Goal: Task Accomplishment & Management: Complete application form

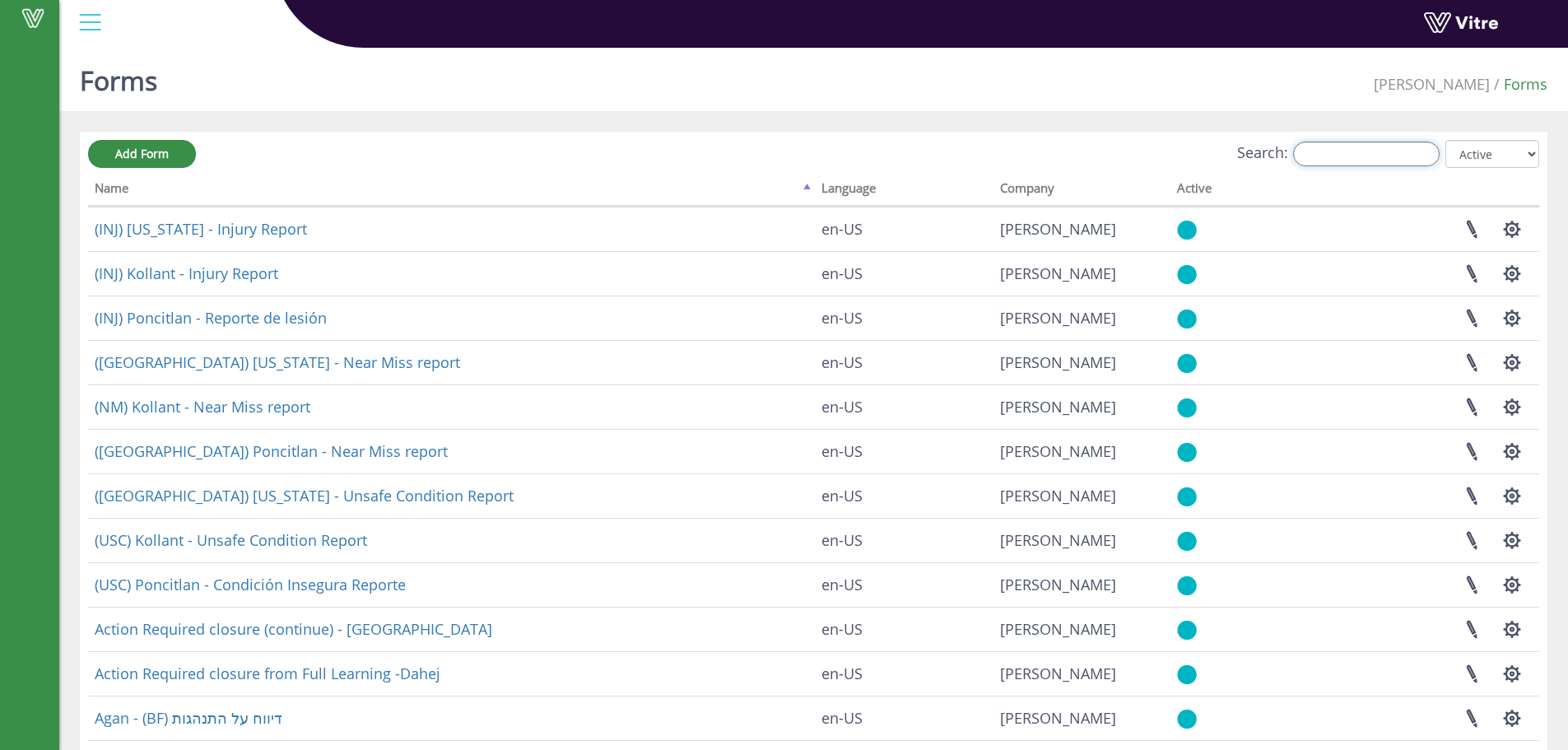
click at [1430, 153] on input "Search:" at bounding box center [1367, 153] width 146 height 24
drag, startPoint x: 160, startPoint y: 160, endPoint x: 255, endPoint y: 163, distance: 95.0
click at [160, 160] on span "Add Form" at bounding box center [142, 153] width 53 height 15
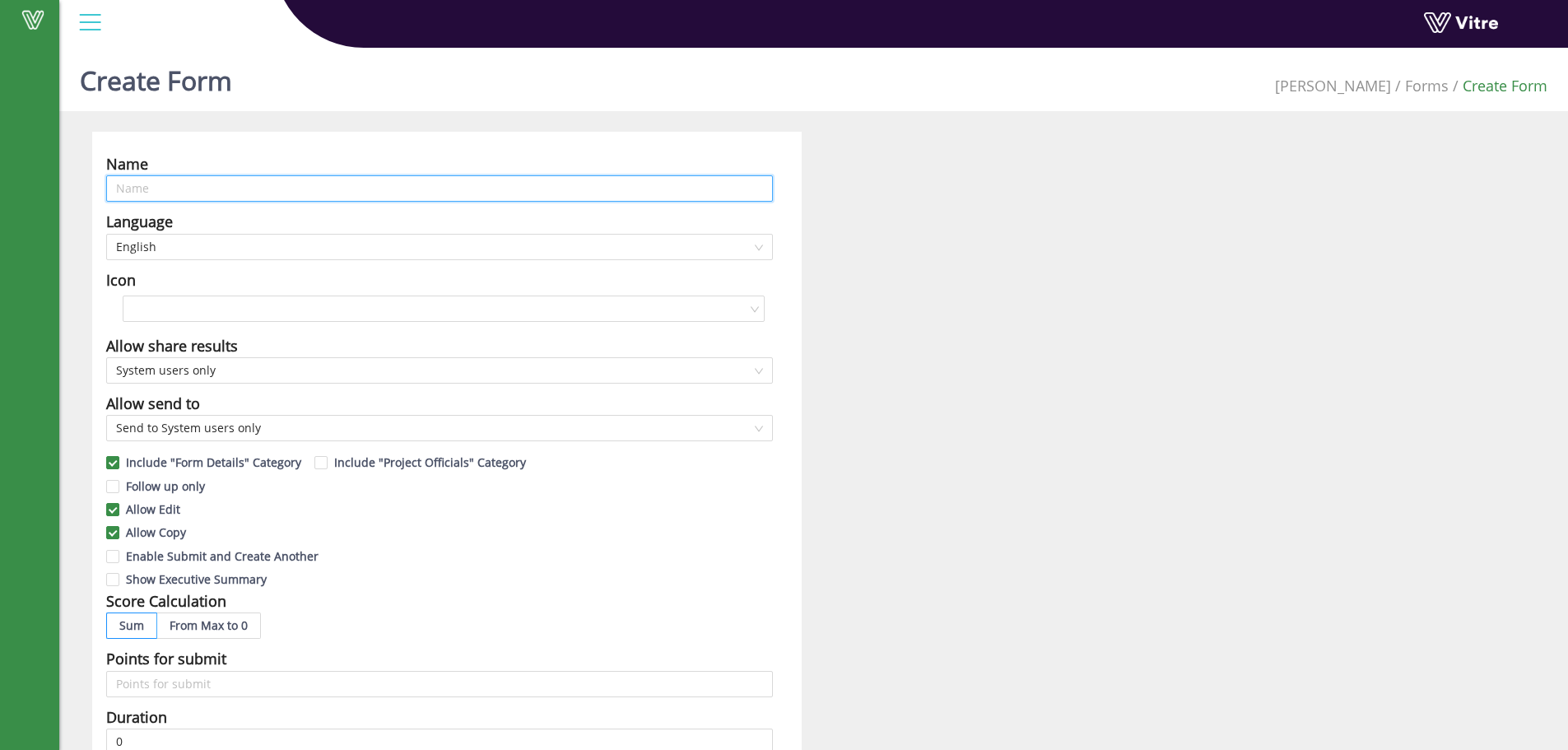
click at [240, 182] on input "text" at bounding box center [440, 188] width 667 height 26
type input "בדיקת דפיברילטורים שבועית"
paste input "בדיקת דפיברילטורים שבועית"
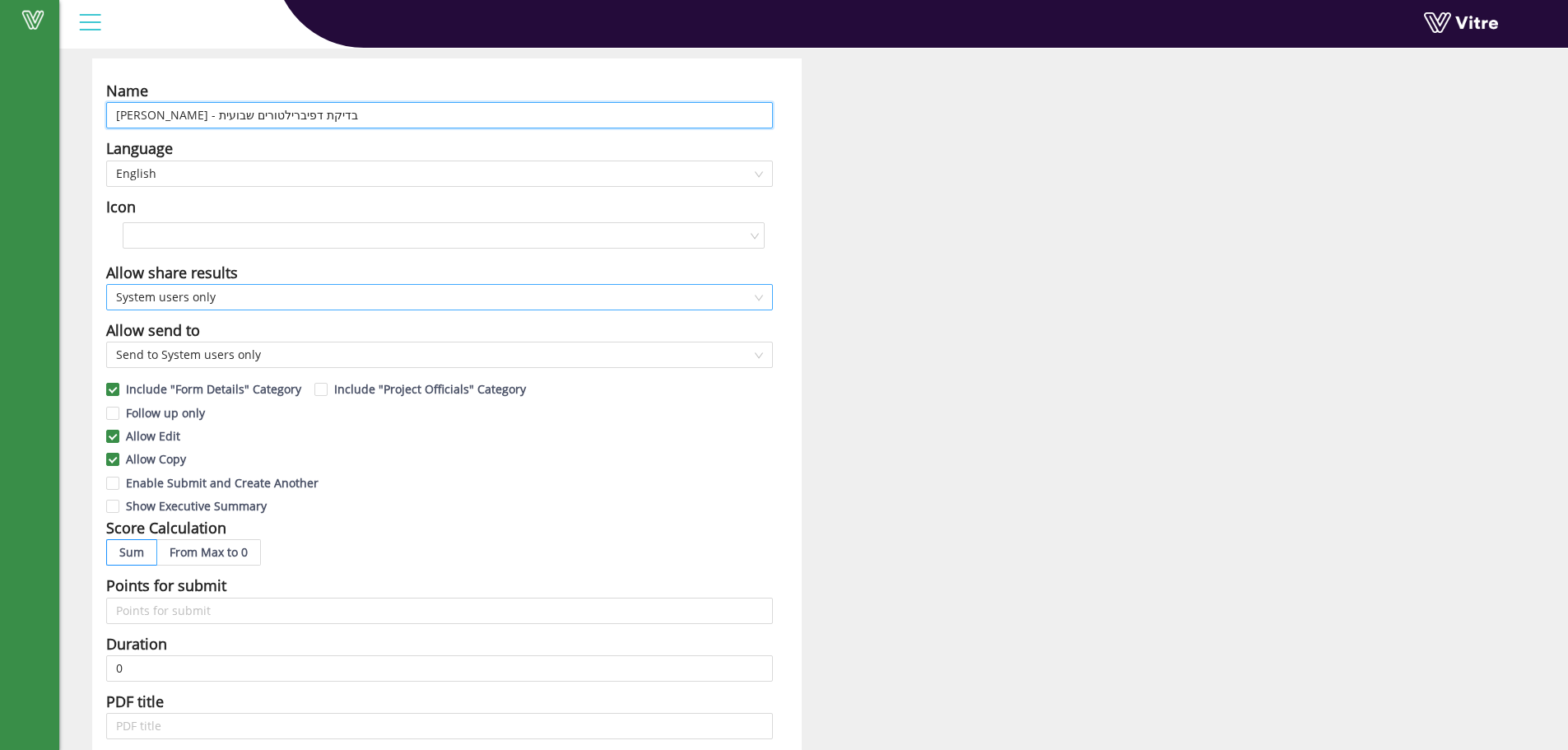
scroll to position [109, 0]
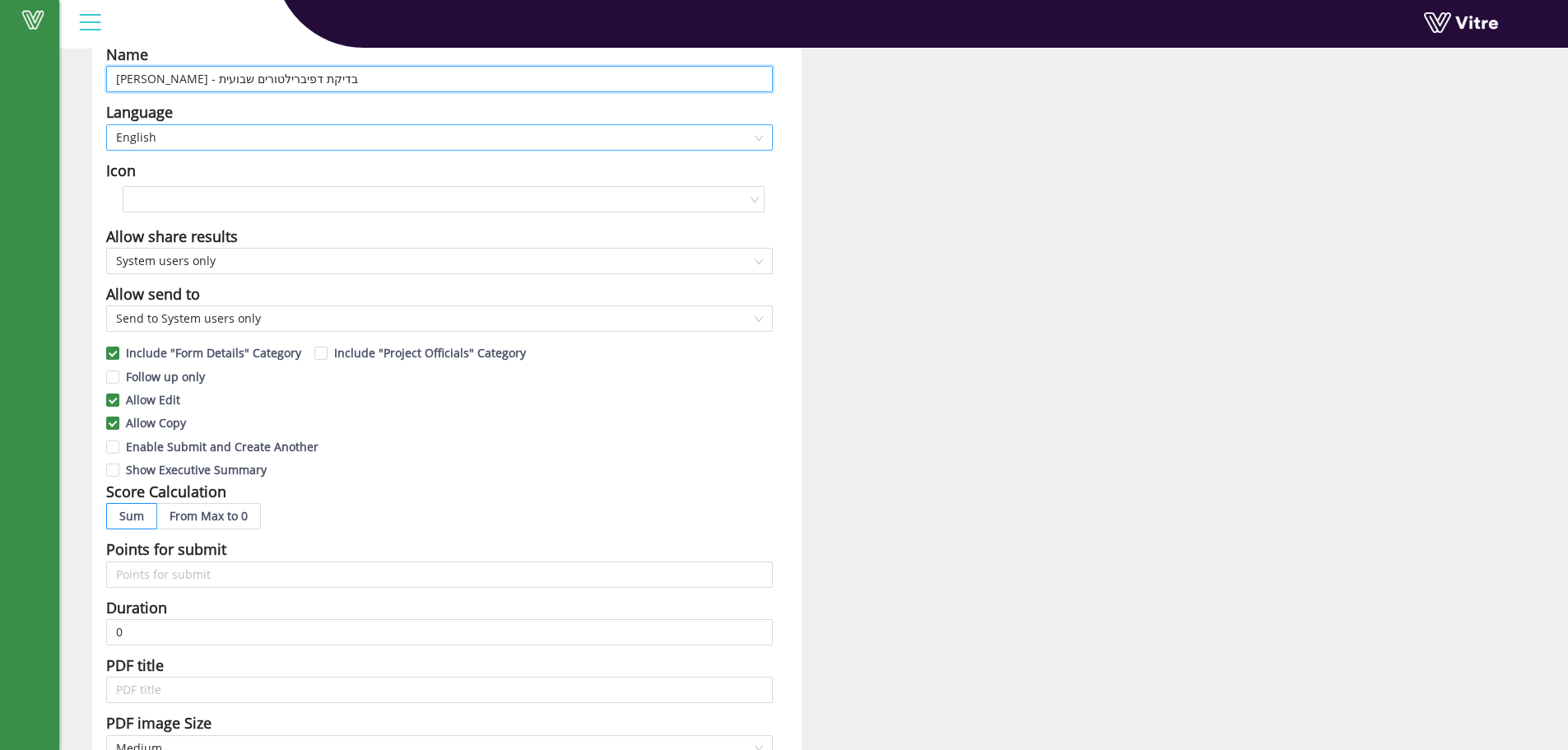
click at [263, 140] on span "English" at bounding box center [440, 137] width 647 height 24
type input "Agan - בדיקת דפיברילטורים שבועית"
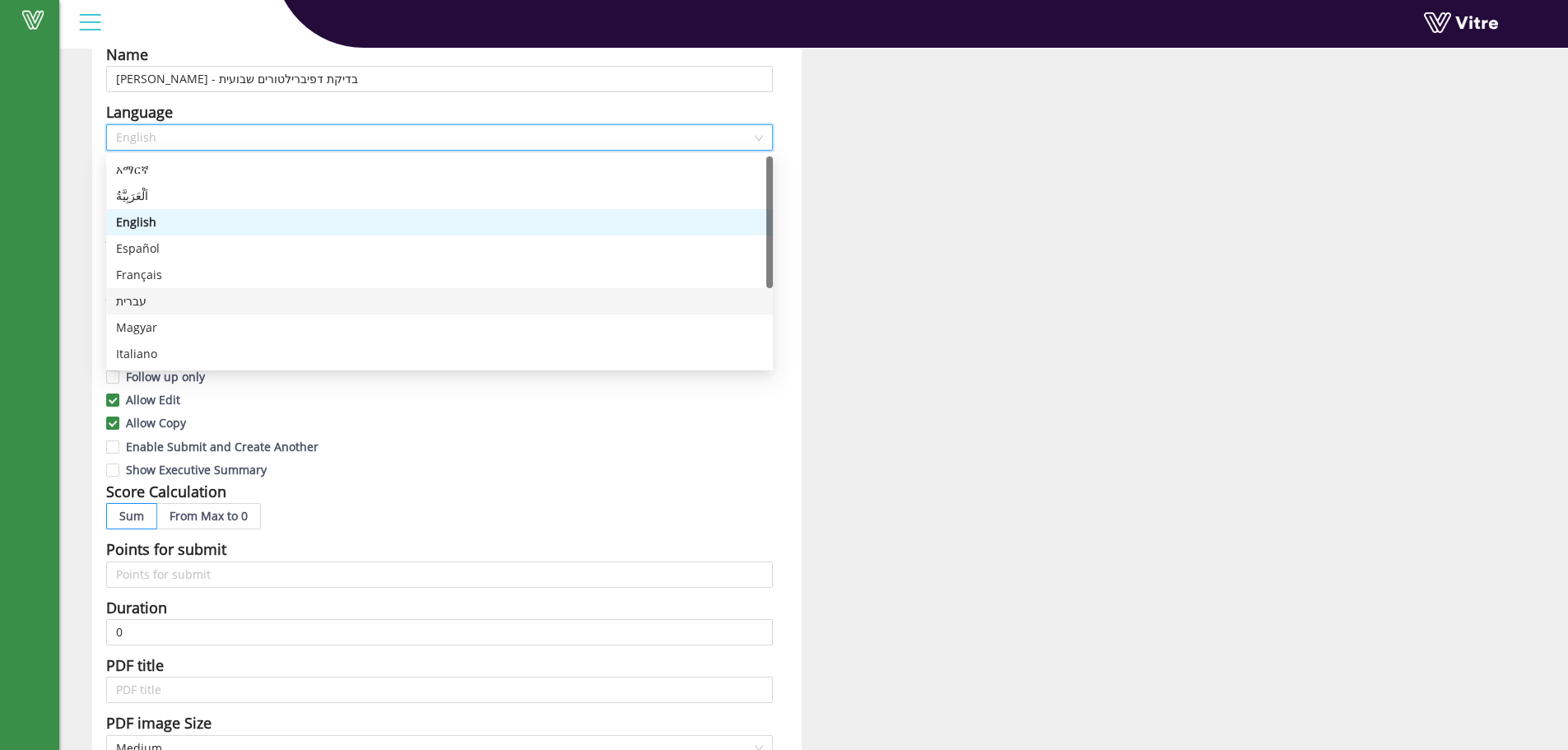
click at [150, 293] on div "עברית" at bounding box center [440, 301] width 647 height 18
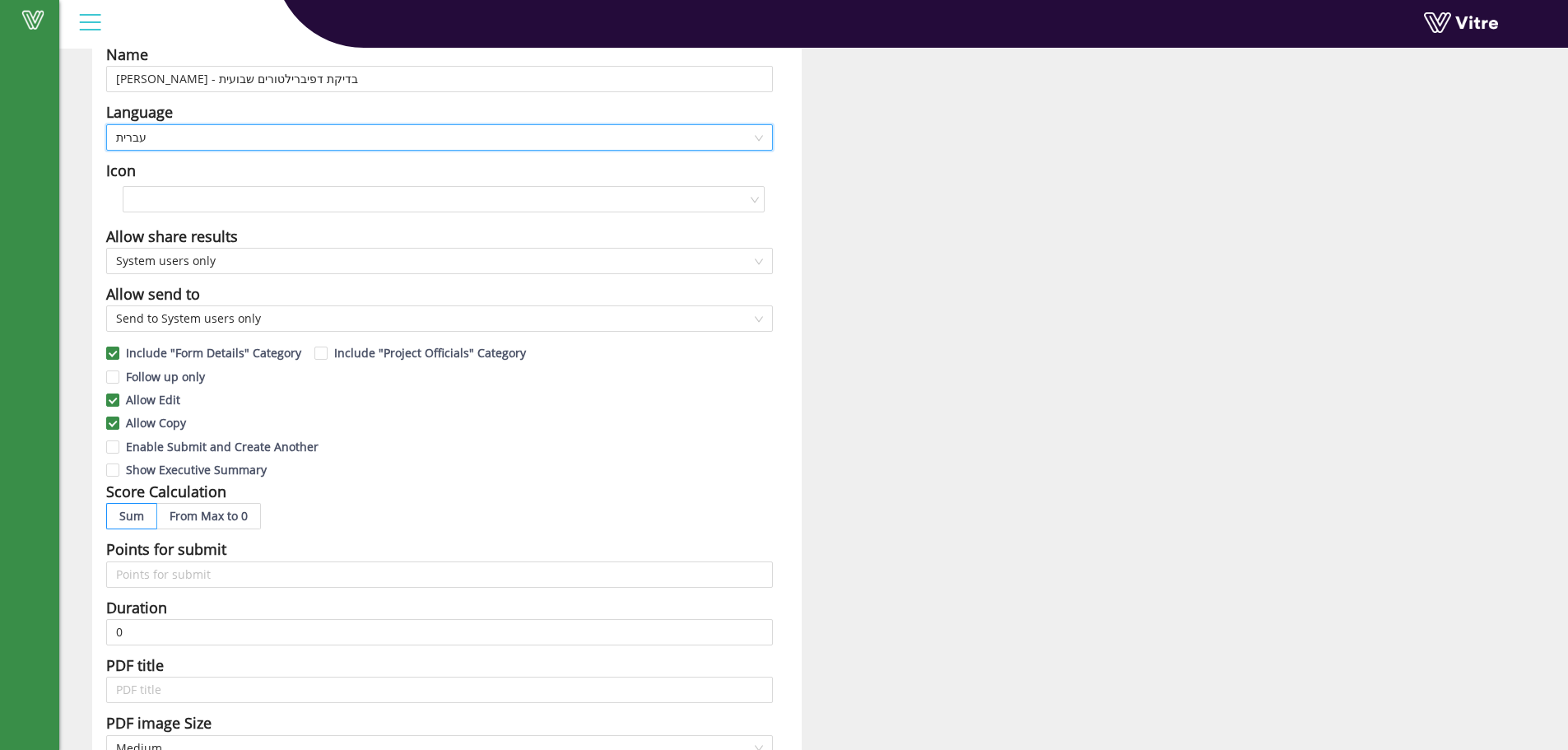
click at [179, 143] on span "עברית" at bounding box center [440, 137] width 647 height 24
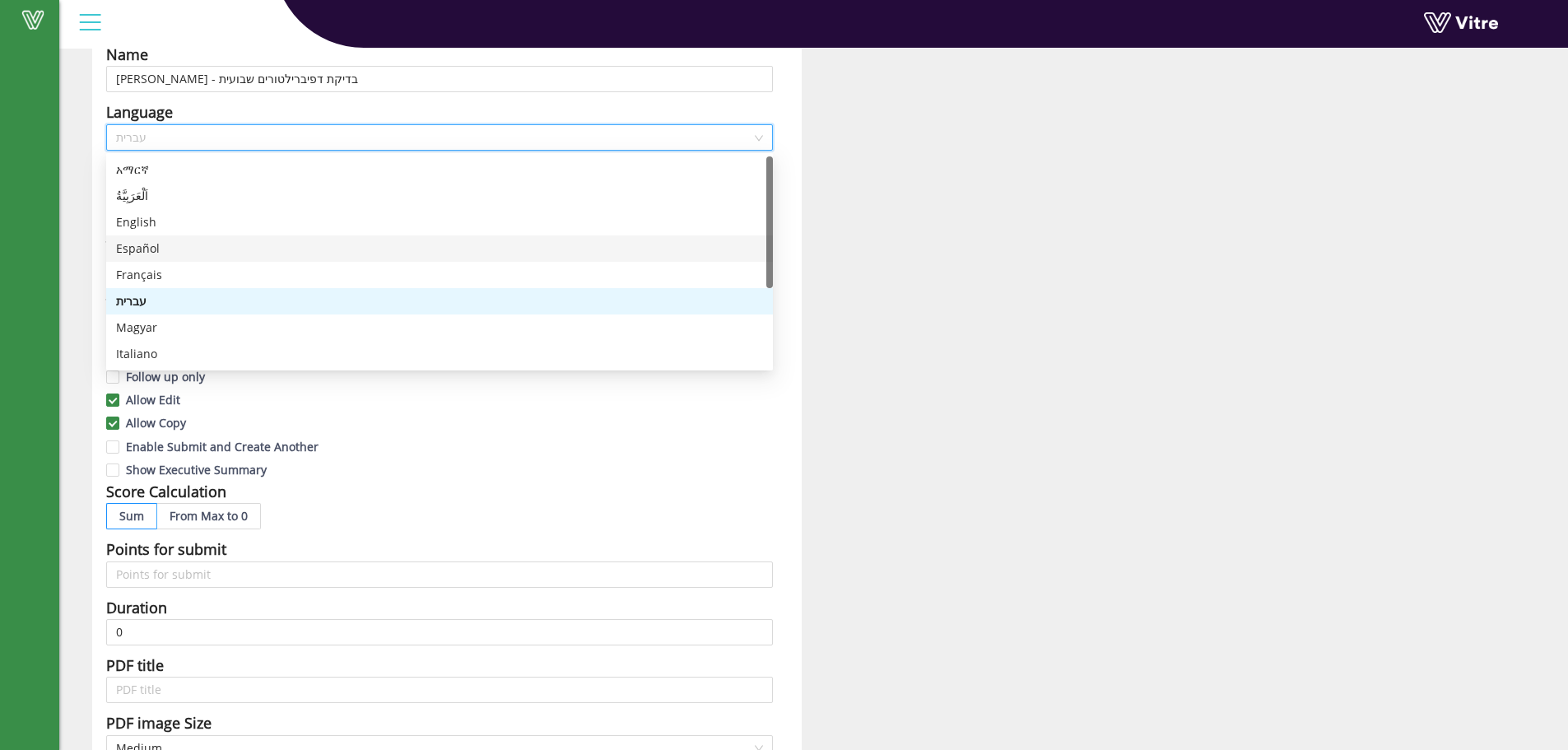
click at [105, 240] on body "Vitre Create Form Adama Forms Create Form Name Agan - בדיקת דפיברילטורים שבועית…" at bounding box center [784, 306] width 1568 height 750
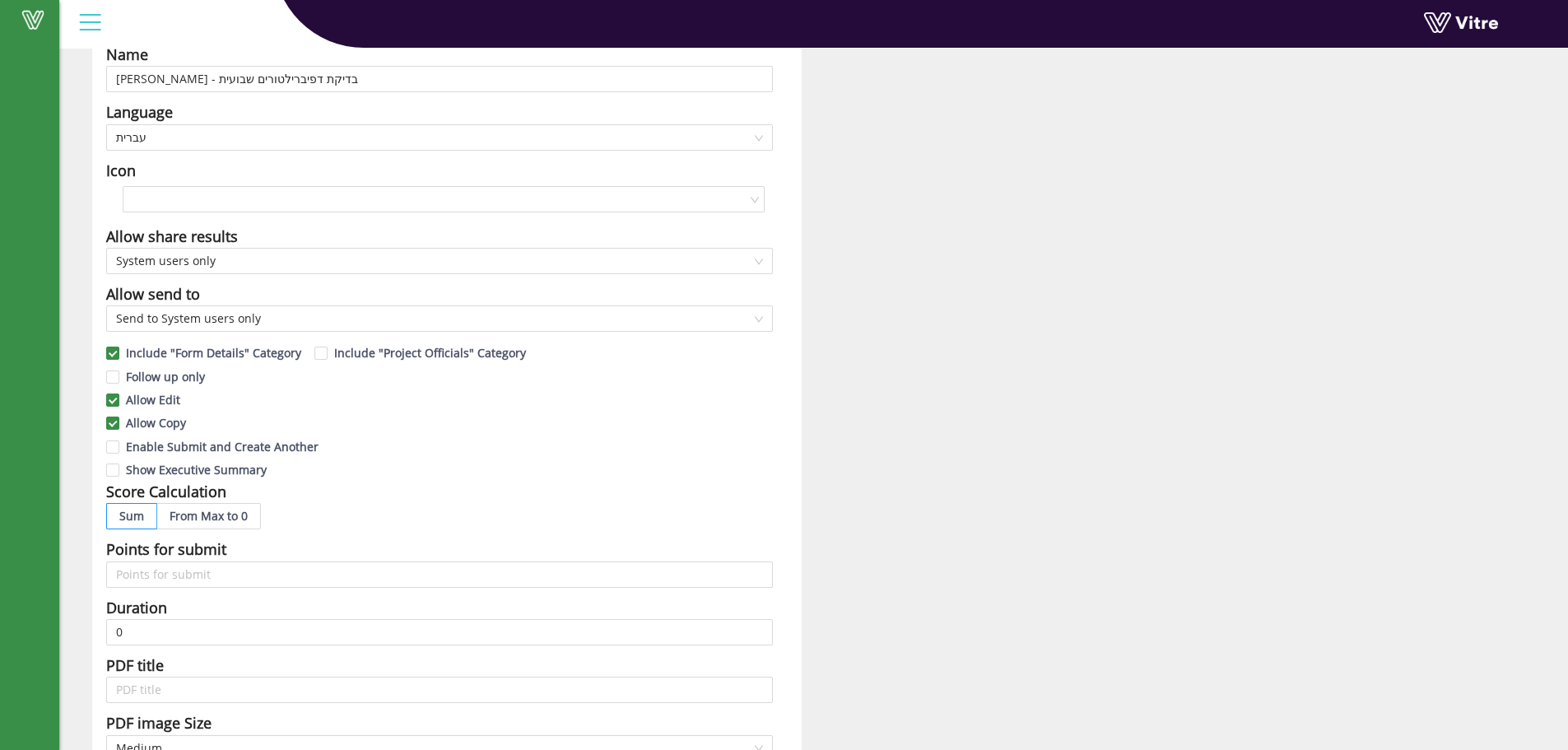
click at [79, 225] on div "Name Agan - בדיקת דפיברילטורים שבועית Language עברית Icon Allow share results S…" at bounding box center [814, 559] width 1509 height 1073
click at [269, 145] on span "עברית" at bounding box center [440, 137] width 647 height 24
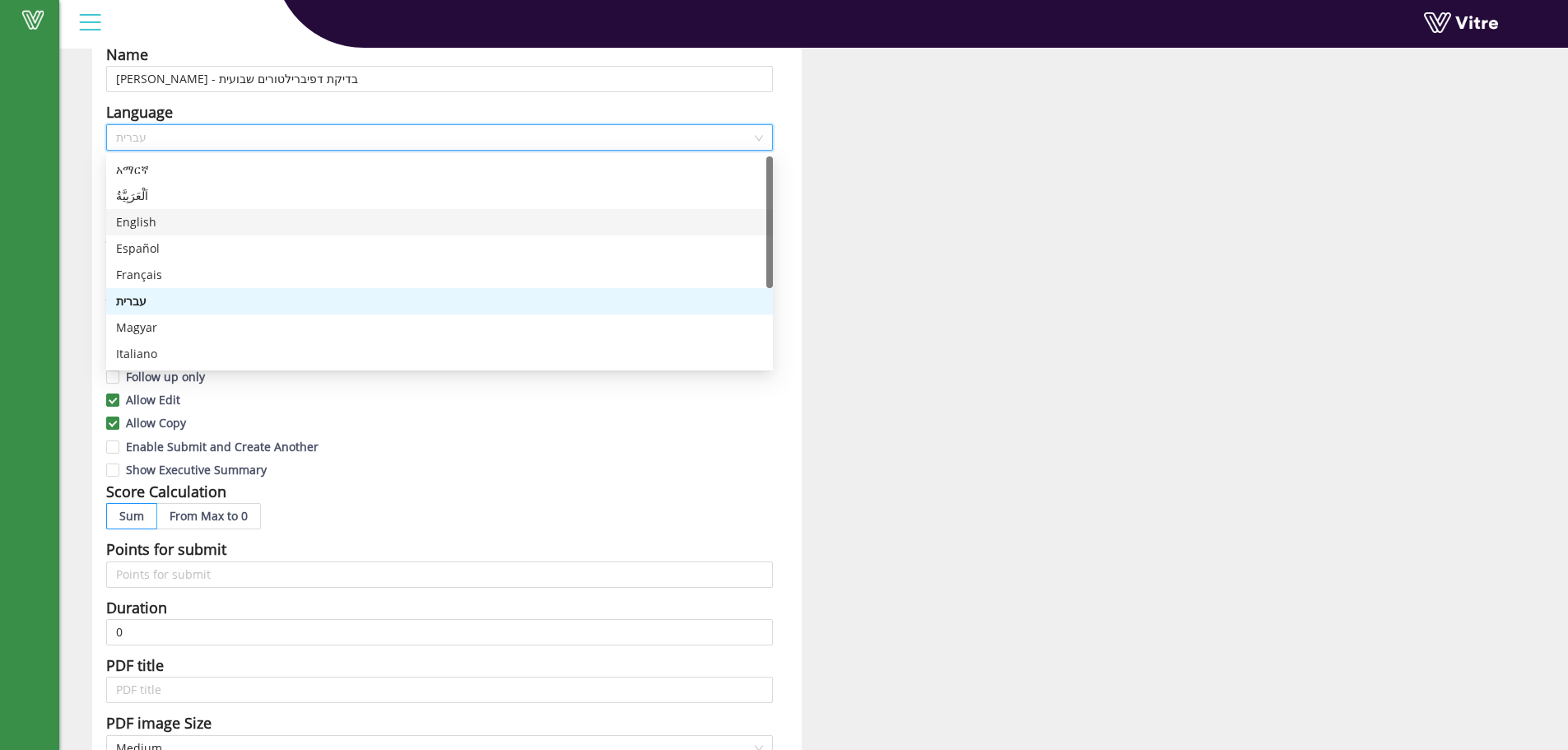
click at [171, 220] on div "English" at bounding box center [440, 222] width 647 height 18
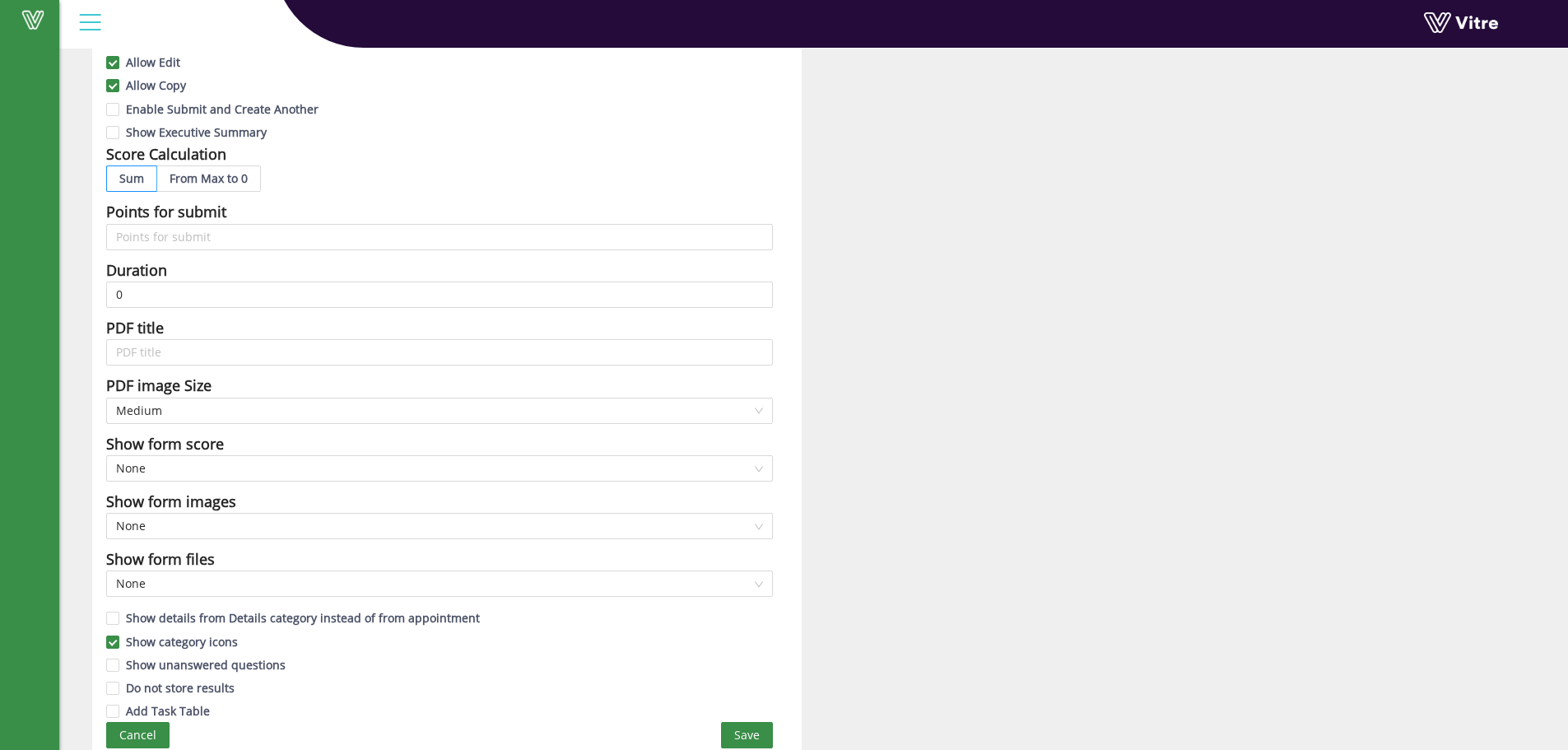
scroll to position [455, 0]
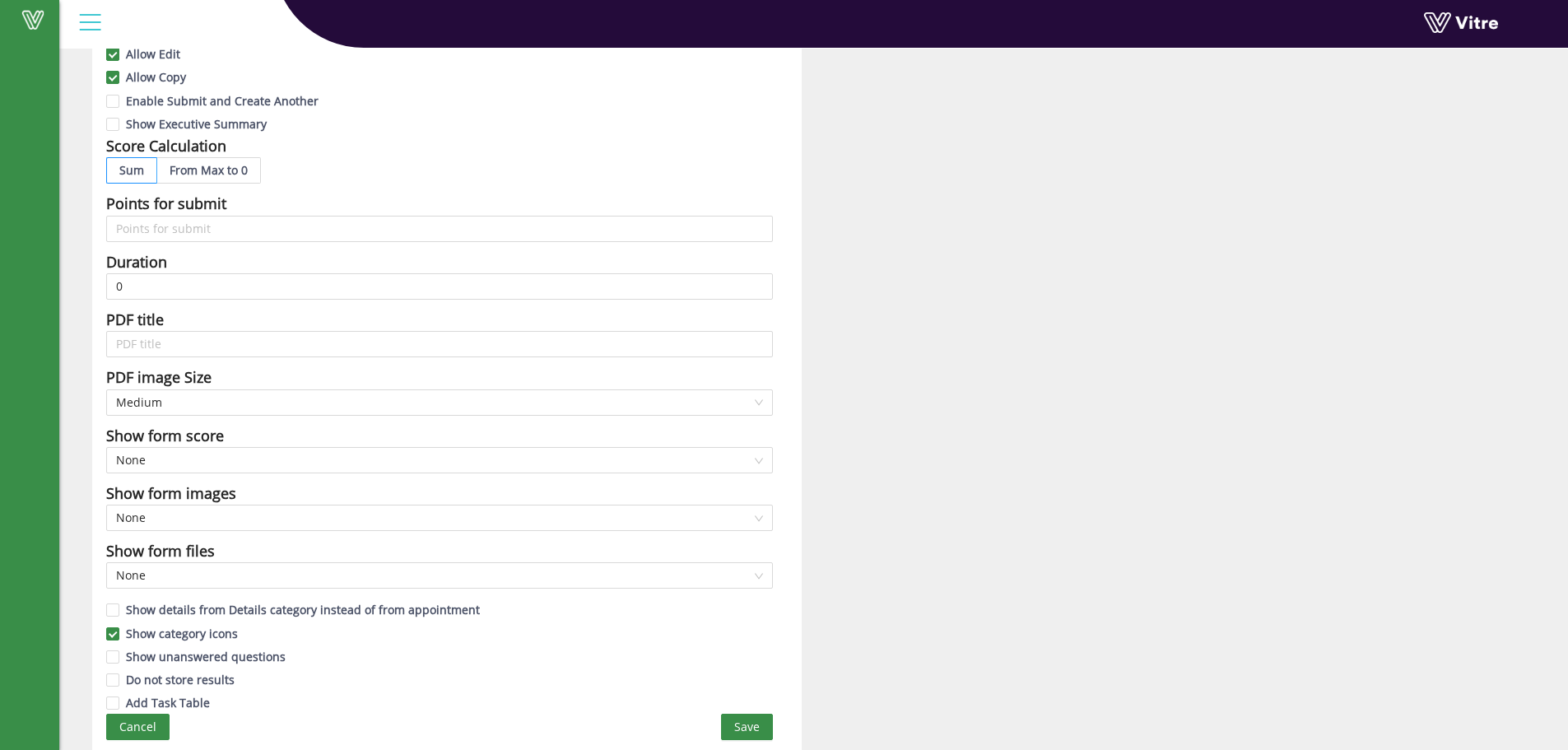
click at [951, 526] on div "Name Agan - בדיקת דפיברילטורים שבועית Language en-US English Icon Allow share r…" at bounding box center [813, 213] width 1468 height 1073
click at [760, 722] on button "Save" at bounding box center [747, 727] width 51 height 26
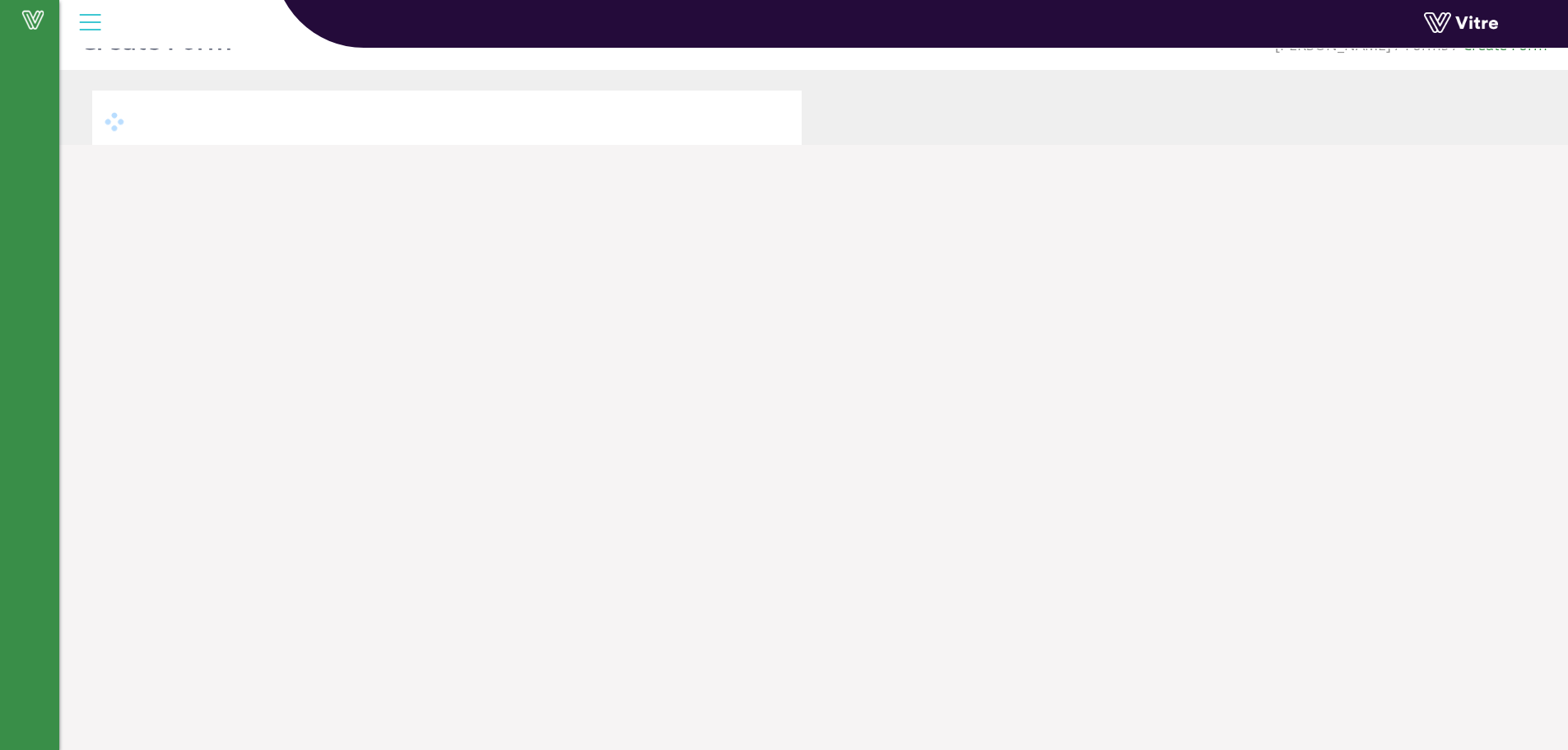
scroll to position [42, 0]
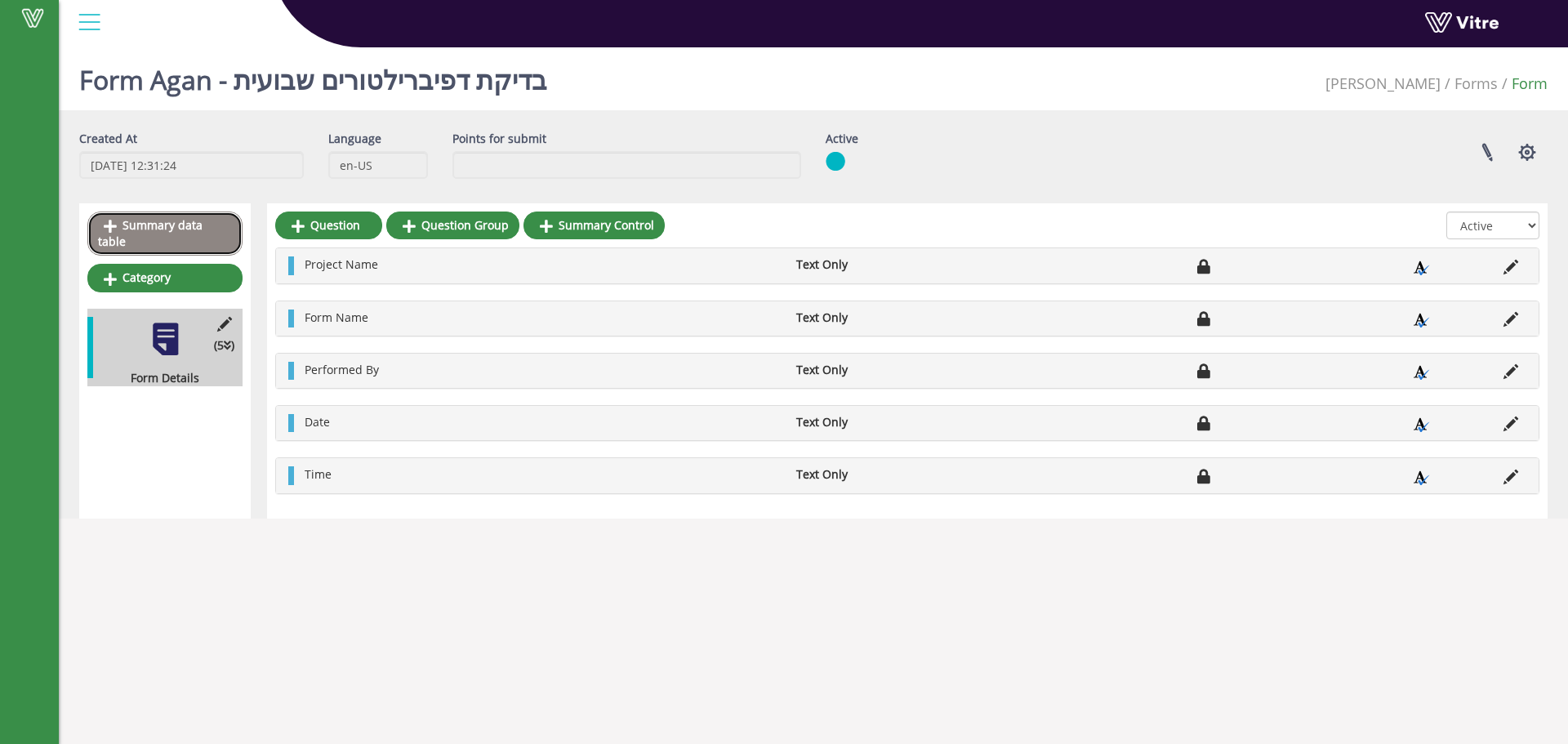
click at [223, 217] on link "Summary data table" at bounding box center [165, 233] width 155 height 44
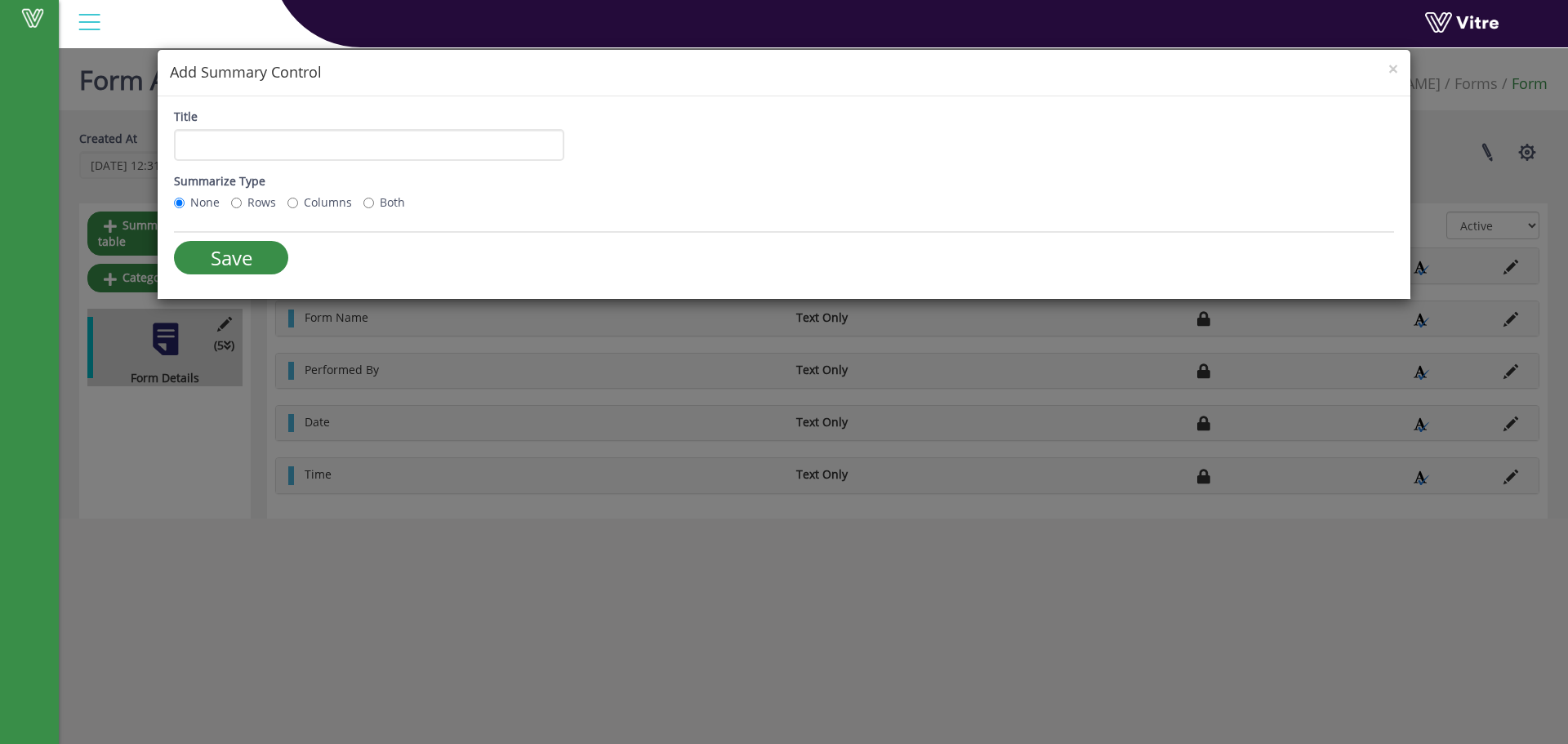
click at [1386, 73] on h4 "Add Summary Control" at bounding box center [784, 73] width 1229 height 21
click at [1392, 70] on span "×" at bounding box center [1392, 69] width 10 height 23
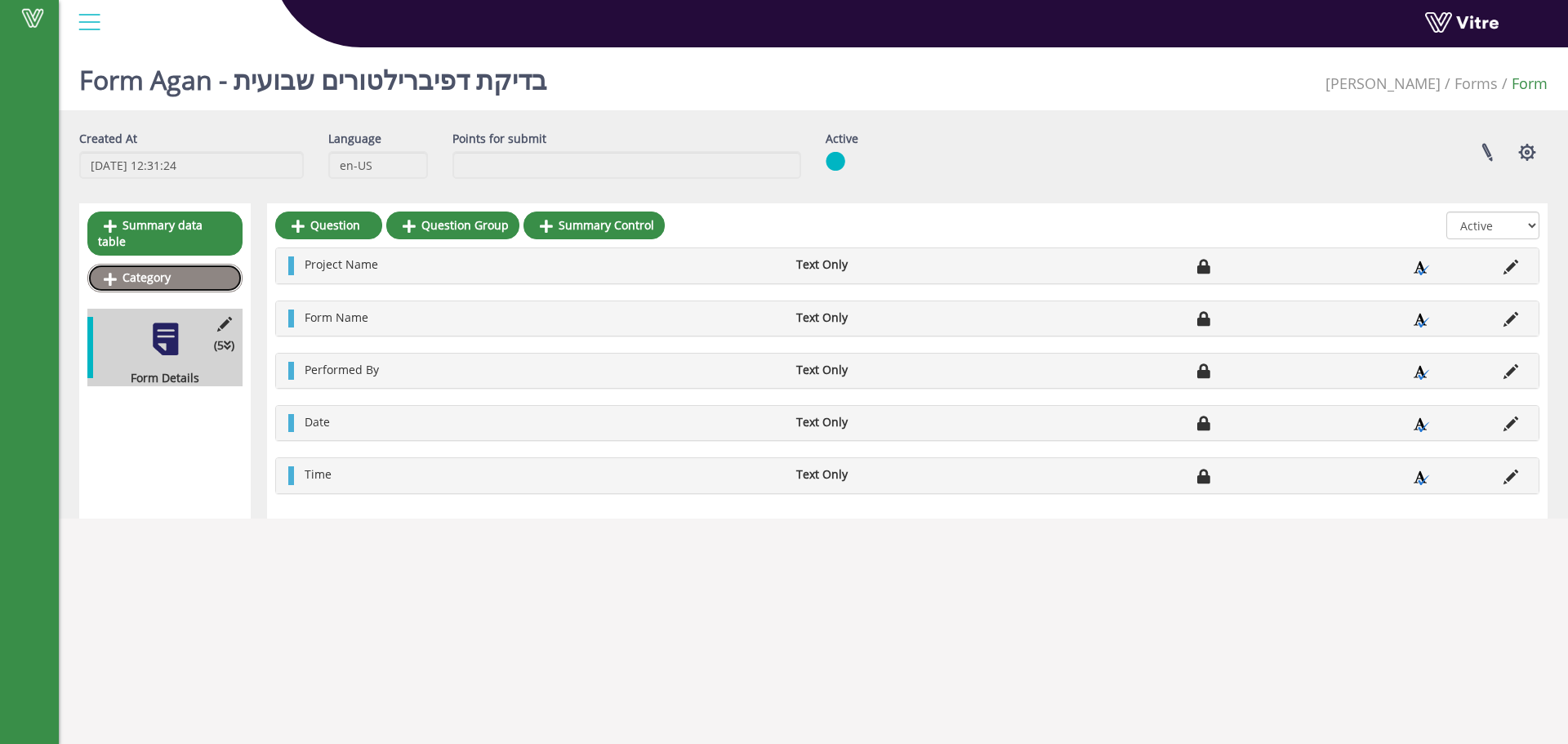
click at [210, 264] on link "Category" at bounding box center [165, 278] width 155 height 28
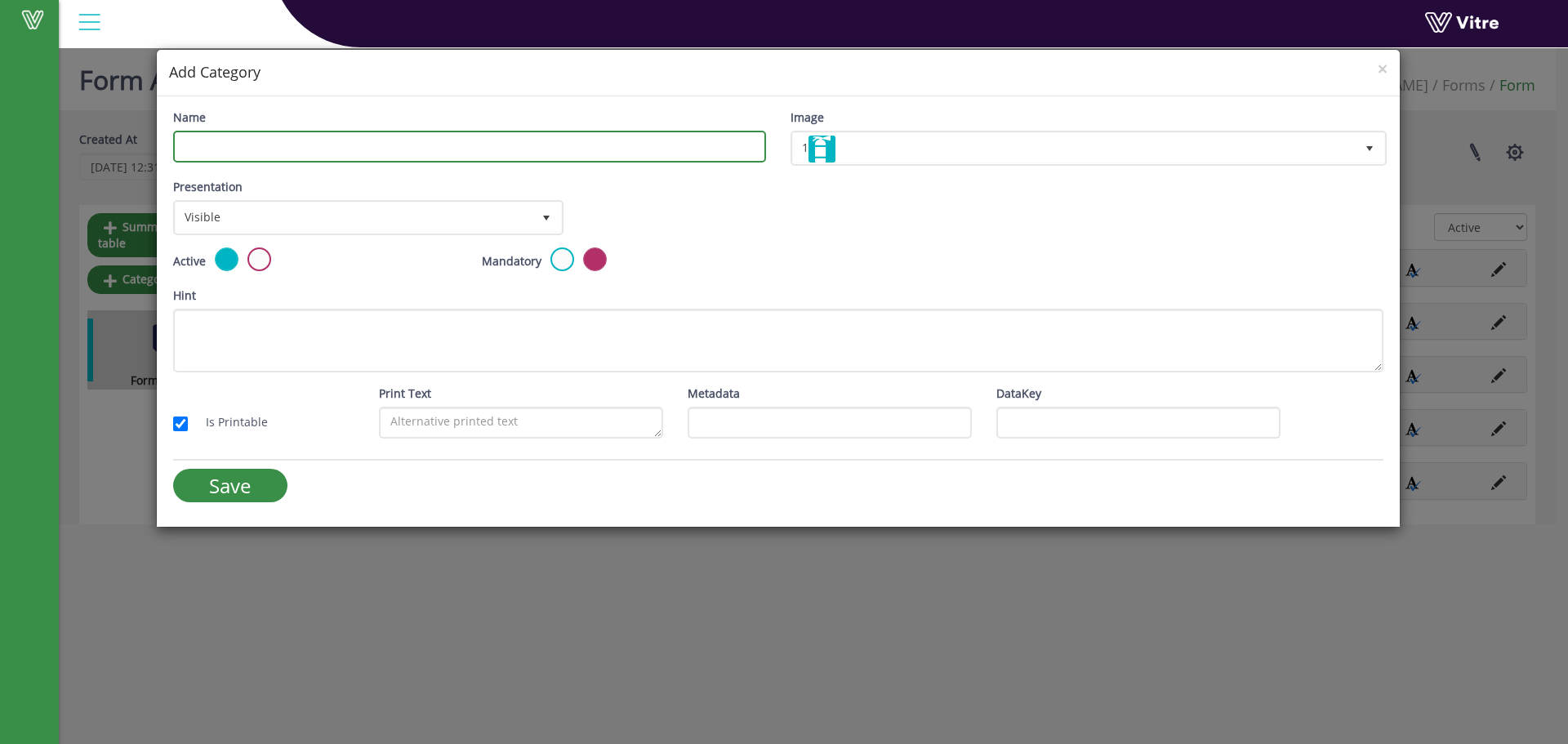
click at [358, 150] on input "Name" at bounding box center [469, 147] width 593 height 32
click at [226, 148] on input "Name" at bounding box center [469, 147] width 593 height 32
type input "Defibrilator Check"
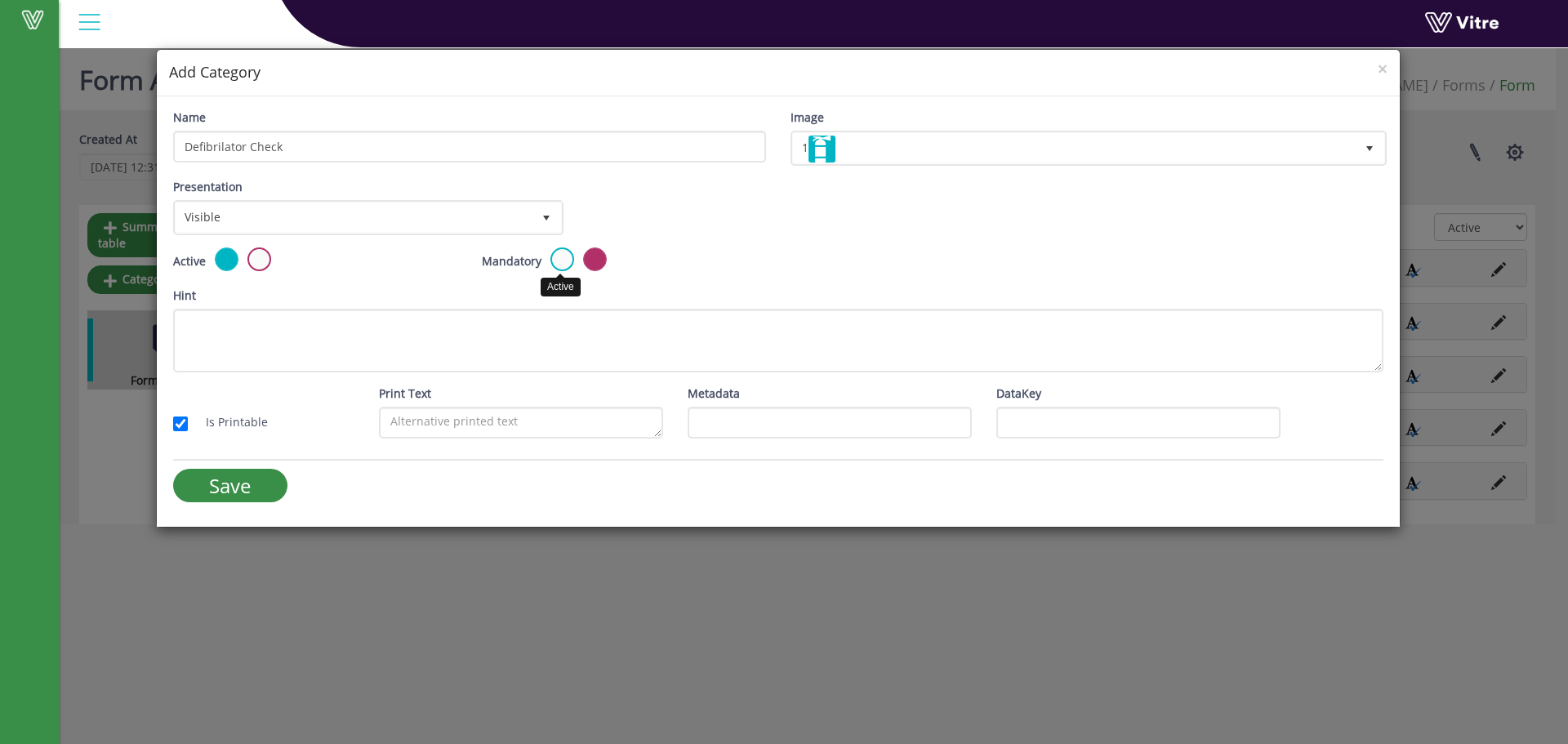
click at [565, 264] on label at bounding box center [562, 259] width 23 height 23
click at [0, 0] on input "radio" at bounding box center [0, 0] width 0 height 0
click at [267, 472] on input "Save" at bounding box center [230, 484] width 115 height 33
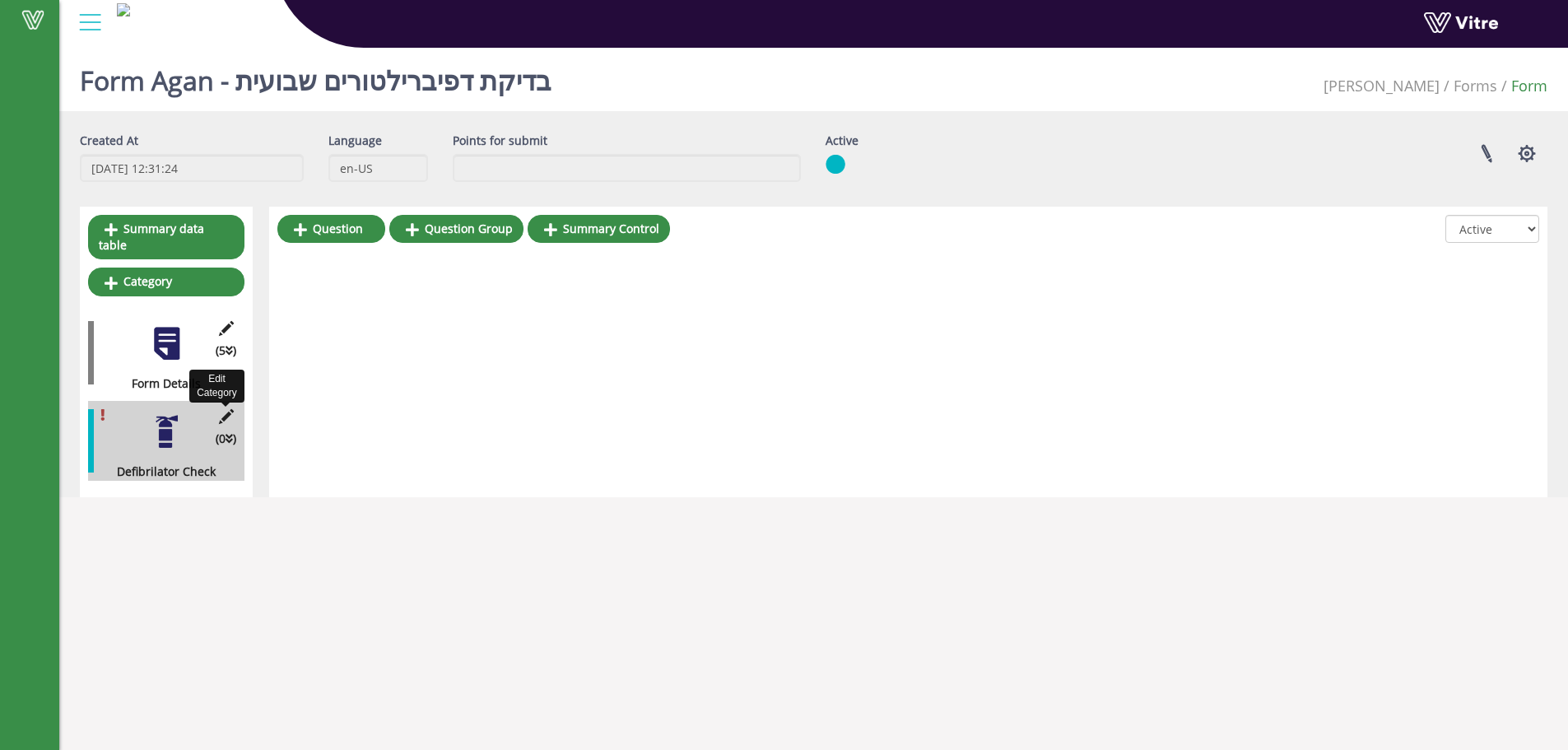
click at [229, 409] on icon at bounding box center [226, 416] width 21 height 14
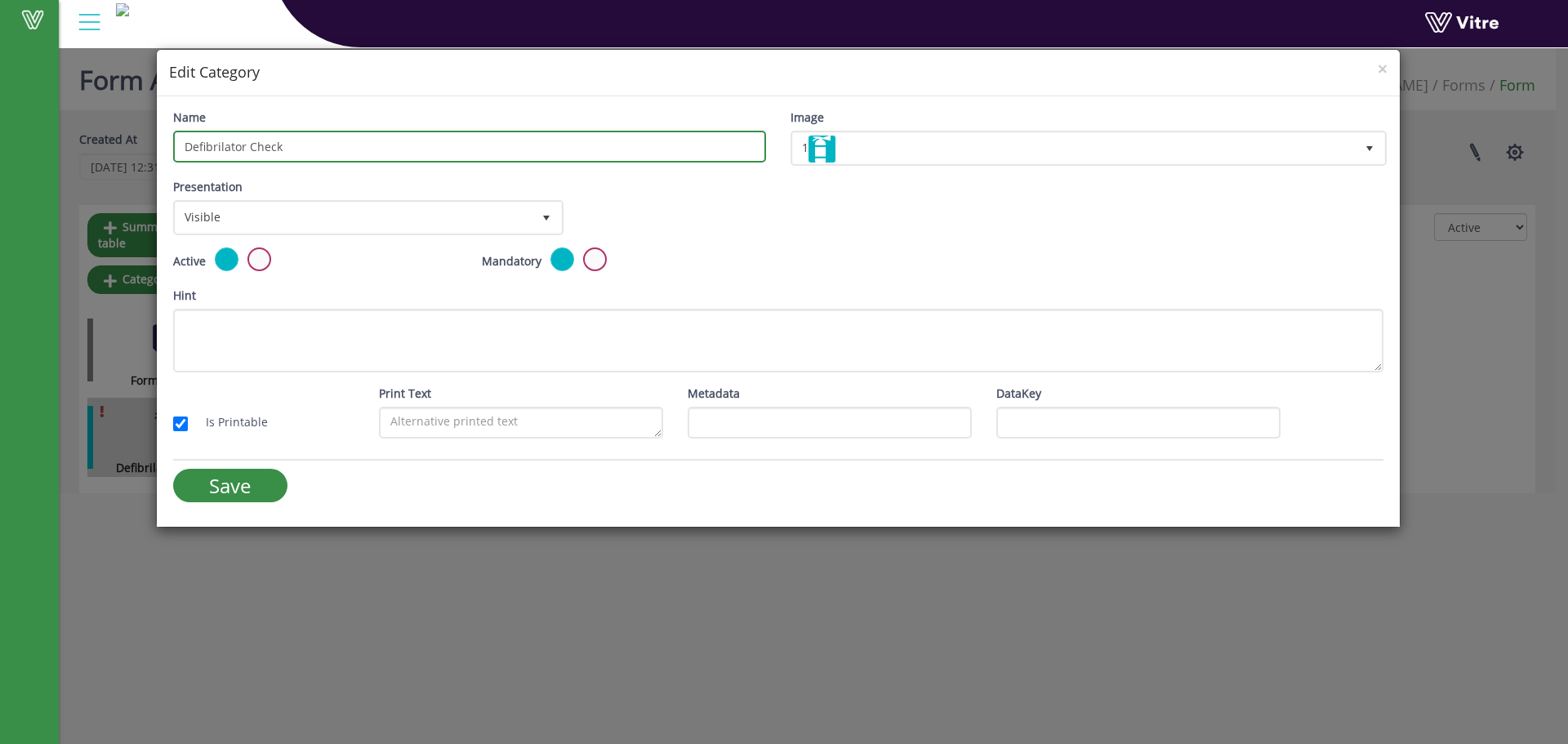
click at [224, 140] on input "Defibrilator Check" at bounding box center [469, 147] width 593 height 32
type input "[MEDICAL_DATA] Check"
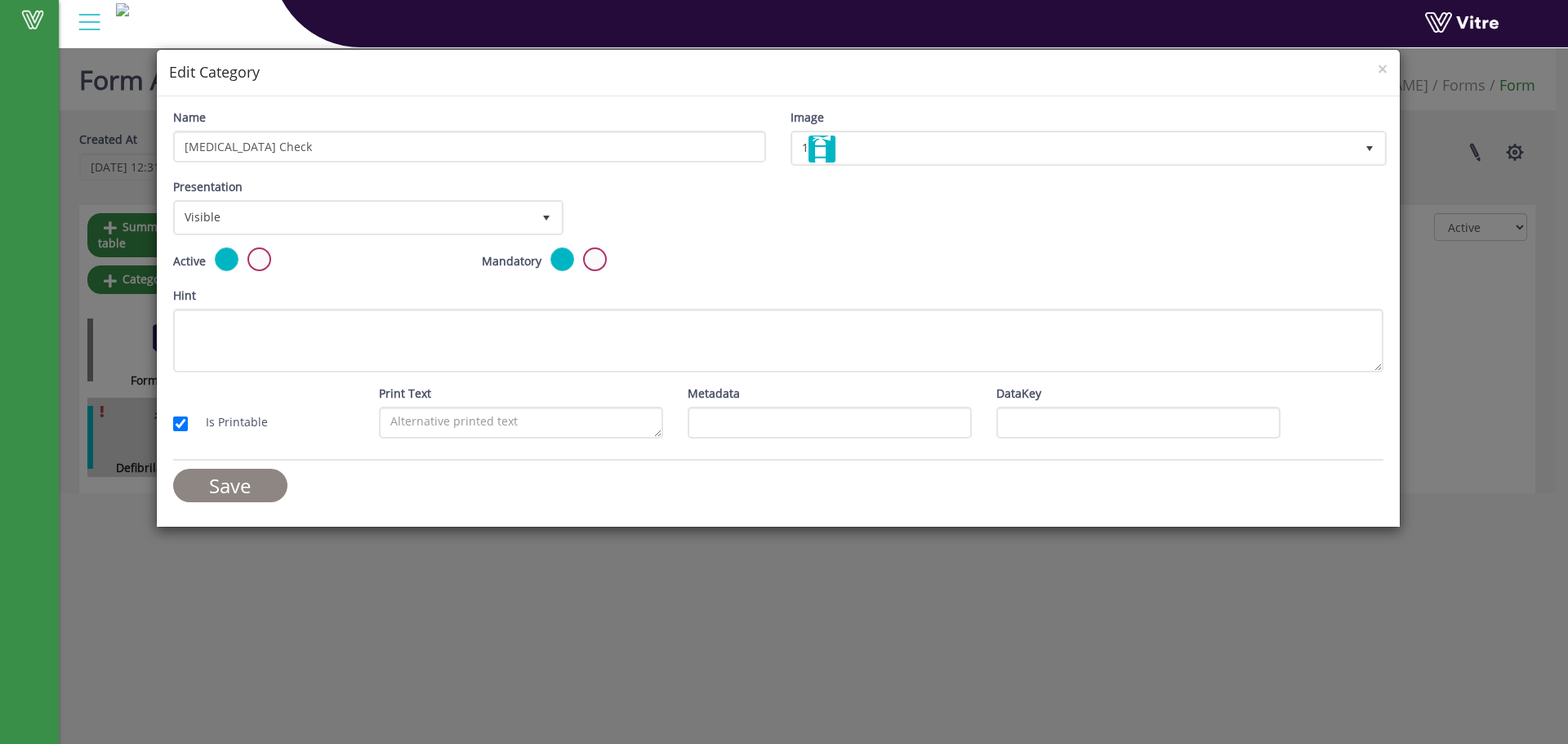
drag, startPoint x: 216, startPoint y: 494, endPoint x: 233, endPoint y: 486, distance: 18.8
click at [218, 495] on input "Save" at bounding box center [230, 484] width 115 height 33
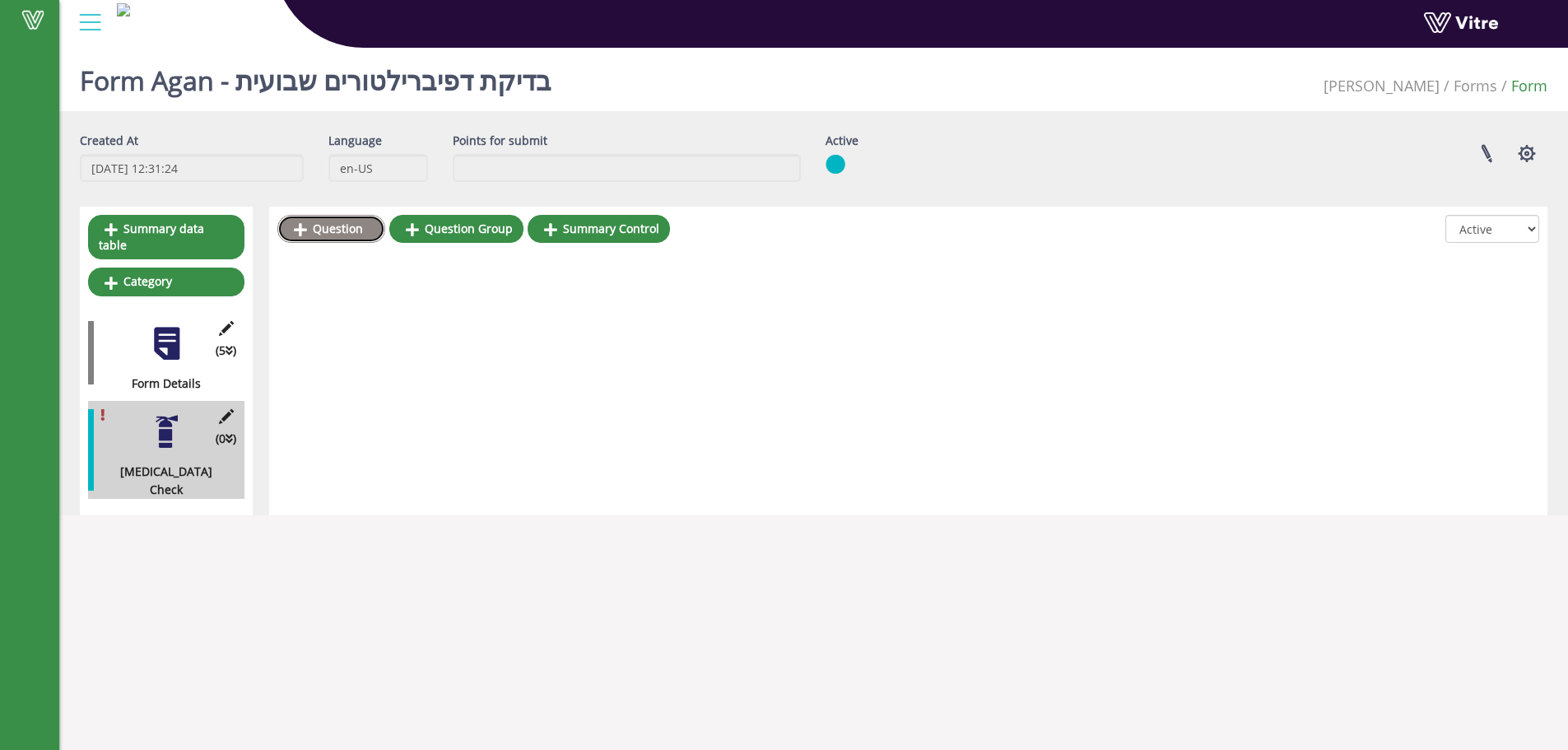
click at [335, 221] on link "Question" at bounding box center [330, 228] width 107 height 28
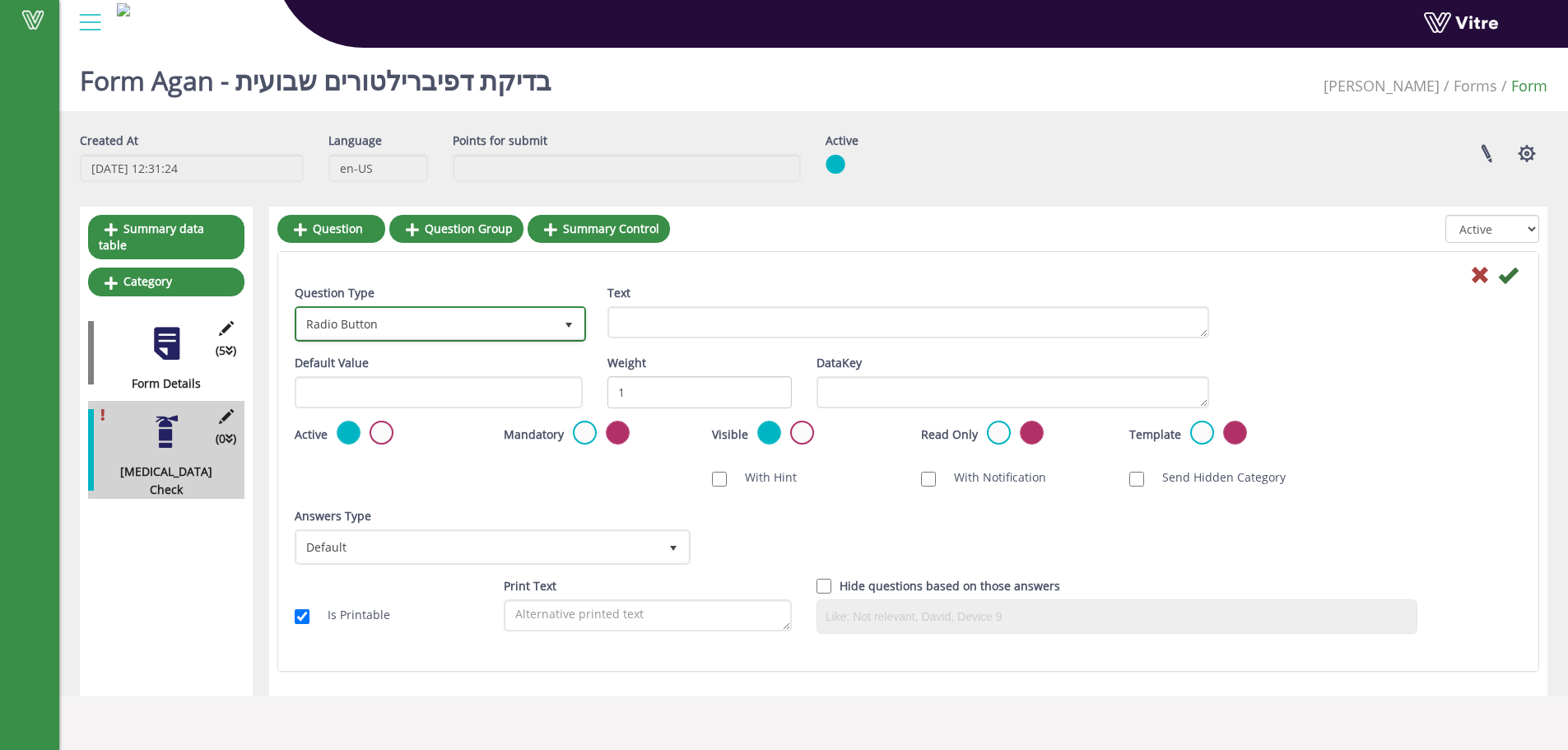
click at [442, 329] on span "Radio Button" at bounding box center [425, 323] width 257 height 30
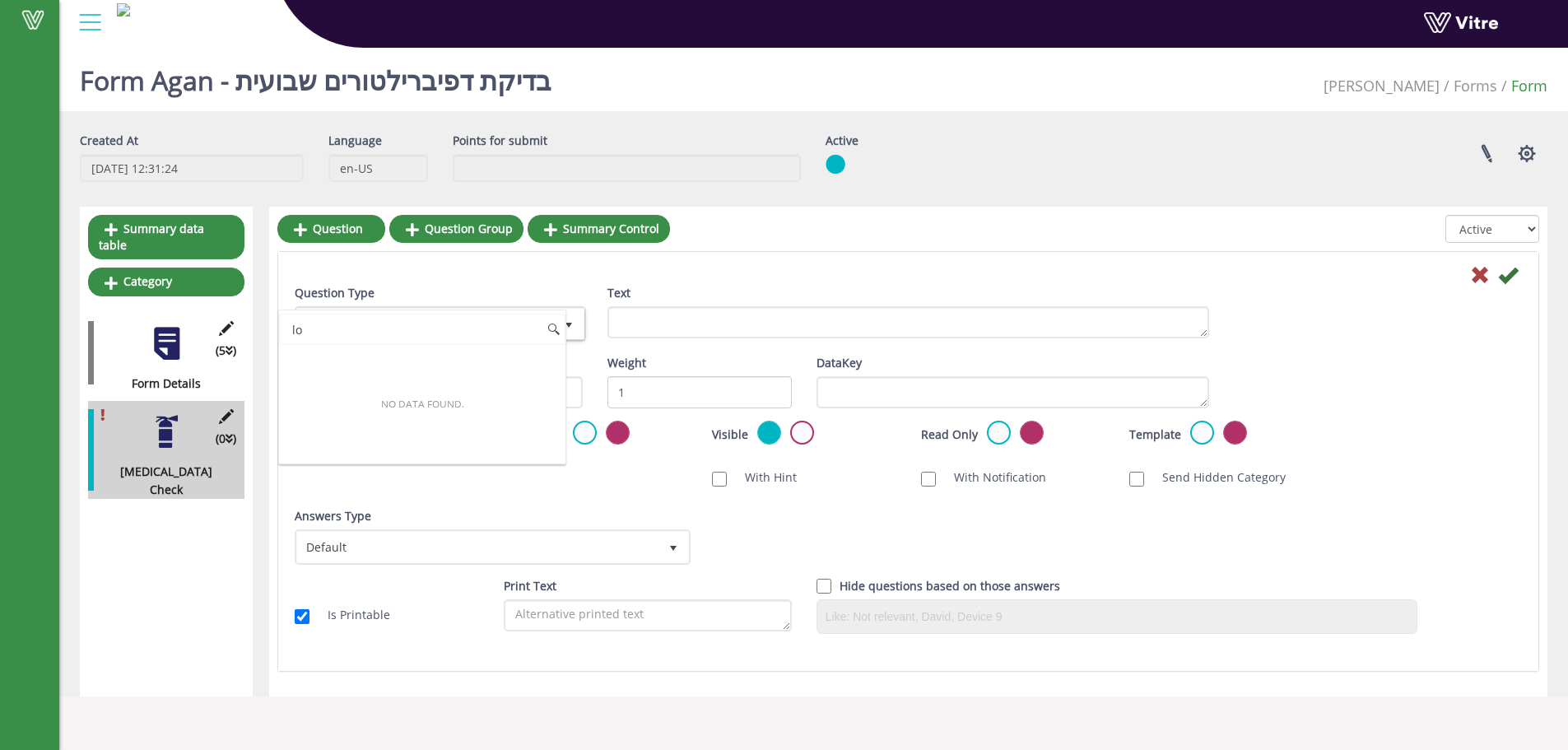
type input "l"
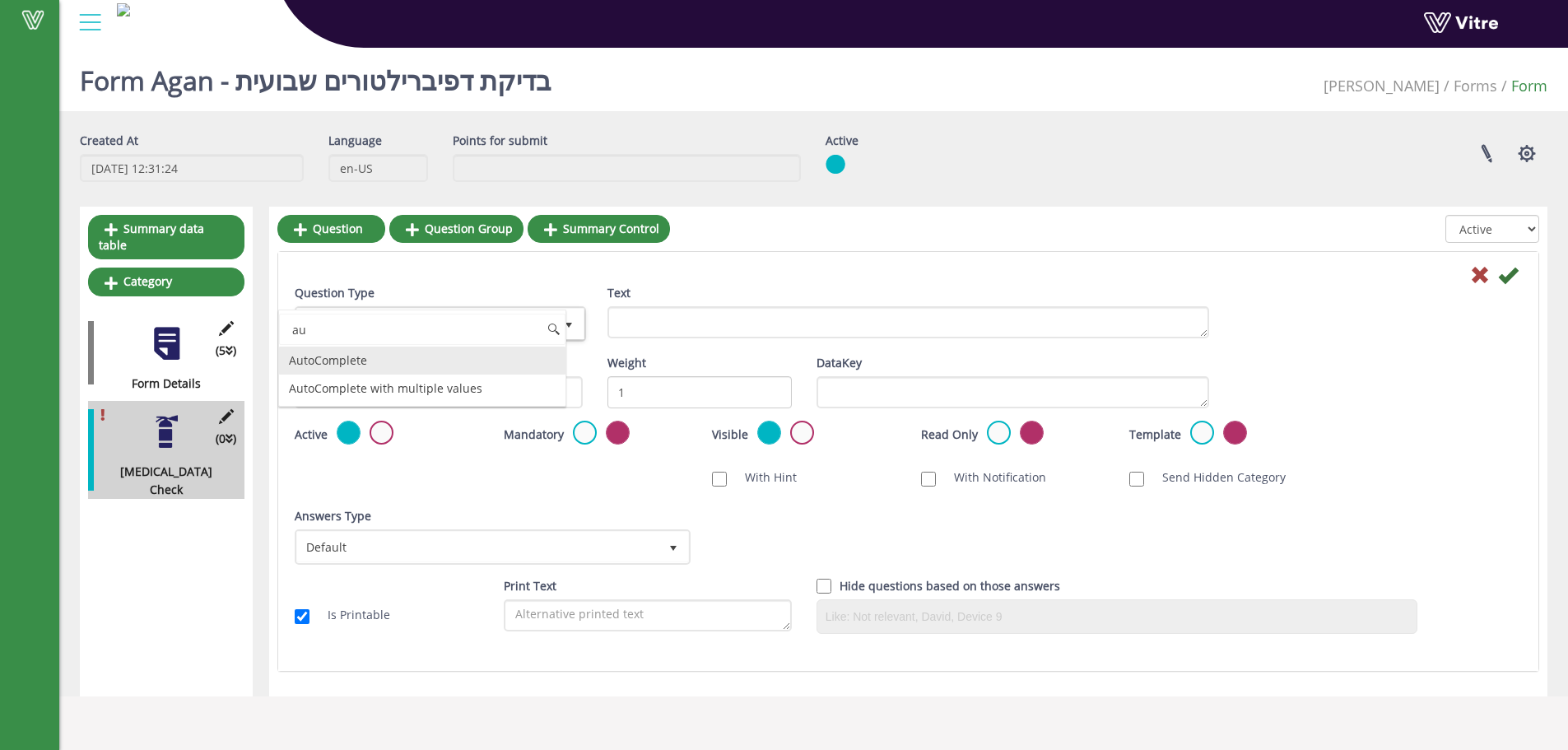
click at [353, 358] on li "AutoComplete" at bounding box center [422, 360] width 286 height 28
type input "au"
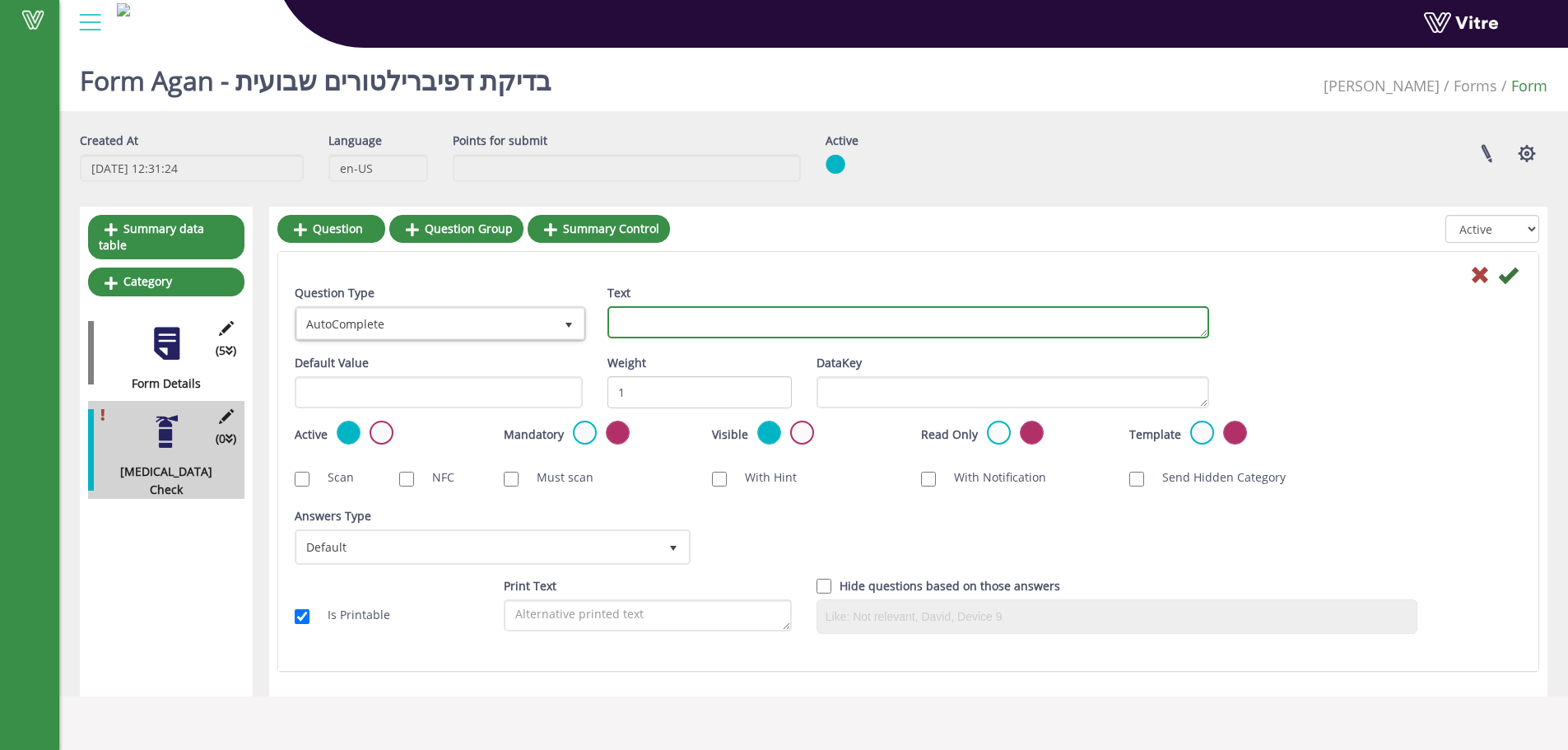
click at [668, 322] on textarea "Text" at bounding box center [908, 322] width 602 height 32
type textarea "Location"
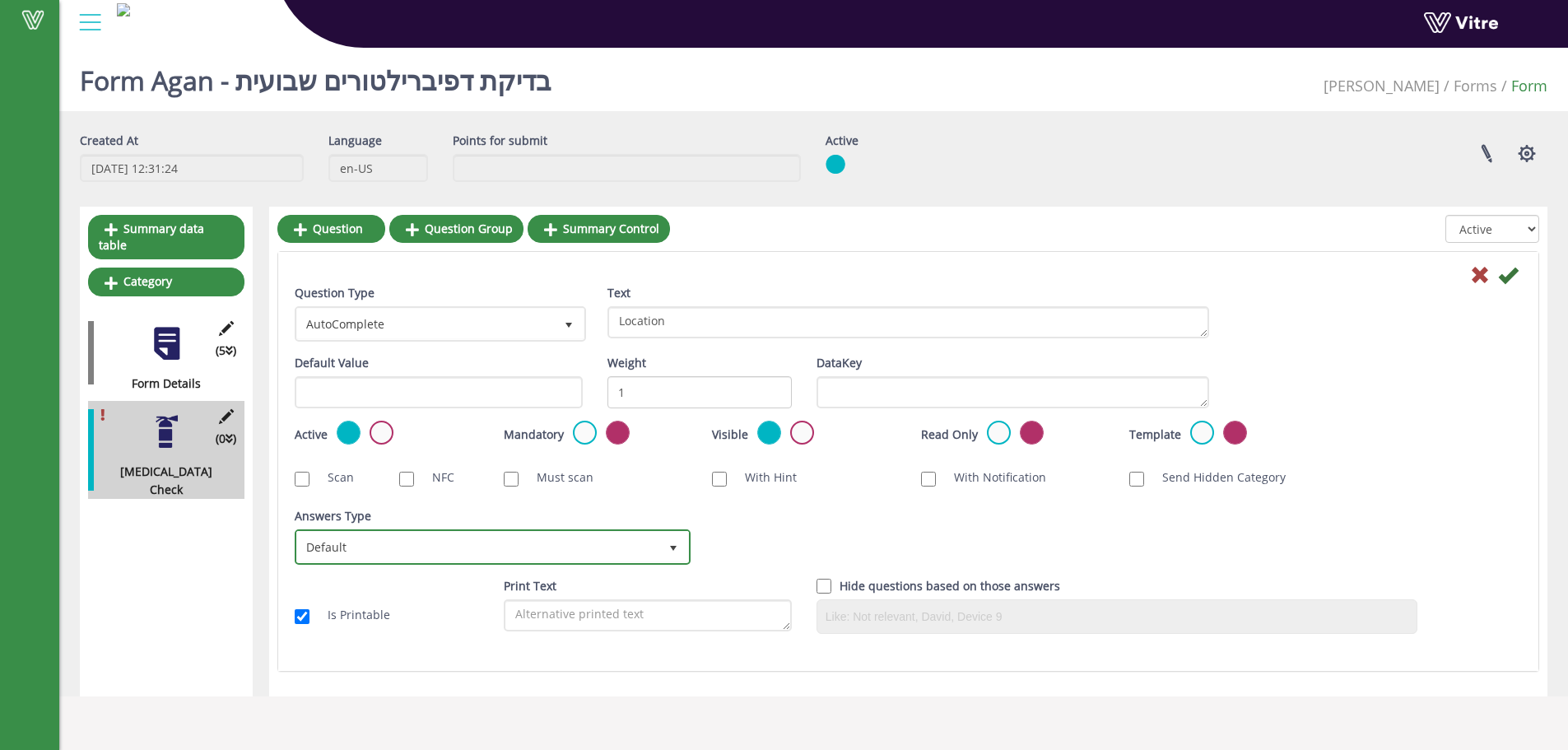
click at [381, 542] on span "Default" at bounding box center [478, 546] width 361 height 30
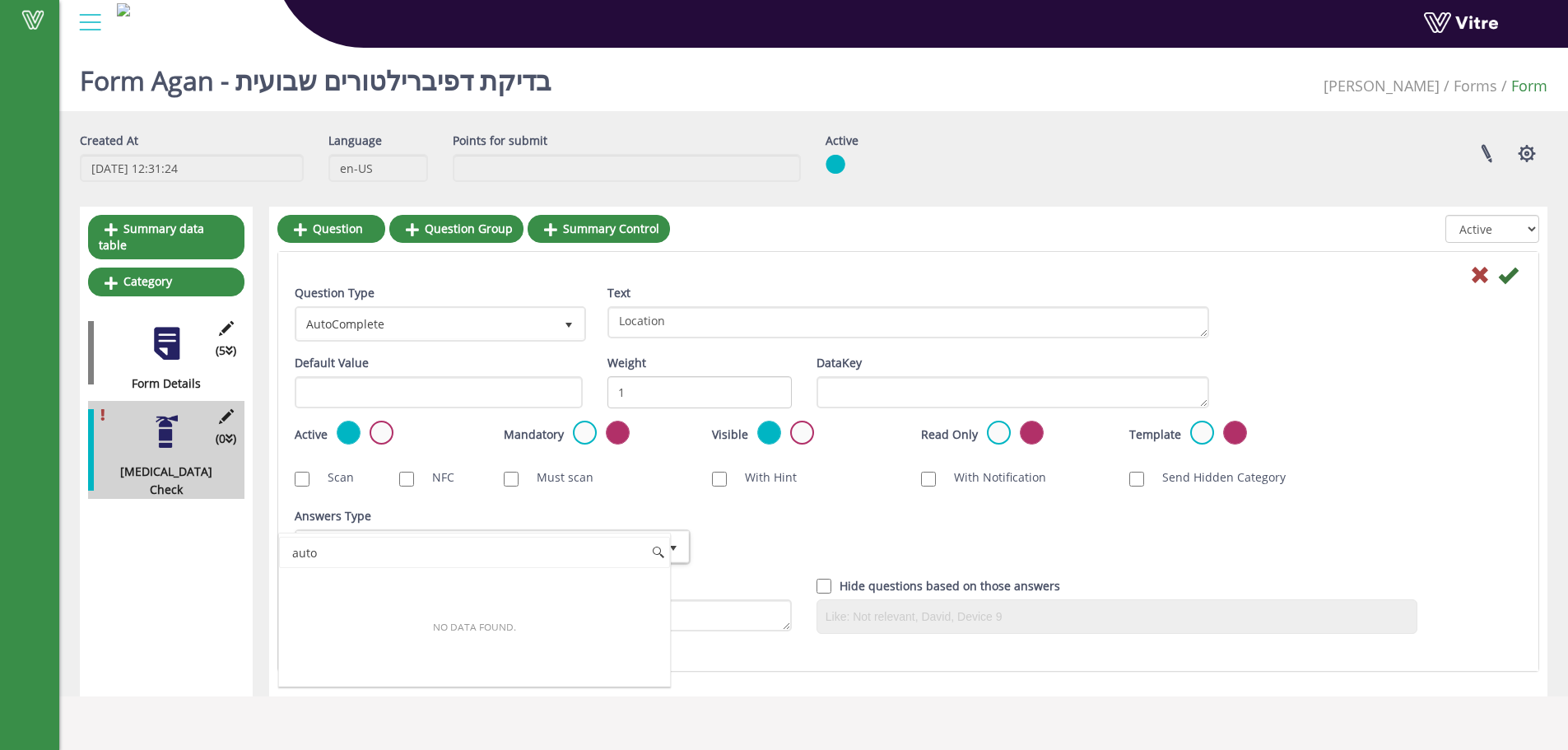
click at [820, 530] on div "Answers Type Default 0 Answers Type Default 0 Module Select Form Context (limit…" at bounding box center [908, 542] width 1252 height 70
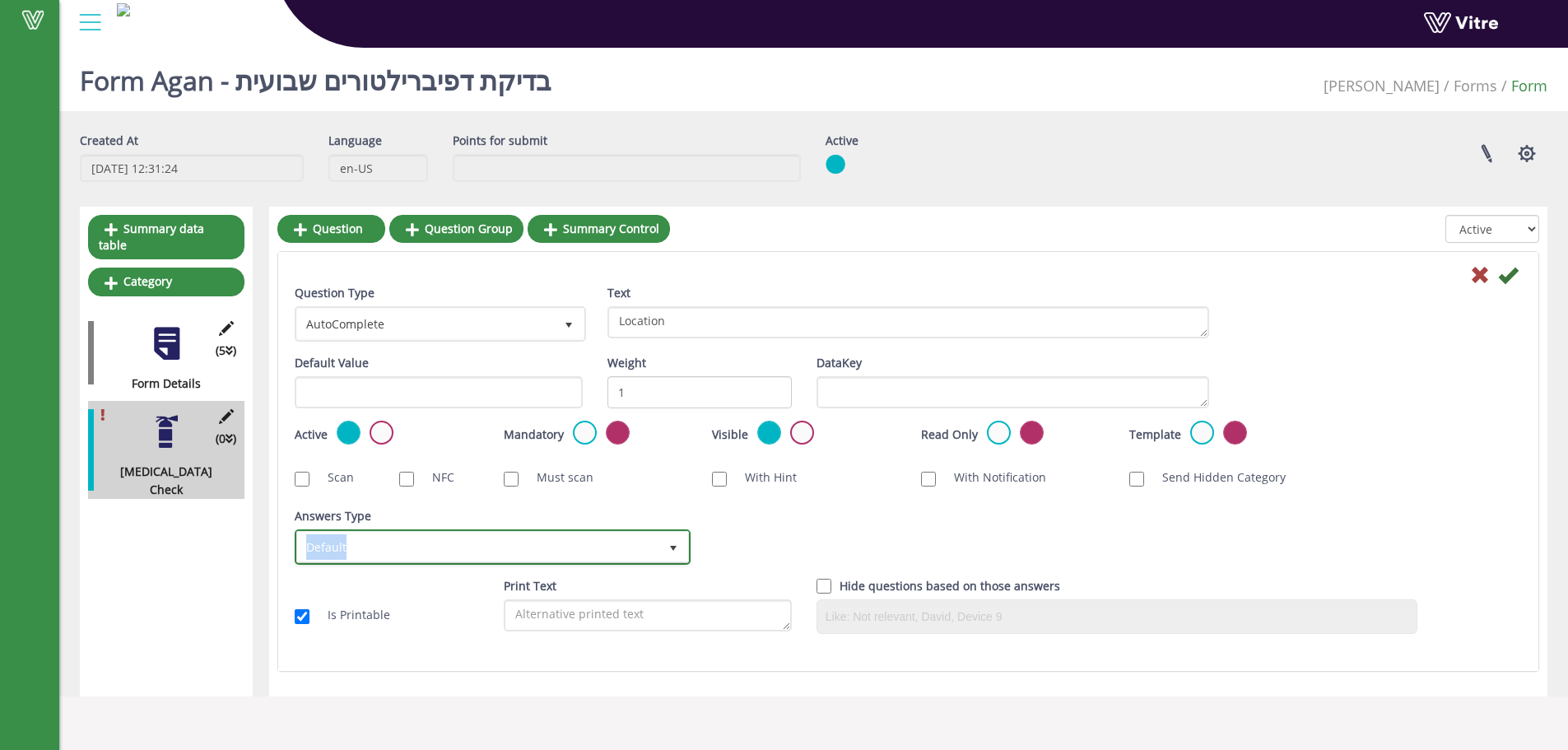
click at [593, 551] on span "Default" at bounding box center [478, 546] width 361 height 30
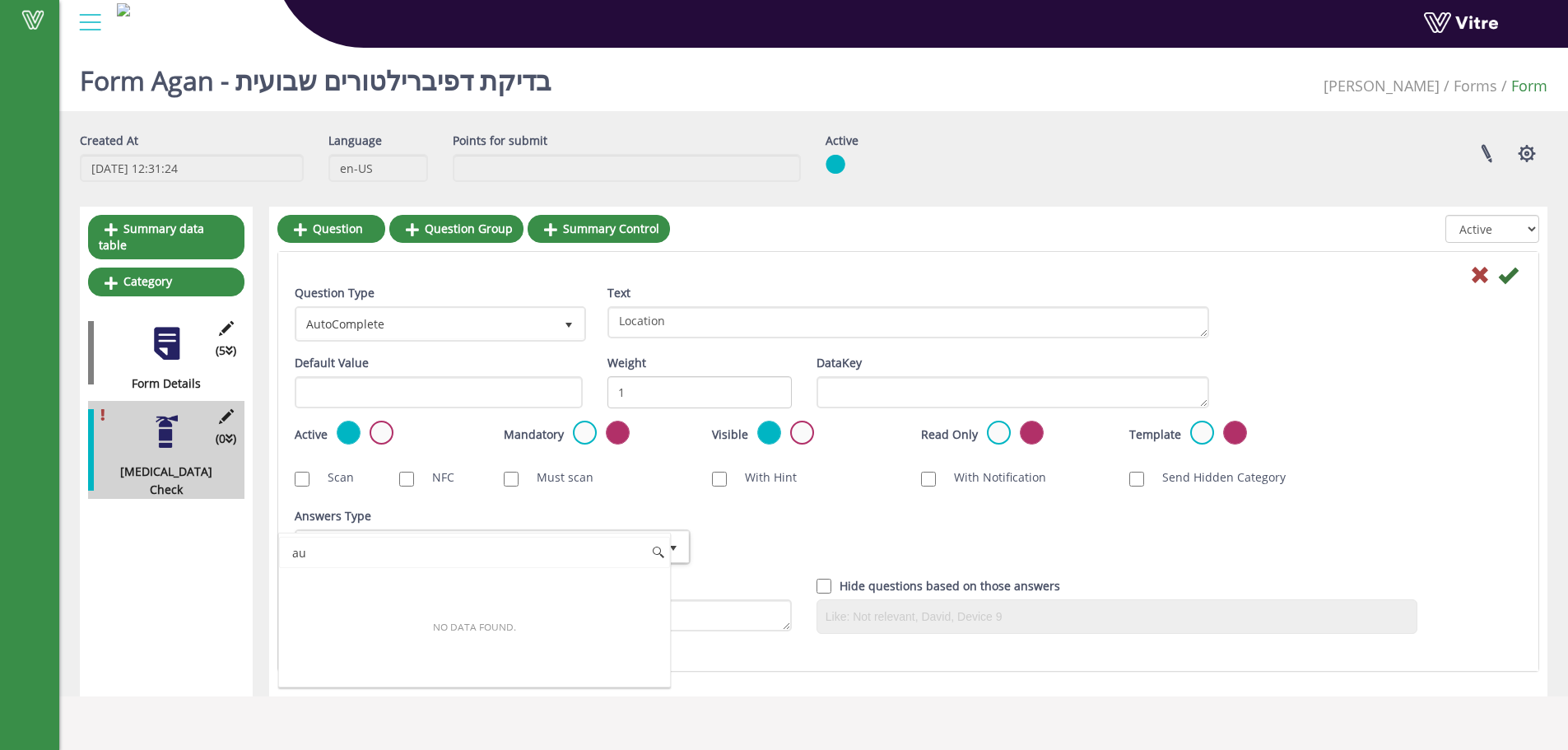
type input "a"
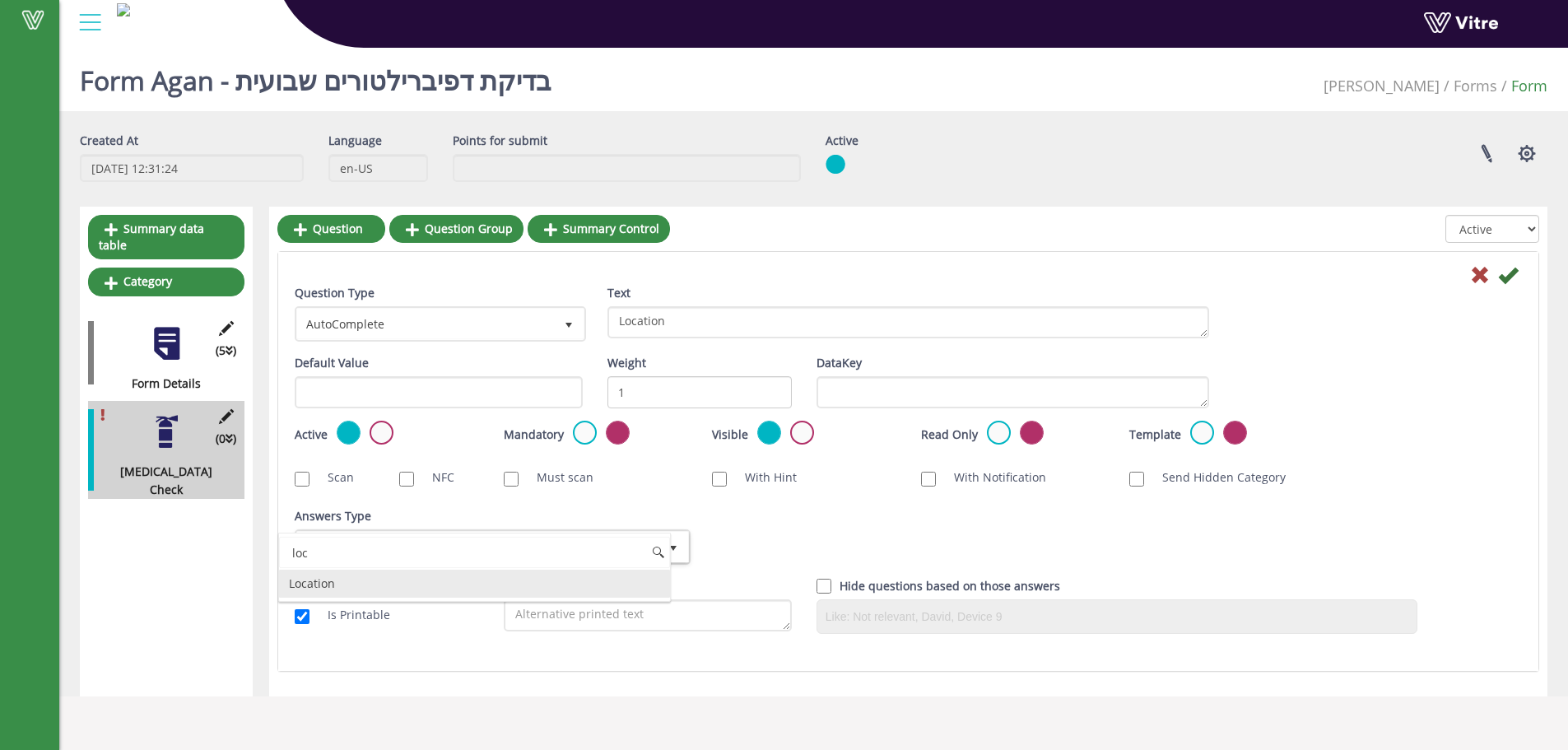
click at [364, 587] on li "Location" at bounding box center [474, 583] width 391 height 28
type input "loc"
checkbox input "true"
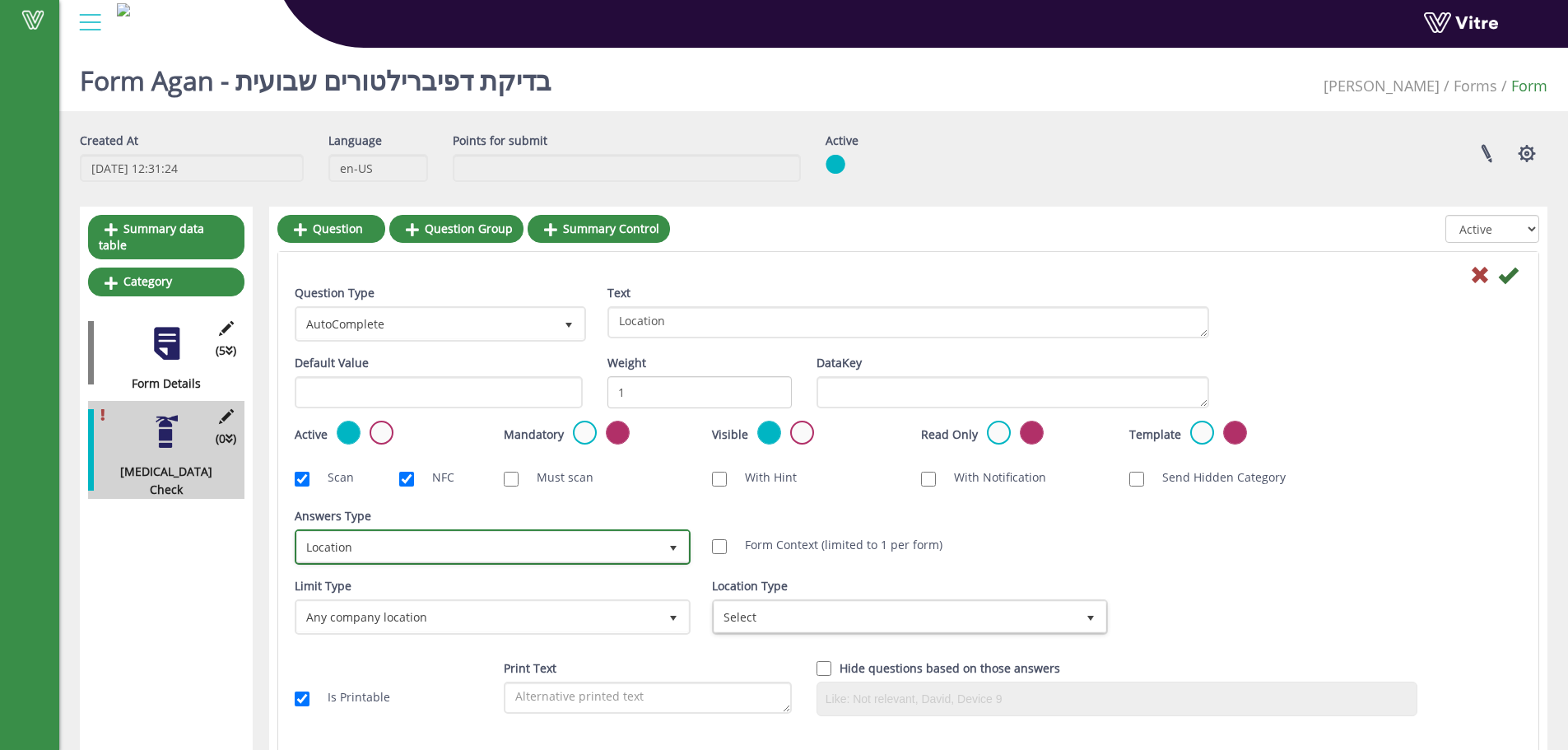
scroll to position [42, 0]
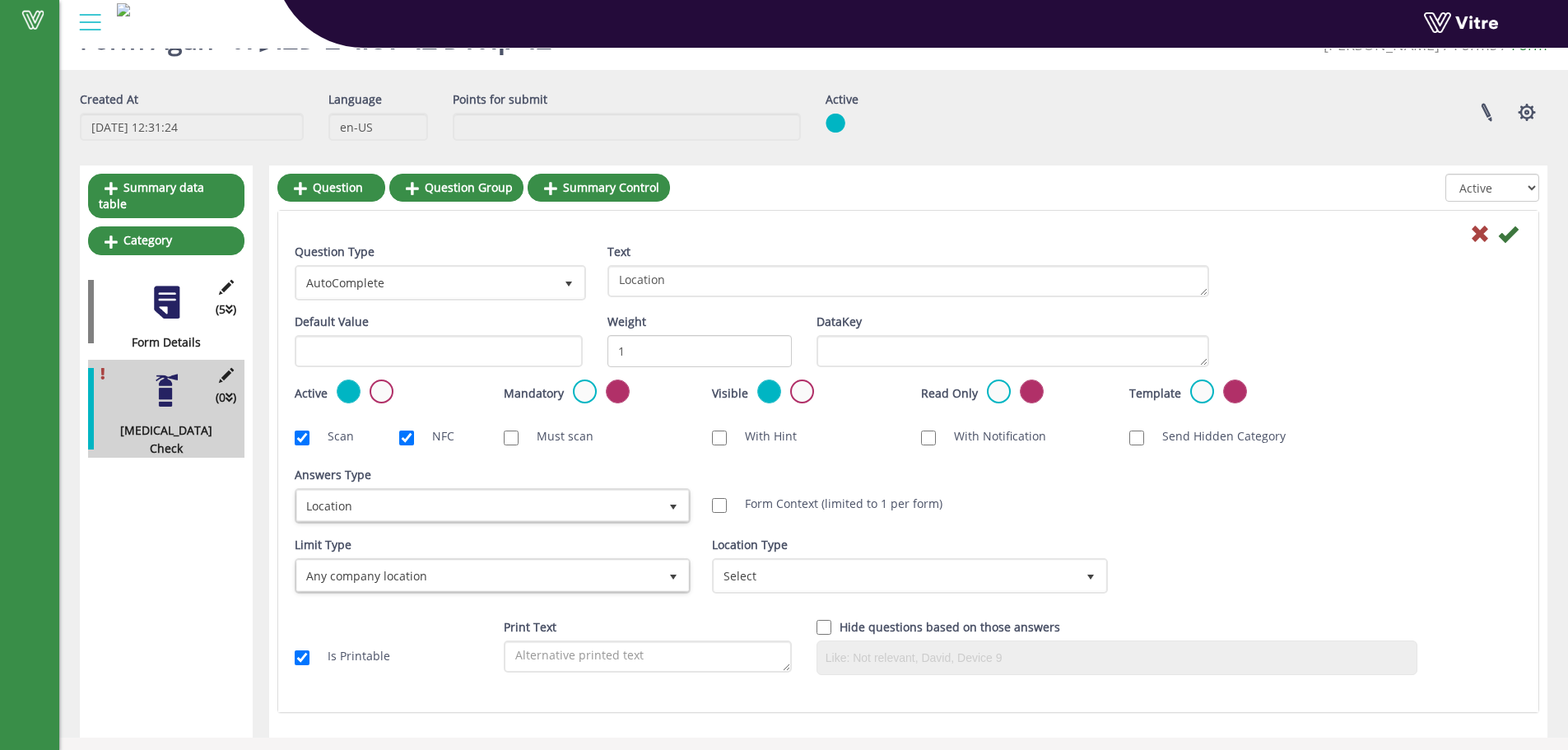
click at [602, 555] on div "Limit Type Any company location 0" at bounding box center [490, 565] width 393 height 58
click at [593, 569] on span "Any company location" at bounding box center [478, 575] width 361 height 30
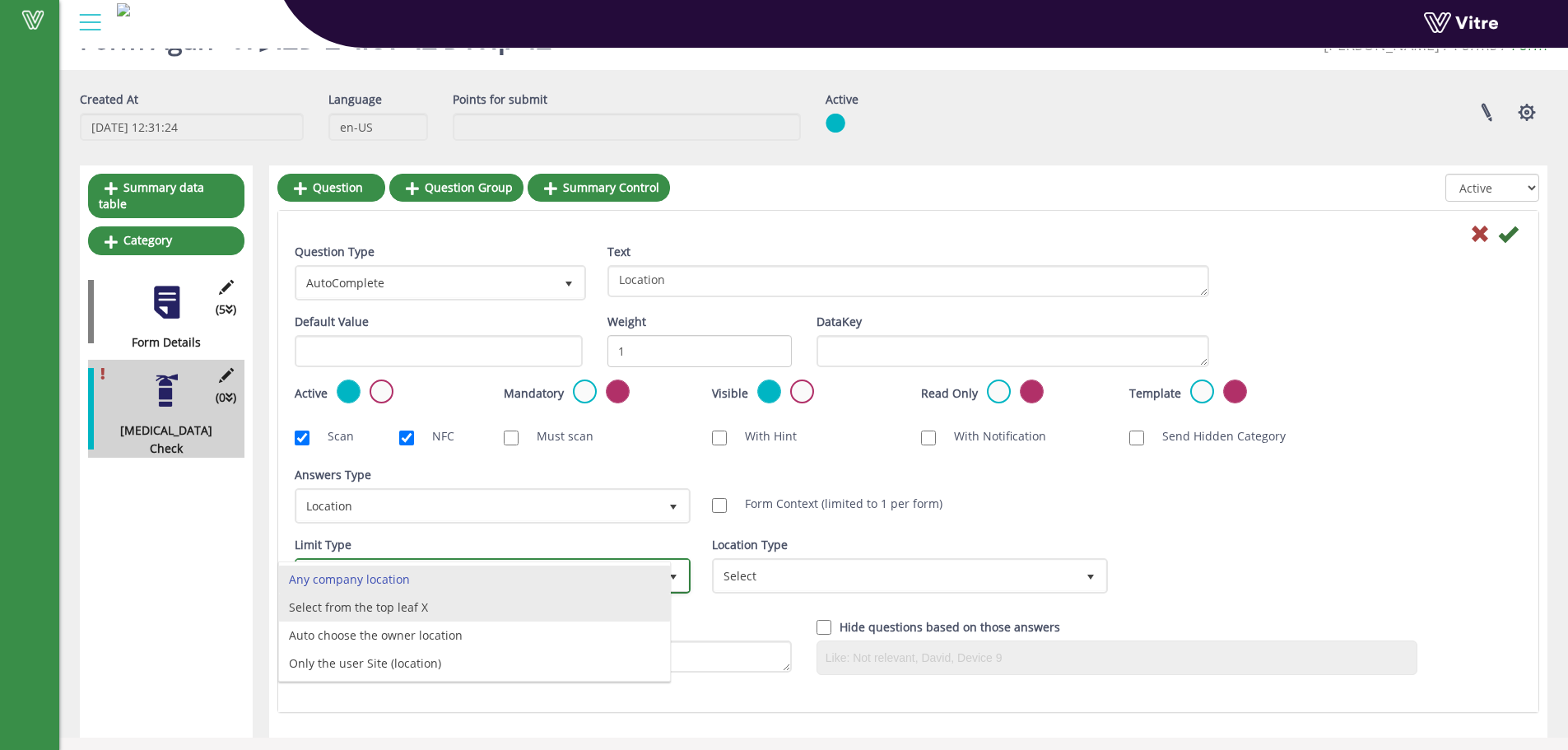
click at [531, 601] on li "Select from the top leaf X" at bounding box center [474, 606] width 391 height 28
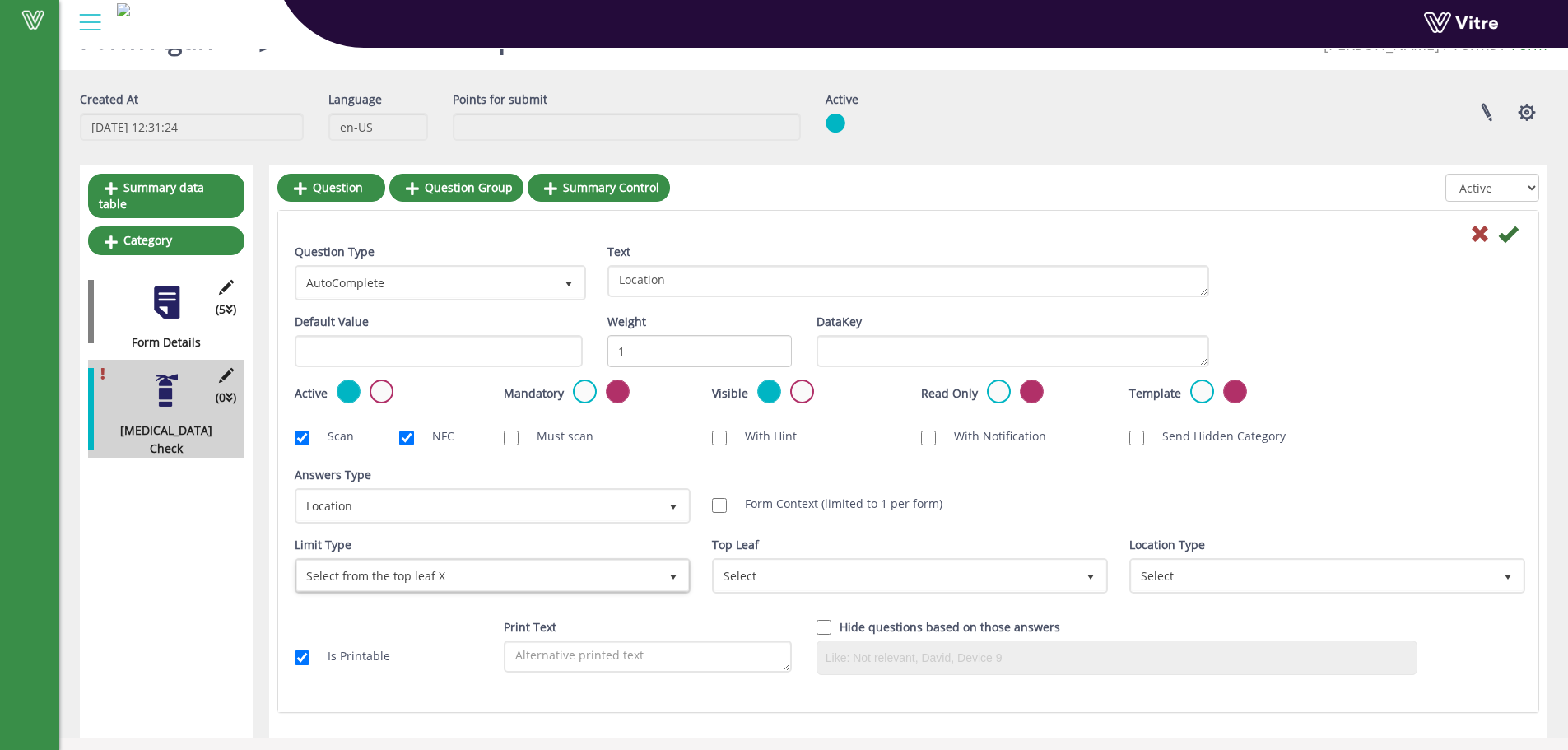
click at [699, 579] on div "Limit Type Select from the top leaf X 1 Limit Type Any company EQ 0 Limit Type …" at bounding box center [491, 571] width 417 height 70
click at [711, 573] on div "Top Leaf Select" at bounding box center [908, 571] width 417 height 70
click at [735, 570] on span "Select" at bounding box center [895, 575] width 361 height 30
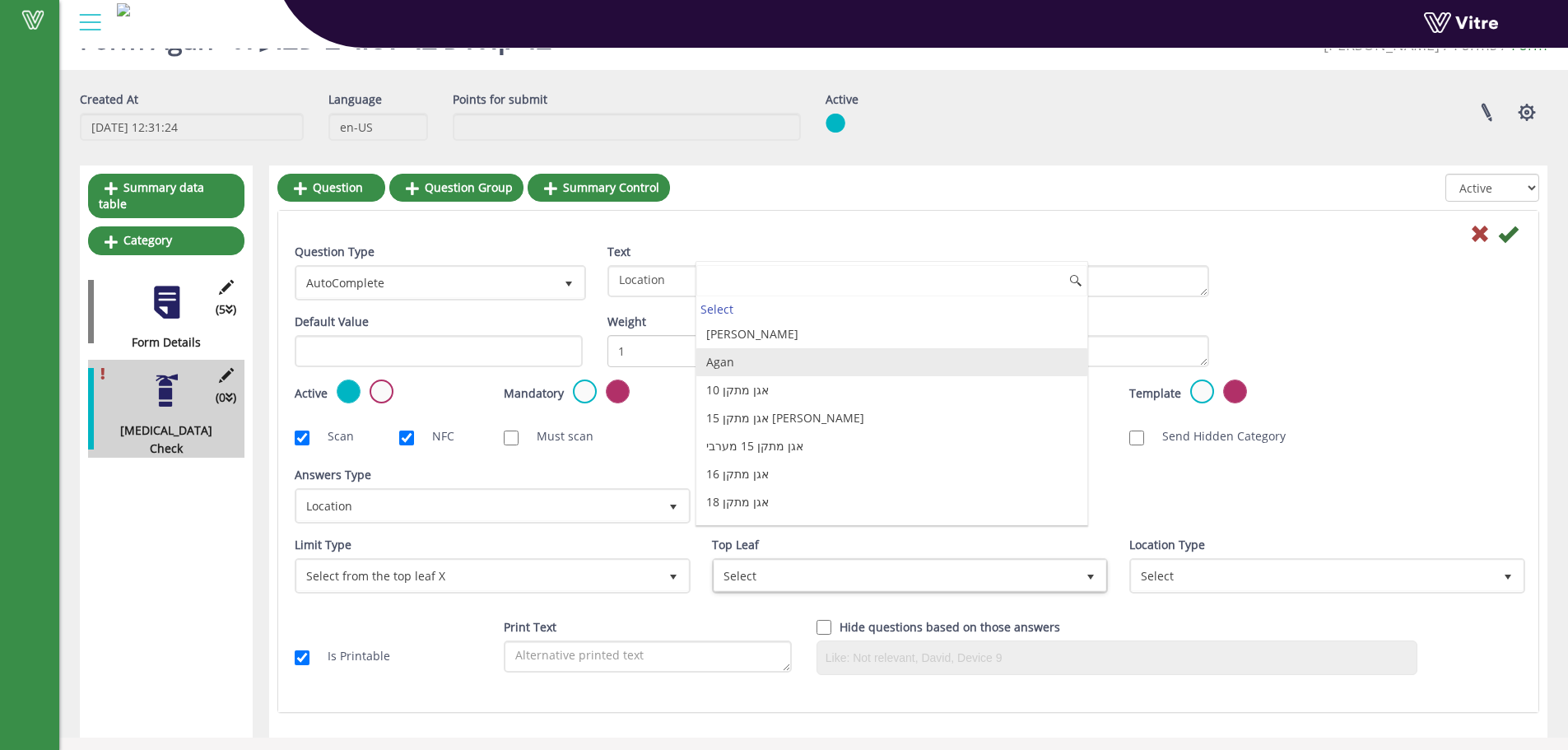
click at [788, 360] on li "Agan" at bounding box center [891, 362] width 391 height 28
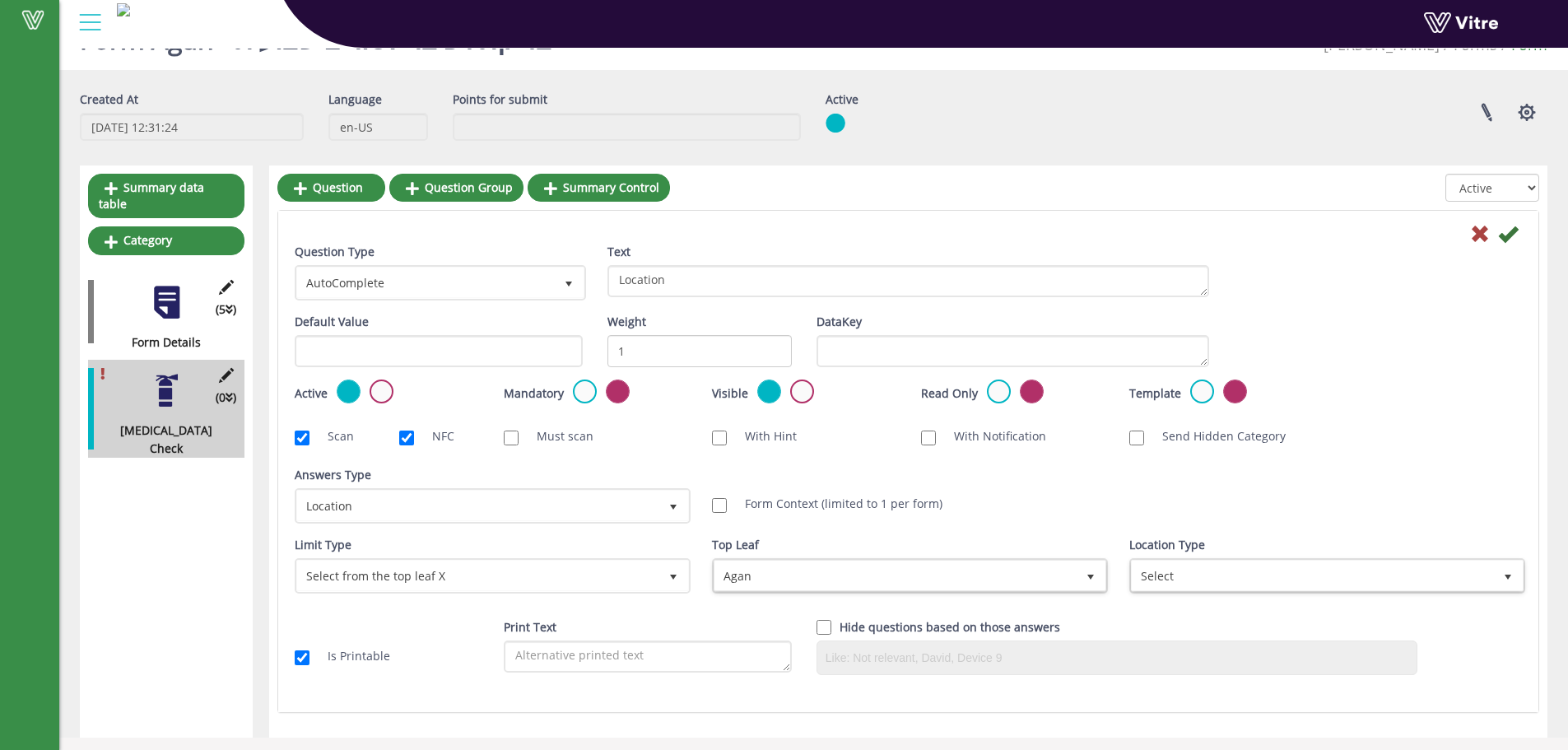
click at [1283, 556] on div "Location Type Select" at bounding box center [1325, 565] width 393 height 58
click at [1278, 564] on span "Select" at bounding box center [1313, 575] width 361 height 30
click at [1387, 281] on div "Question Type AutoComplete 11 Text Location" at bounding box center [908, 278] width 1252 height 70
click at [1516, 236] on icon at bounding box center [1508, 234] width 20 height 20
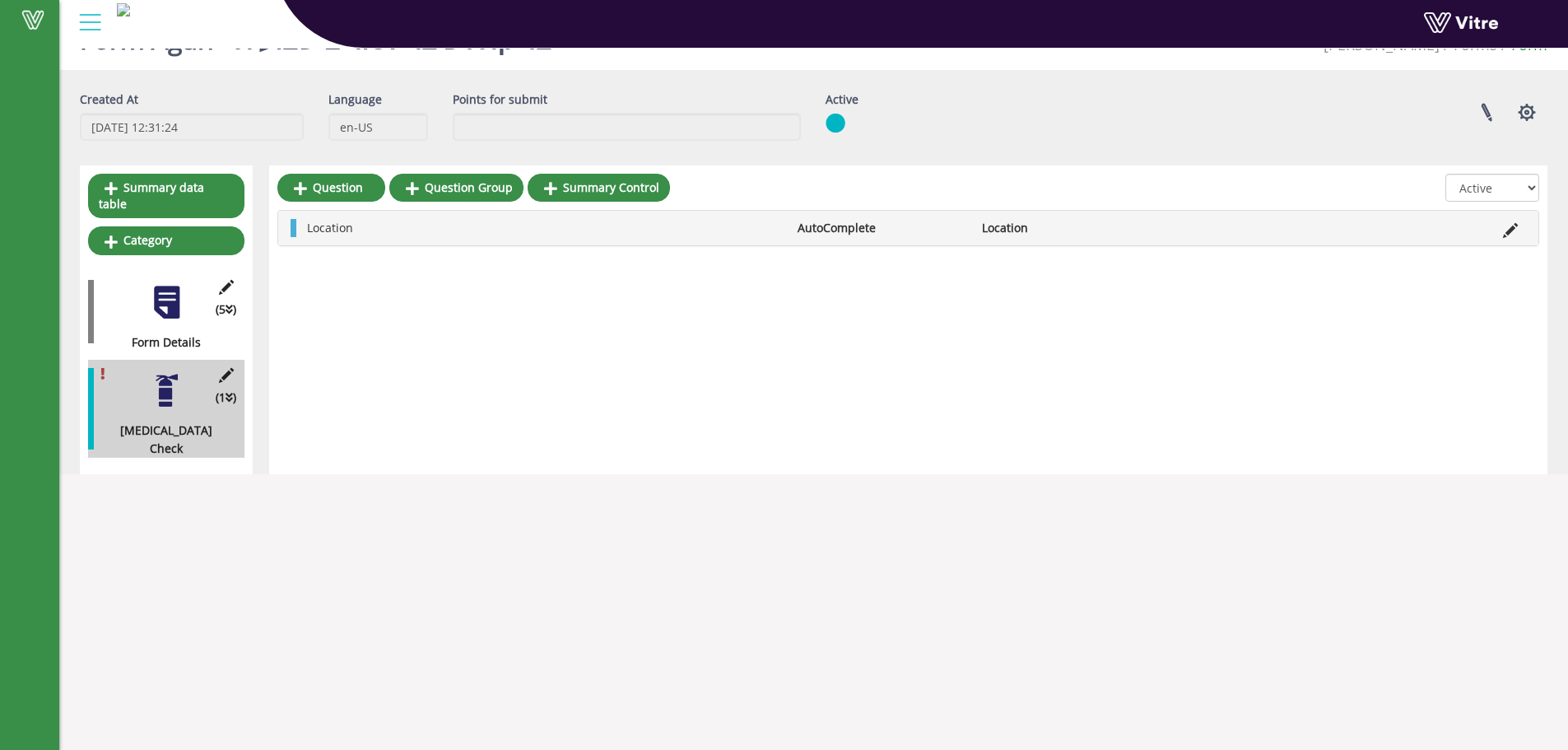
click at [1509, 229] on icon at bounding box center [1510, 230] width 14 height 14
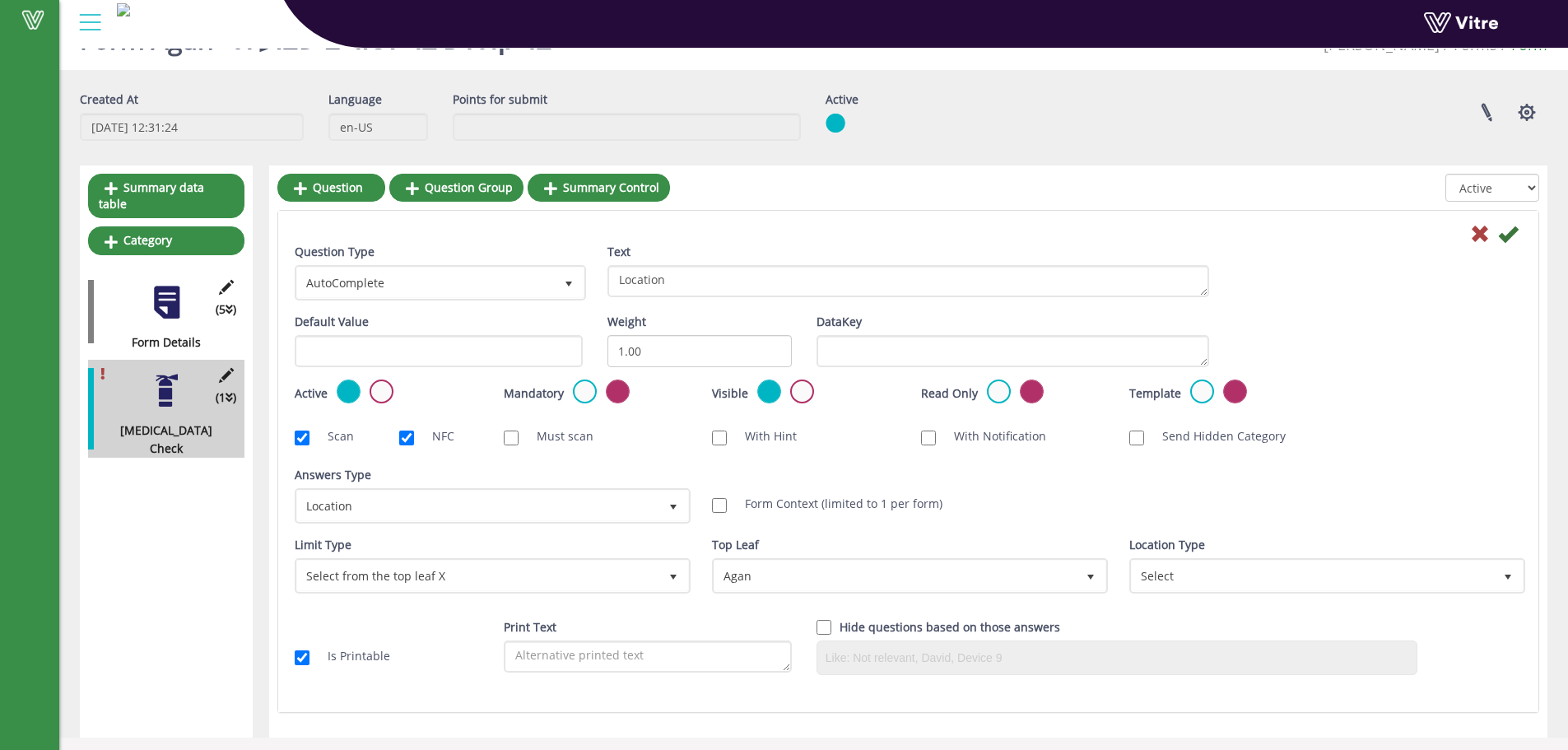
click at [567, 391] on div "Mandatory" at bounding box center [596, 393] width 184 height 27
click at [573, 388] on label at bounding box center [585, 391] width 23 height 23
click at [0, 0] on input "radio" at bounding box center [0, 0] width 0 height 0
click at [1508, 229] on icon at bounding box center [1508, 234] width 20 height 20
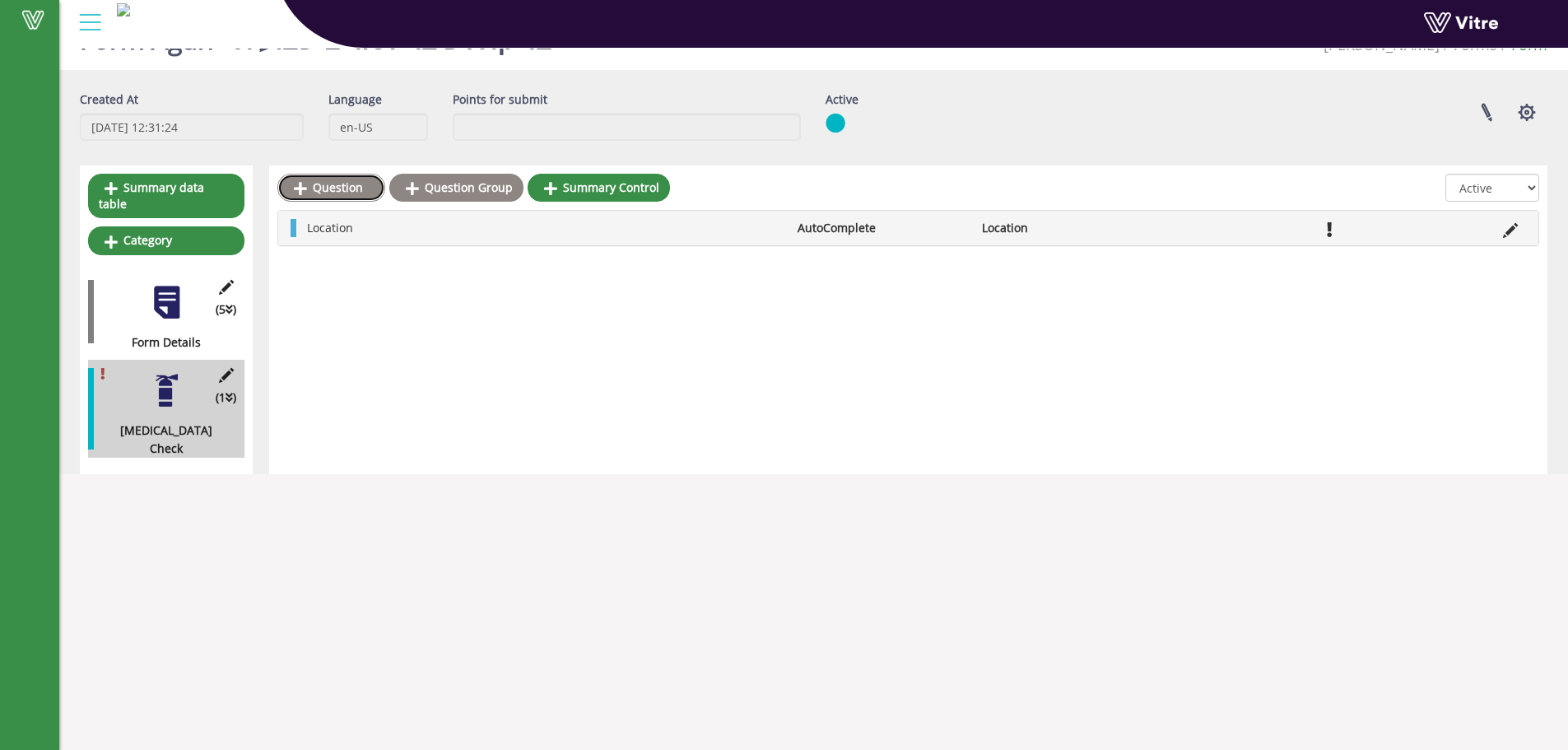
drag, startPoint x: 364, startPoint y: 198, endPoint x: 410, endPoint y: 201, distance: 46.1
click at [364, 198] on link "Question" at bounding box center [330, 187] width 107 height 28
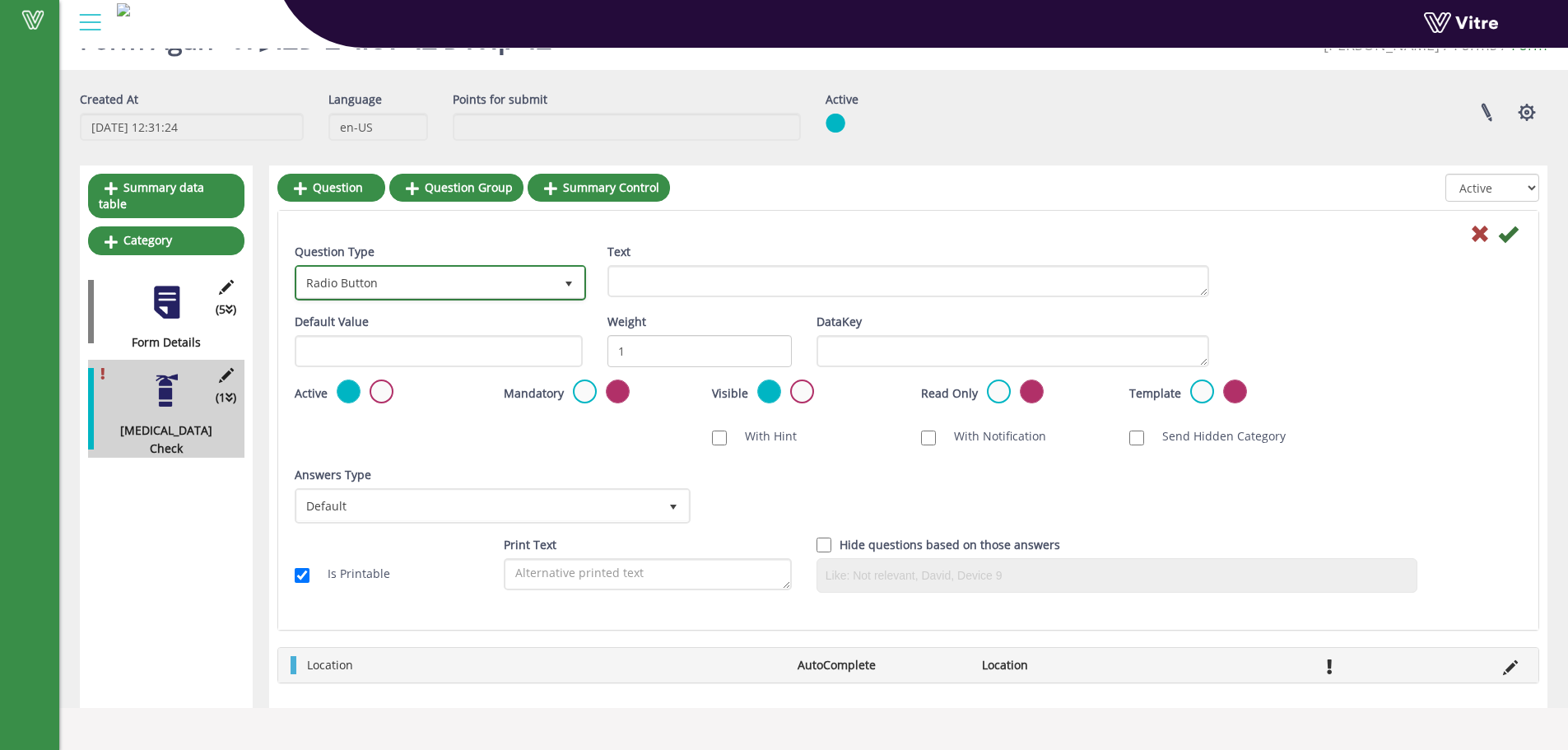
click at [414, 266] on span "Radio Button" at bounding box center [440, 282] width 288 height 32
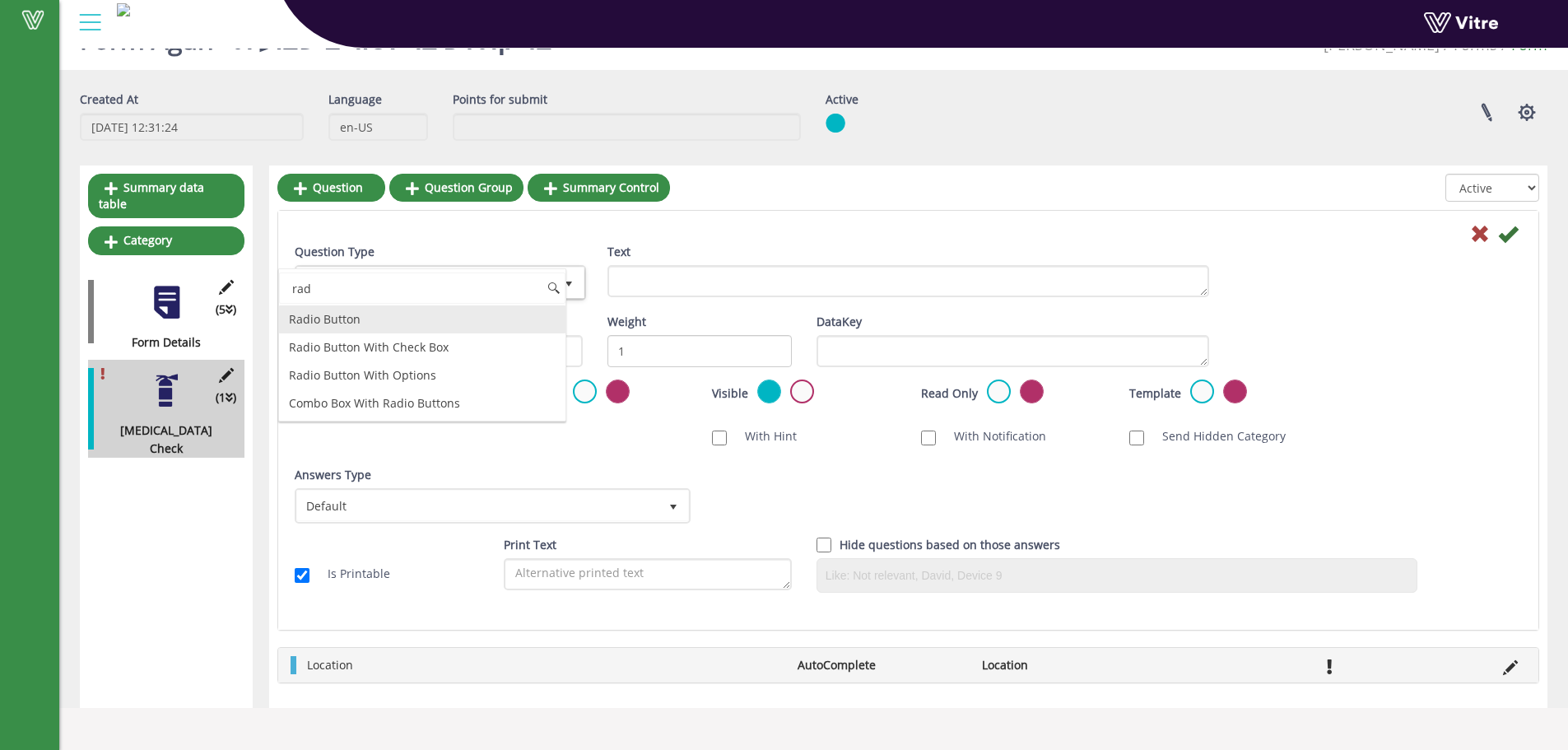
click at [394, 320] on li "Radio Button" at bounding box center [422, 319] width 286 height 28
type input "rad"
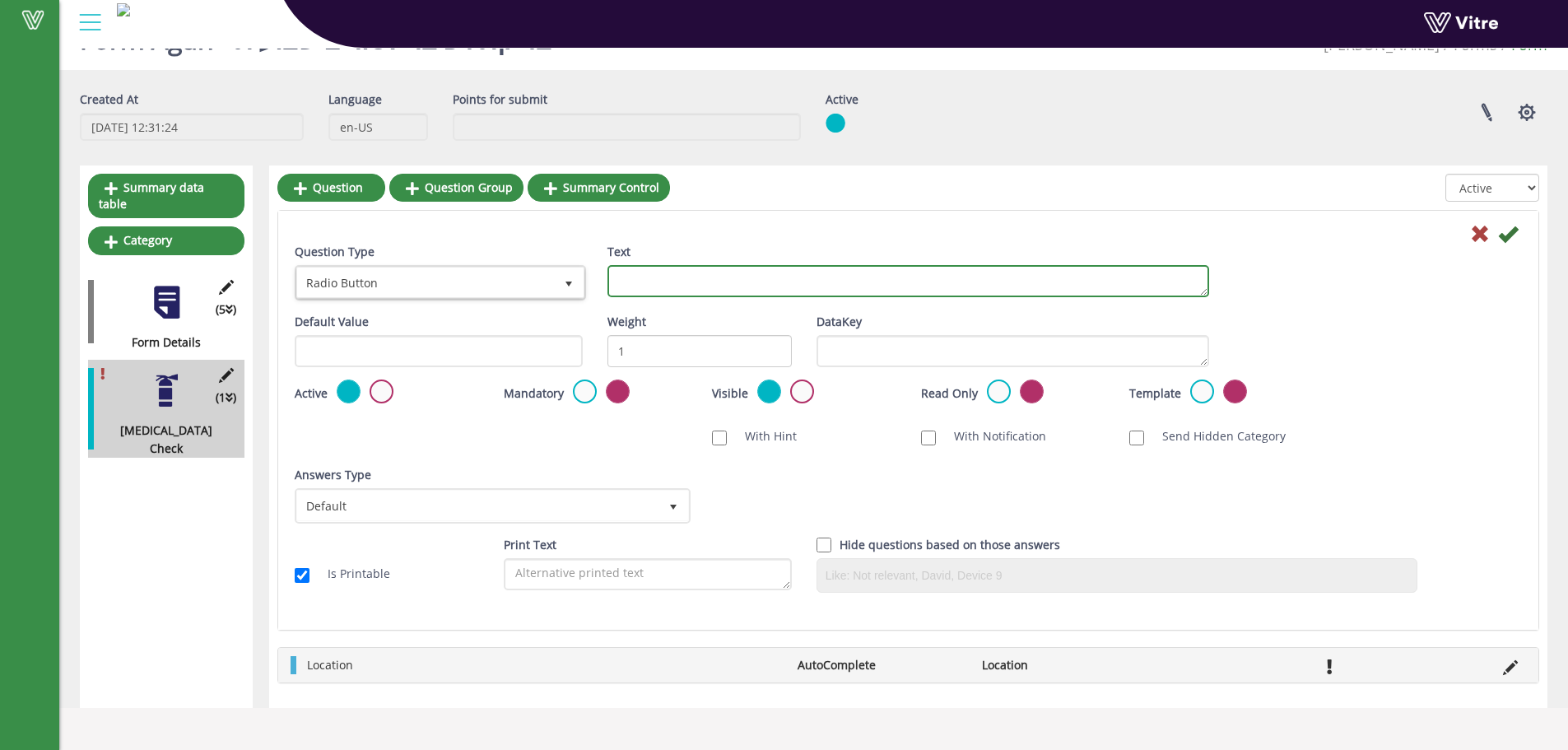
click at [682, 281] on textarea "Text" at bounding box center [908, 282] width 602 height 32
type textarea "Check"
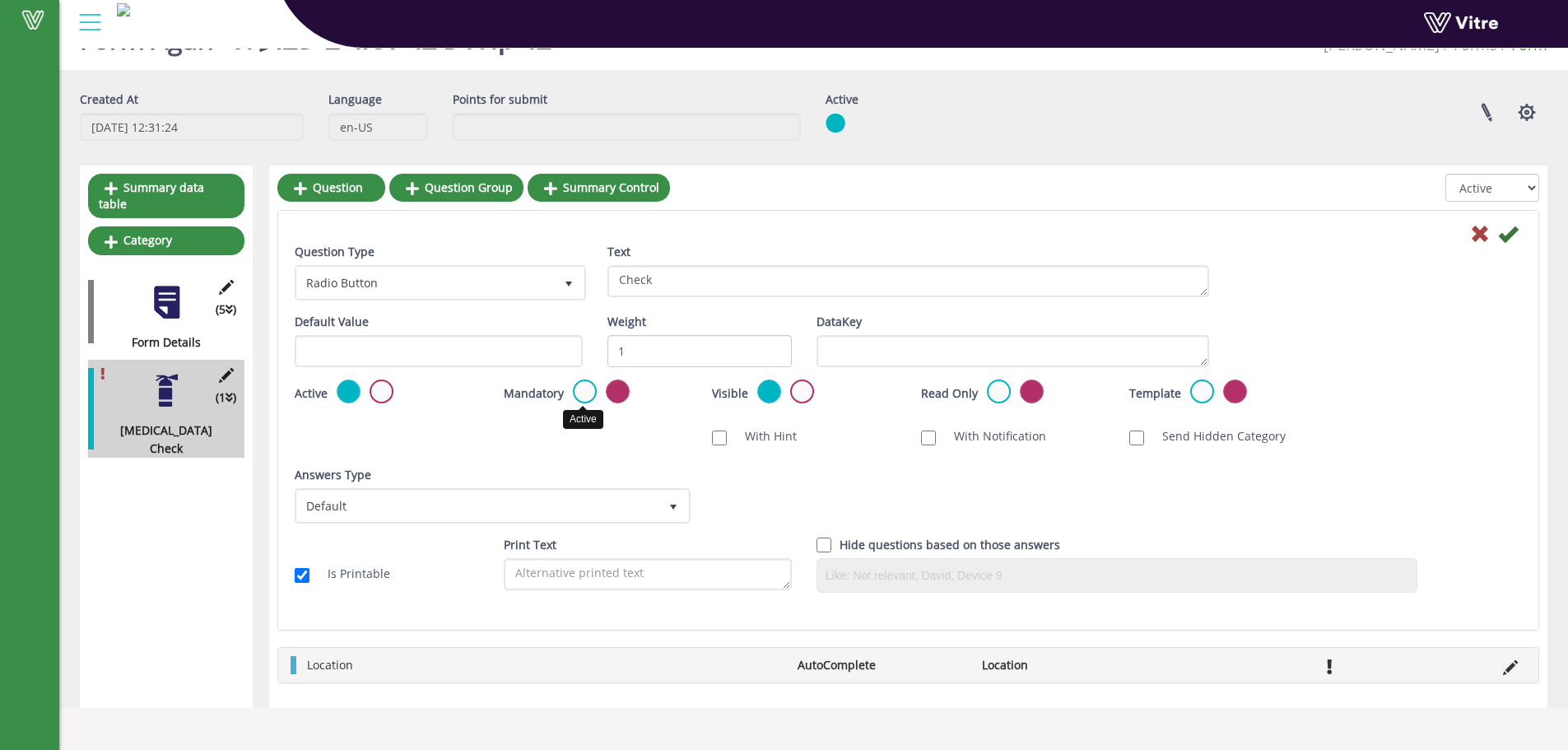
click at [590, 399] on label at bounding box center [585, 391] width 23 height 23
click at [0, 0] on input "radio" at bounding box center [0, 0] width 0 height 0
click at [1511, 229] on icon at bounding box center [1508, 234] width 20 height 20
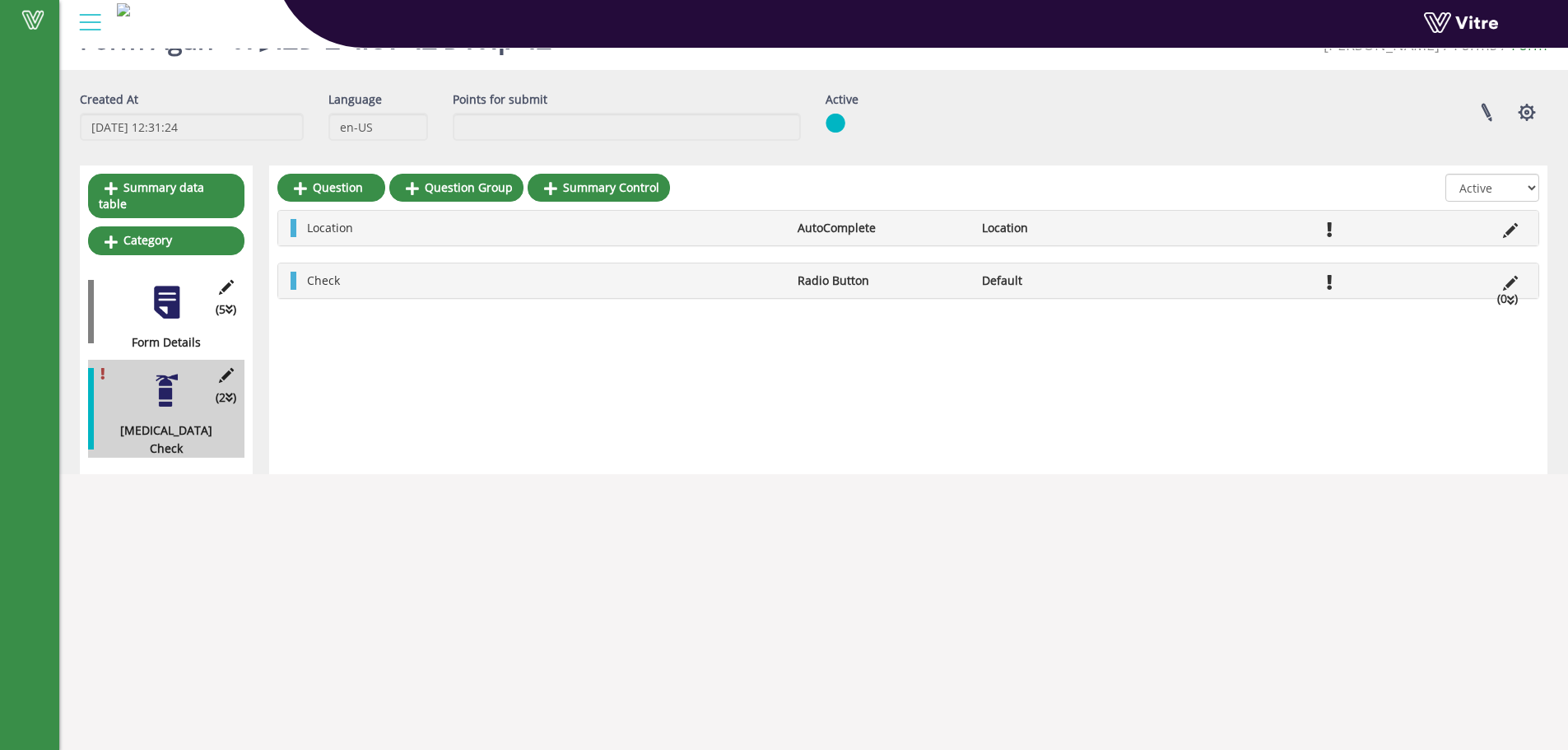
click at [1516, 303] on li "(0 )" at bounding box center [1508, 299] width 37 height 18
click at [330, 329] on link "Answer" at bounding box center [352, 319] width 107 height 28
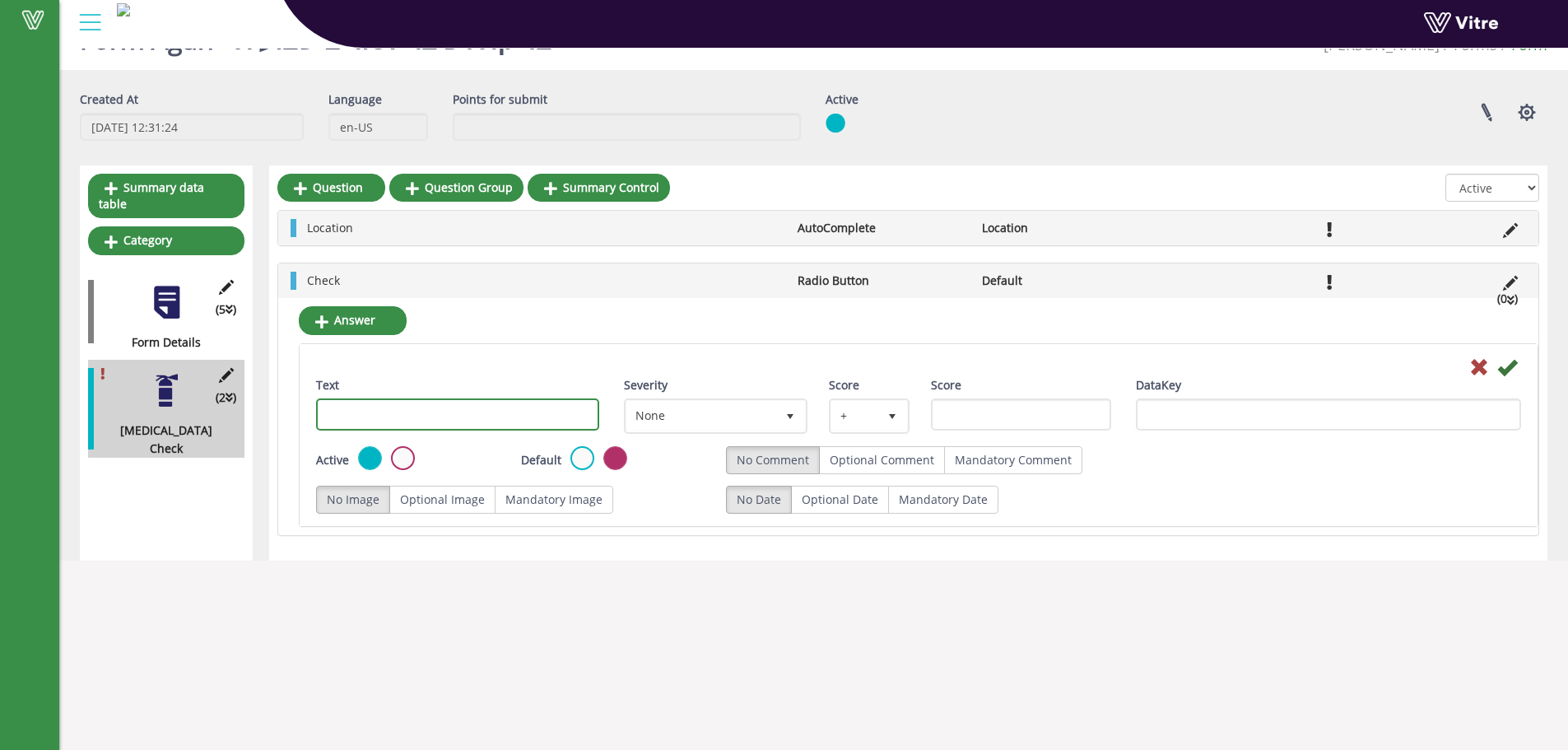
click at [377, 421] on input "Text" at bounding box center [458, 414] width 283 height 32
type input "תקין"
click at [1517, 362] on icon at bounding box center [1508, 367] width 20 height 20
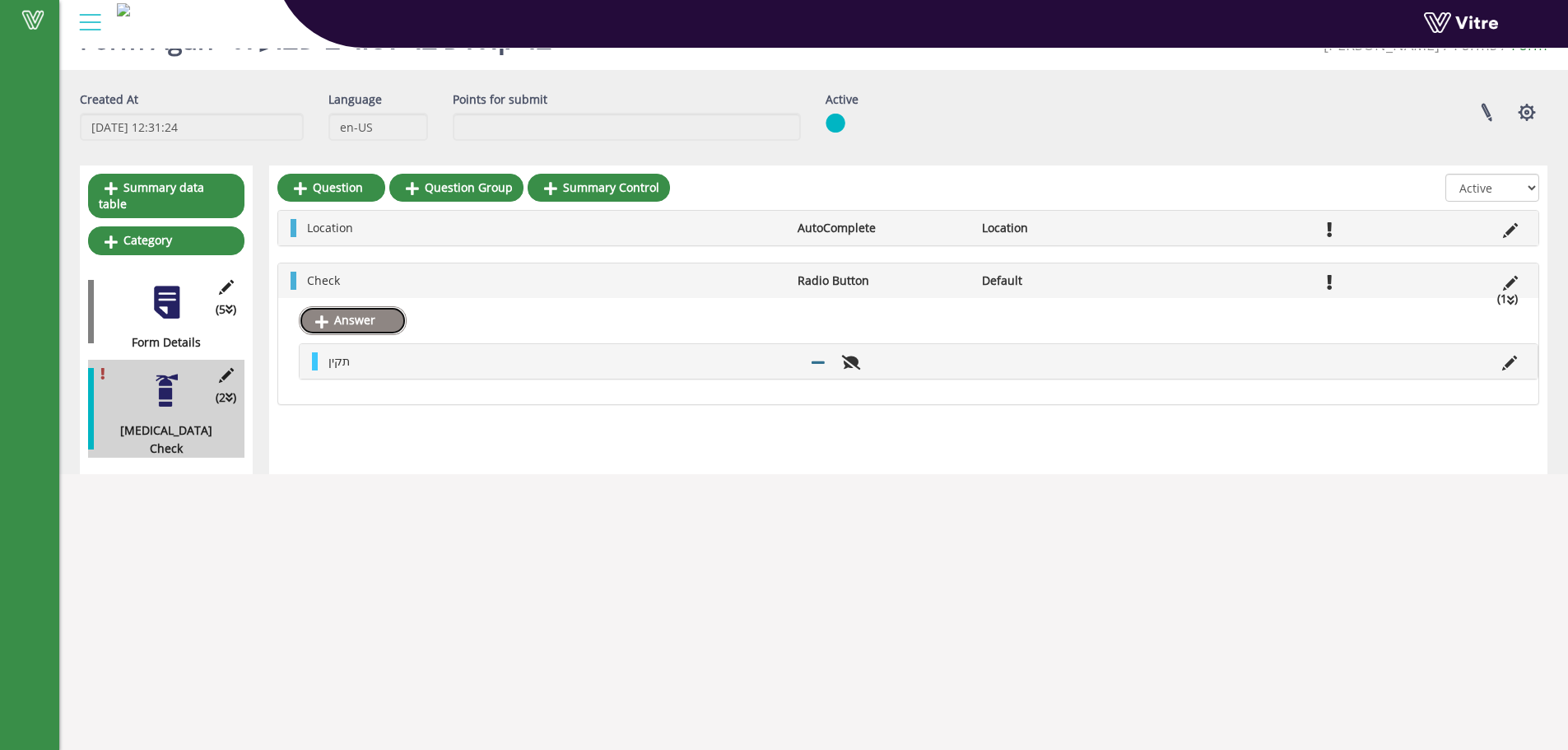
drag, startPoint x: 382, startPoint y: 316, endPoint x: 400, endPoint y: 319, distance: 18.2
click at [382, 316] on link "Answer" at bounding box center [352, 319] width 107 height 28
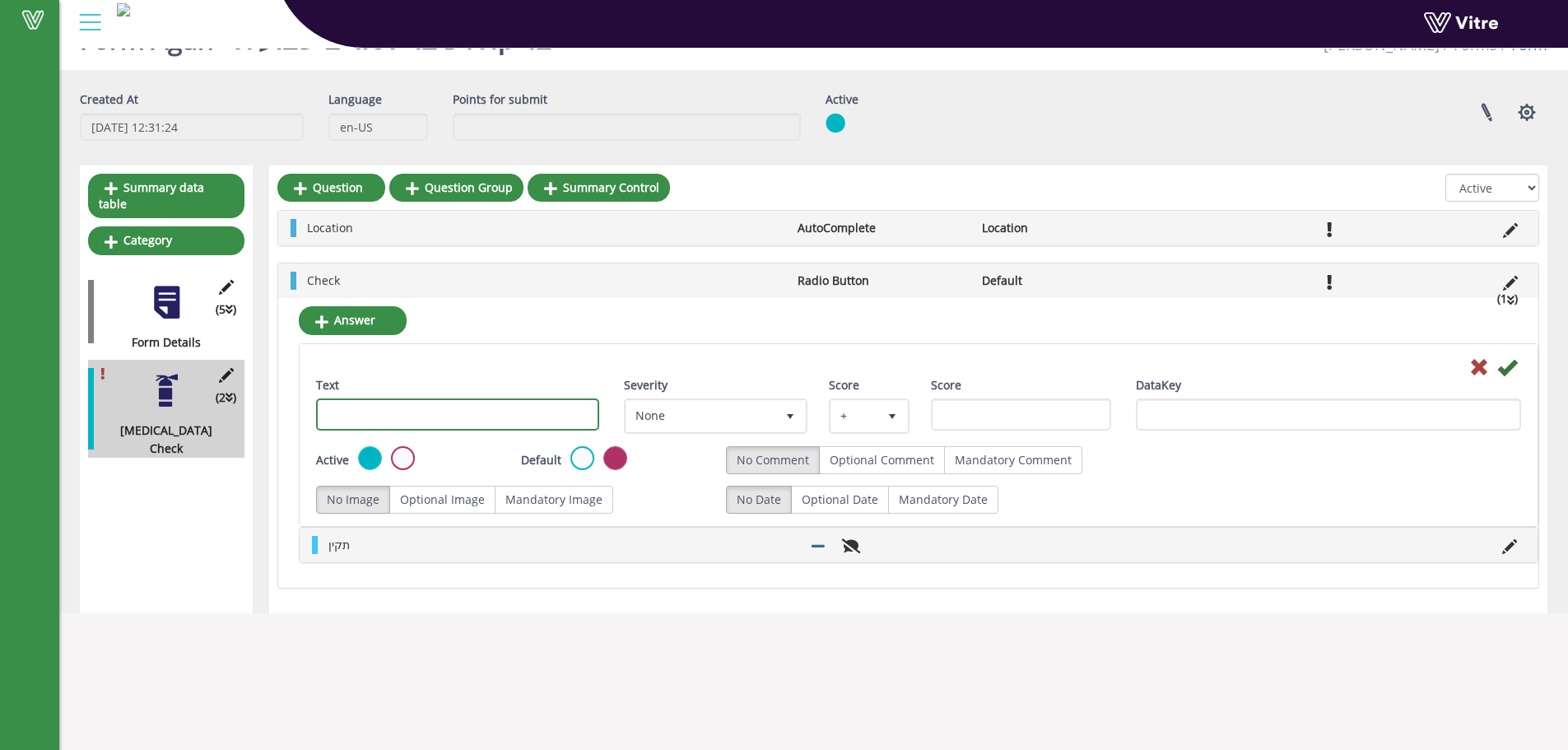
click at [498, 412] on input "Text" at bounding box center [458, 414] width 283 height 32
type input "לא תקין"
click at [853, 464] on label "Optional Comment" at bounding box center [882, 459] width 126 height 28
radio input "true"
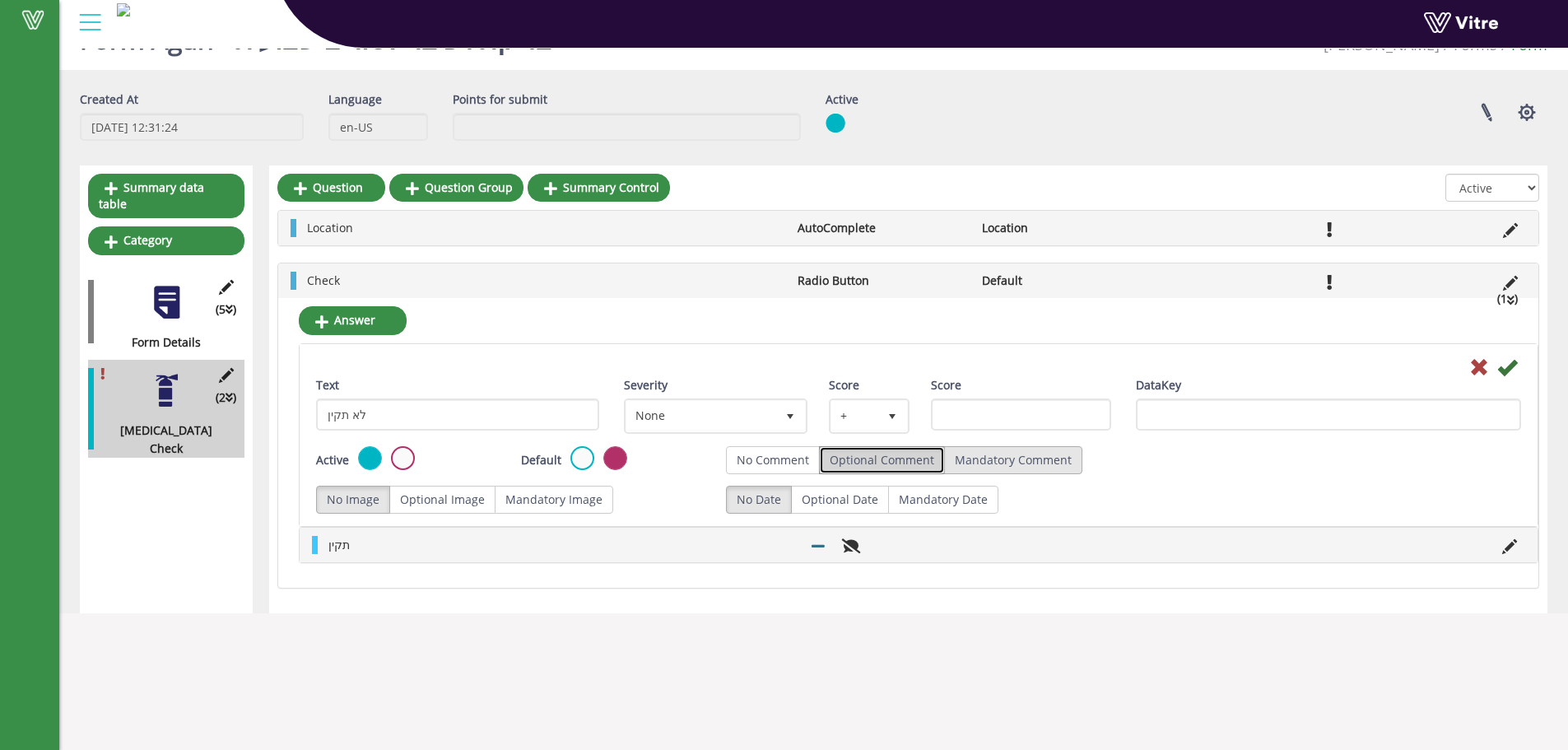
click at [955, 456] on label "Mandatory Comment" at bounding box center [1013, 459] width 138 height 28
radio input "true"
click at [1511, 370] on icon at bounding box center [1508, 367] width 20 height 20
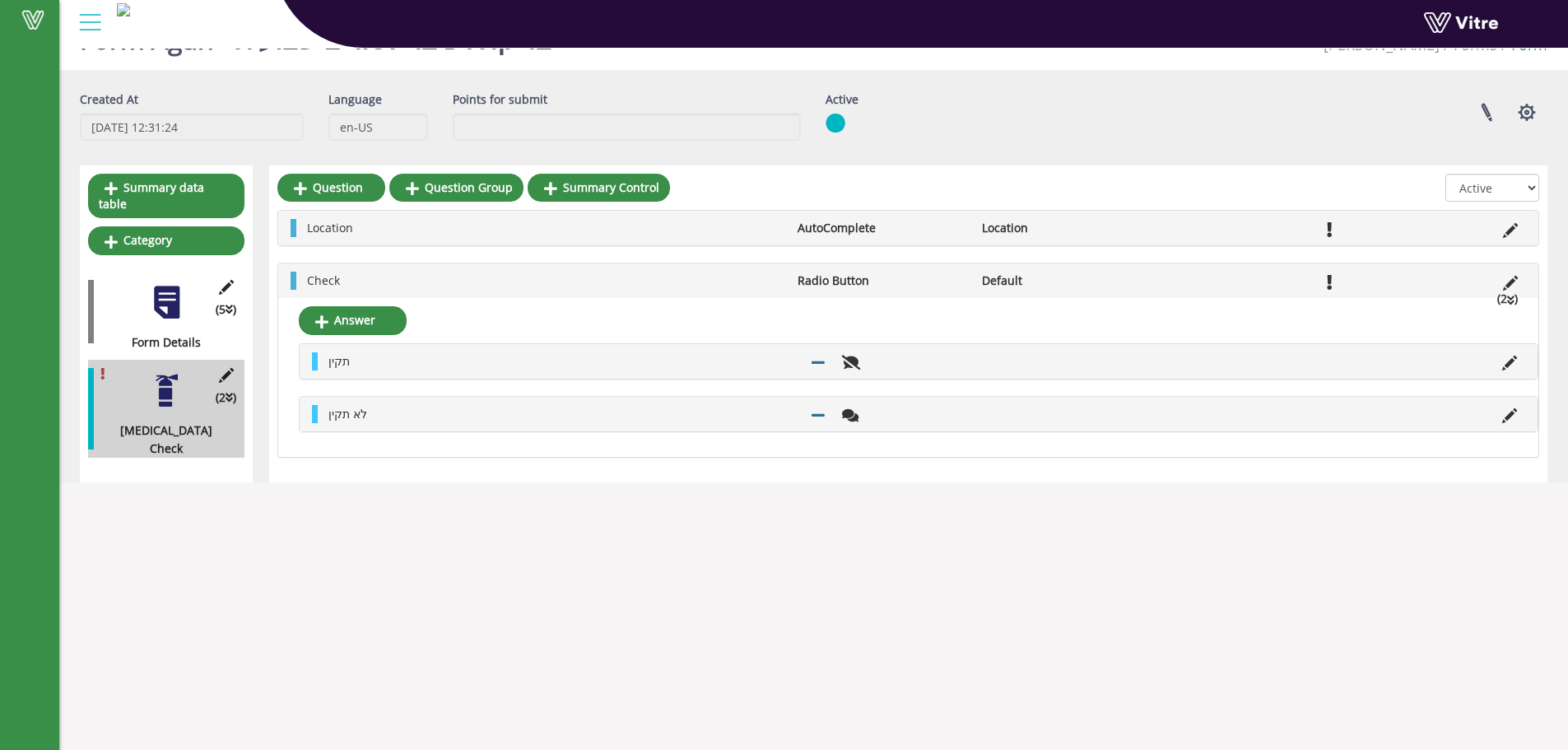
scroll to position [0, 0]
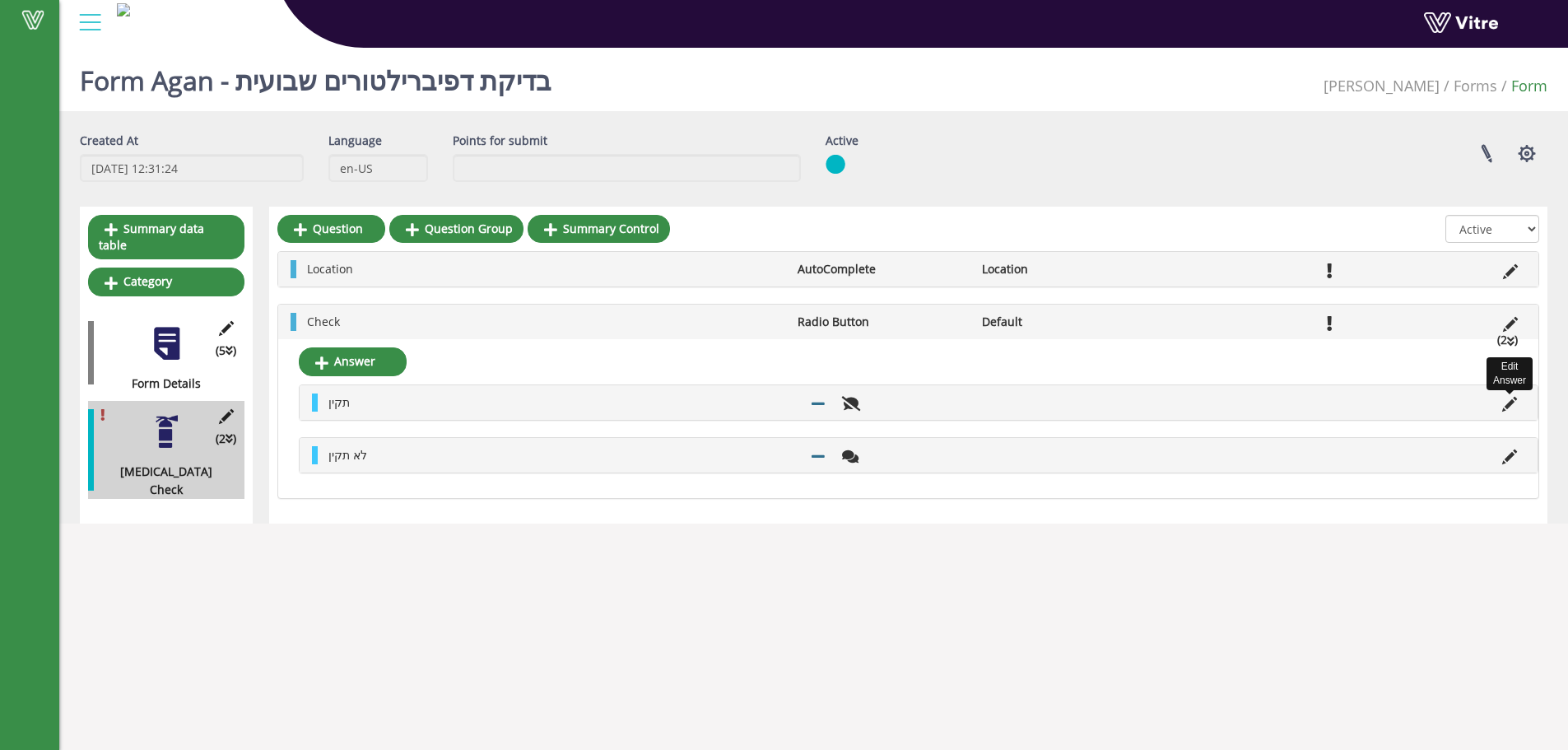
drag, startPoint x: 1508, startPoint y: 395, endPoint x: 1285, endPoint y: 401, distance: 223.1
click at [1508, 397] on icon at bounding box center [1509, 404] width 14 height 14
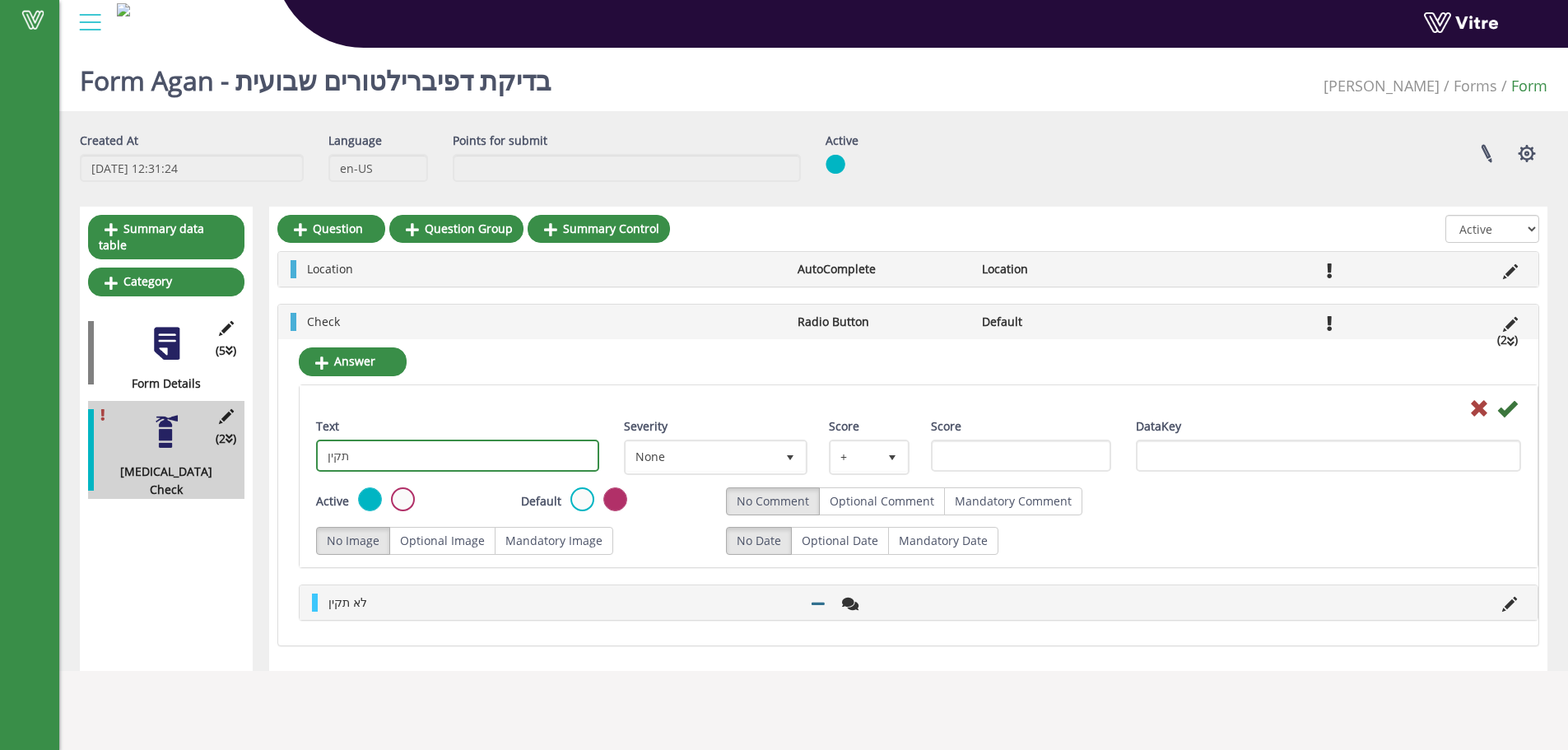
click at [487, 456] on input "תקין" at bounding box center [458, 456] width 283 height 32
type input "Approved"
click at [1509, 408] on icon at bounding box center [1508, 408] width 20 height 20
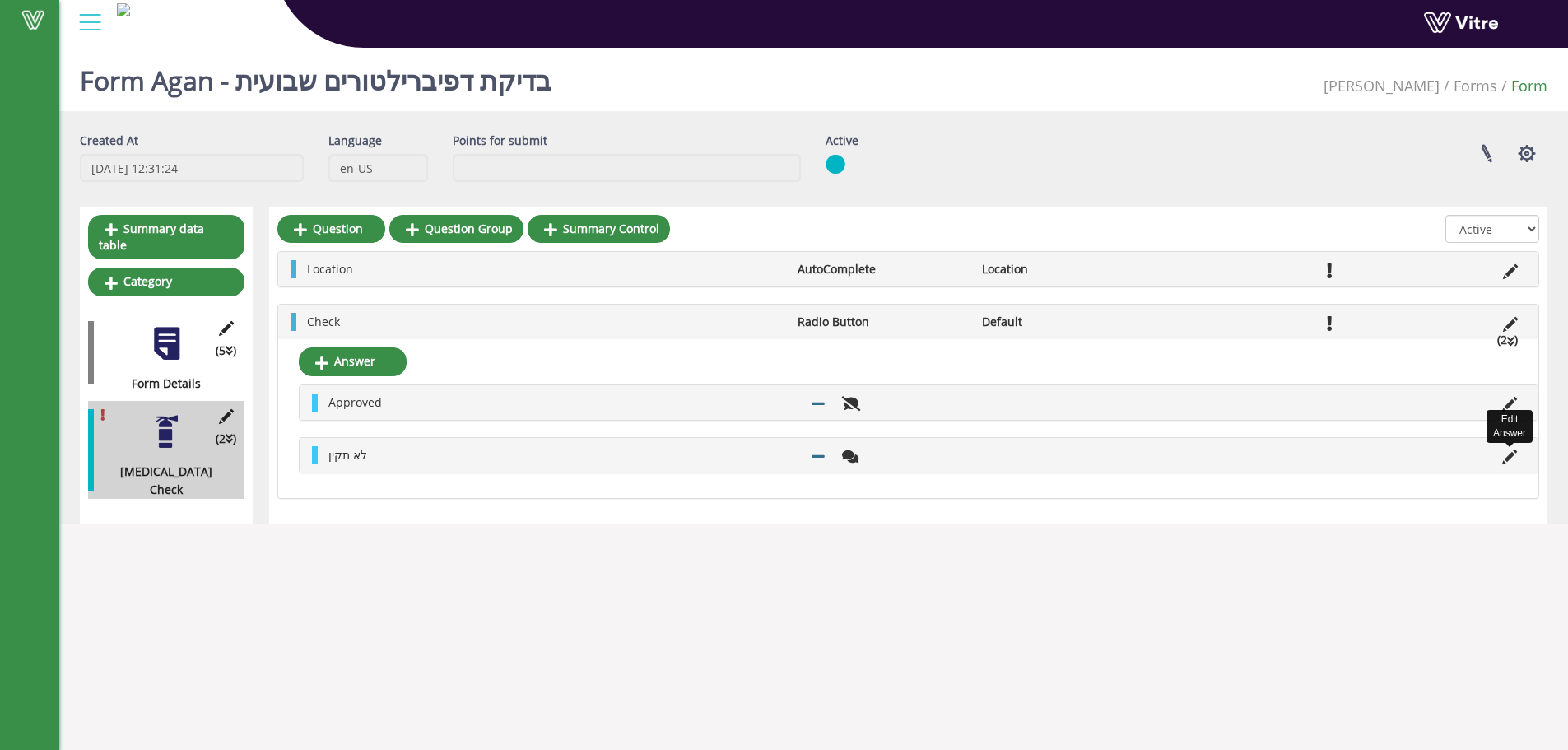
click at [1515, 459] on icon at bounding box center [1509, 457] width 14 height 14
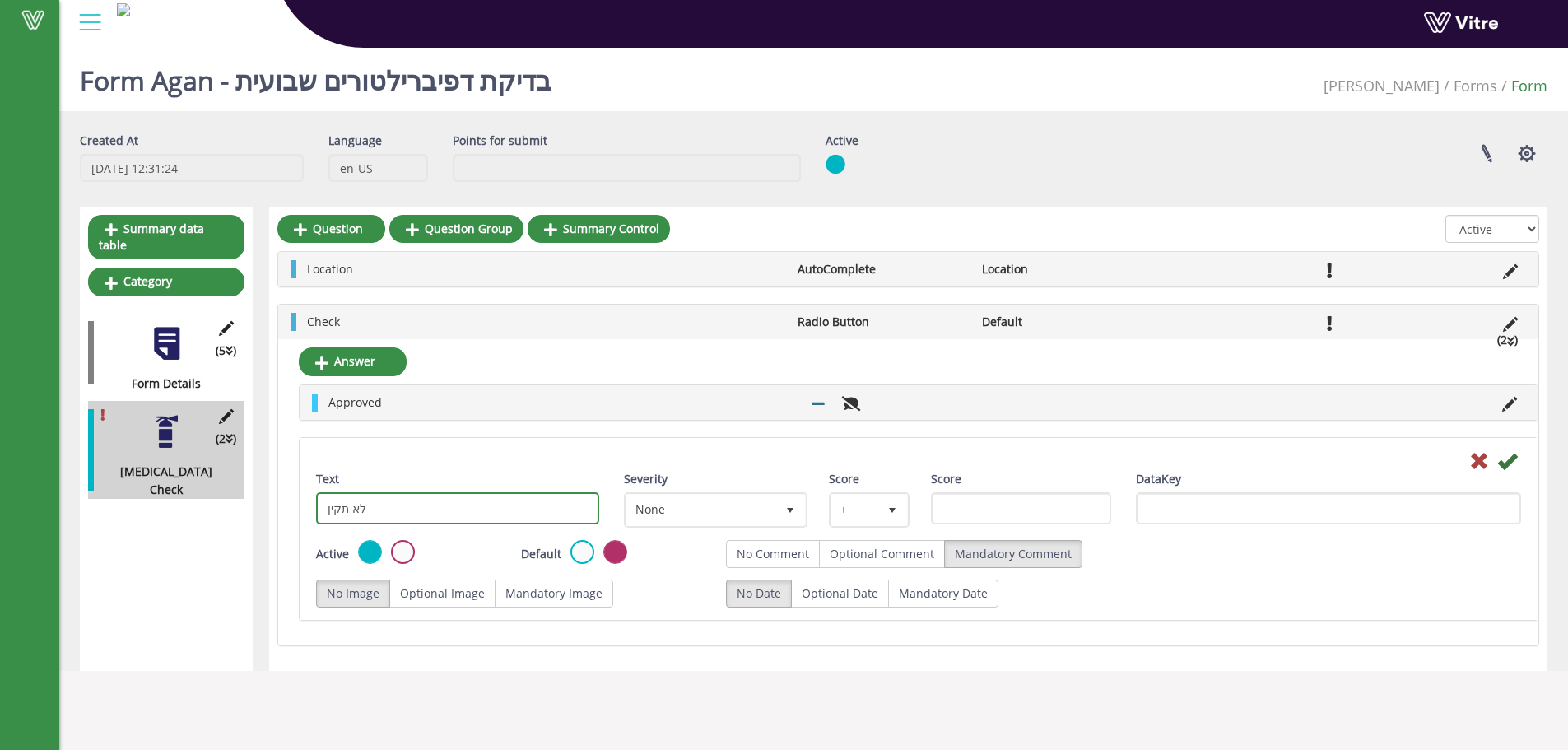
click at [346, 494] on input "לא תקין" at bounding box center [458, 508] width 283 height 32
type input "Not Approved"
click at [1510, 455] on icon at bounding box center [1508, 461] width 20 height 20
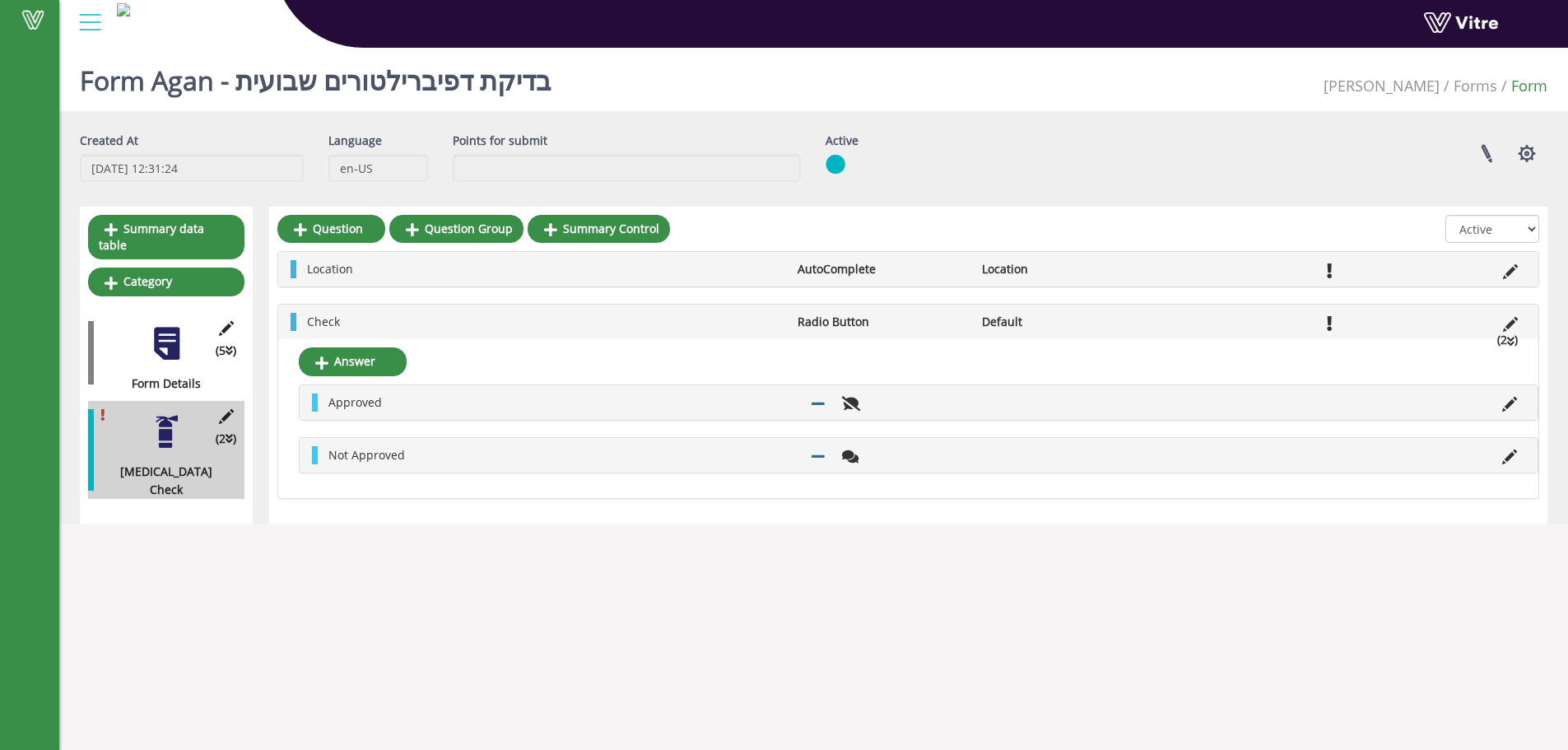
click at [98, 23] on div at bounding box center [89, 22] width 37 height 44
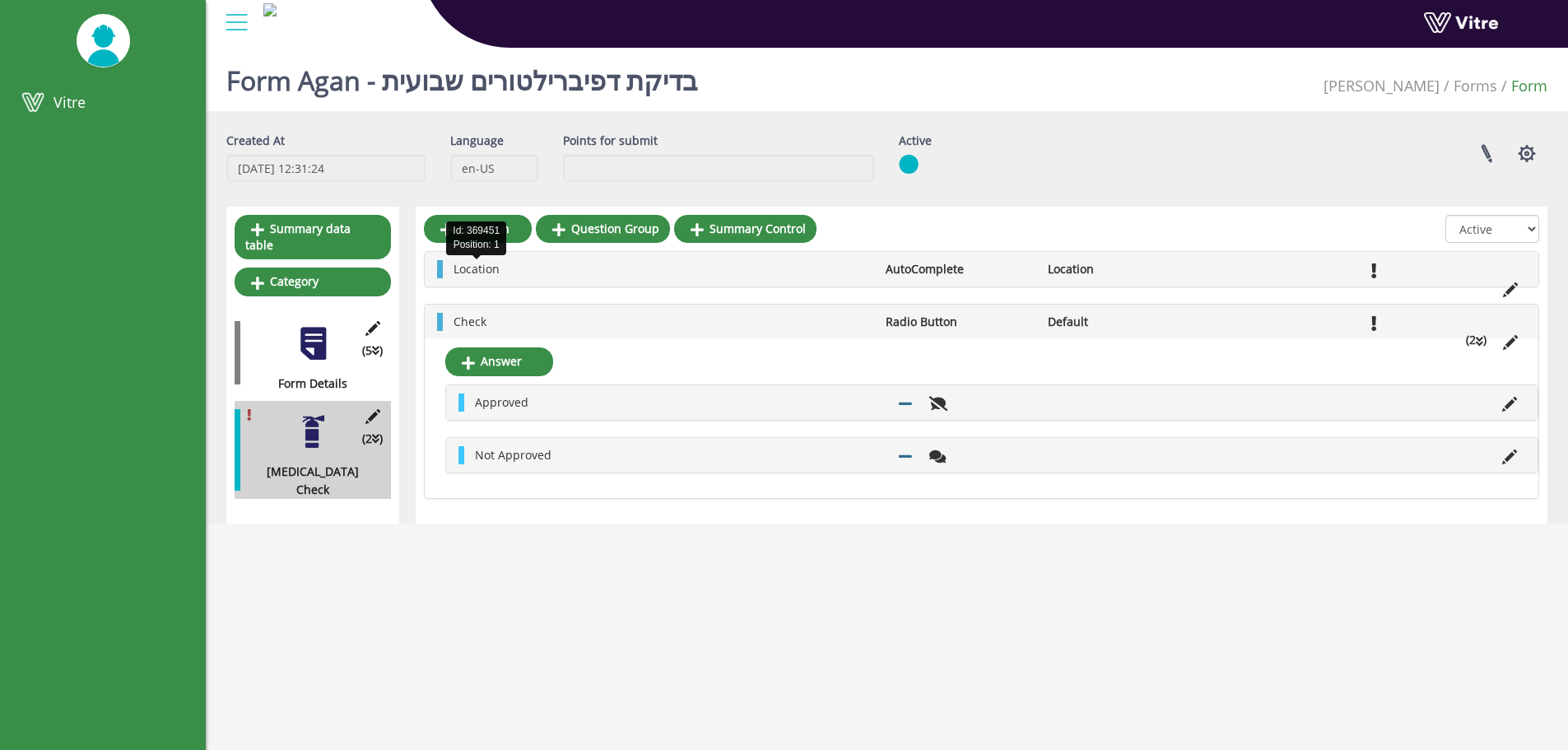
click at [496, 273] on span "Location" at bounding box center [476, 268] width 46 height 15
click at [820, 315] on li "Check" at bounding box center [661, 322] width 432 height 18
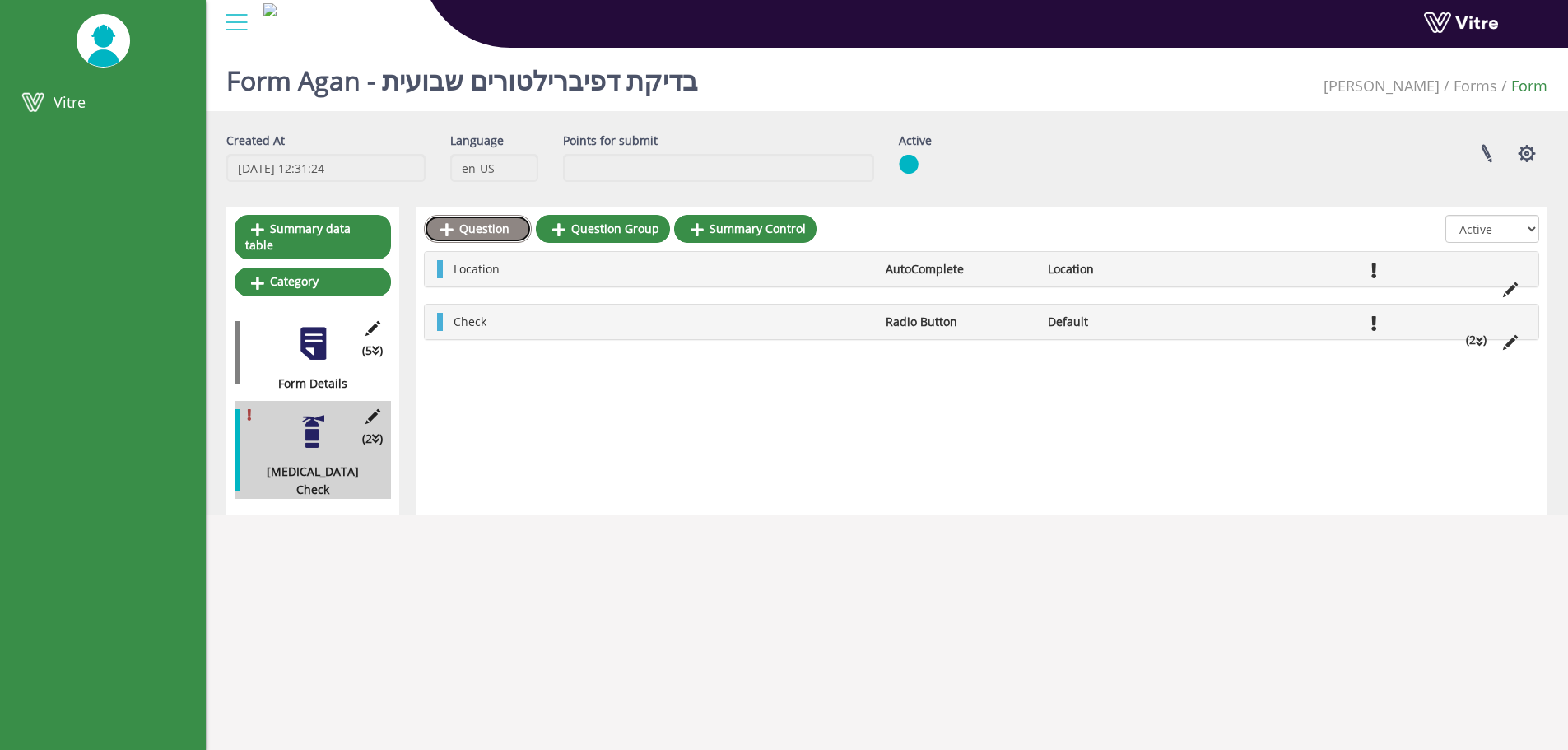
drag, startPoint x: 466, startPoint y: 228, endPoint x: 482, endPoint y: 228, distance: 16.0
click at [466, 228] on link "Question" at bounding box center [478, 228] width 107 height 28
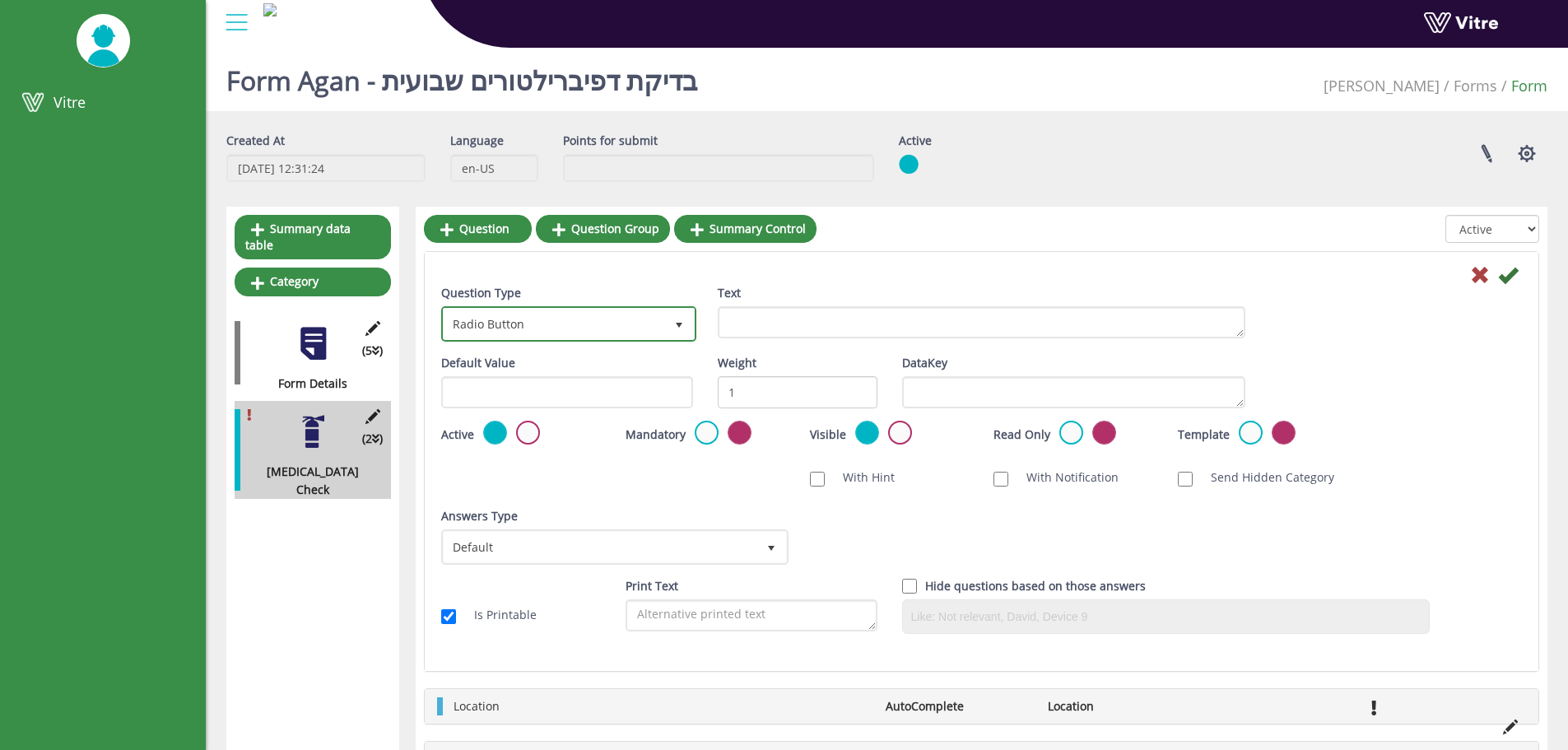
click at [546, 332] on span "Radio Button" at bounding box center [554, 323] width 220 height 30
click at [497, 368] on li "Equipment Plugin" at bounding box center [550, 360] width 250 height 28
type input "eq"
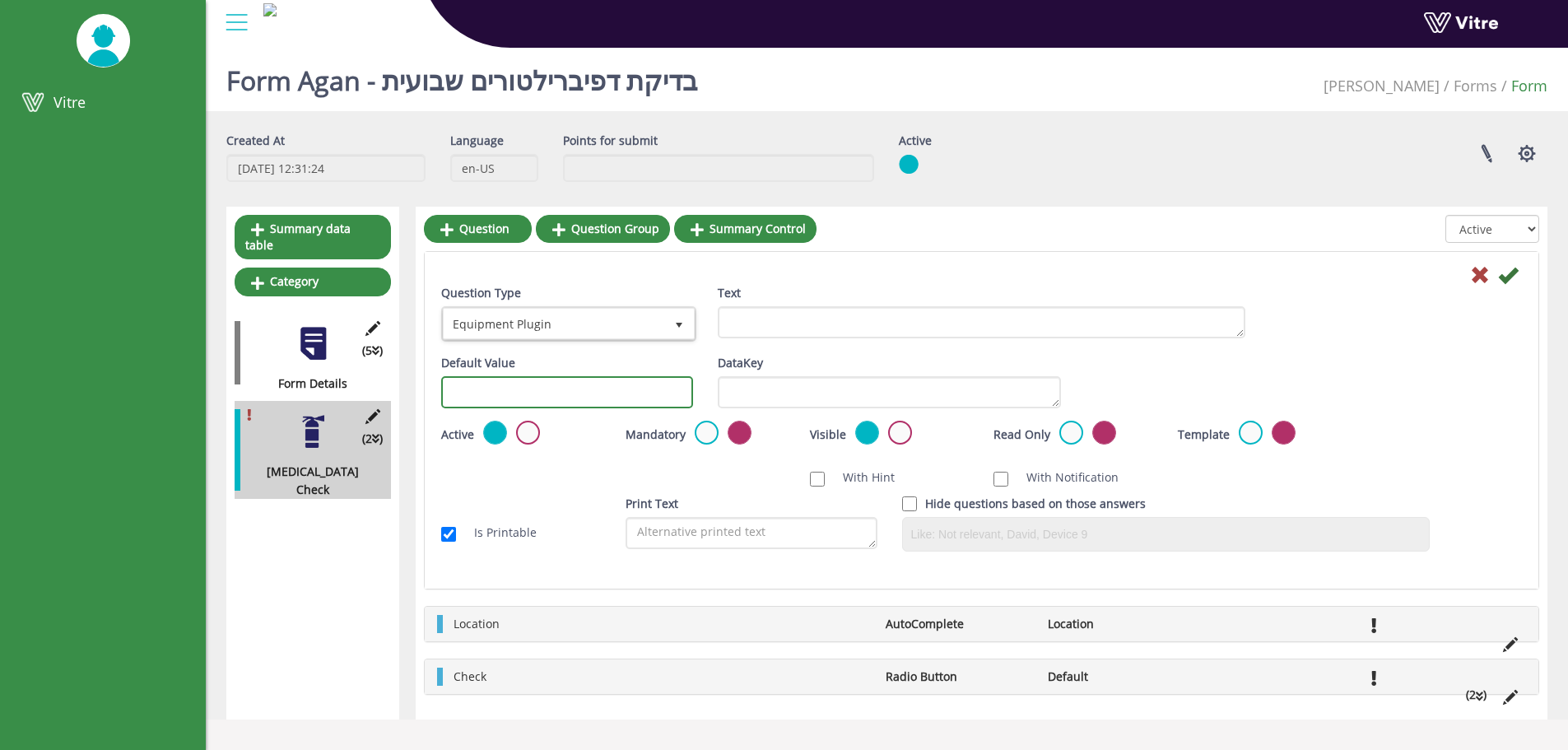
click at [540, 397] on input "text" at bounding box center [567, 393] width 252 height 32
drag, startPoint x: 1354, startPoint y: 345, endPoint x: 1345, endPoint y: 347, distance: 9.2
click at [1353, 345] on div "Question Type Equipment Plugin 51 Text" at bounding box center [981, 319] width 1106 height 70
click at [533, 305] on div "Question Type Equipment Plugin 51" at bounding box center [567, 313] width 252 height 58
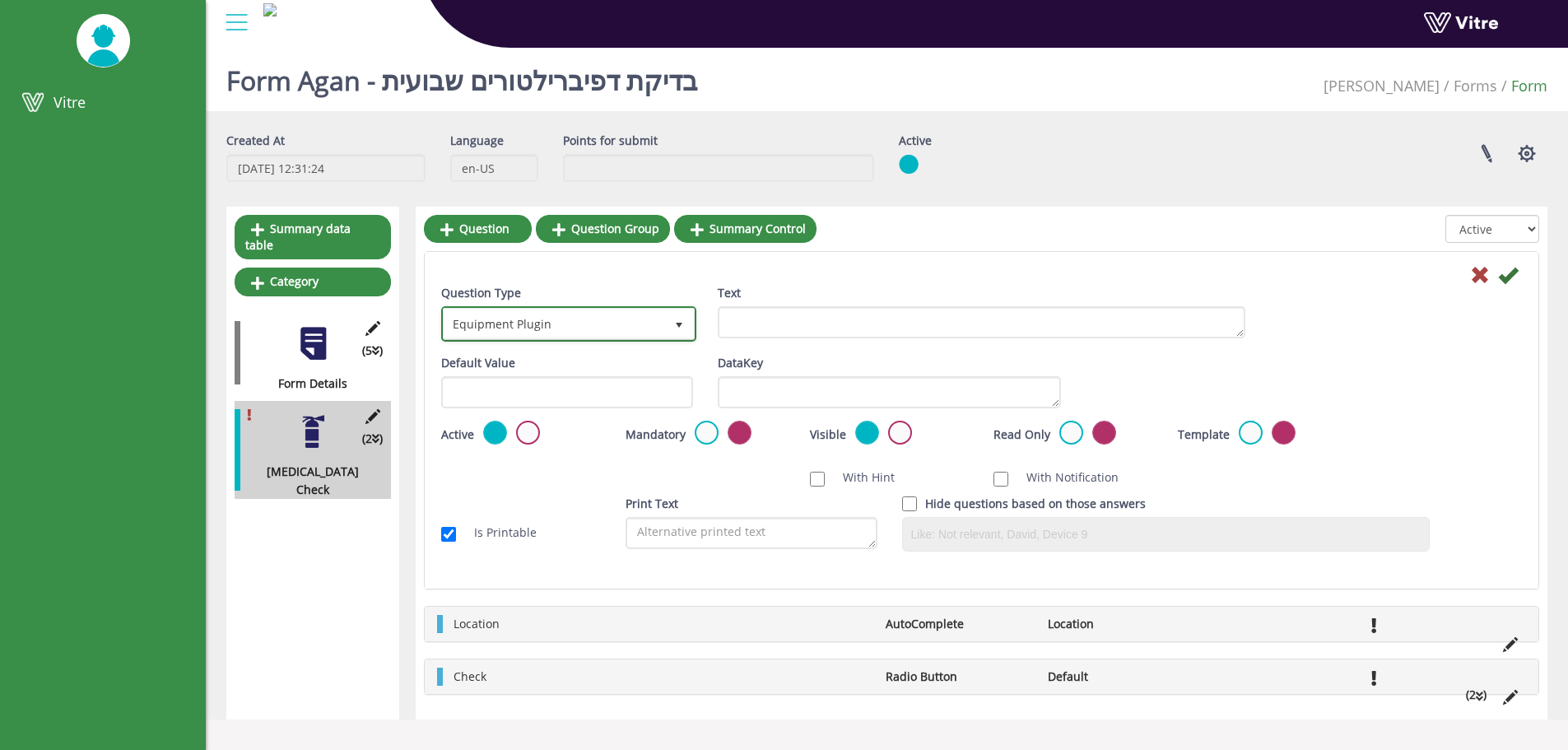
click at [530, 311] on span "Equipment Plugin" at bounding box center [554, 323] width 220 height 30
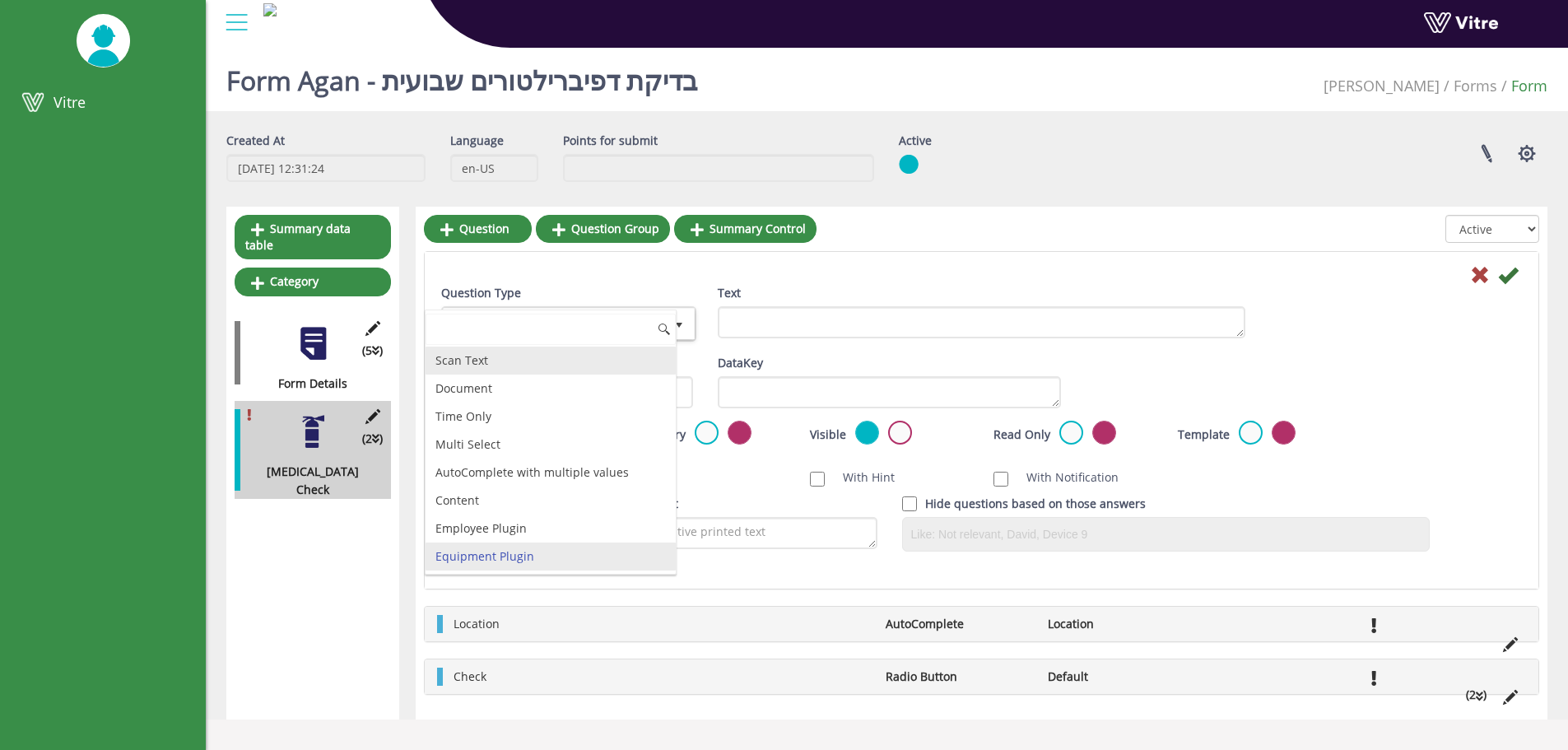
click at [507, 370] on li "Scan Text" at bounding box center [550, 360] width 250 height 28
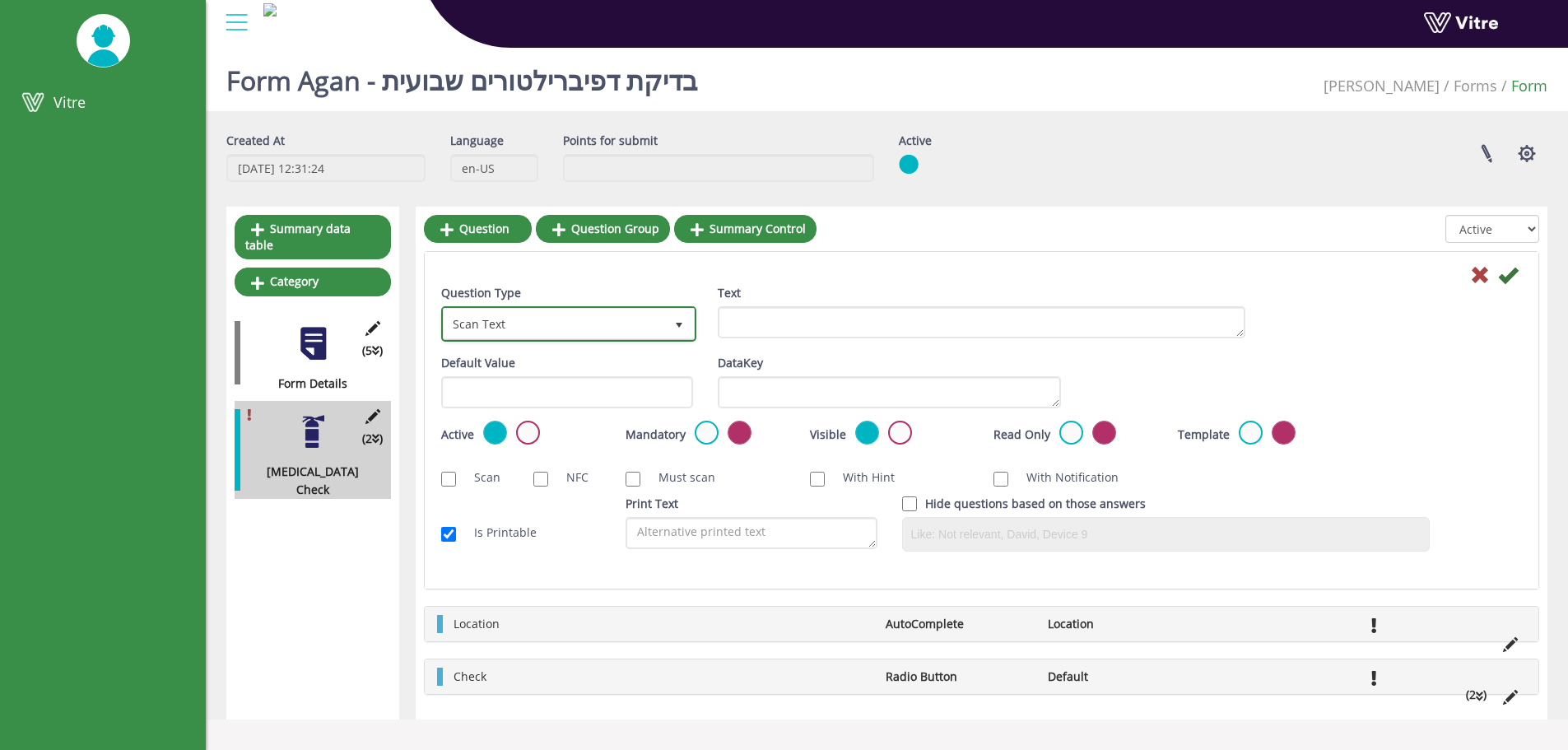
click at [603, 332] on span "Scan Text" at bounding box center [554, 323] width 220 height 30
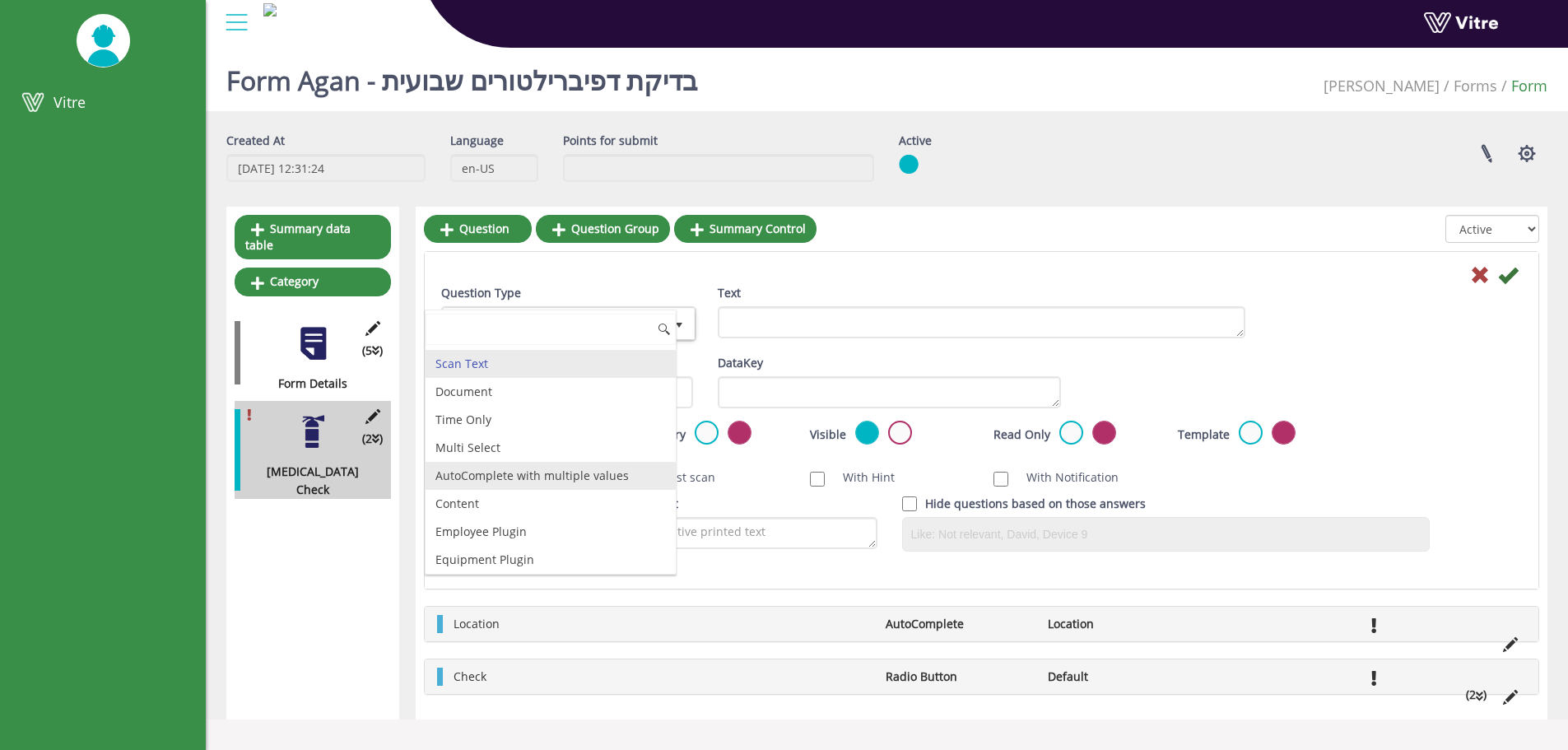
scroll to position [504, 0]
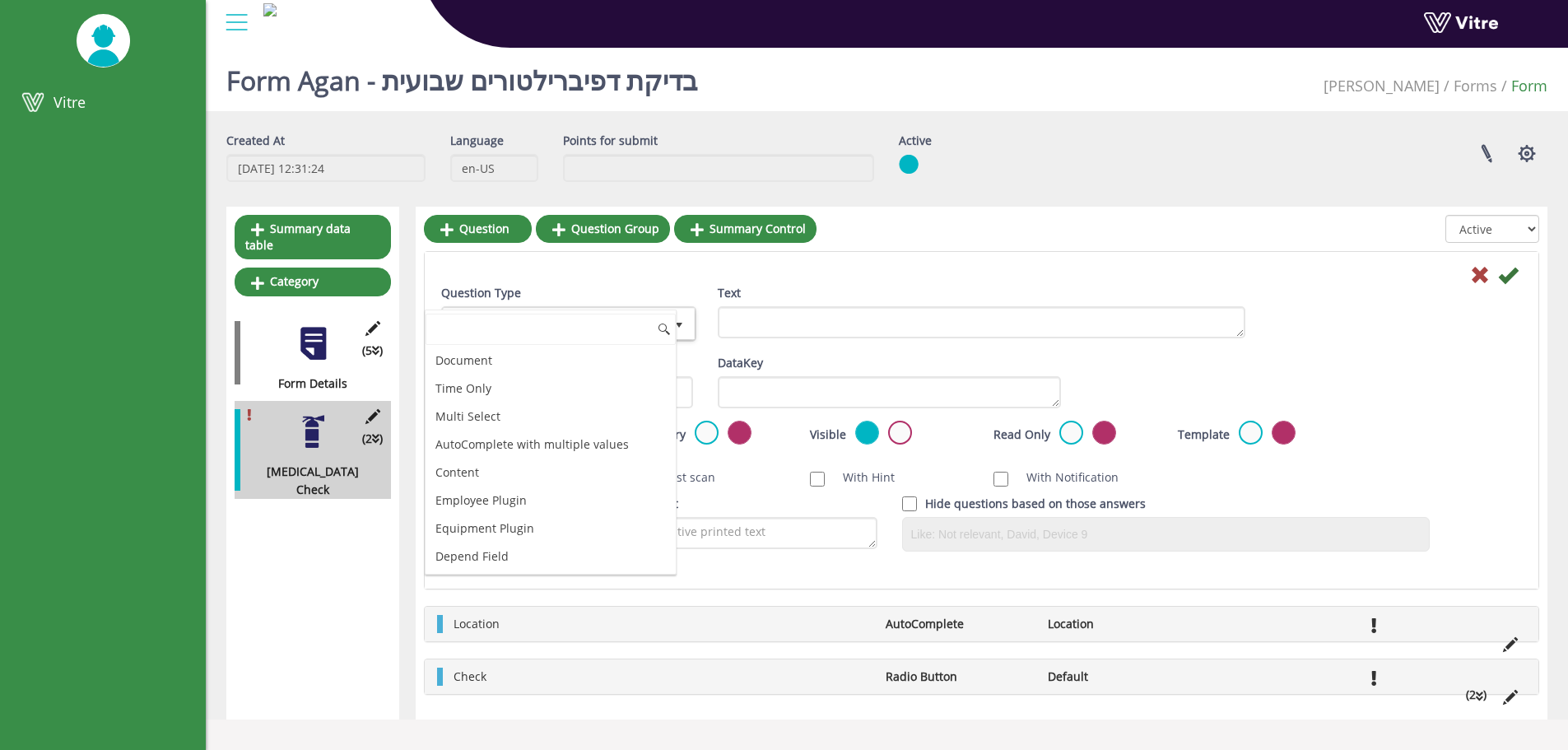
click at [1381, 378] on div "Default Value Weight DataKey" at bounding box center [981, 387] width 1106 height 67
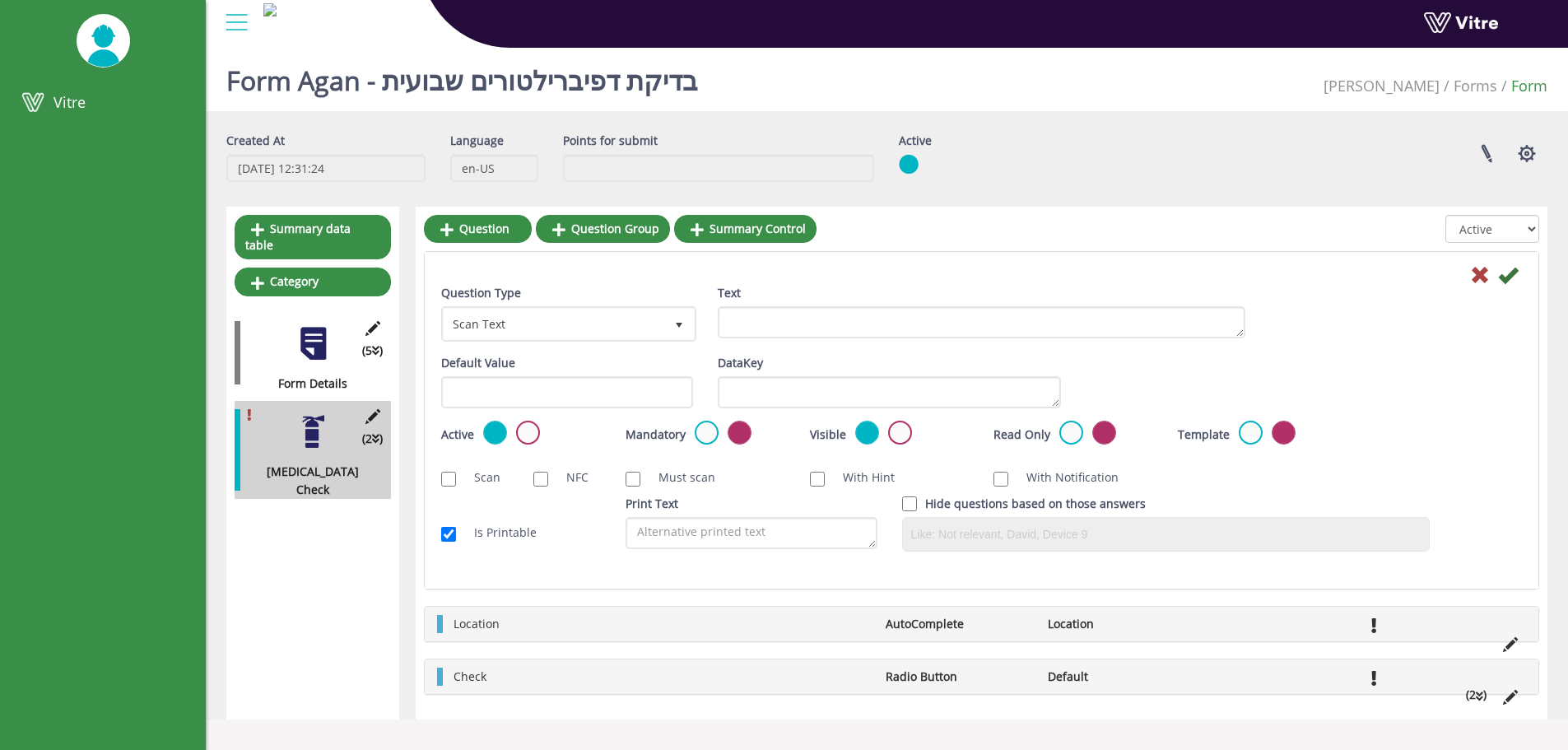
click at [574, 473] on label "NFC" at bounding box center [569, 477] width 39 height 18
click at [548, 473] on input "NFC" at bounding box center [541, 479] width 14 height 14
click at [542, 481] on input "NFC" at bounding box center [541, 479] width 14 height 14
checkbox input "false"
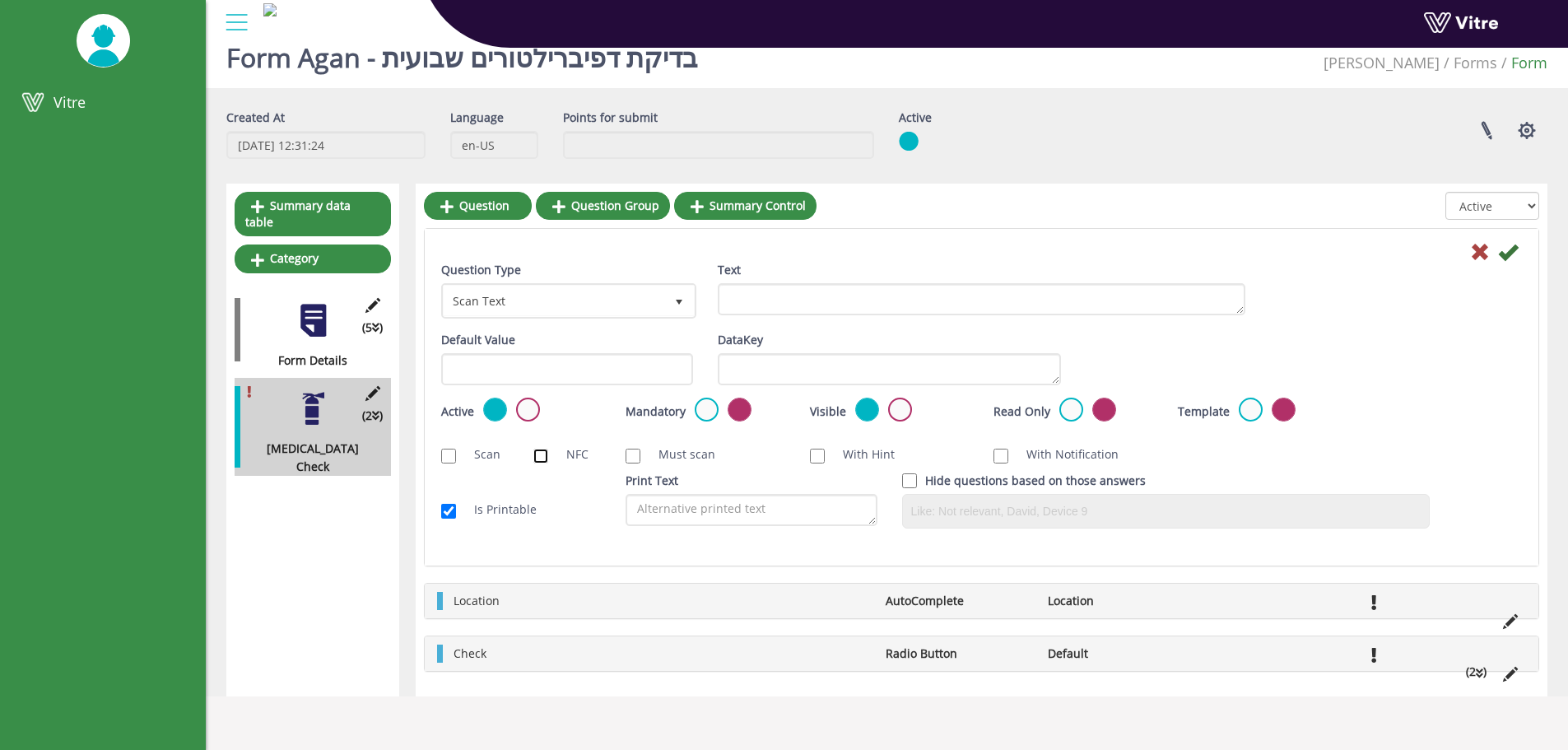
scroll to position [42, 0]
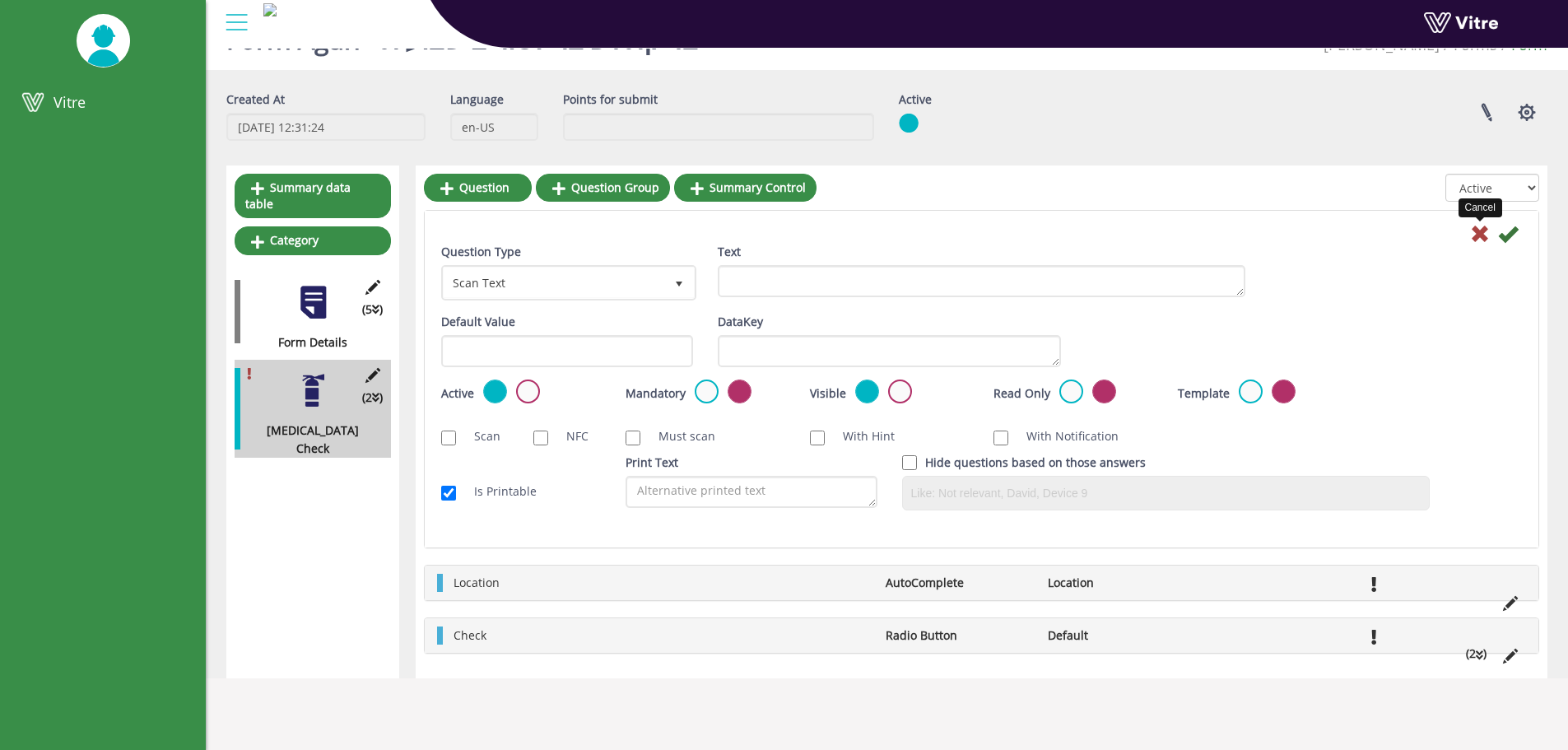
click at [1471, 228] on icon at bounding box center [1480, 234] width 20 height 20
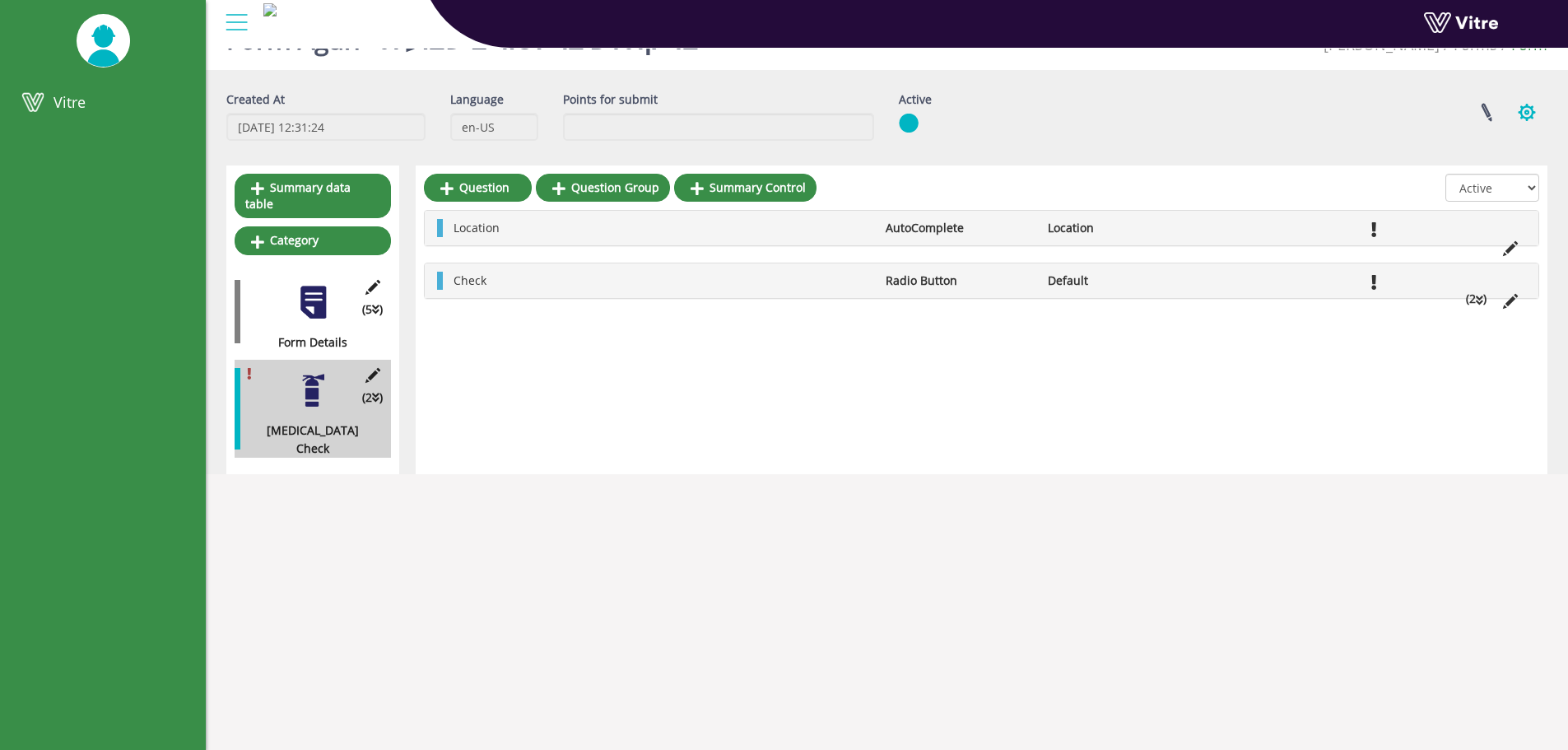
click at [1518, 98] on button "button" at bounding box center [1527, 112] width 42 height 43
click at [1491, 113] on link at bounding box center [1487, 112] width 42 height 43
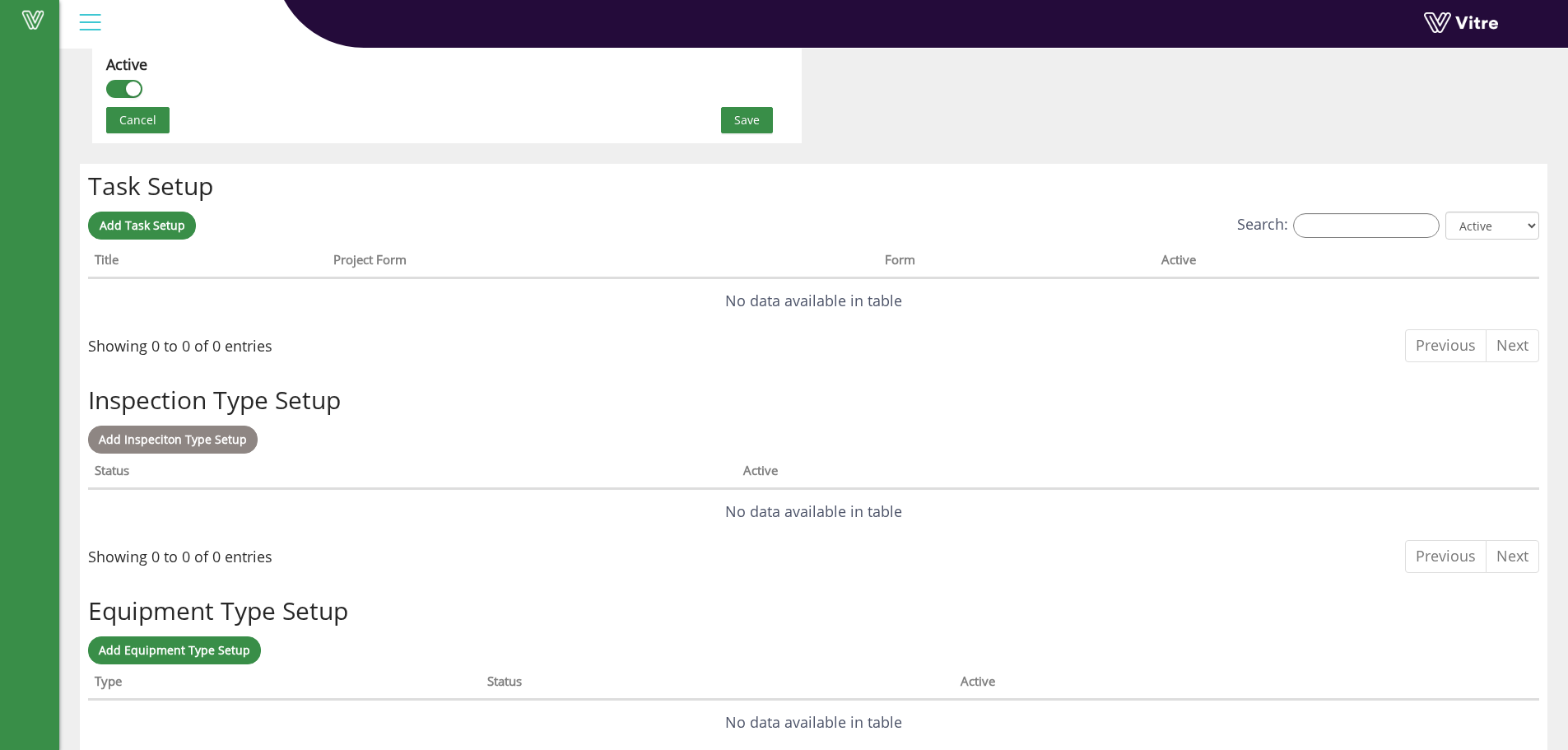
scroll to position [1200, 0]
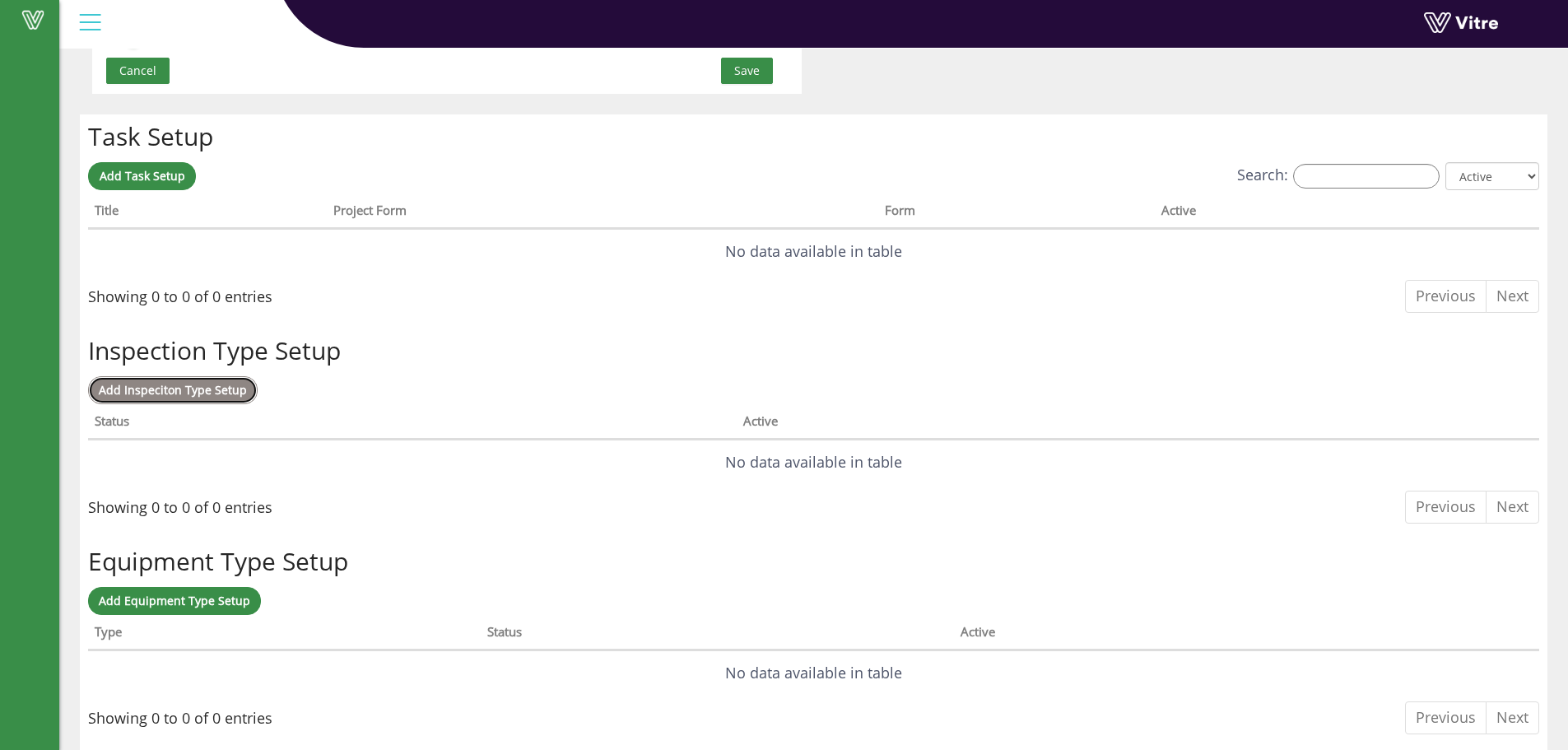
click at [216, 391] on span "Add Inspeciton Type Setup" at bounding box center [172, 389] width 148 height 15
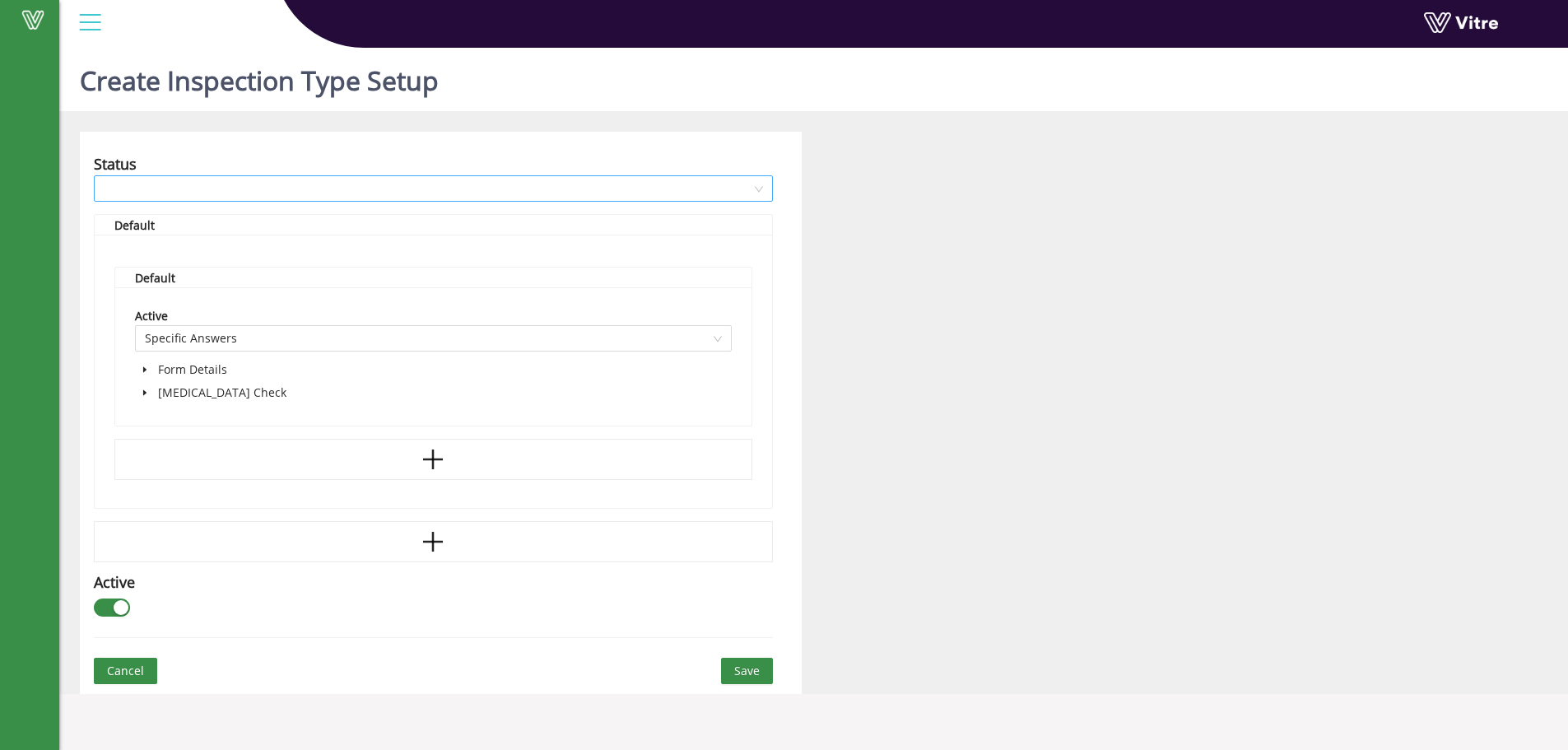
click at [233, 194] on input "search" at bounding box center [428, 188] width 648 height 24
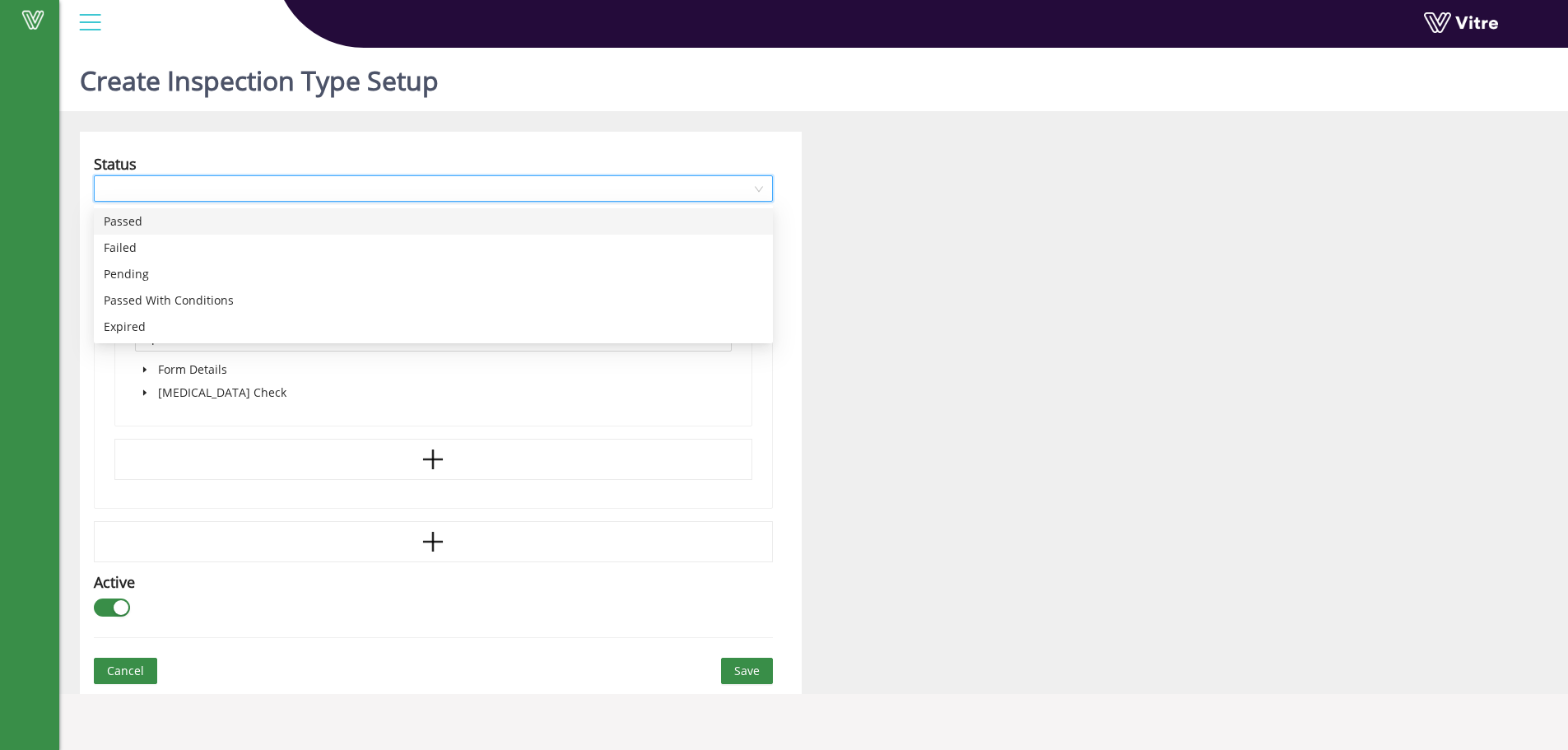
click at [210, 220] on div "Passed" at bounding box center [433, 221] width 659 height 18
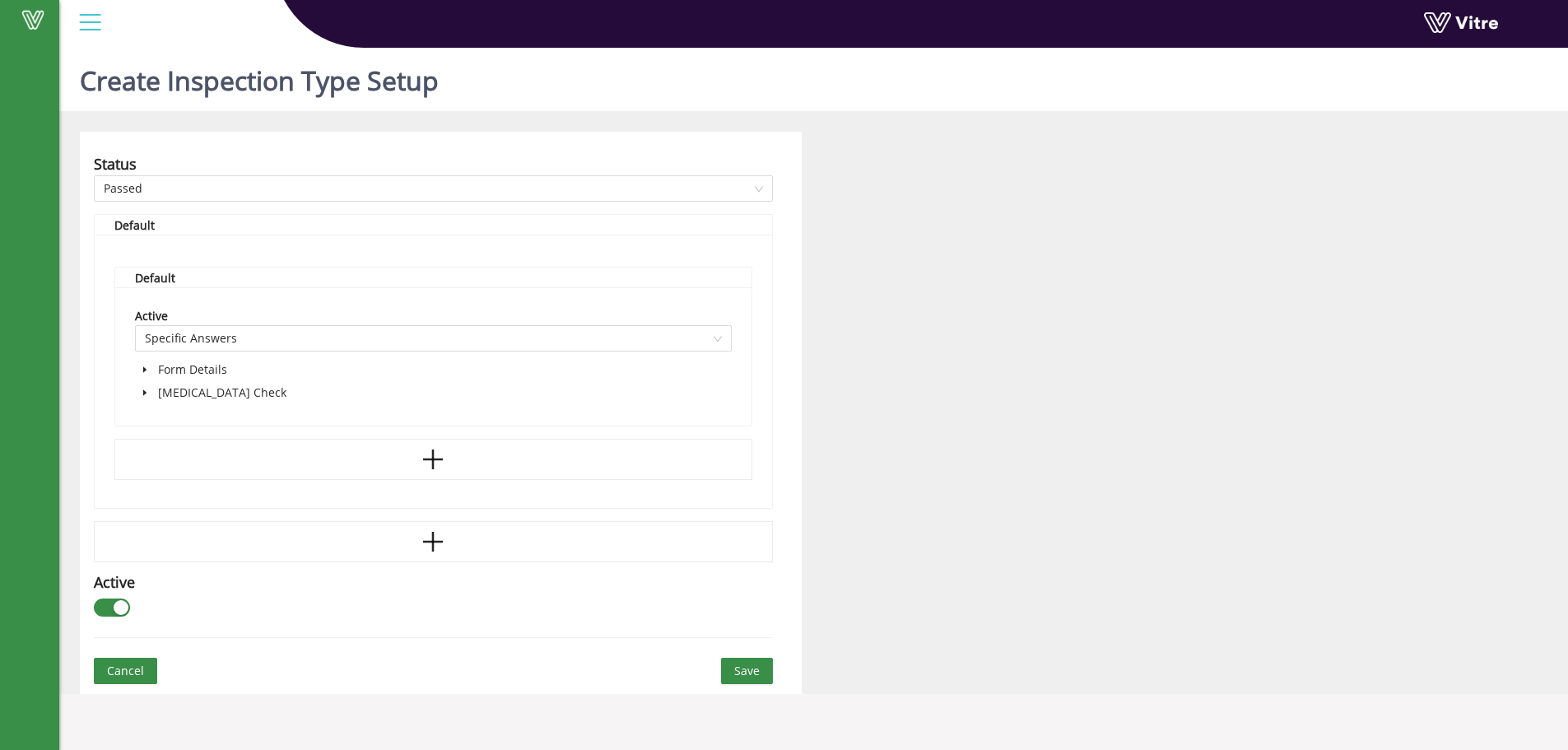
click at [151, 392] on span at bounding box center [145, 393] width 20 height 20
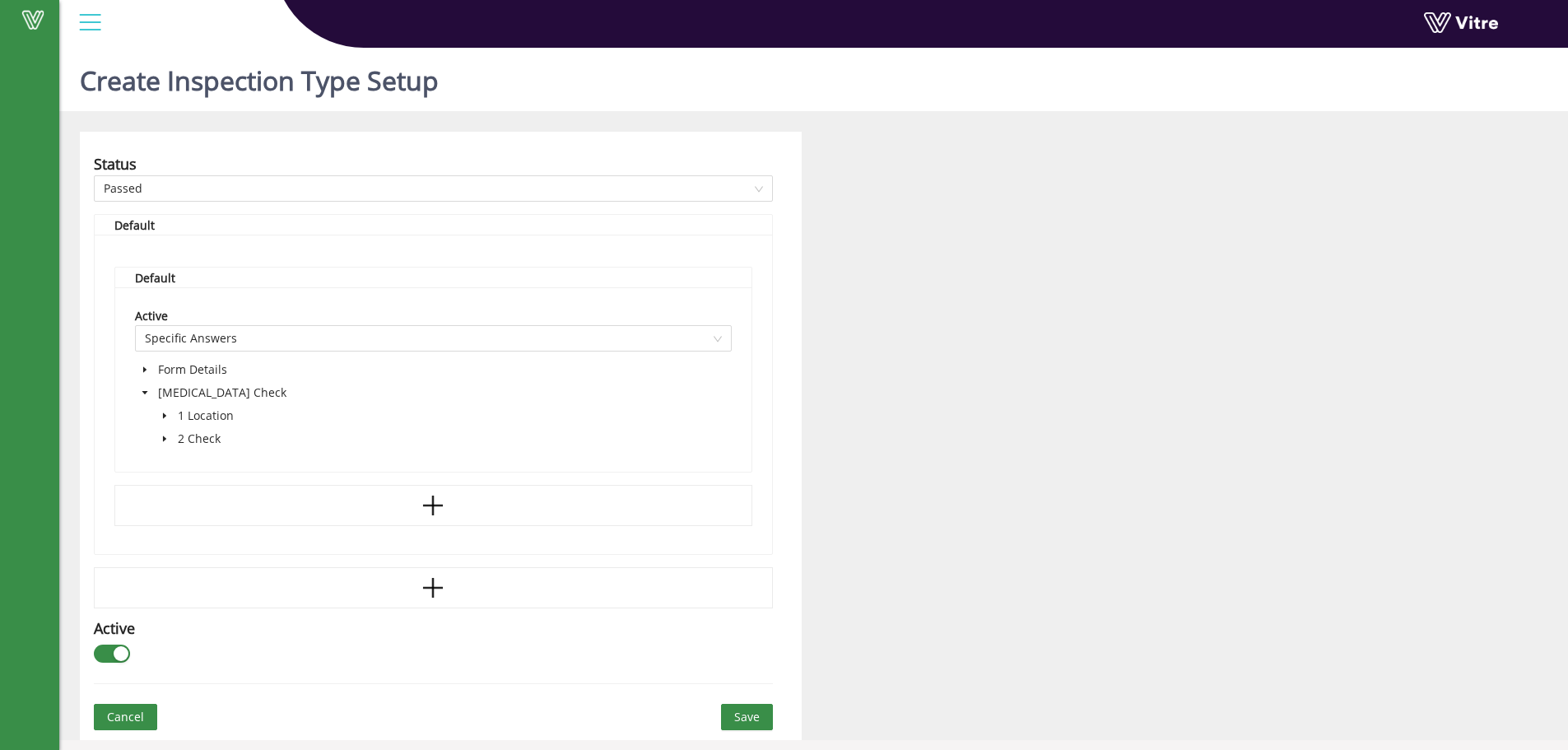
click at [163, 440] on icon "caret-down" at bounding box center [165, 439] width 4 height 5
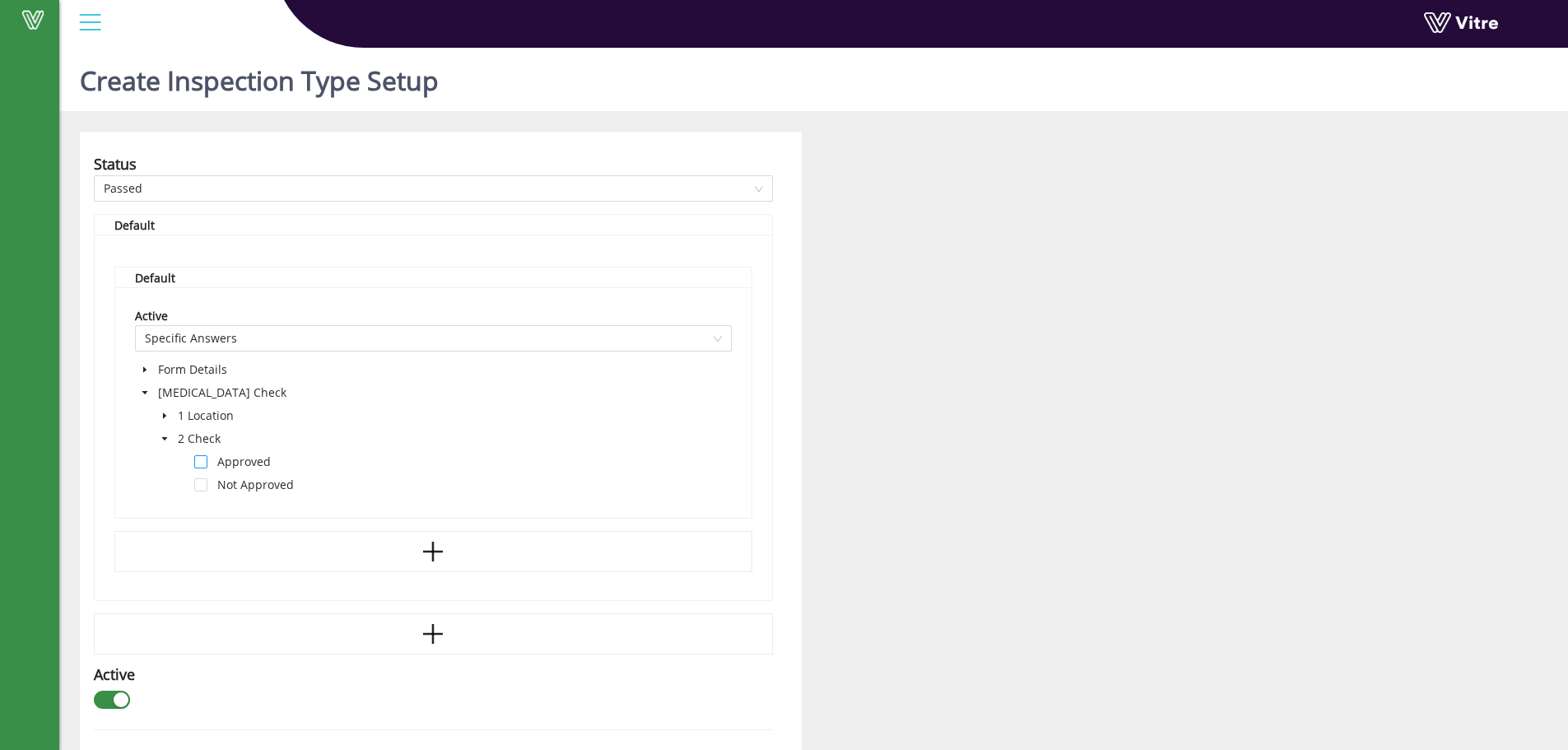
click at [199, 458] on span at bounding box center [200, 461] width 14 height 14
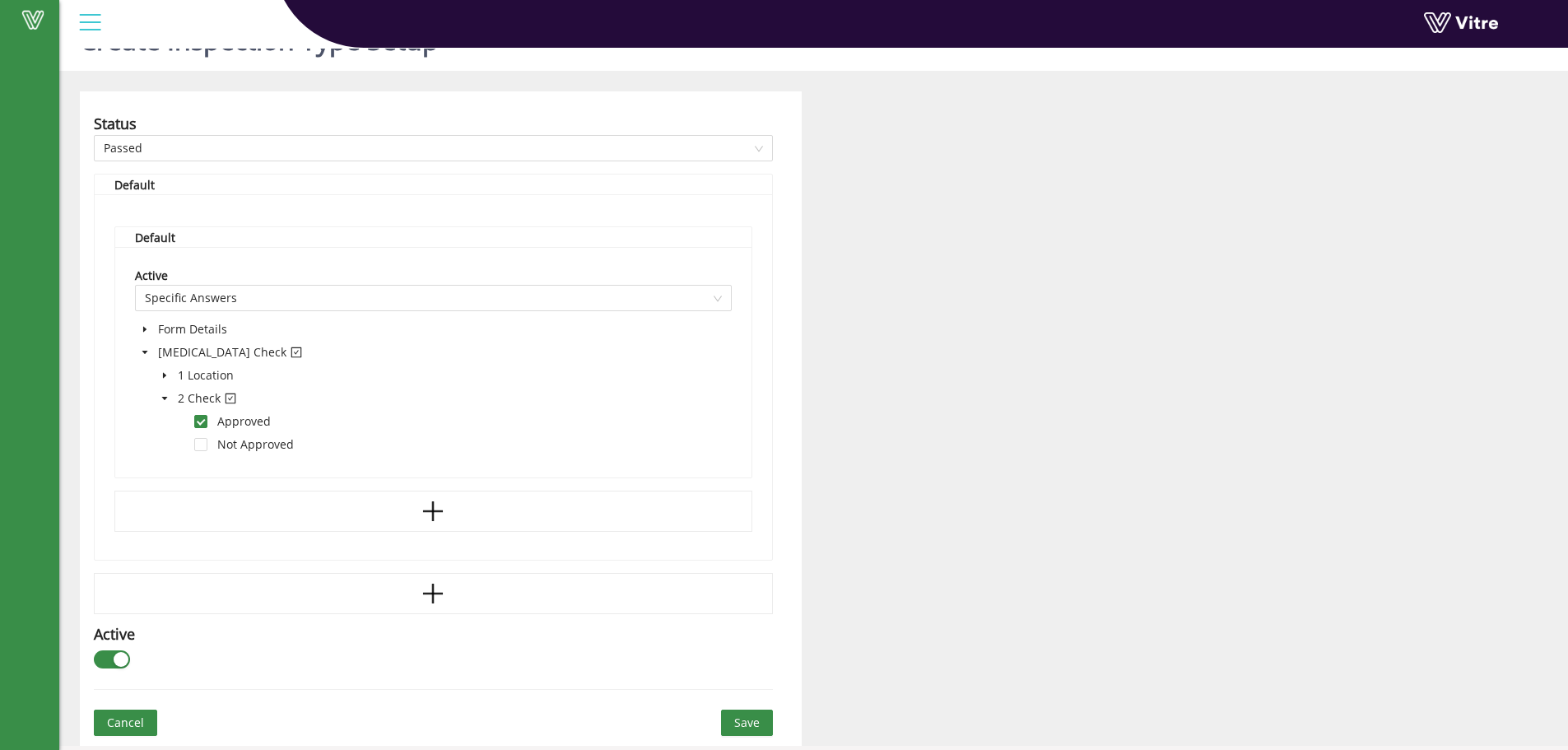
scroll to position [42, 0]
click at [733, 718] on button "Save" at bounding box center [747, 721] width 51 height 26
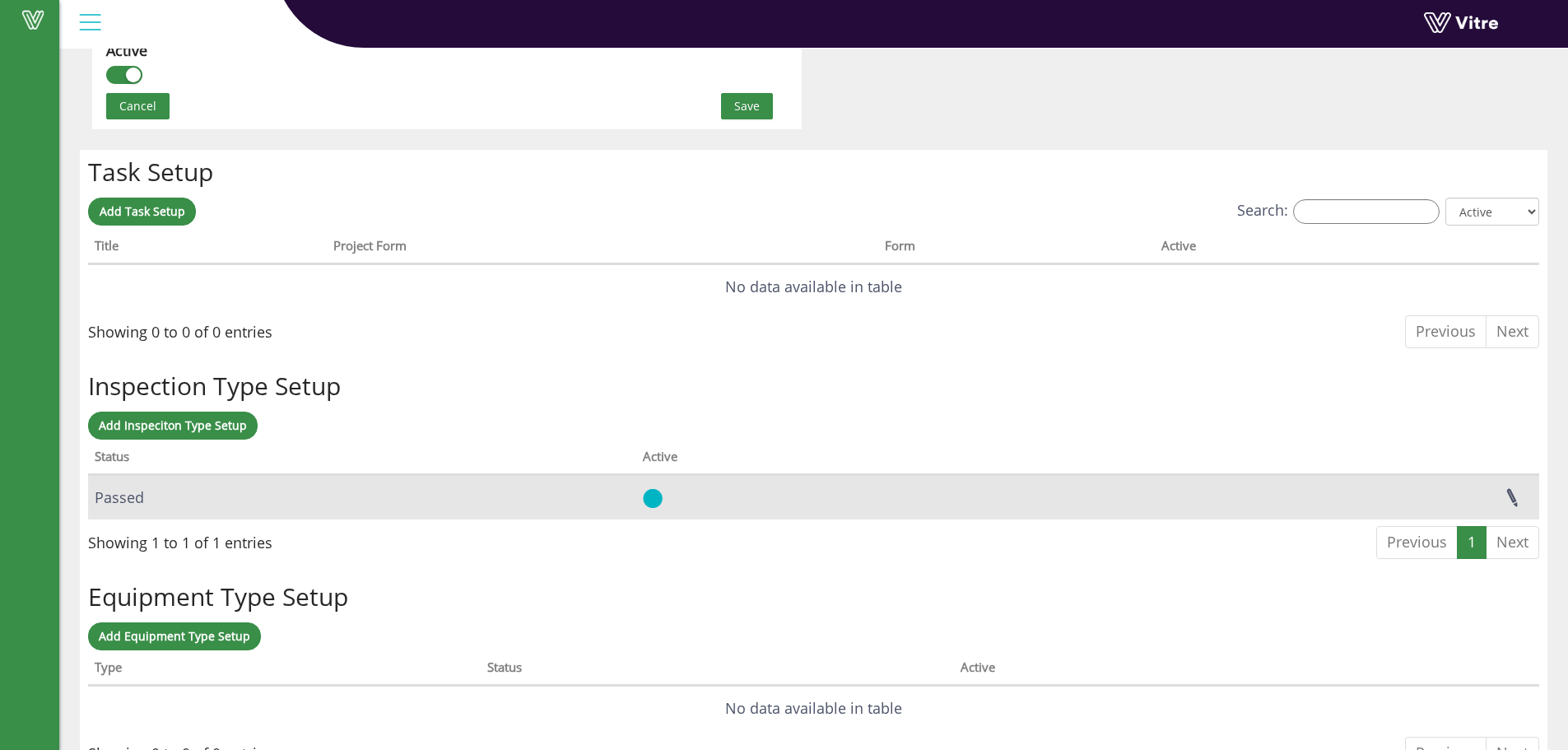
scroll to position [1200, 0]
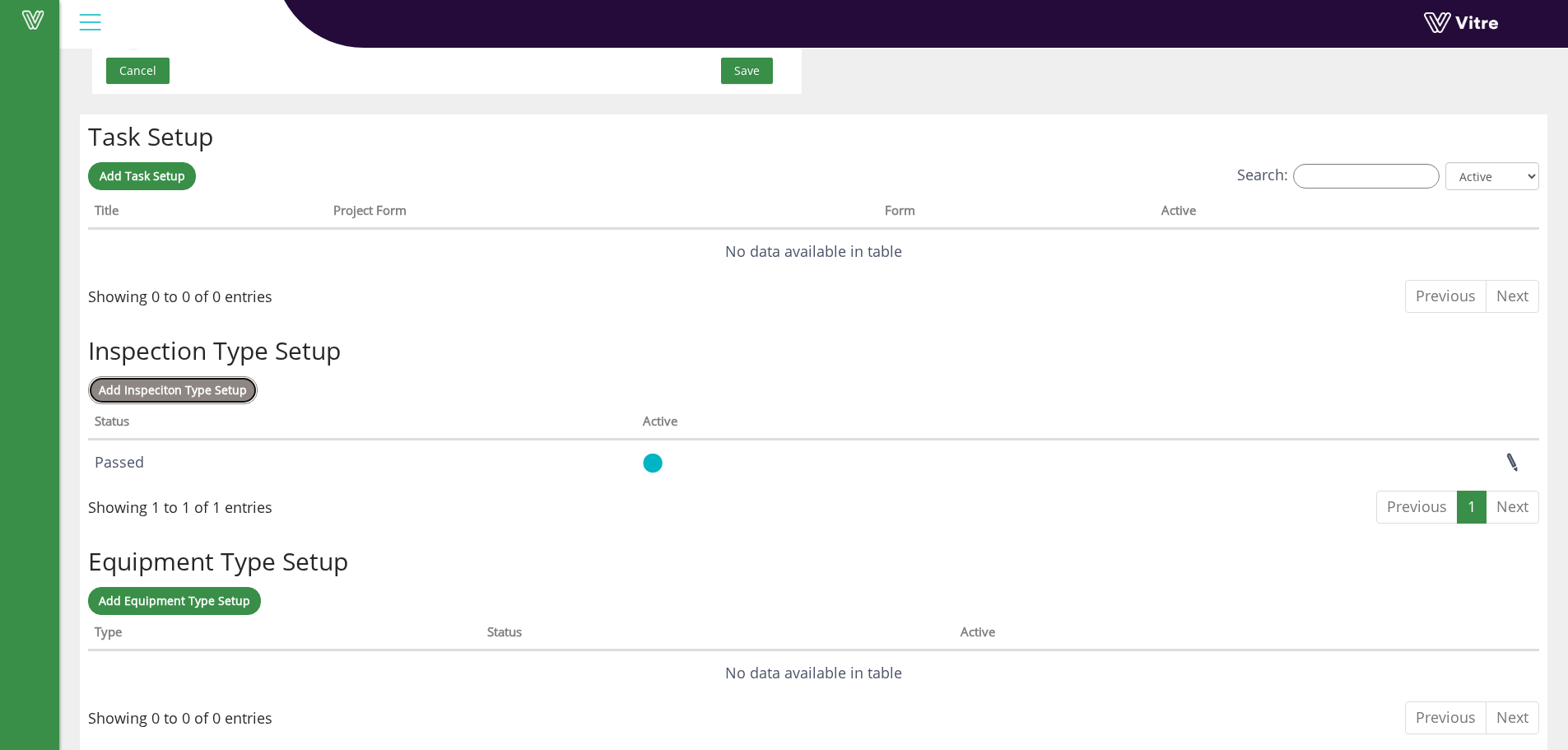
click at [172, 397] on span "Add Inspeciton Type Setup" at bounding box center [172, 389] width 148 height 15
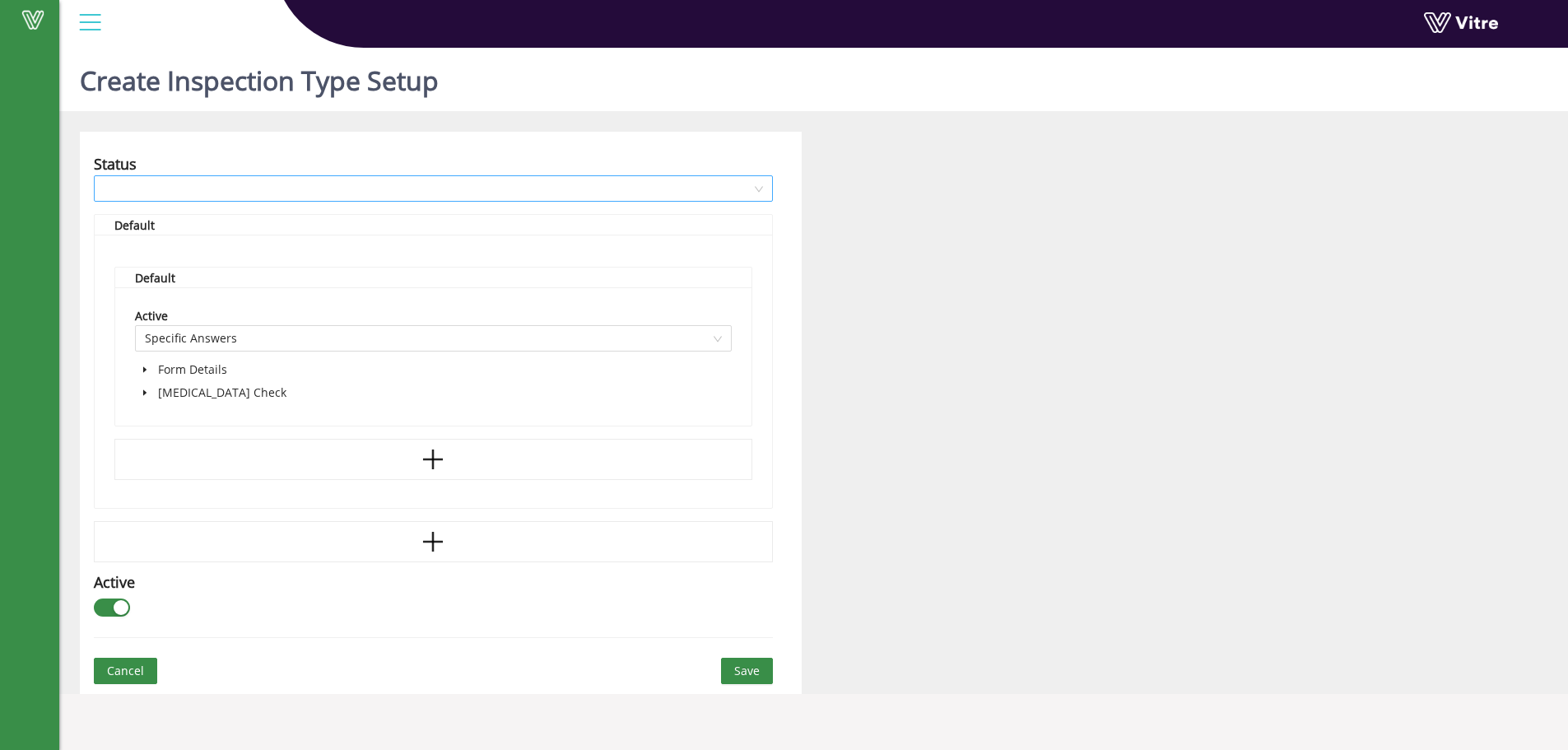
click at [179, 189] on input "search" at bounding box center [428, 188] width 648 height 24
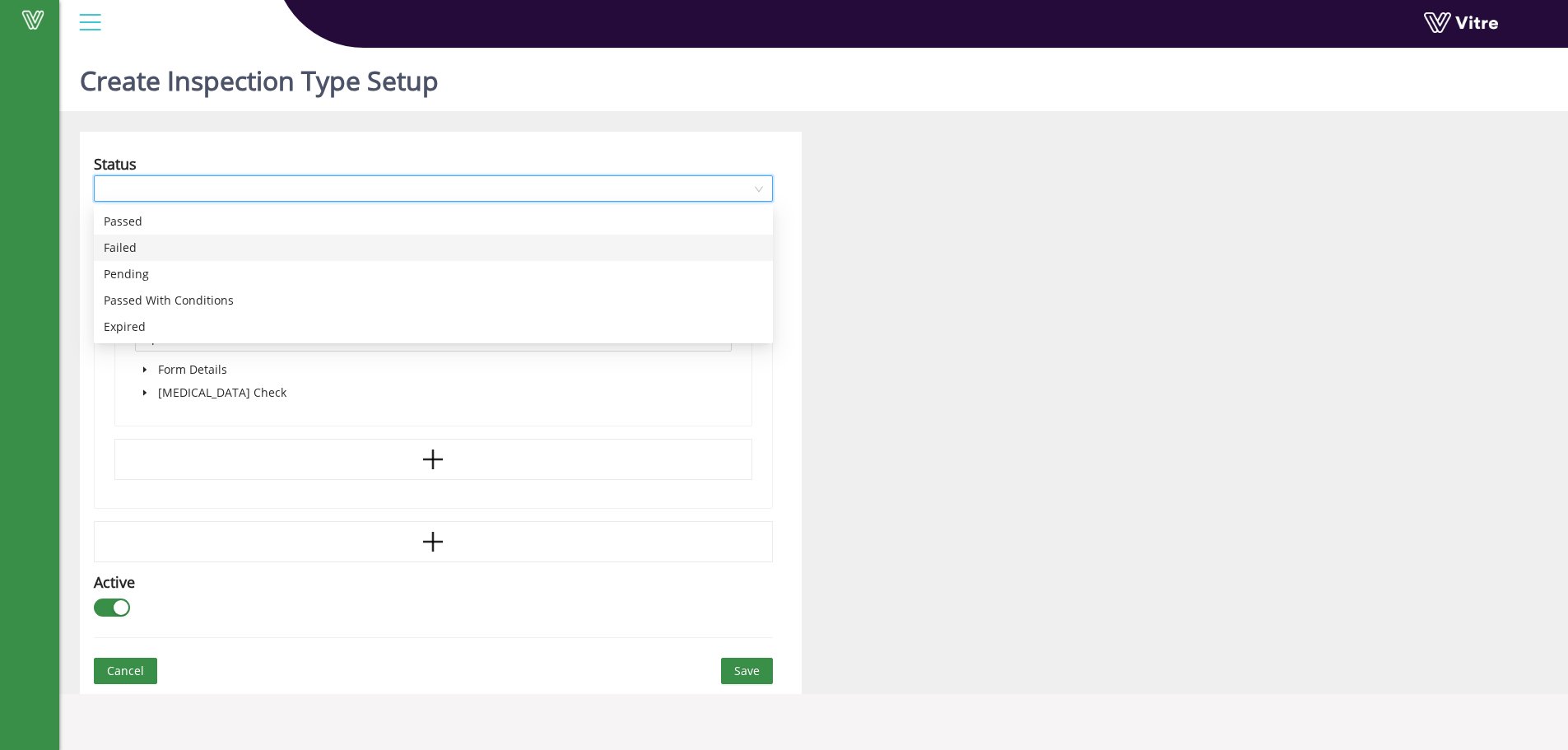
click at [155, 253] on div "Failed" at bounding box center [433, 247] width 659 height 18
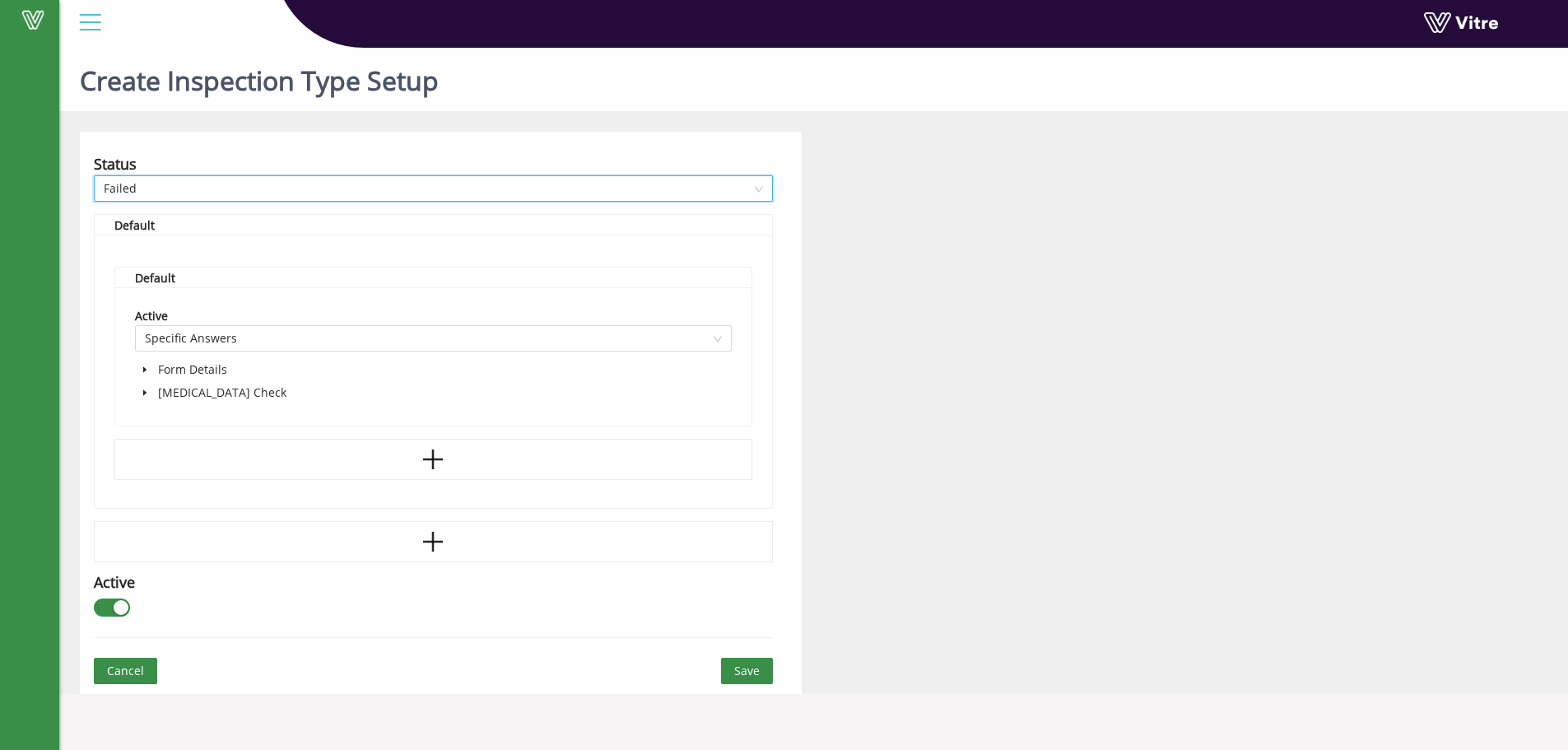
click at [139, 395] on span at bounding box center [145, 393] width 20 height 20
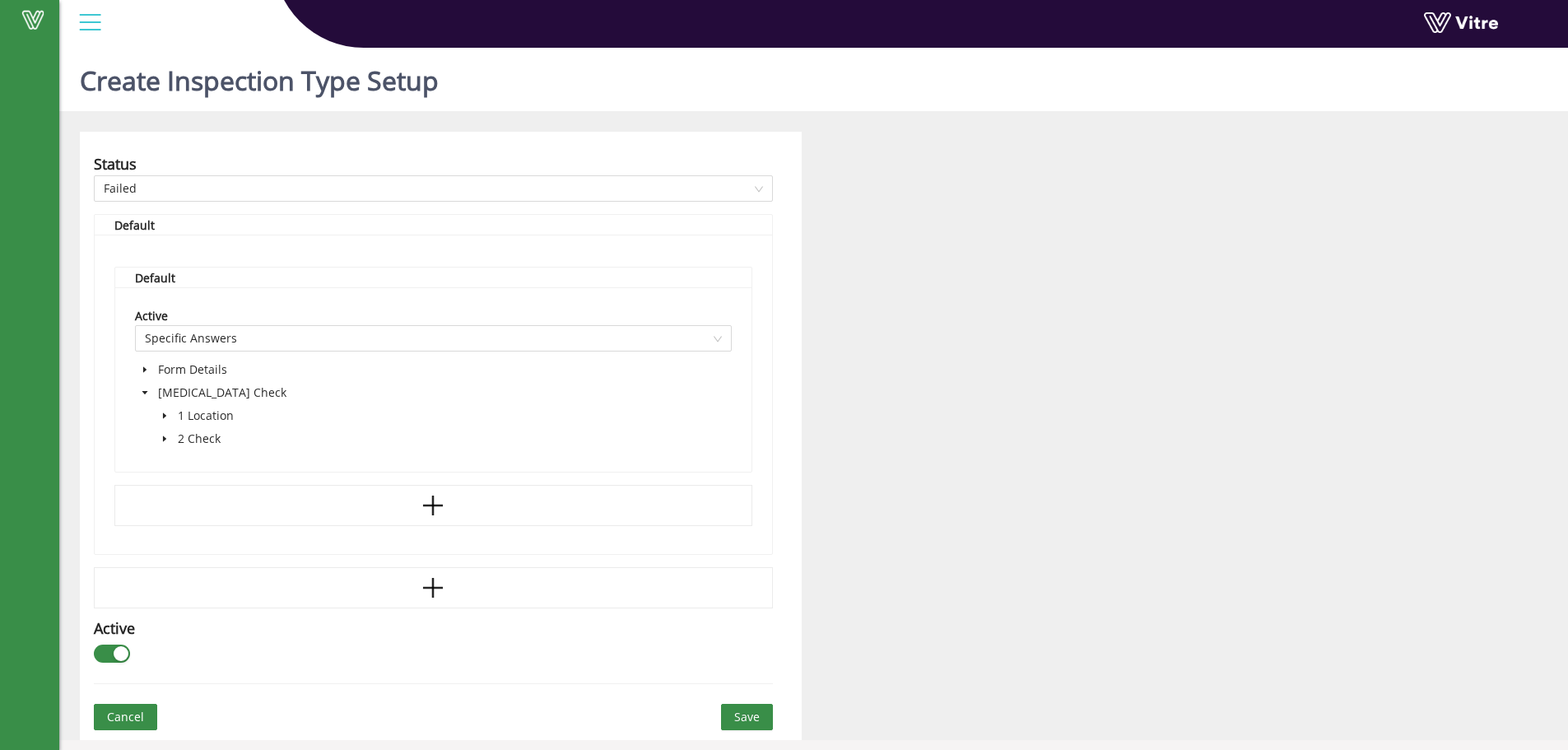
click at [154, 444] on span at bounding box center [145, 439] width 20 height 20
click at [158, 444] on span at bounding box center [164, 439] width 20 height 20
click at [211, 485] on div "Not Approved" at bounding box center [217, 486] width 162 height 23
click at [209, 482] on div "Not Approved" at bounding box center [217, 486] width 162 height 23
click at [201, 487] on span at bounding box center [200, 485] width 14 height 14
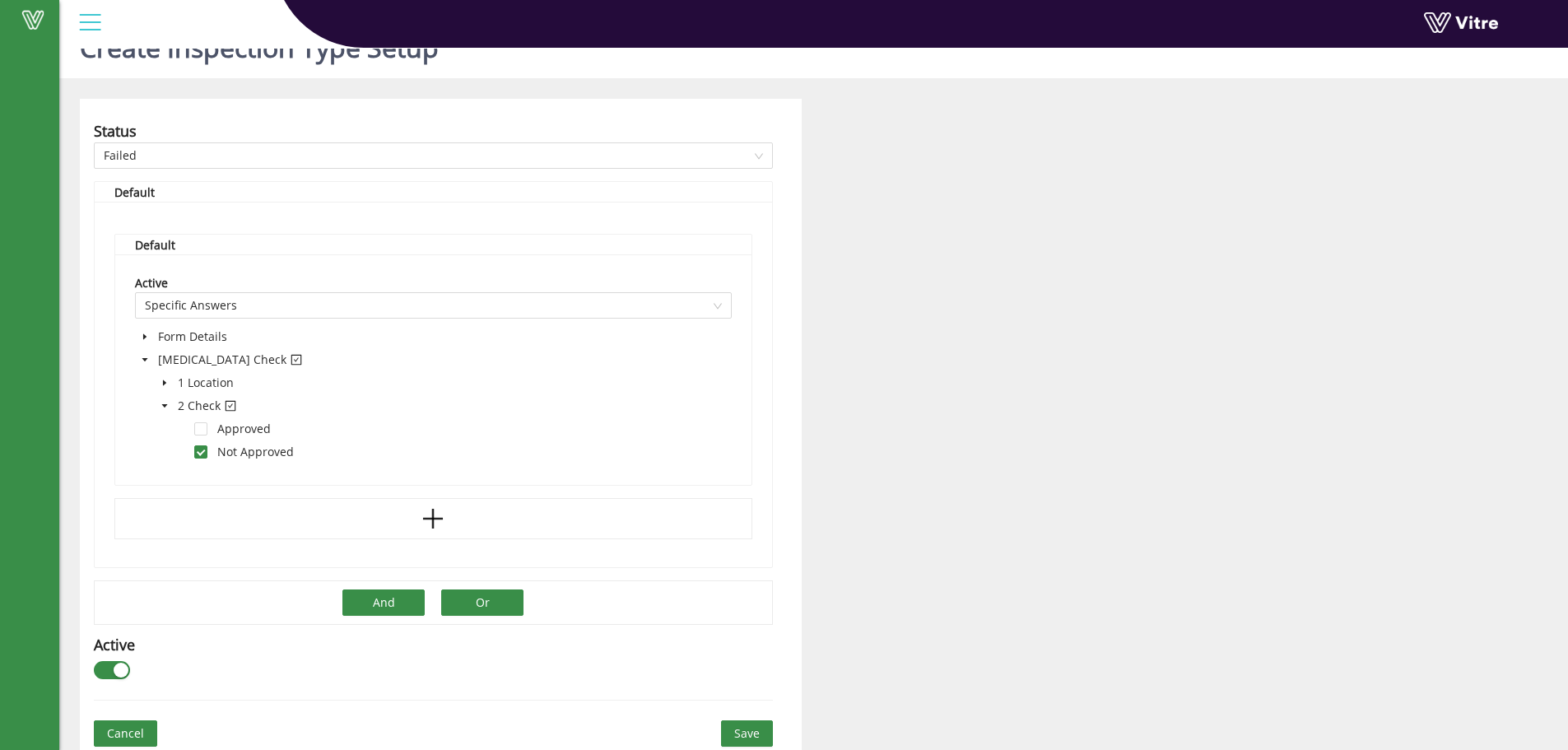
scroll to position [42, 0]
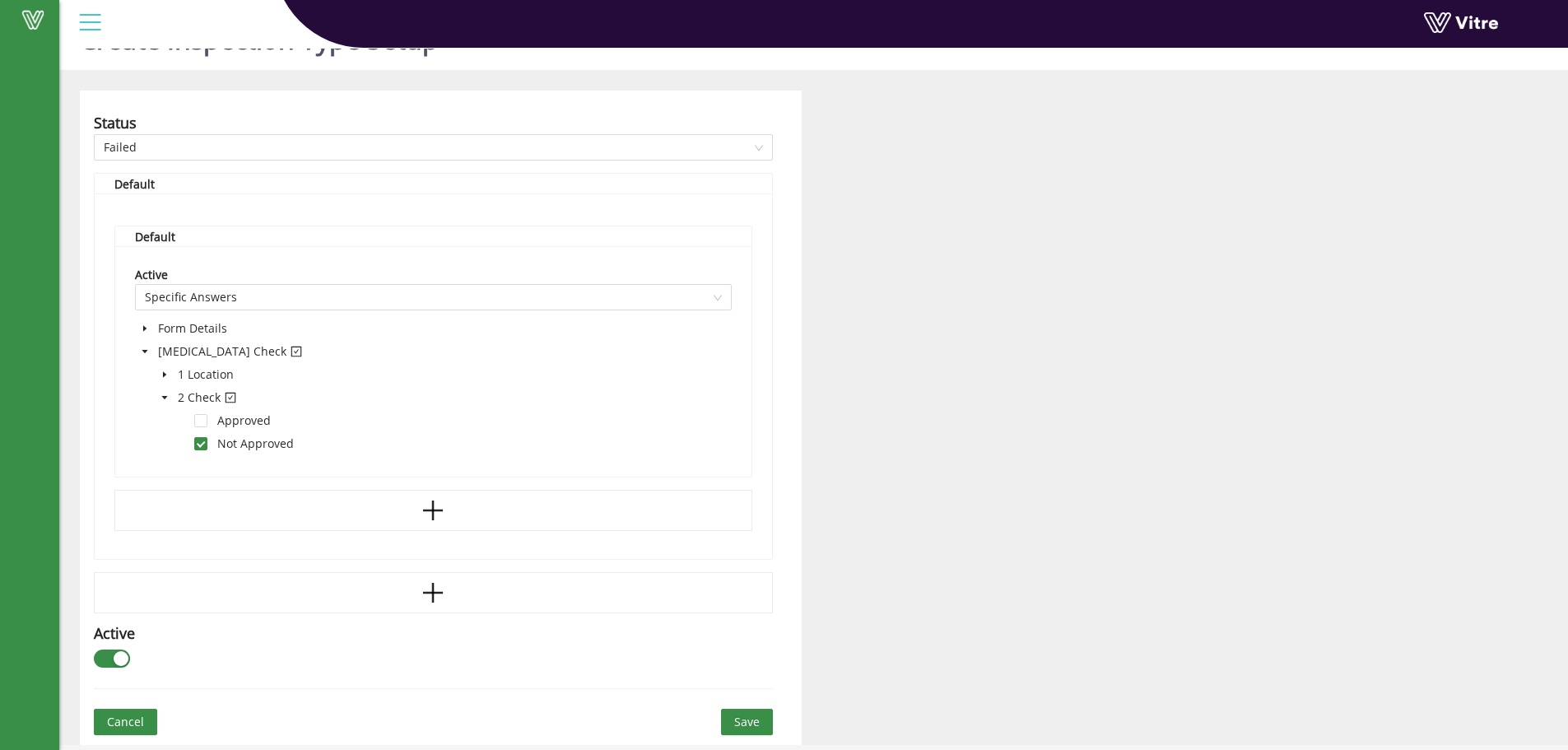
click at [763, 724] on button "Save" at bounding box center [747, 721] width 51 height 26
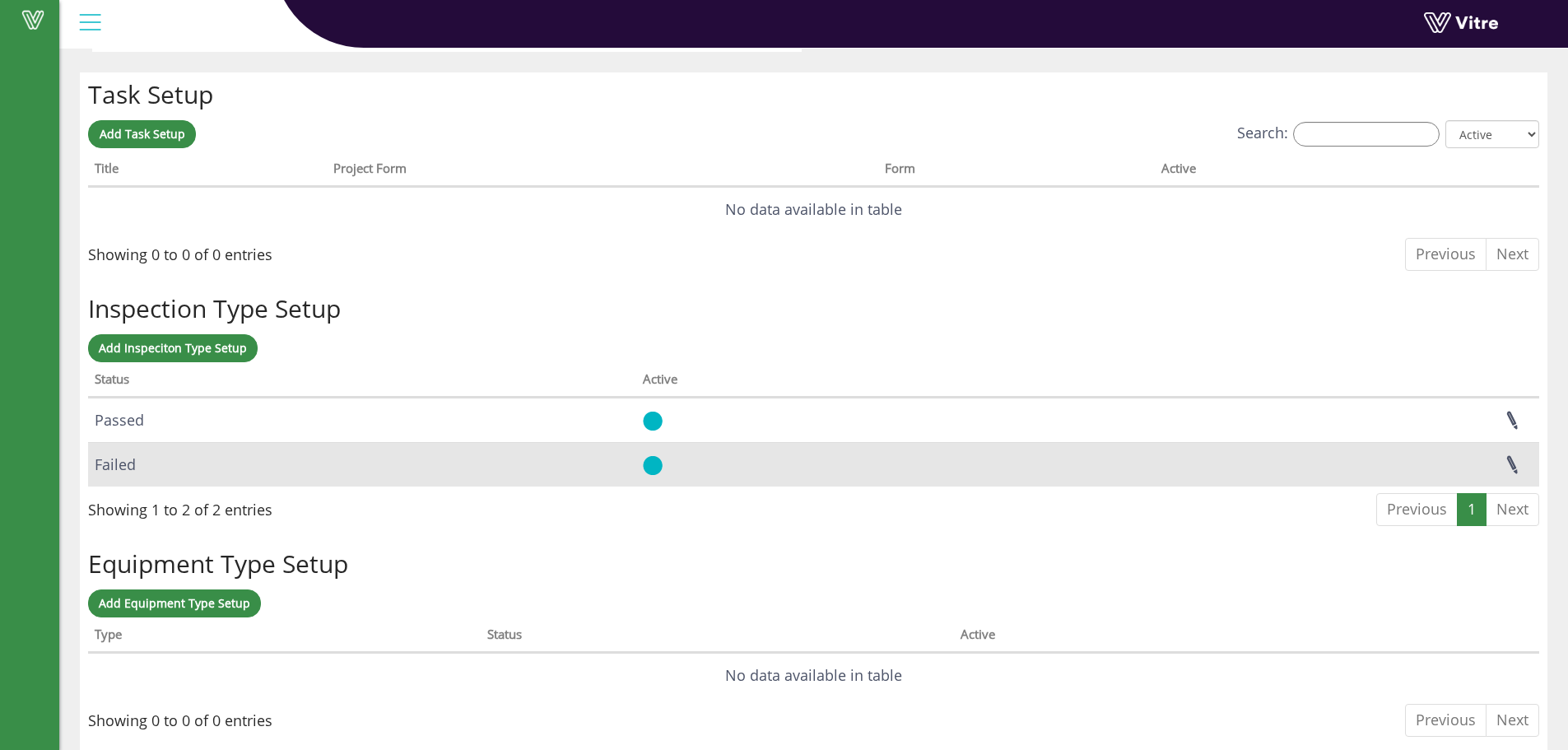
scroll to position [1245, 0]
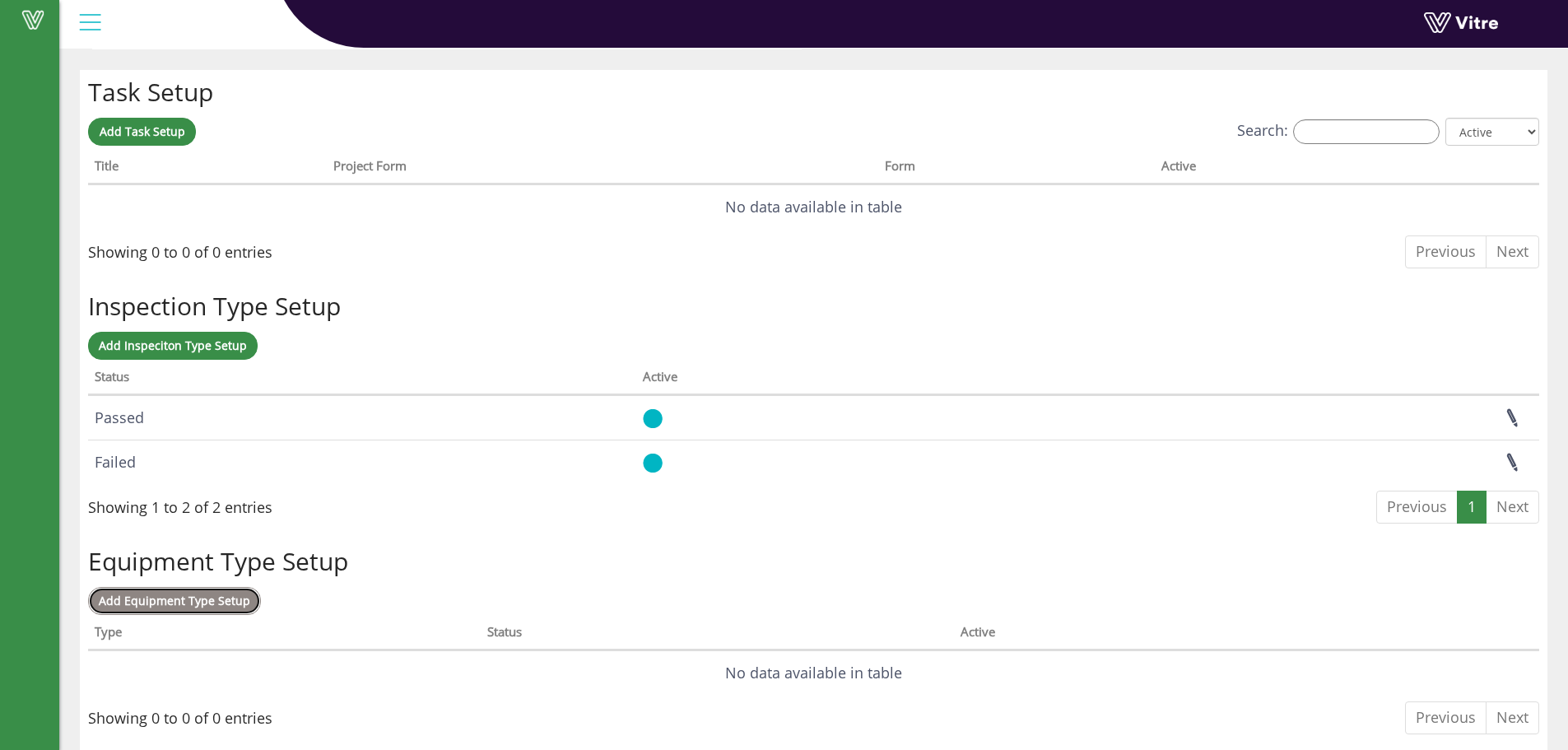
click at [144, 603] on span "Add Equipment Type Setup" at bounding box center [174, 600] width 152 height 15
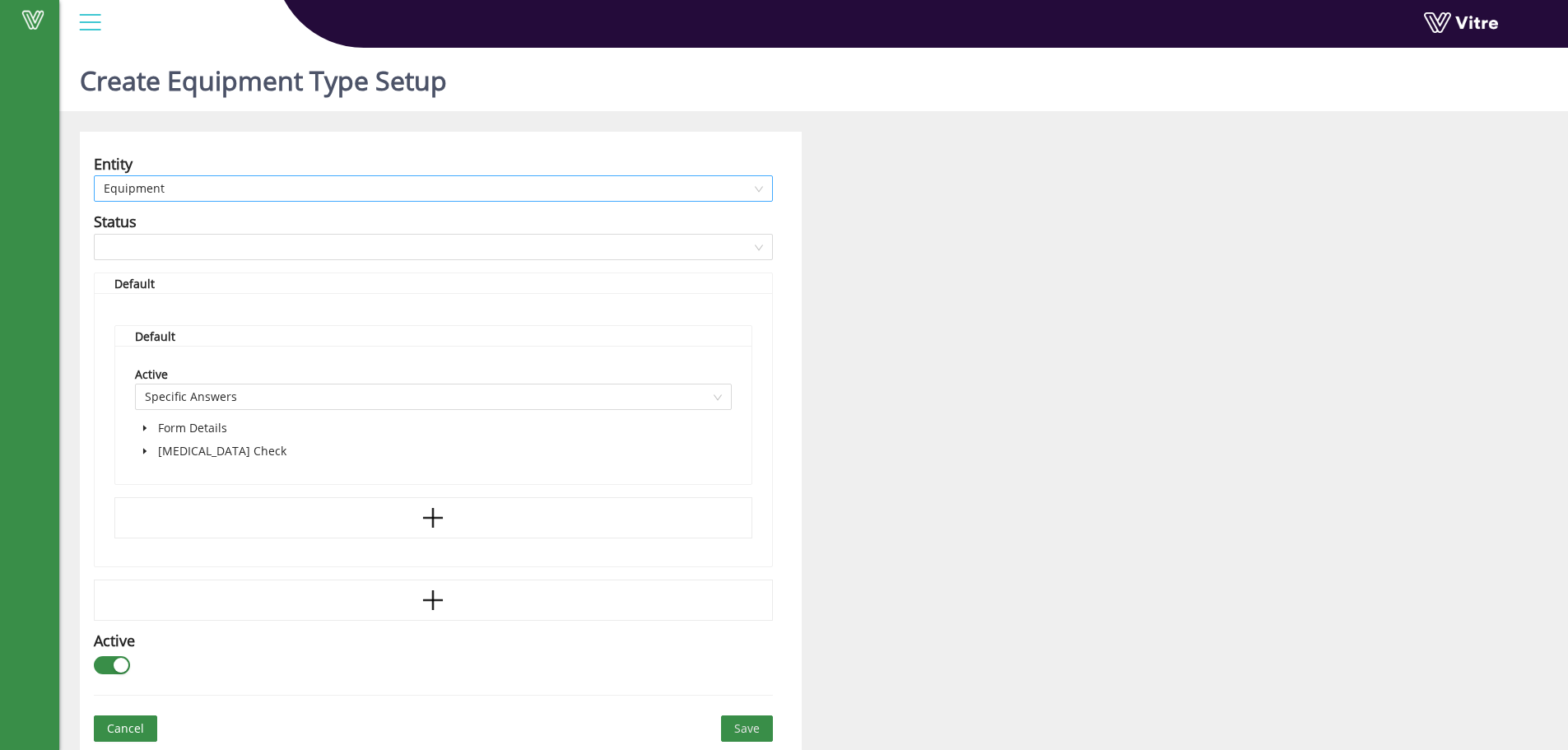
click at [180, 185] on span "Equipment" at bounding box center [433, 188] width 659 height 24
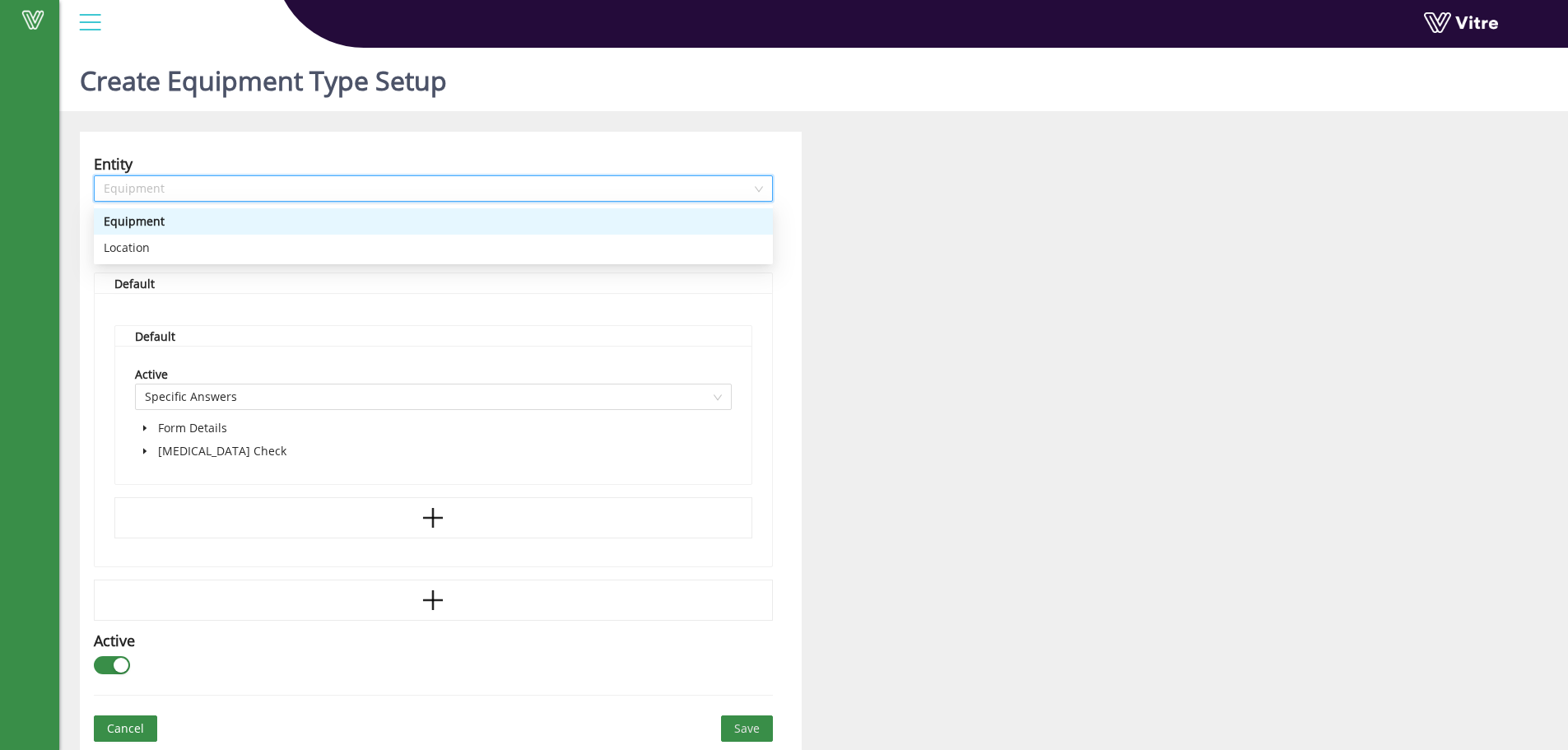
click at [180, 185] on span "Equipment" at bounding box center [433, 188] width 659 height 24
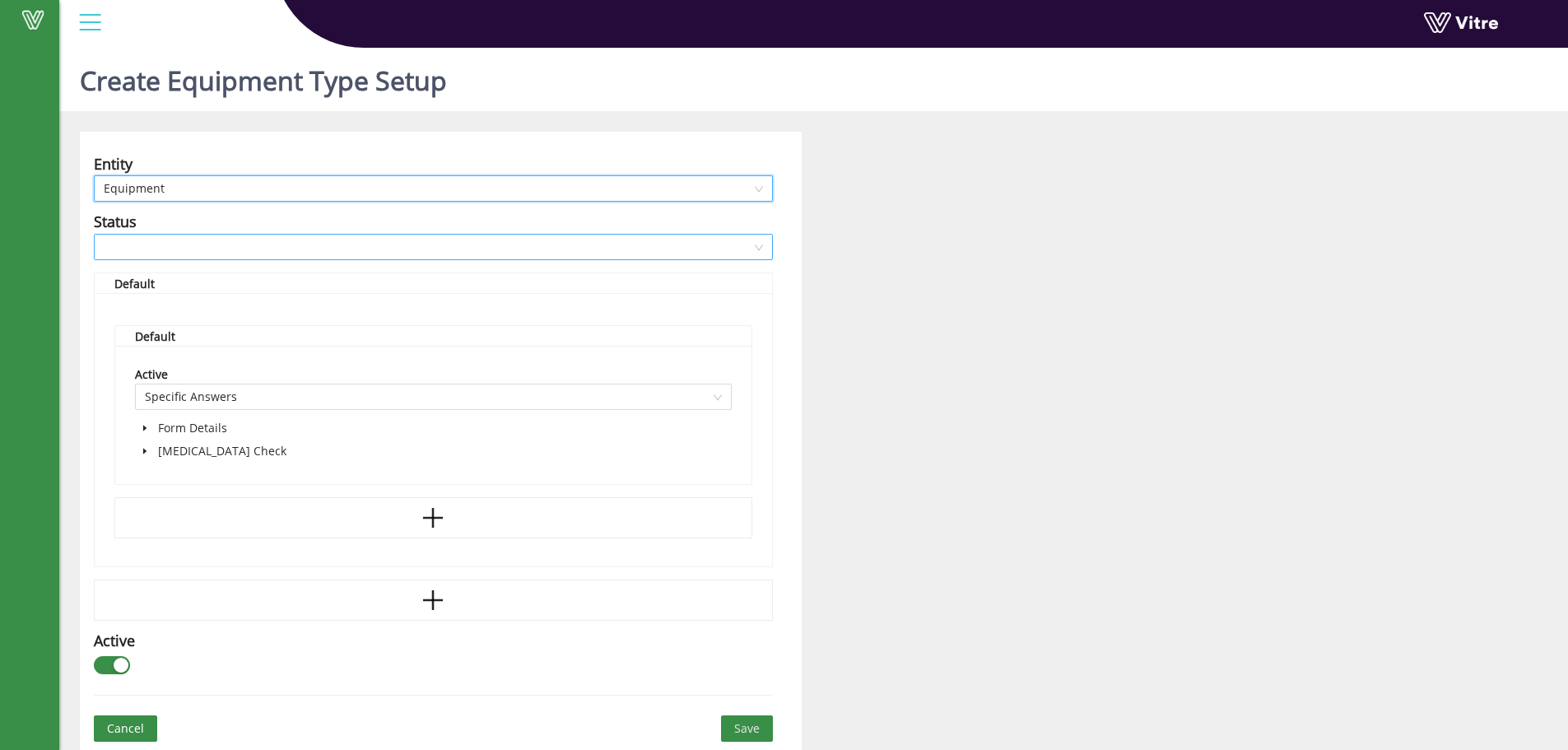
click at [154, 250] on input "search" at bounding box center [428, 246] width 648 height 24
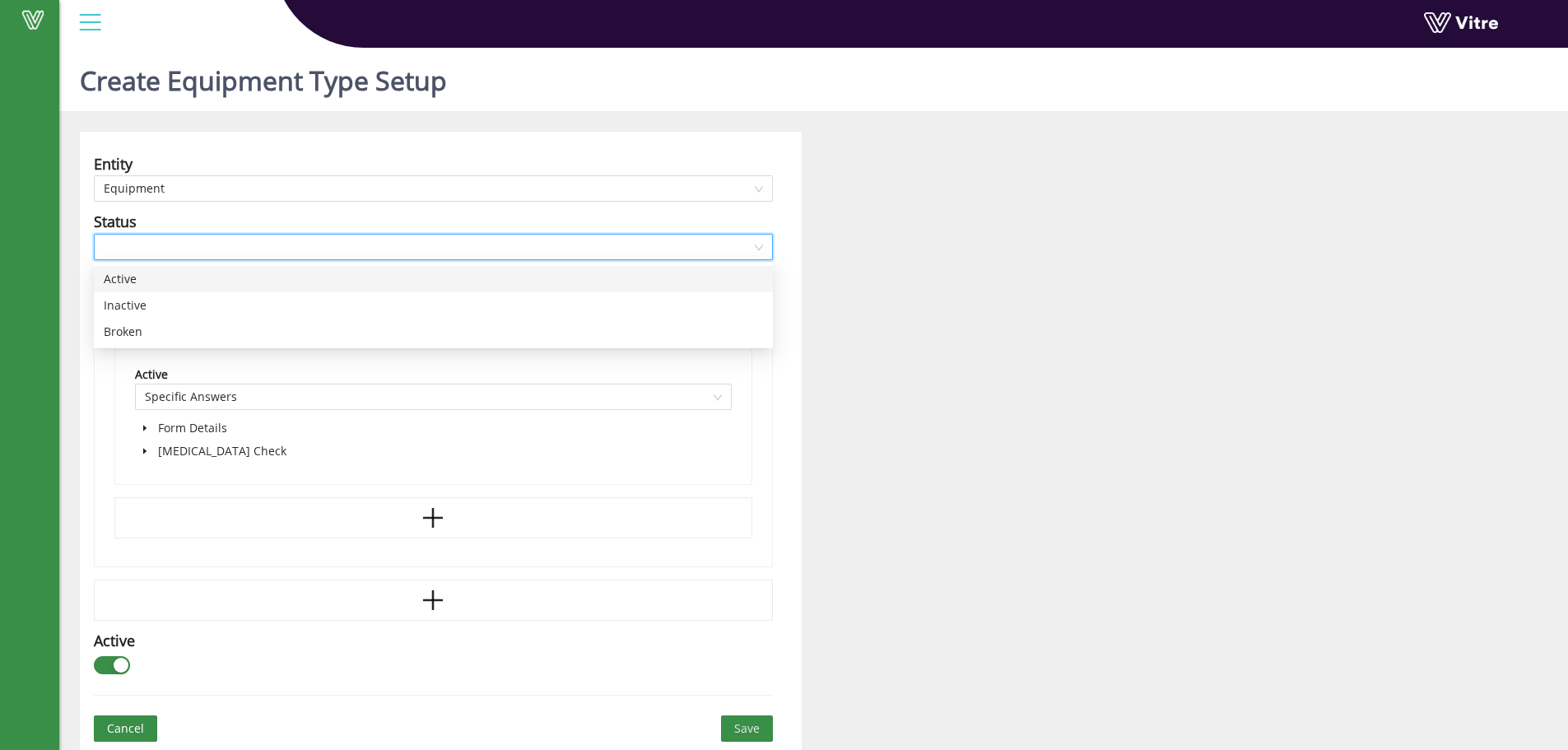
click at [158, 277] on div "Active" at bounding box center [433, 279] width 659 height 18
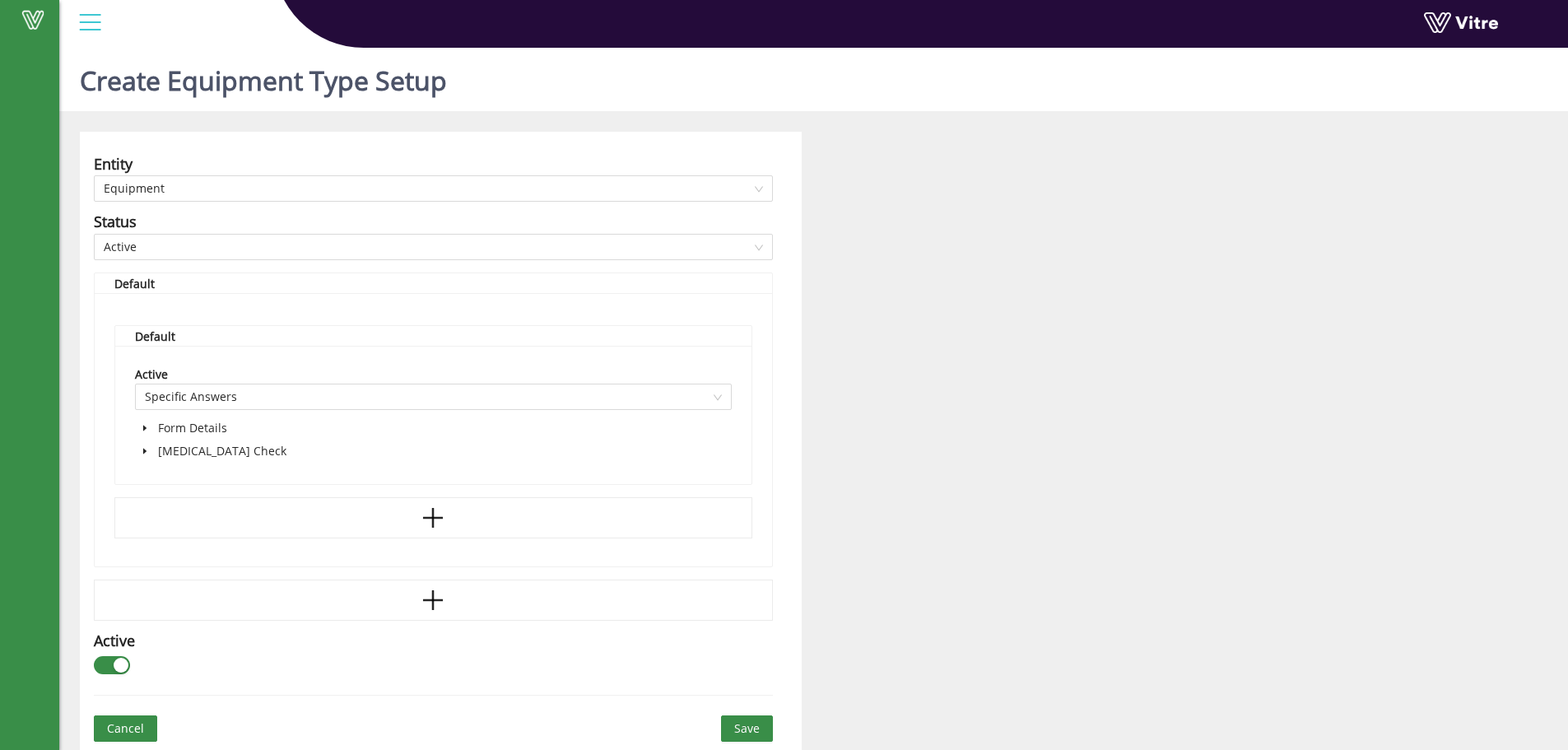
click at [153, 455] on span at bounding box center [145, 451] width 20 height 20
click at [165, 499] on icon "caret-down" at bounding box center [164, 496] width 8 height 8
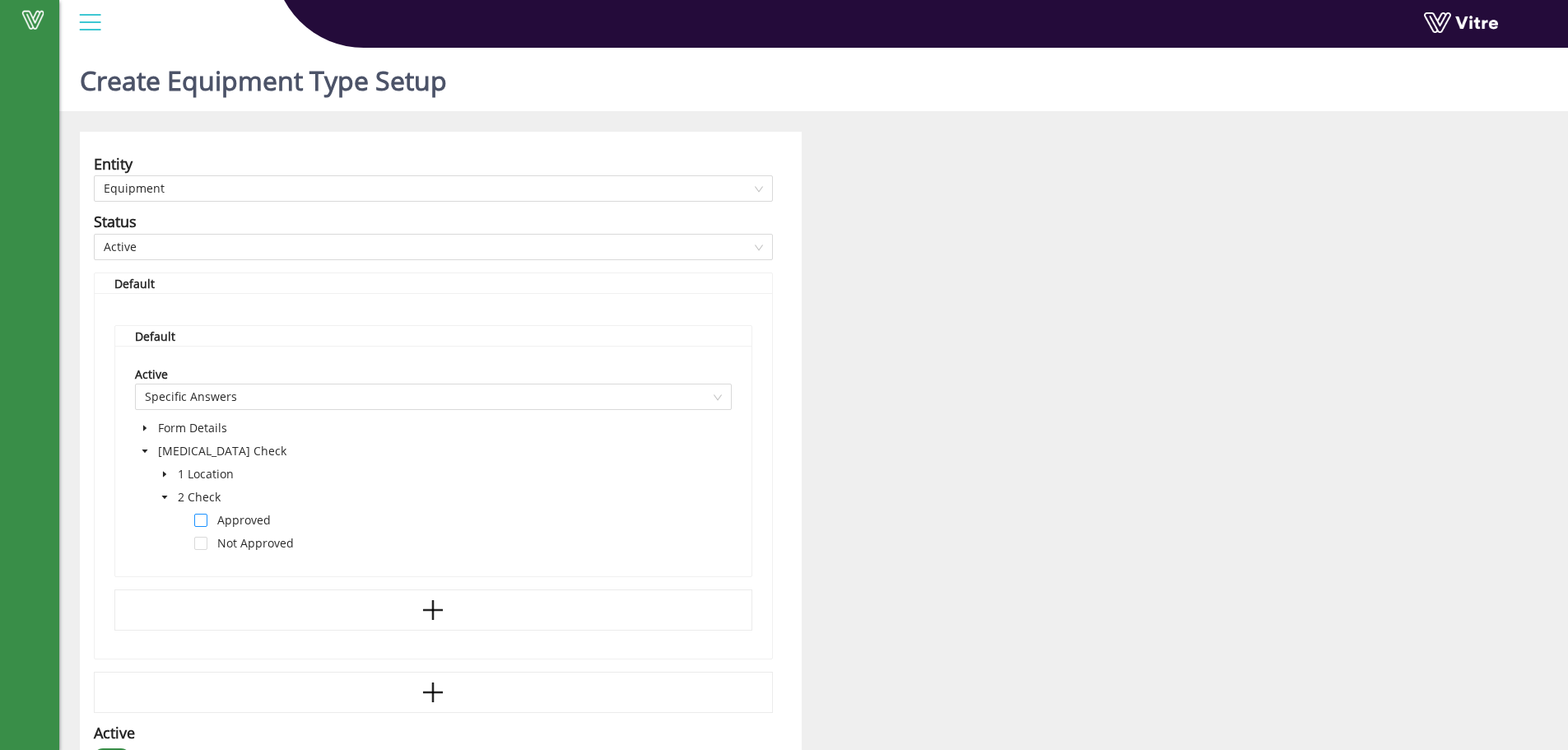
click at [201, 525] on span at bounding box center [200, 520] width 14 height 14
click at [288, 261] on div "Entity Equipment Status Active Default Default Active Specific Answers Form Det…" at bounding box center [441, 487] width 722 height 712
click at [292, 251] on span "Active" at bounding box center [433, 246] width 659 height 24
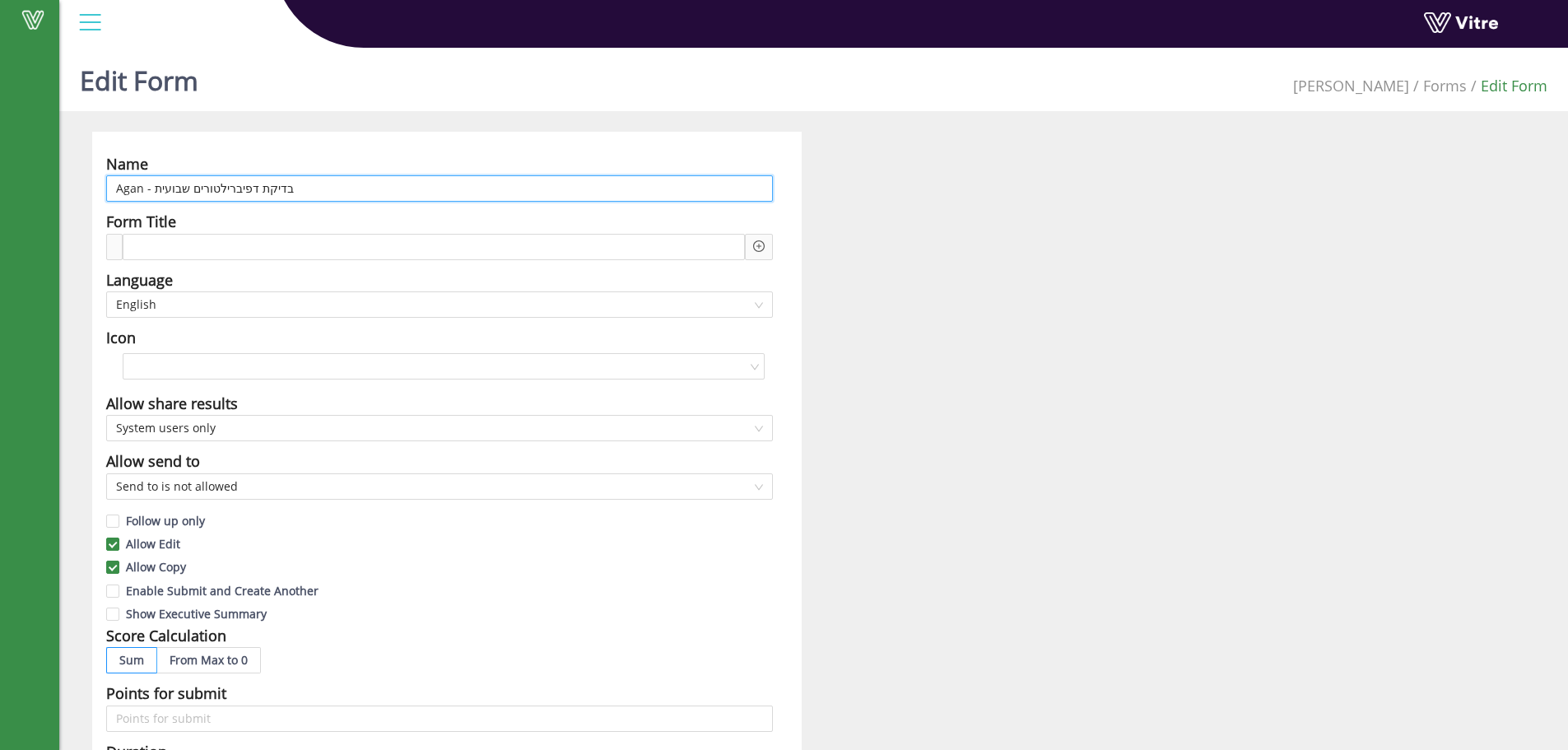
click at [199, 191] on input "Agan - בדיקת דפיברילטורים שבועית" at bounding box center [440, 188] width 667 height 26
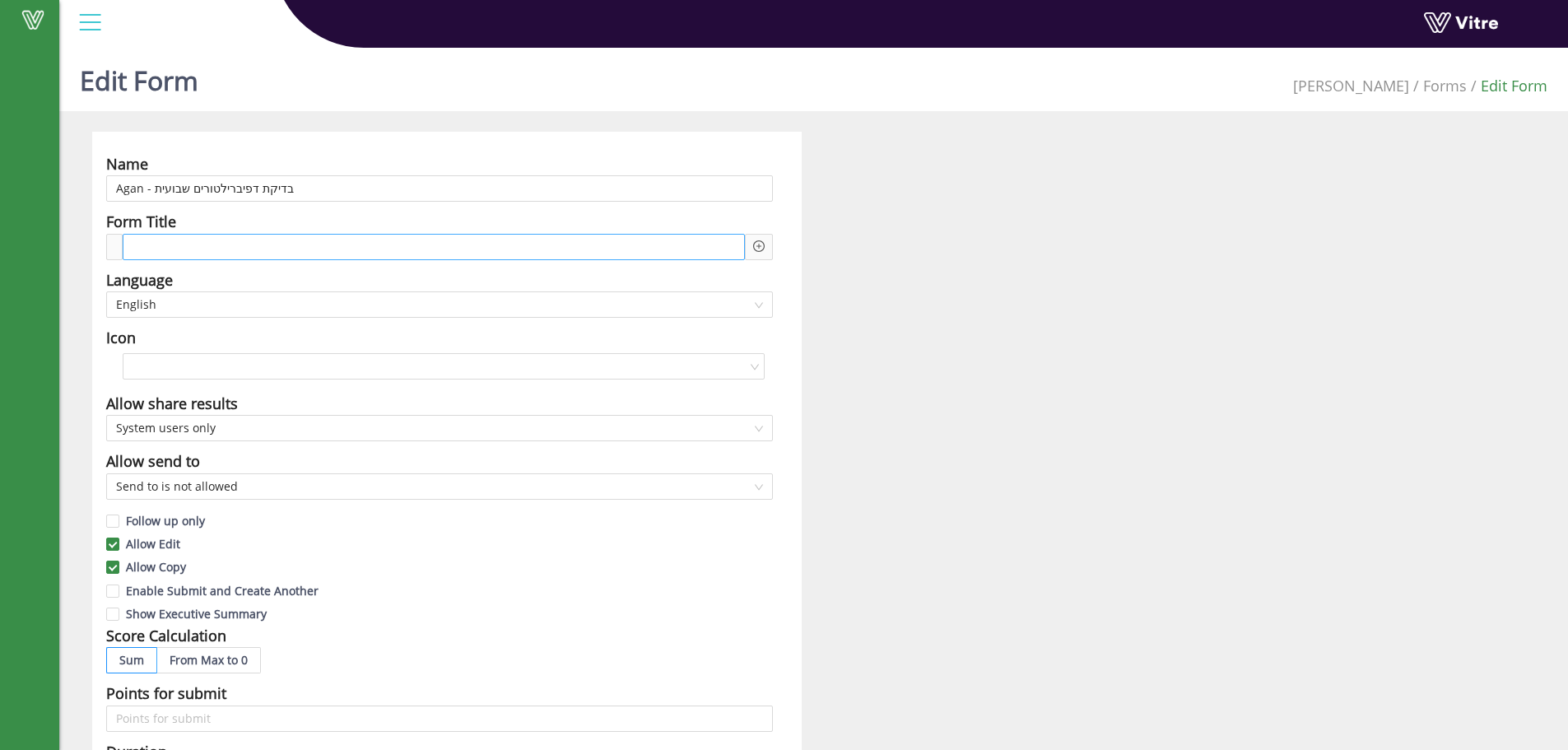
click at [163, 247] on span at bounding box center [197, 247] width 123 height 18
click at [285, 250] on div "בדיקת דפיברילטורים שבועית" at bounding box center [433, 246] width 622 height 26
click at [756, 249] on icon "plus-circle" at bounding box center [758, 245] width 12 height 12
click at [863, 262] on input "search" at bounding box center [899, 259] width 201 height 24
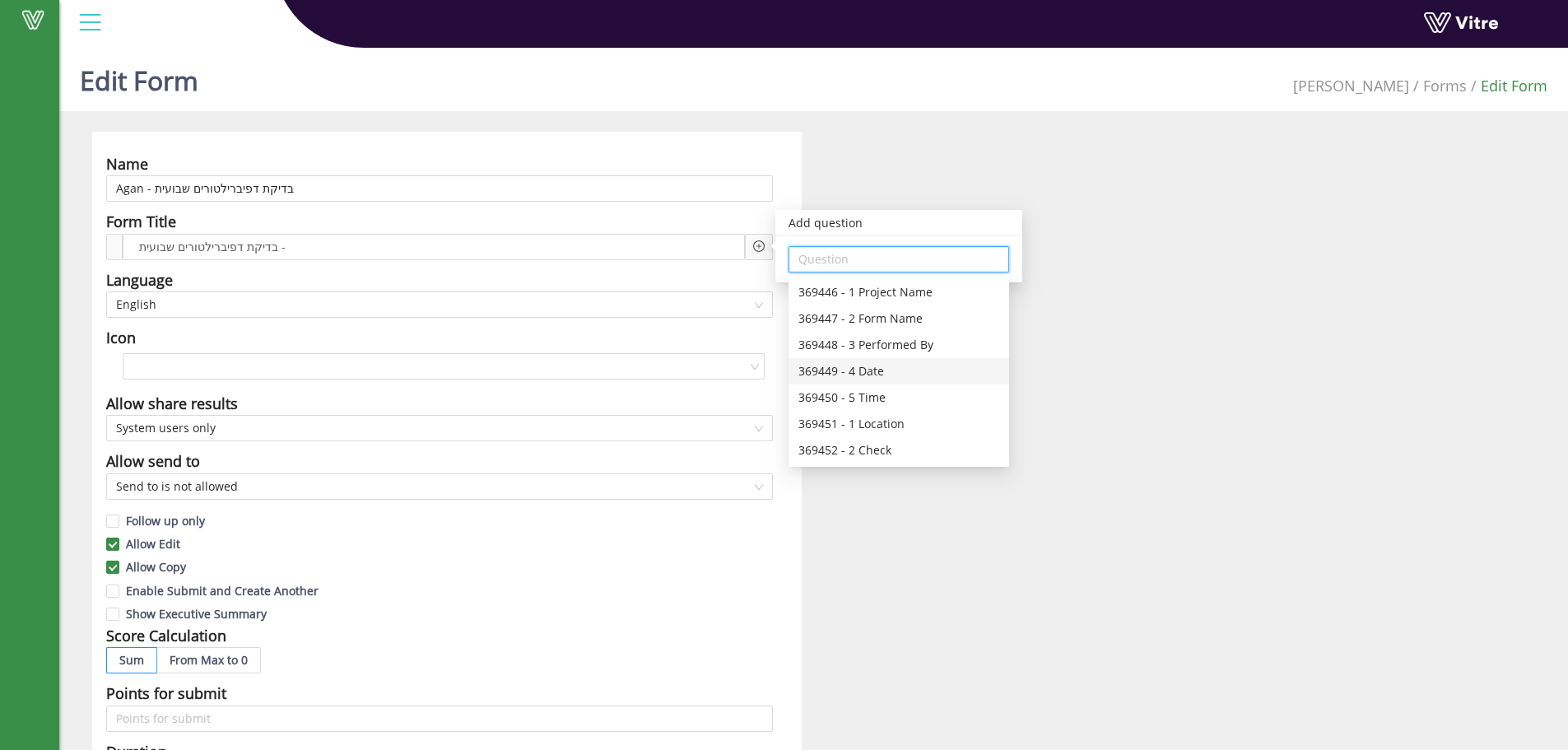
click at [832, 371] on div "369449 - 4 Date" at bounding box center [899, 371] width 201 height 18
type input "369449 - 4 Date"
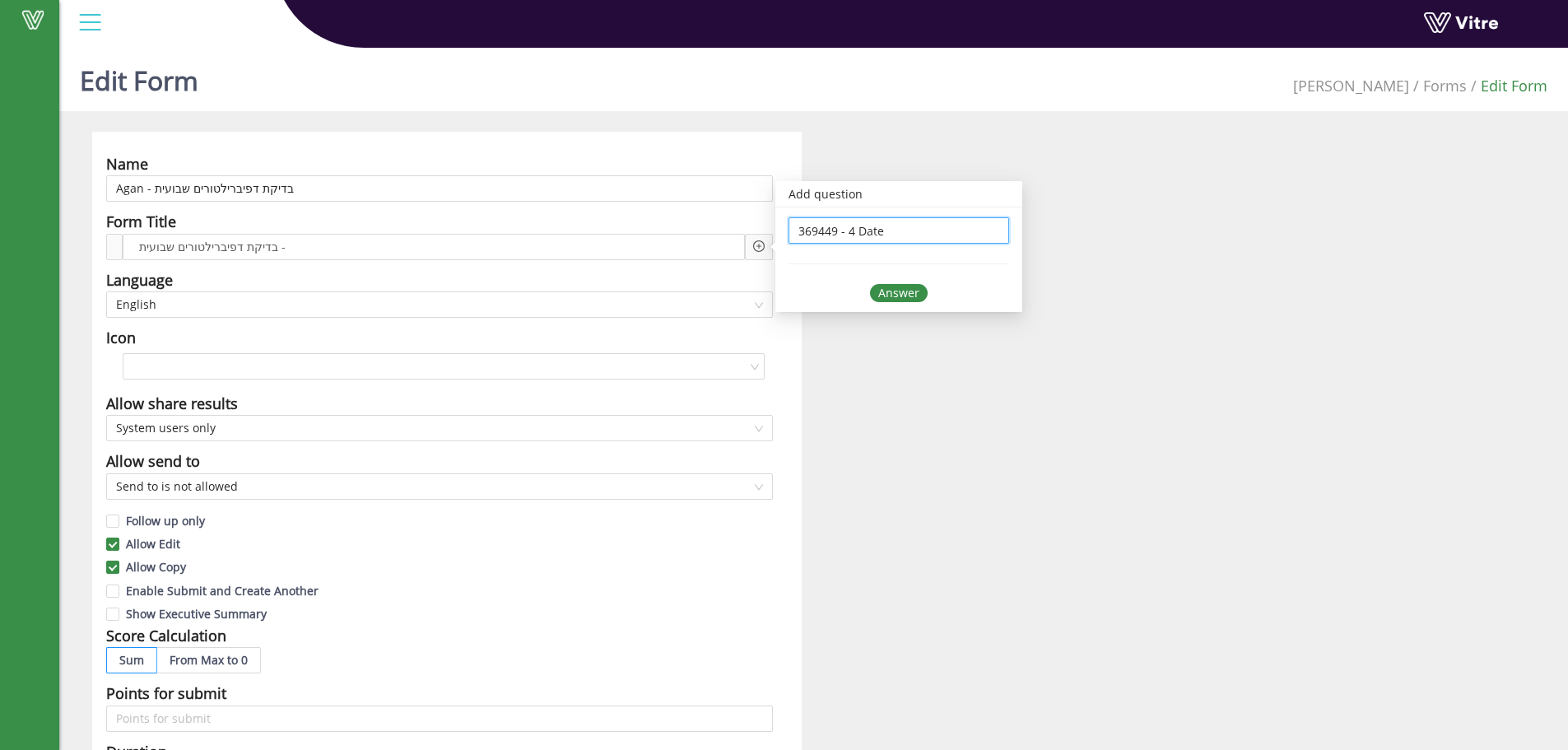
click at [887, 290] on div "Answer" at bounding box center [899, 293] width 58 height 18
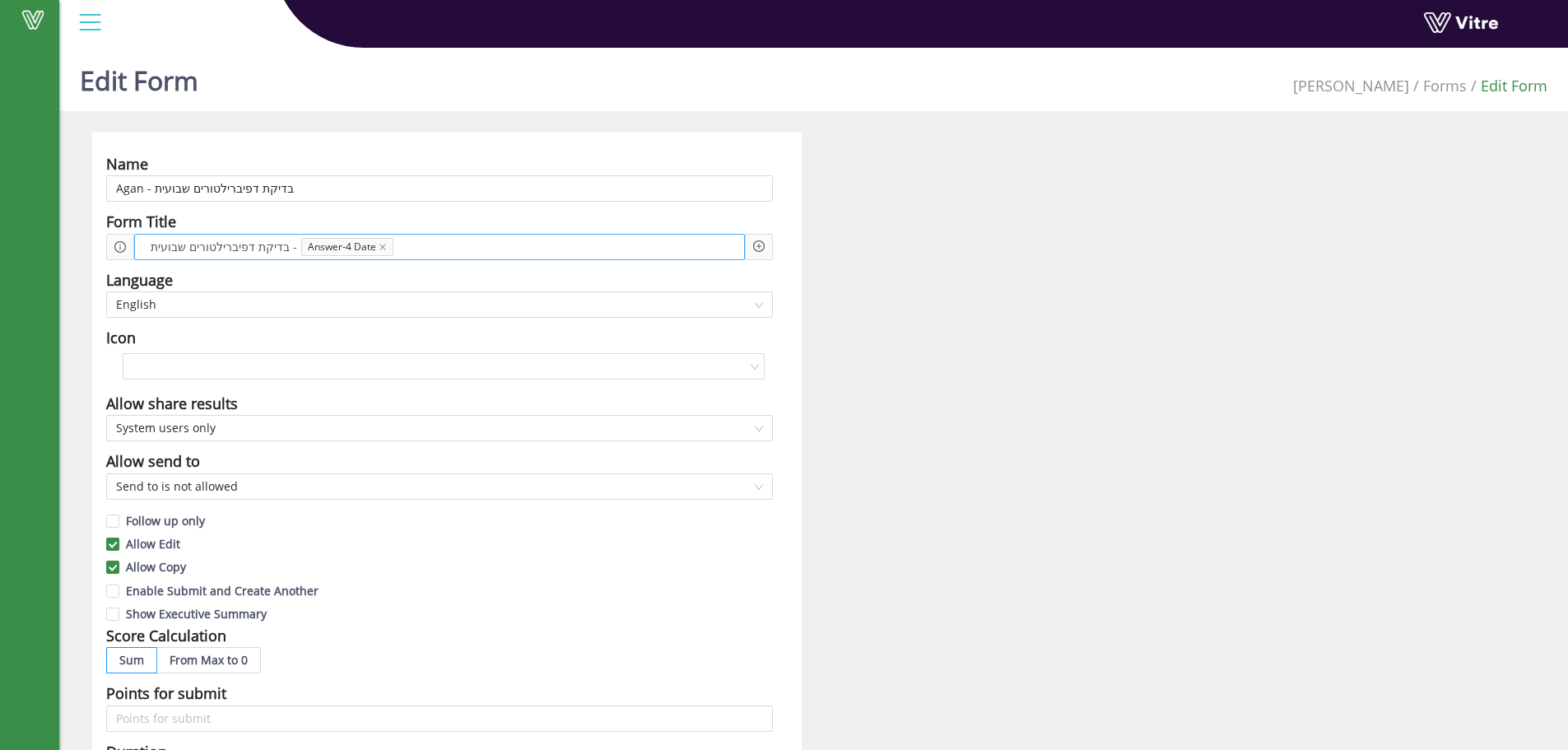
click at [570, 245] on div "בדיקת דפיברילטורים שבועית - Answer-4 Date" at bounding box center [440, 246] width 611 height 26
click at [764, 251] on icon "plus-circle" at bounding box center [758, 245] width 12 height 12
drag, startPoint x: 828, startPoint y: 261, endPoint x: 846, endPoint y: 288, distance: 32.4
click at [829, 261] on input "search" at bounding box center [899, 259] width 201 height 24
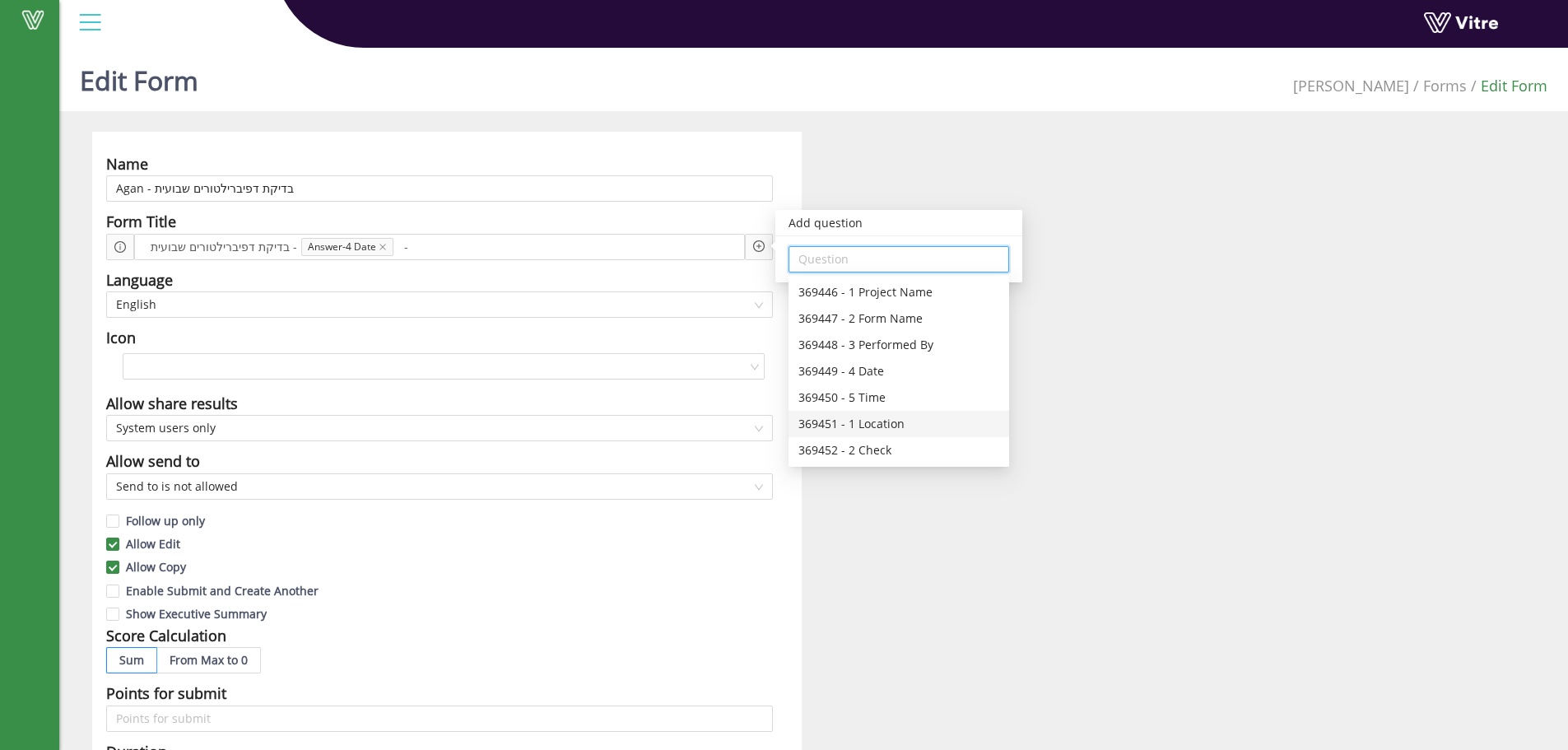
click at [884, 431] on div "369451 - 1 Location" at bounding box center [899, 424] width 201 height 18
type input "369451 - 1 Location"
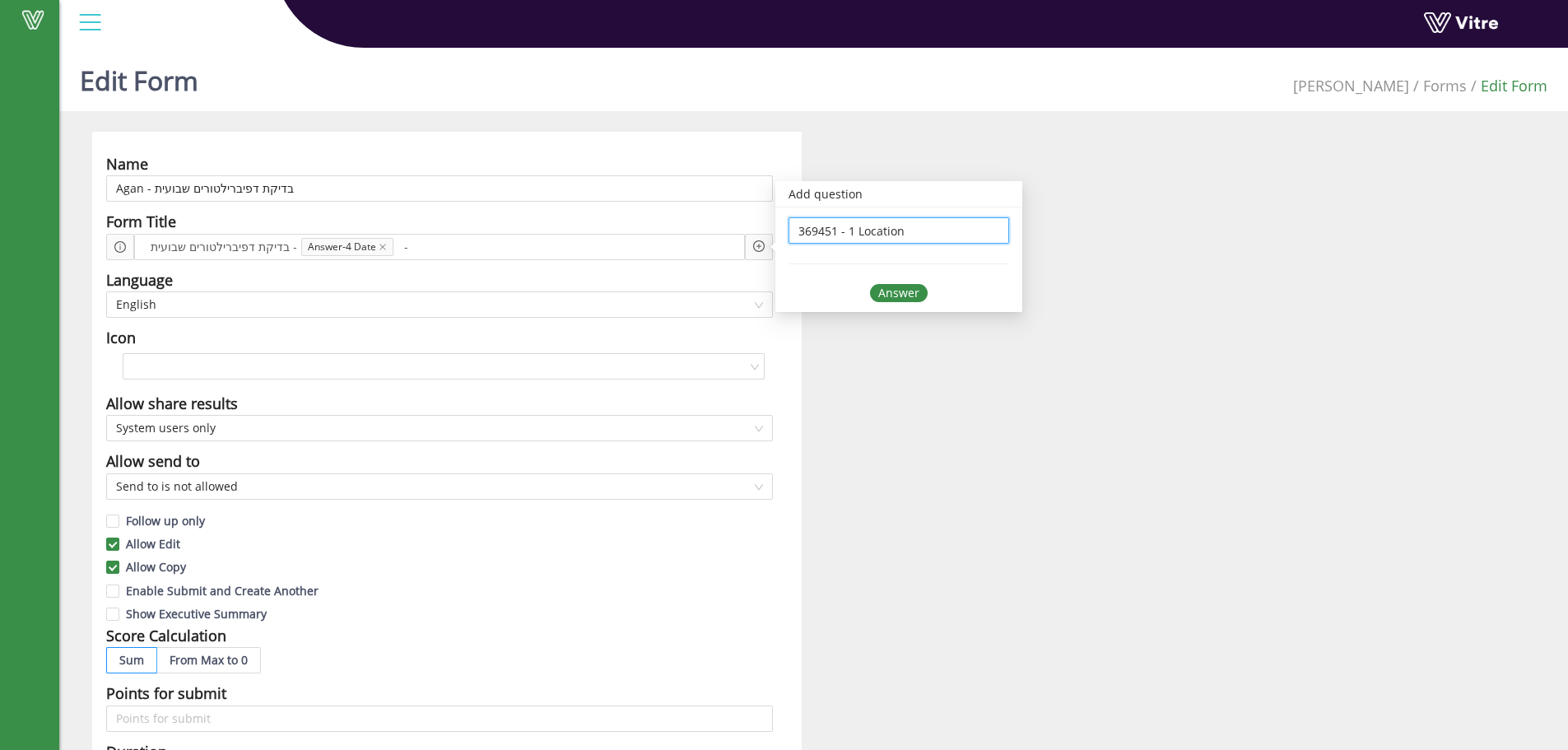
click at [902, 292] on div "Answer" at bounding box center [899, 293] width 58 height 18
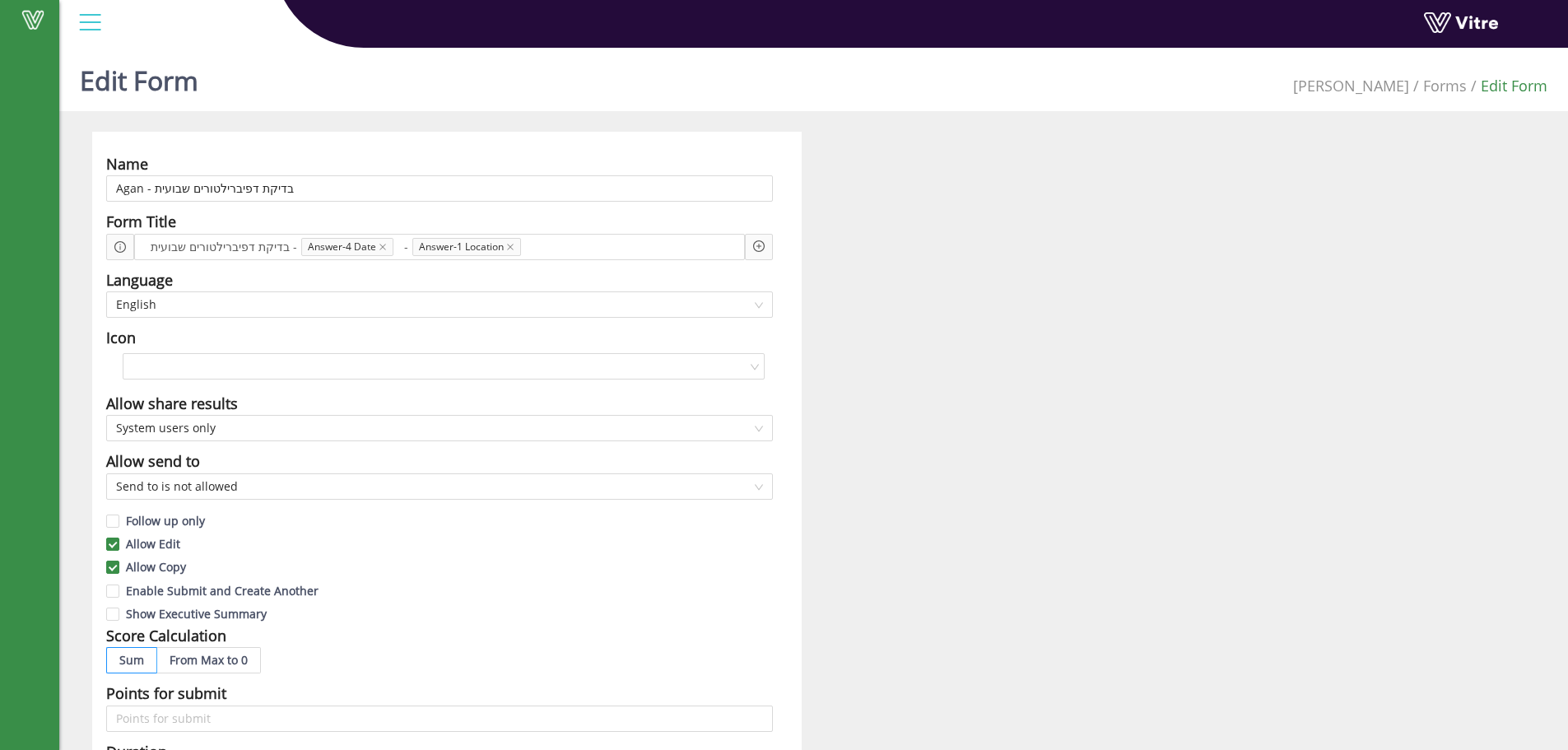
click at [884, 310] on div "Name Agan - בדיקת דפיברילטורים שבועית Form Title בדיקת דפיברילטורים שבועית - An…" at bounding box center [813, 713] width 1468 height 1162
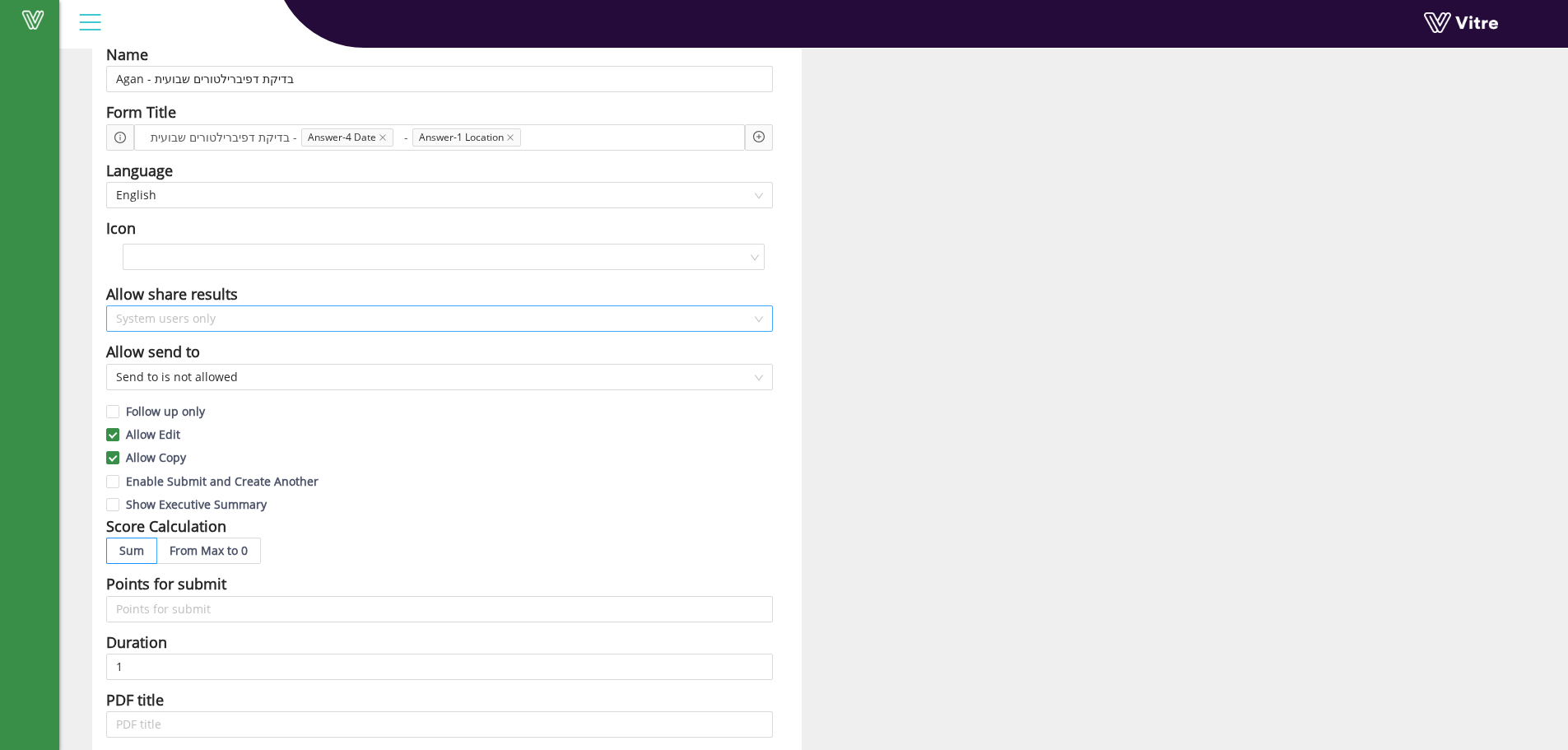
click at [151, 321] on span "System users only" at bounding box center [440, 318] width 647 height 24
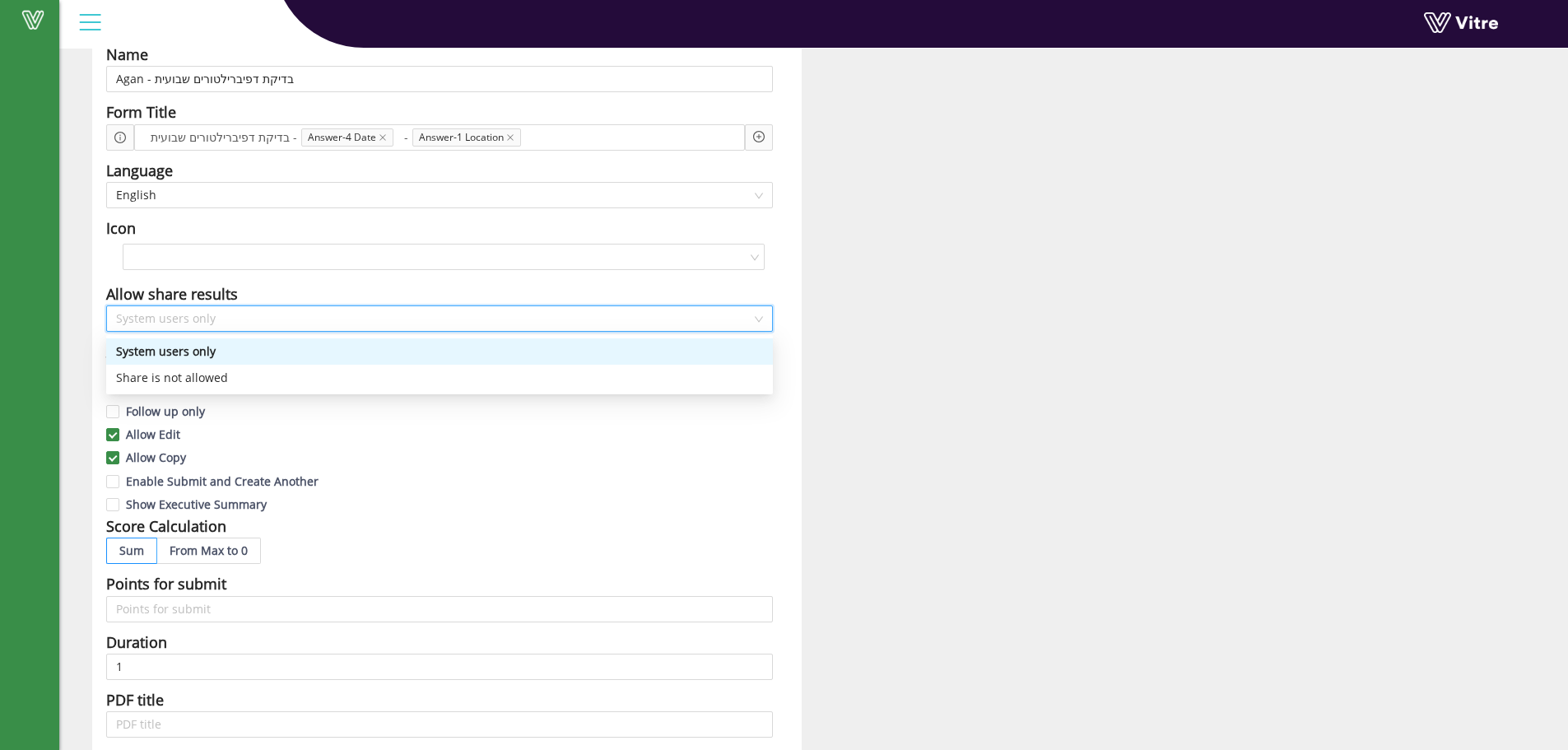
click at [151, 321] on span "System users only" at bounding box center [440, 318] width 647 height 24
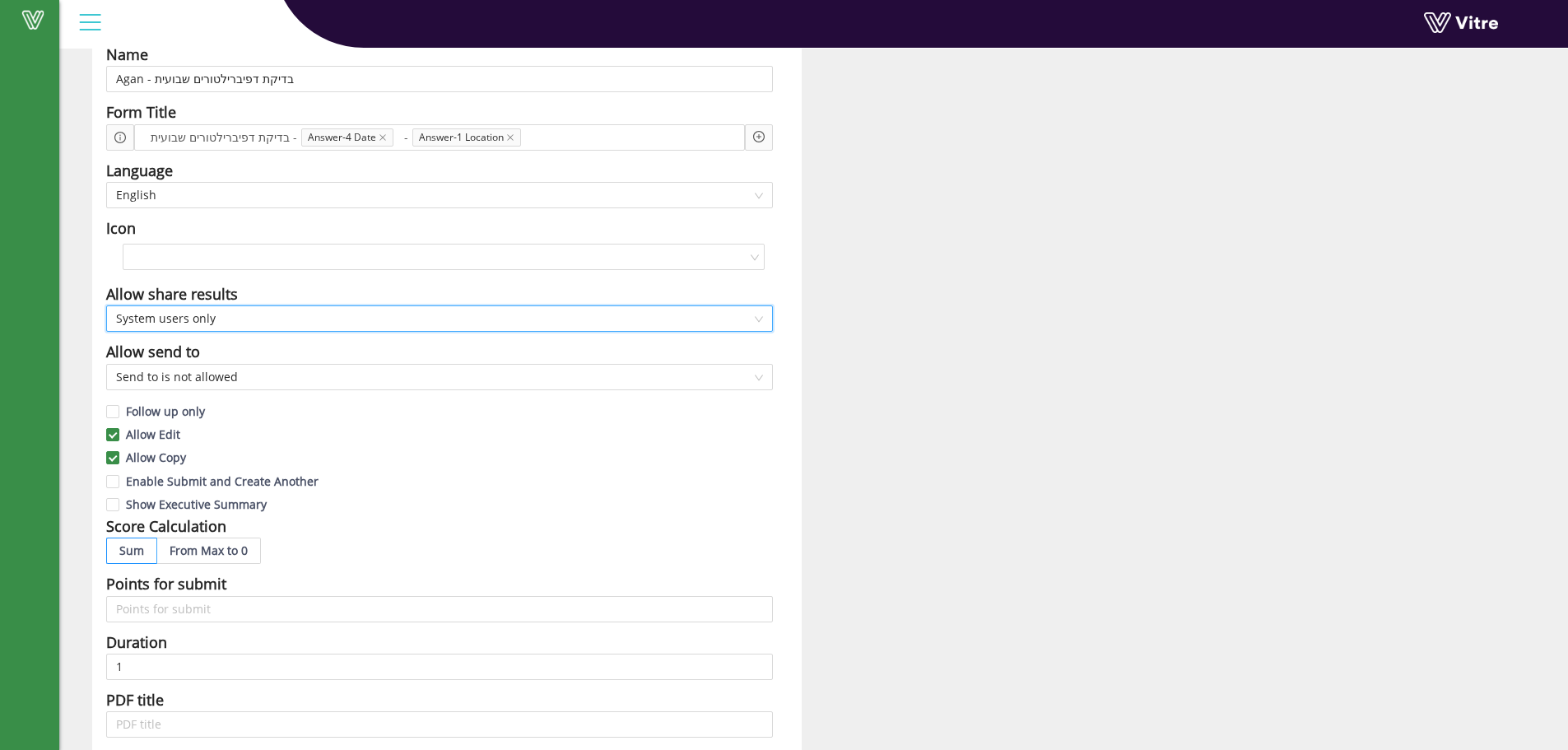
click at [97, 338] on div "Name Agan - בדיקת דפיברילטורים שבועית Form Title בדיקת דפיברילטורים שבועית - An…" at bounding box center [447, 604] width 710 height 1162
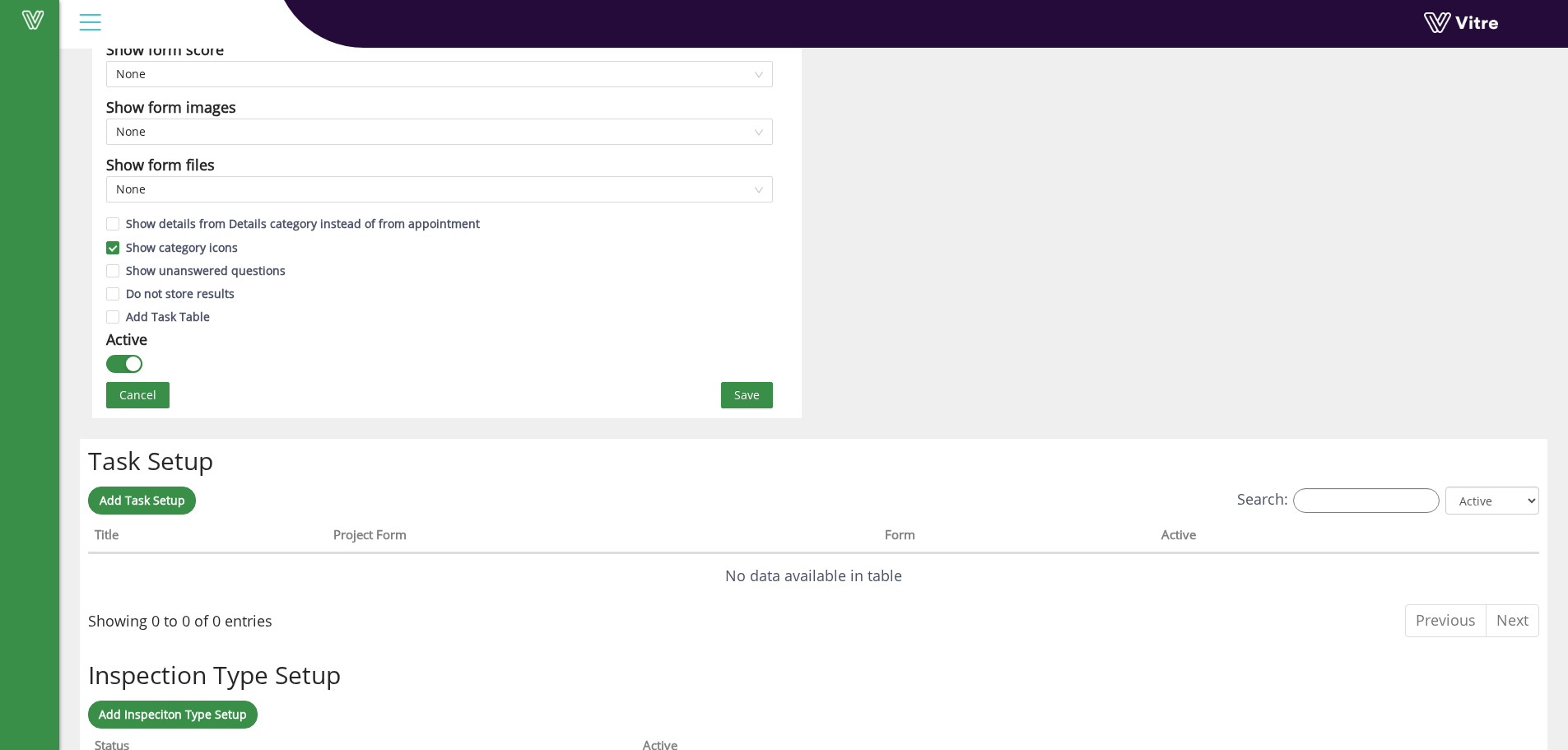
scroll to position [878, 0]
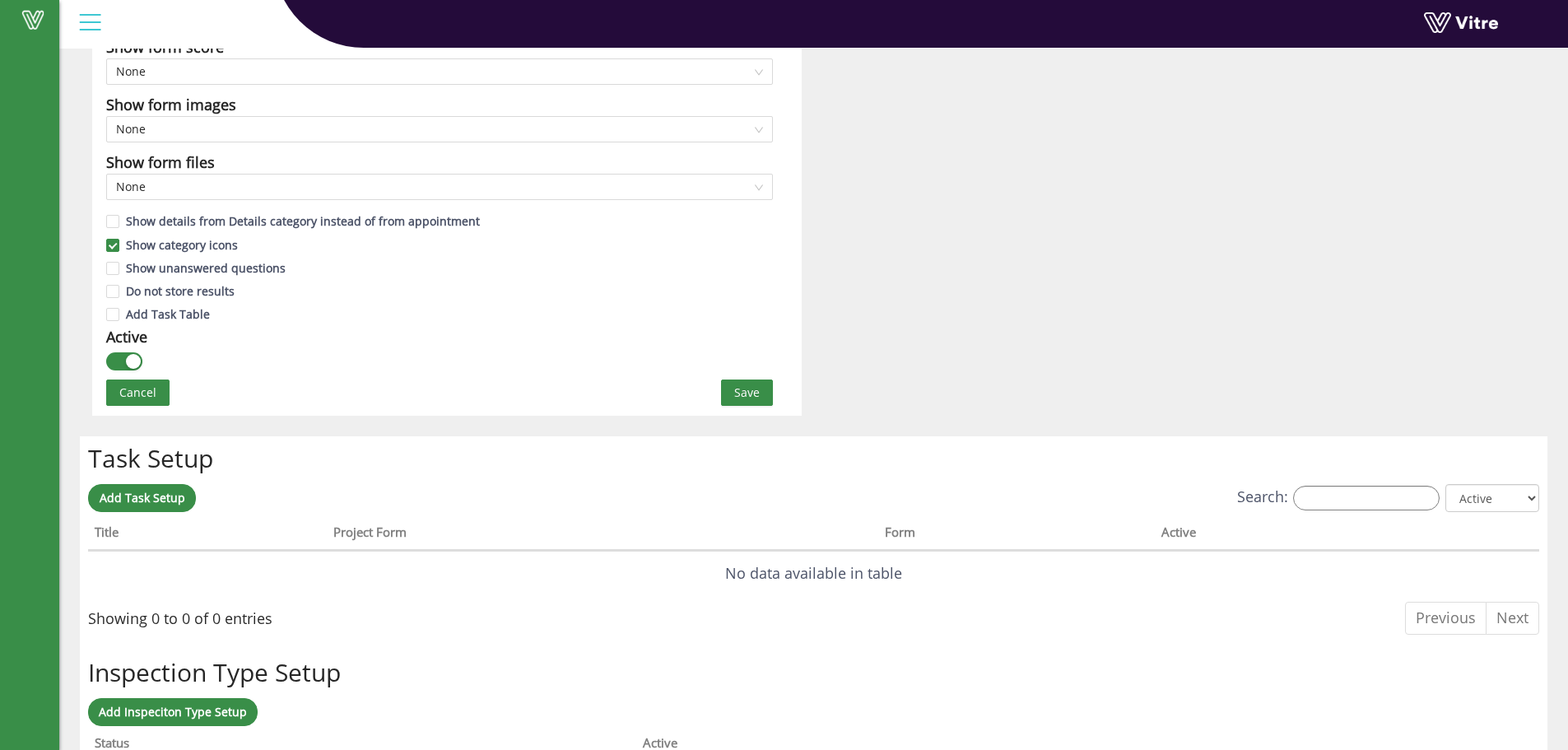
click at [752, 395] on span "Save" at bounding box center [747, 393] width 25 height 18
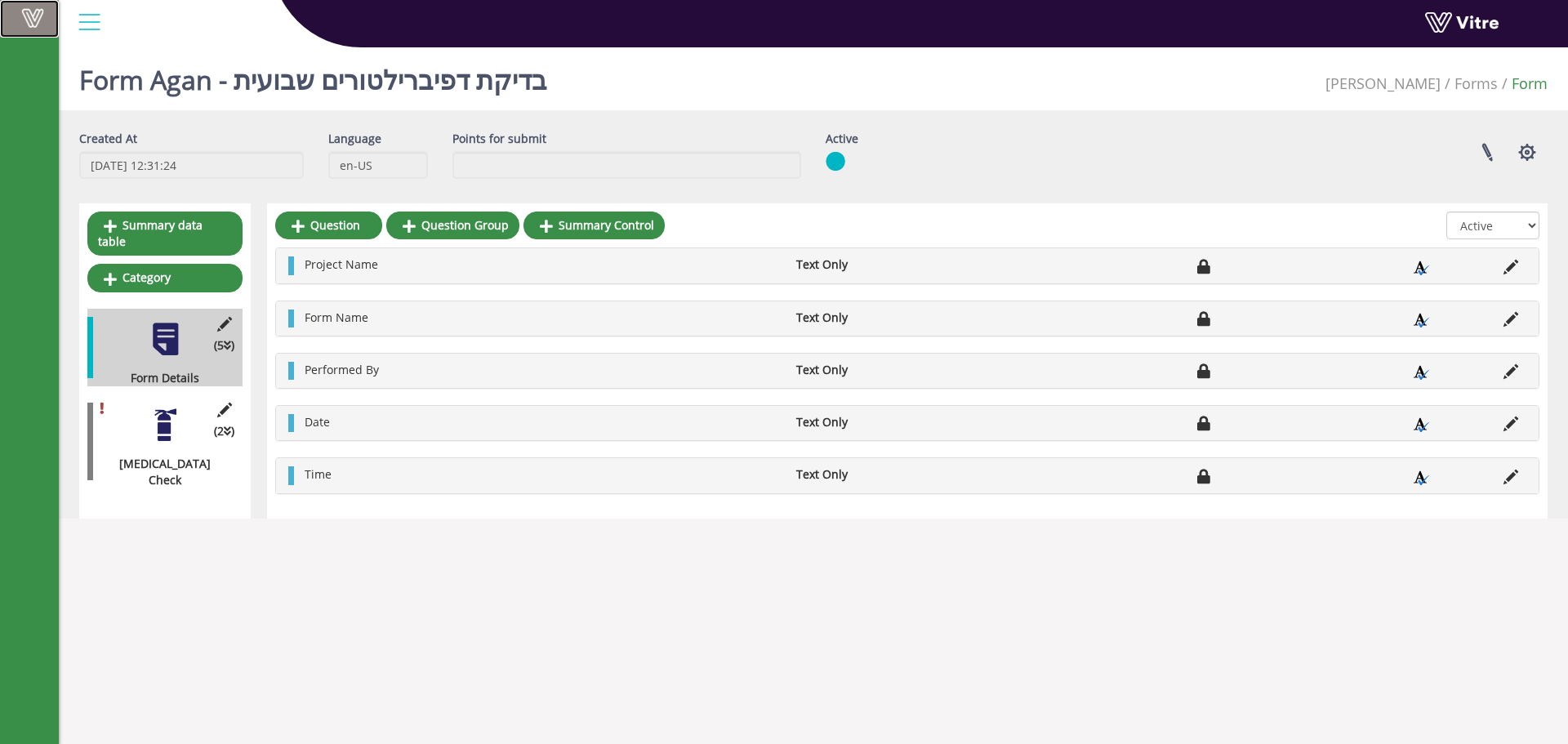
drag, startPoint x: 32, startPoint y: 18, endPoint x: 98, endPoint y: 8, distance: 66.8
click at [32, 18] on span at bounding box center [33, 18] width 41 height 20
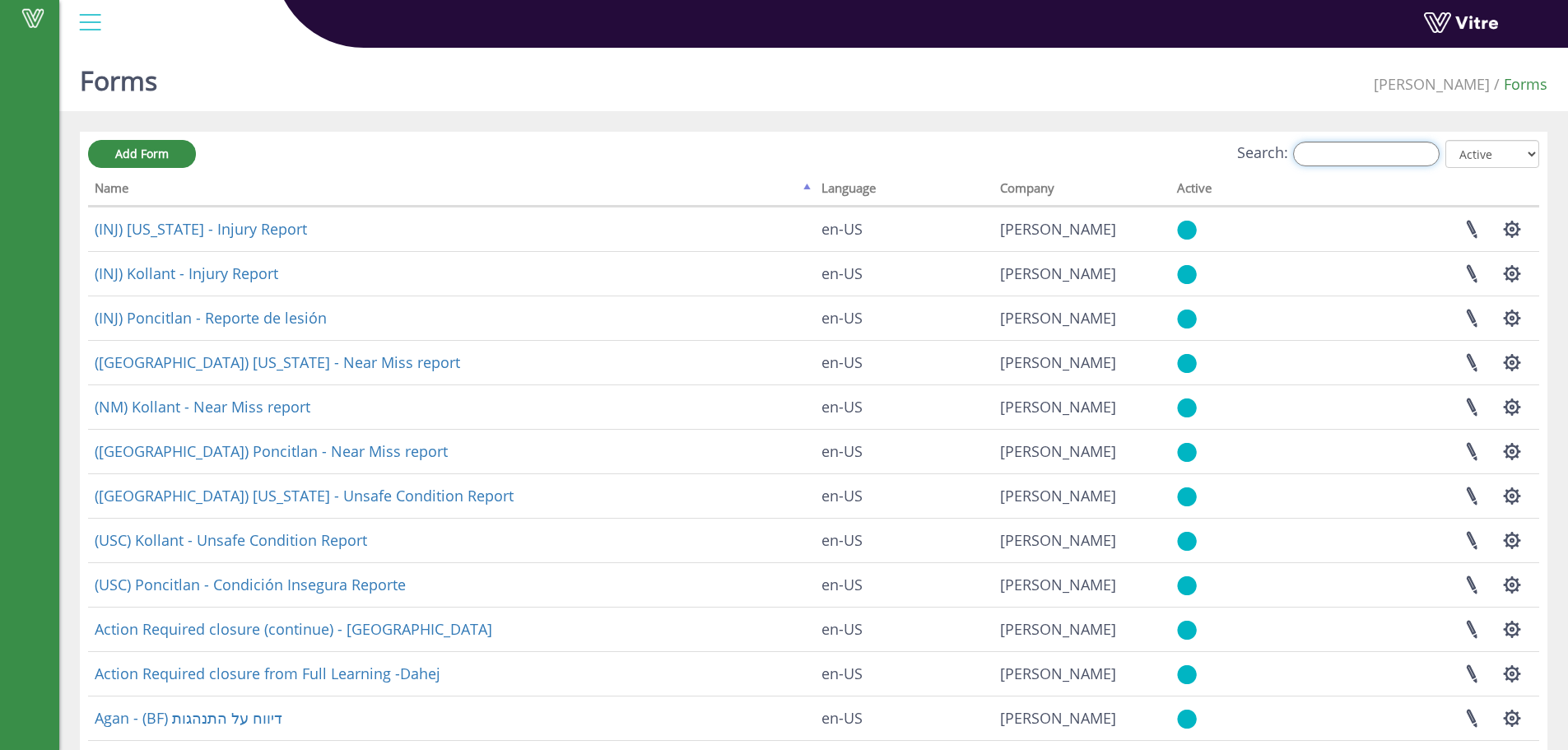
click at [1328, 149] on input "Search:" at bounding box center [1367, 153] width 146 height 24
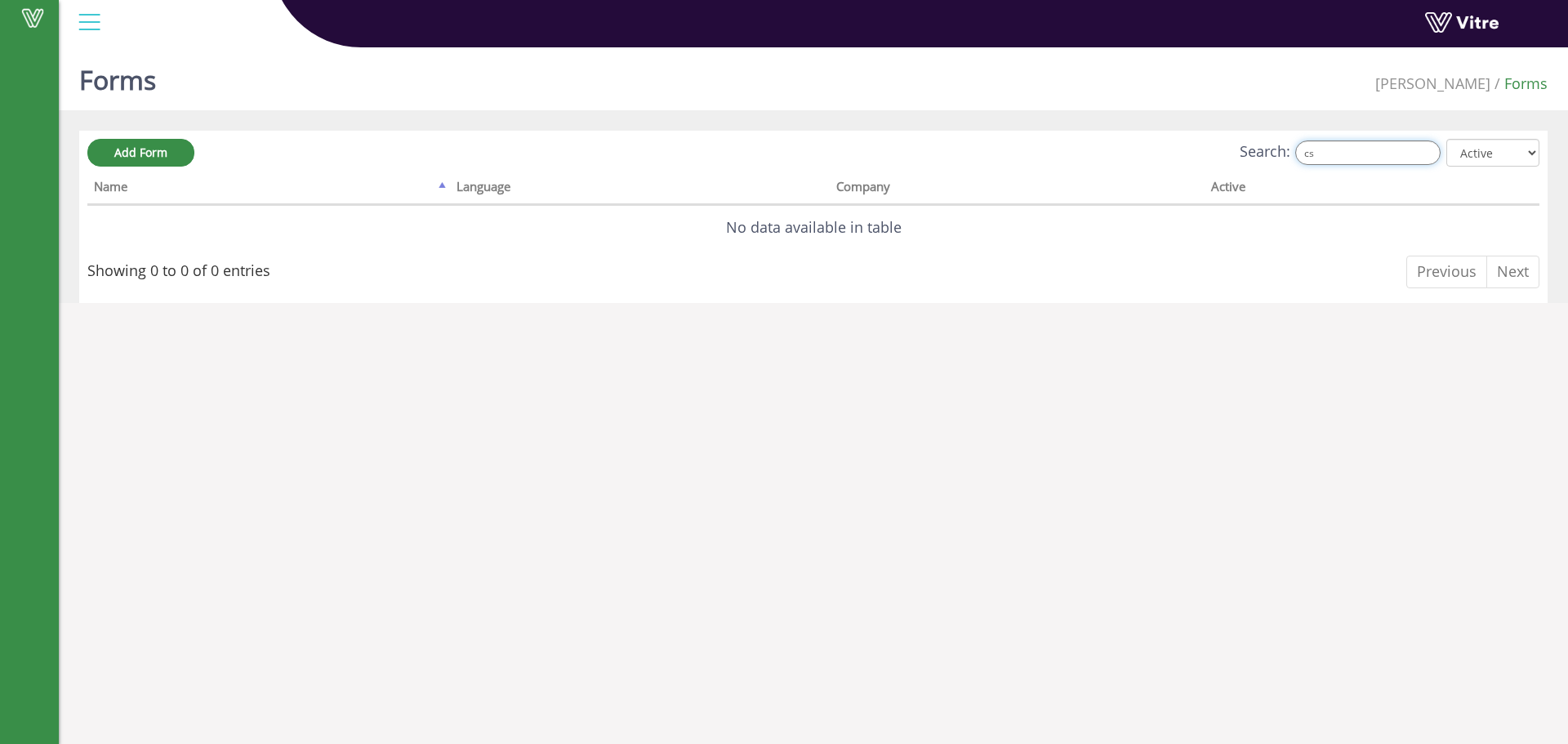
type input "c"
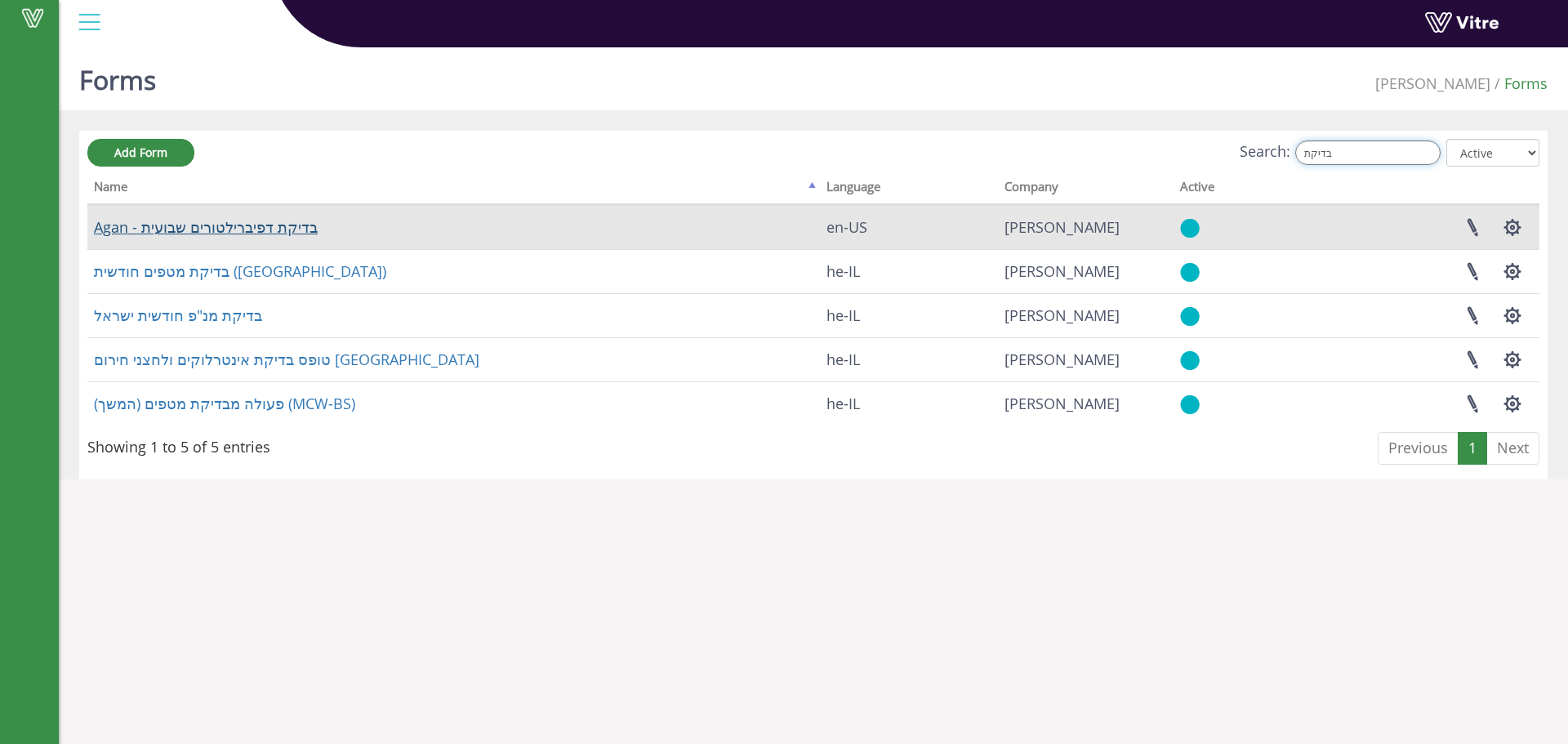
type input "בדיקת"
click at [263, 229] on link "Agan - בדיקת דפיברילטורים שבועית" at bounding box center [206, 227] width 224 height 20
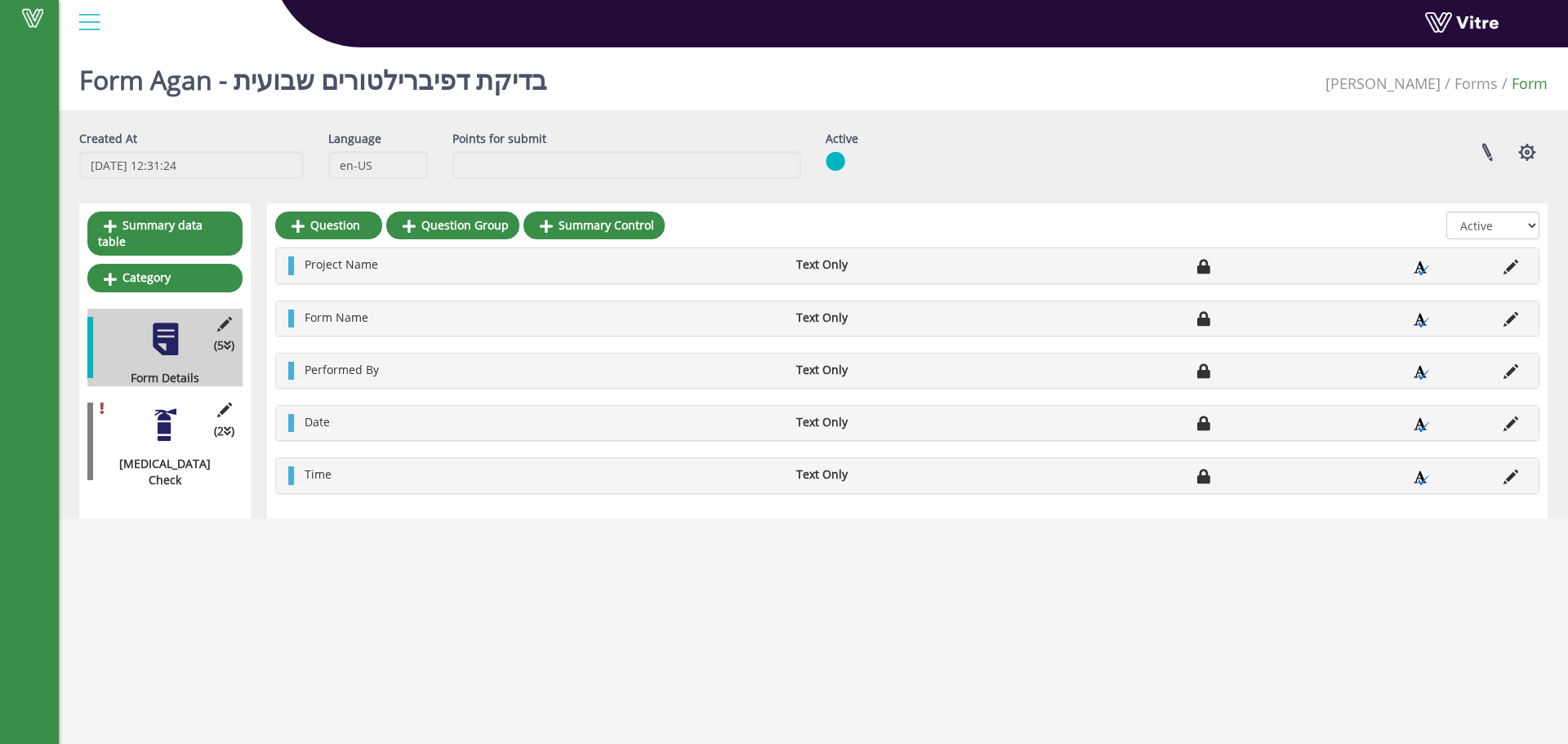
click at [162, 406] on div at bounding box center [165, 424] width 37 height 37
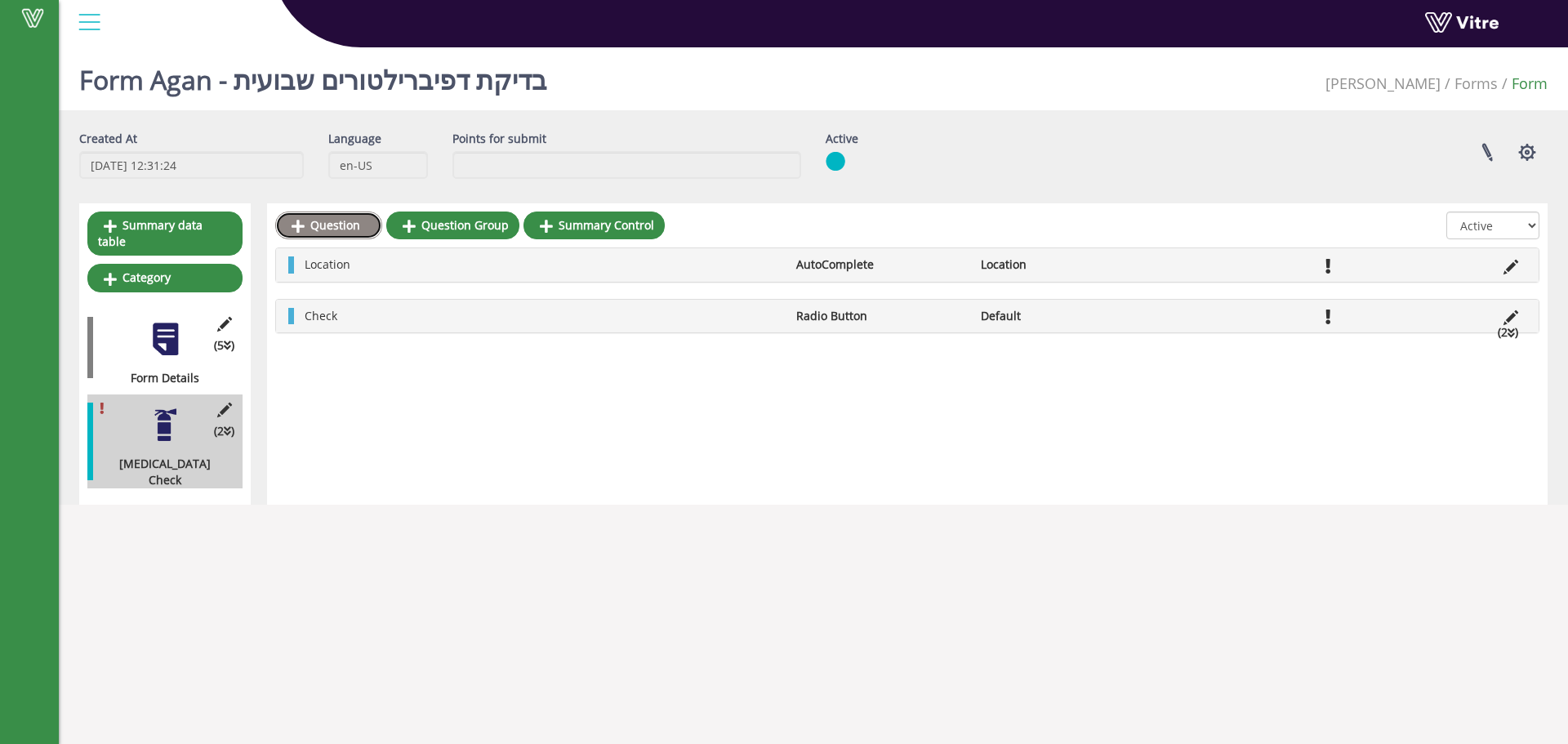
click at [309, 234] on link "Question" at bounding box center [328, 225] width 107 height 28
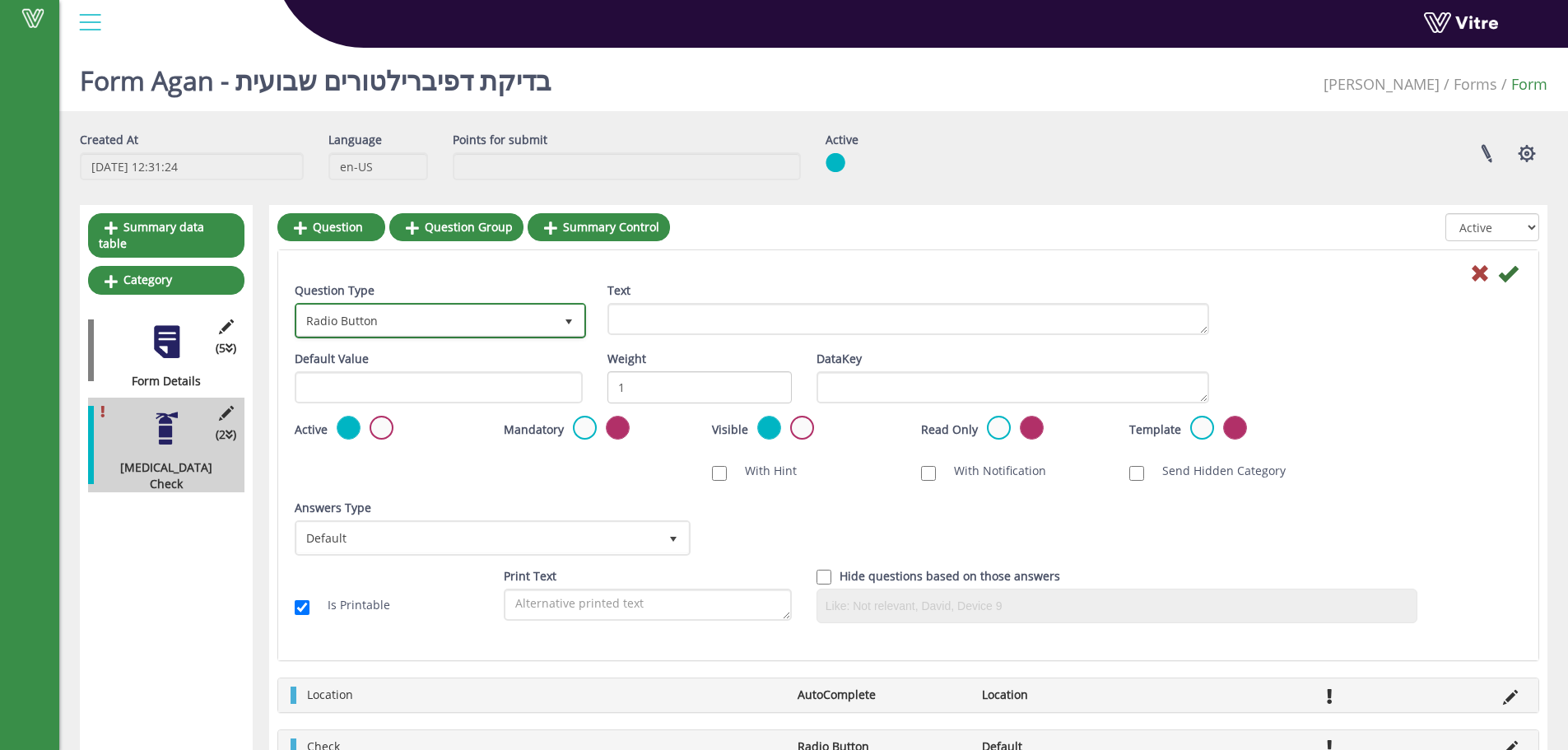
click at [425, 319] on span "Radio Button" at bounding box center [425, 319] width 257 height 30
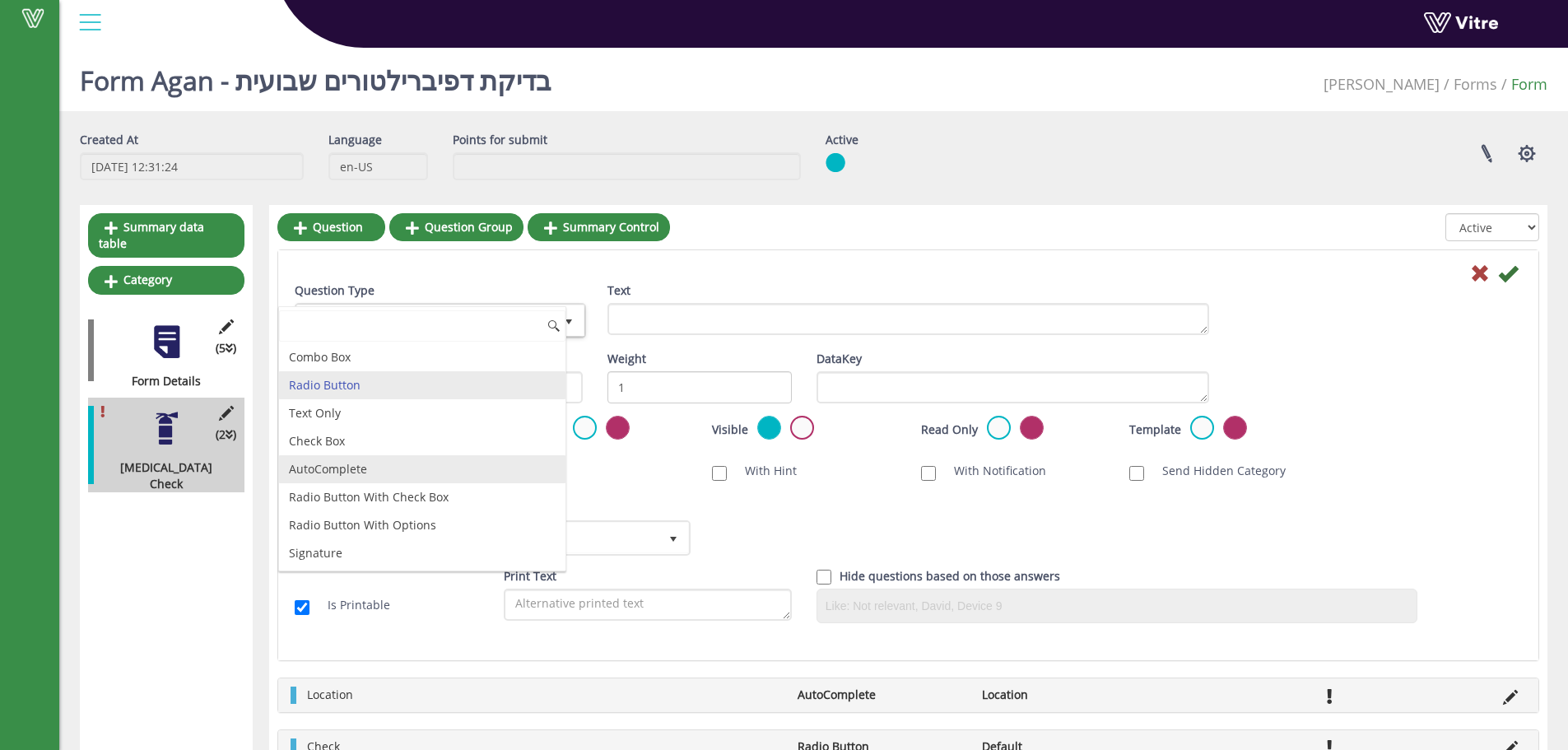
click at [340, 470] on li "AutoComplete" at bounding box center [422, 468] width 286 height 28
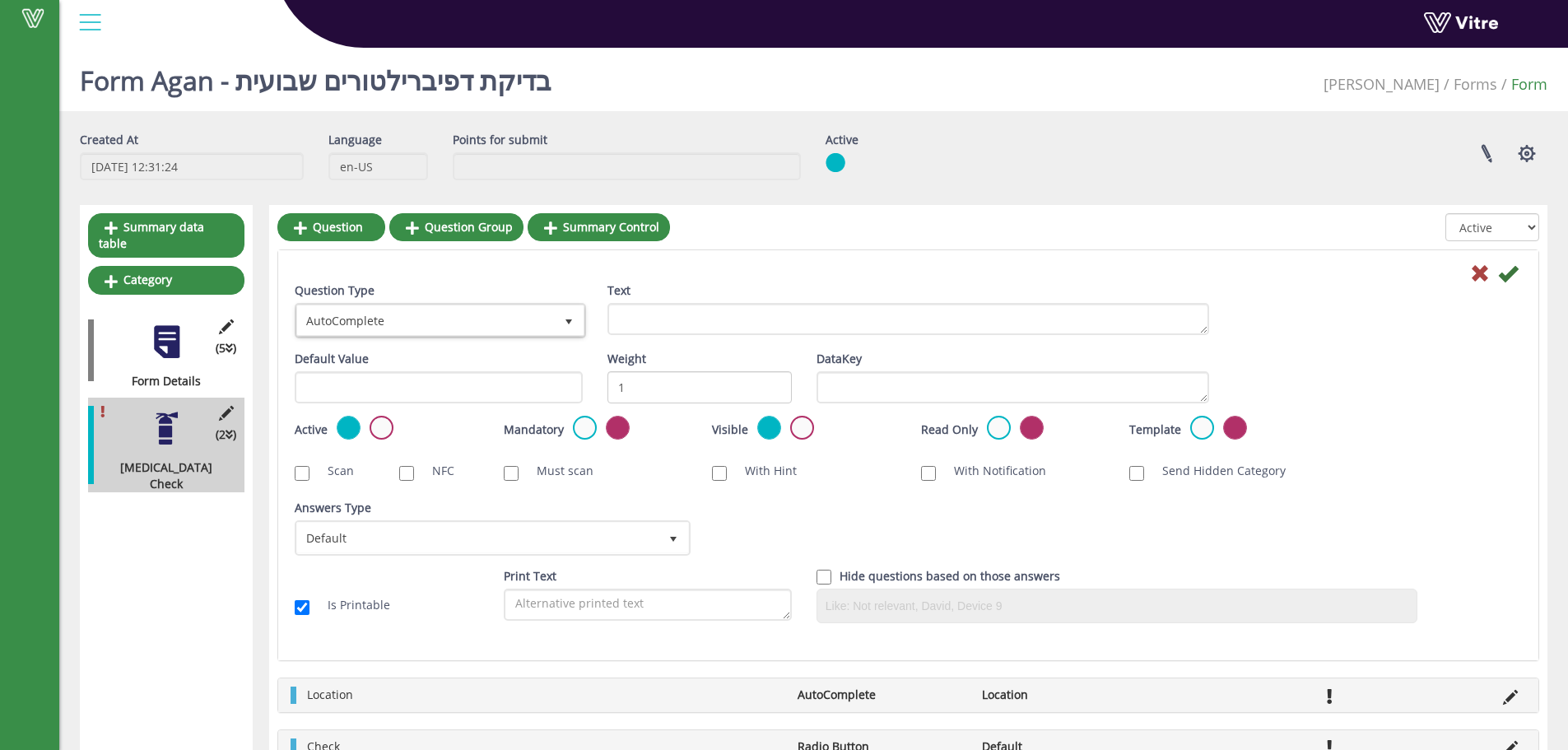
click at [469, 409] on div "Default Value" at bounding box center [439, 383] width 313 height 65
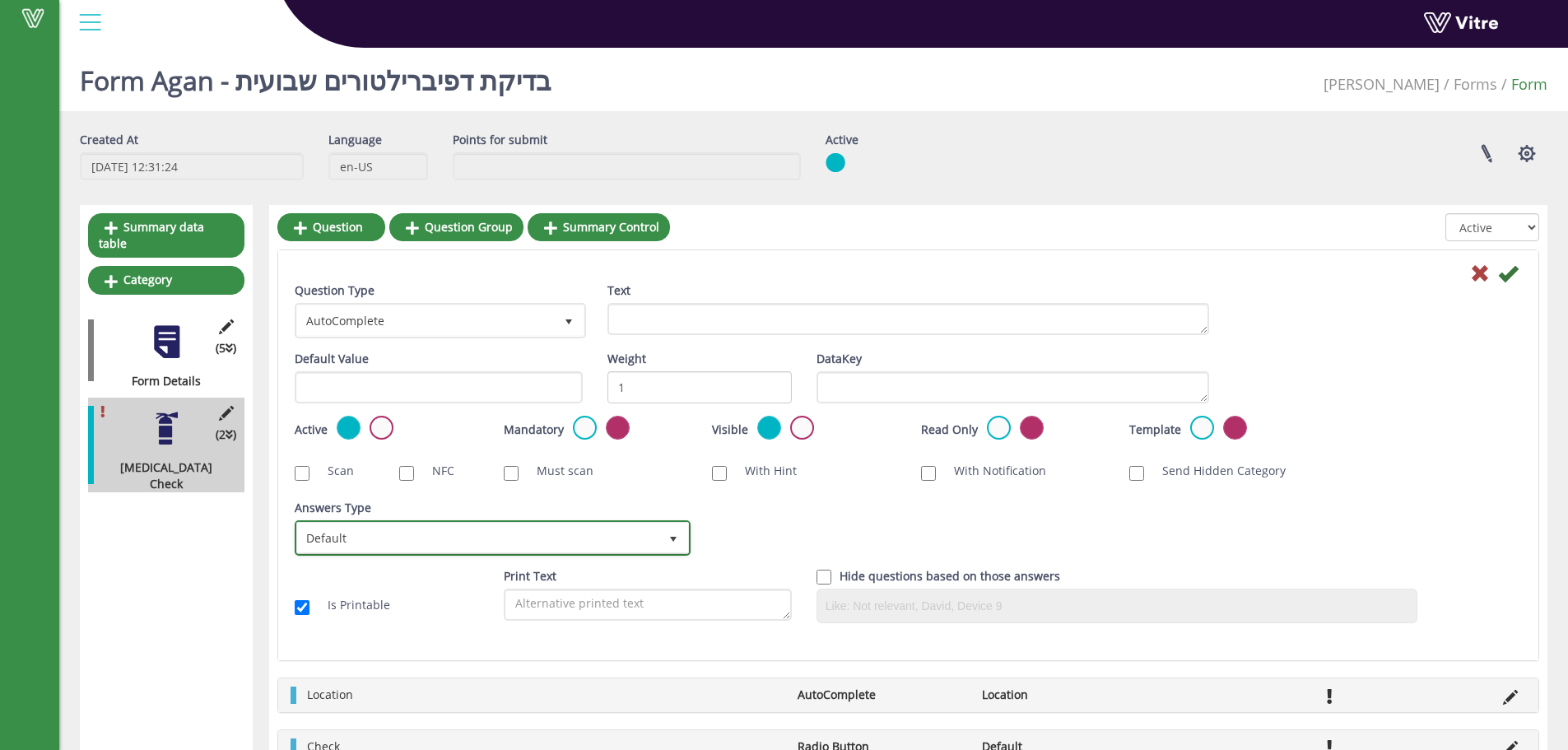
click at [405, 524] on span "Default" at bounding box center [478, 537] width 361 height 30
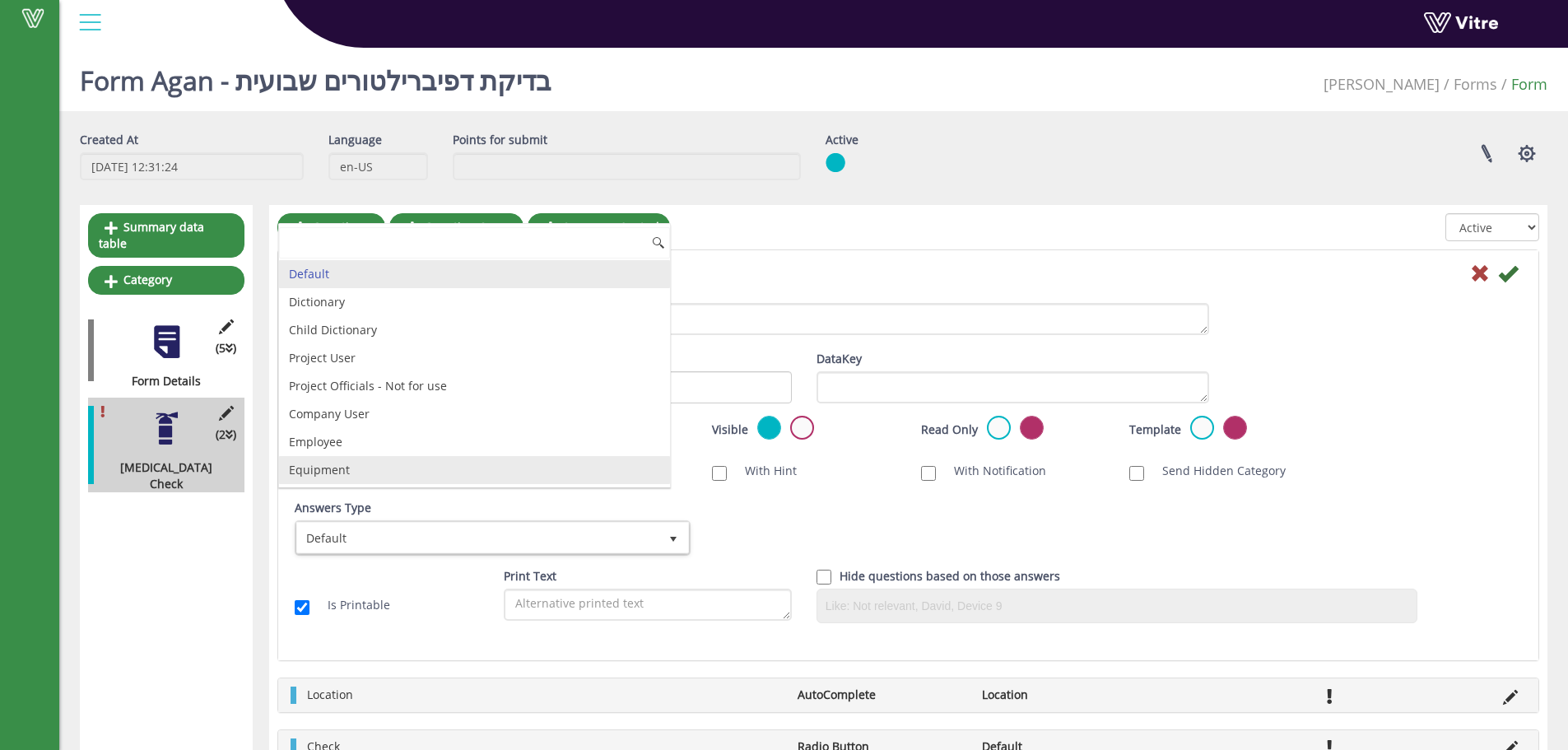
click at [337, 472] on li "Equipment" at bounding box center [474, 469] width 391 height 28
checkbox input "true"
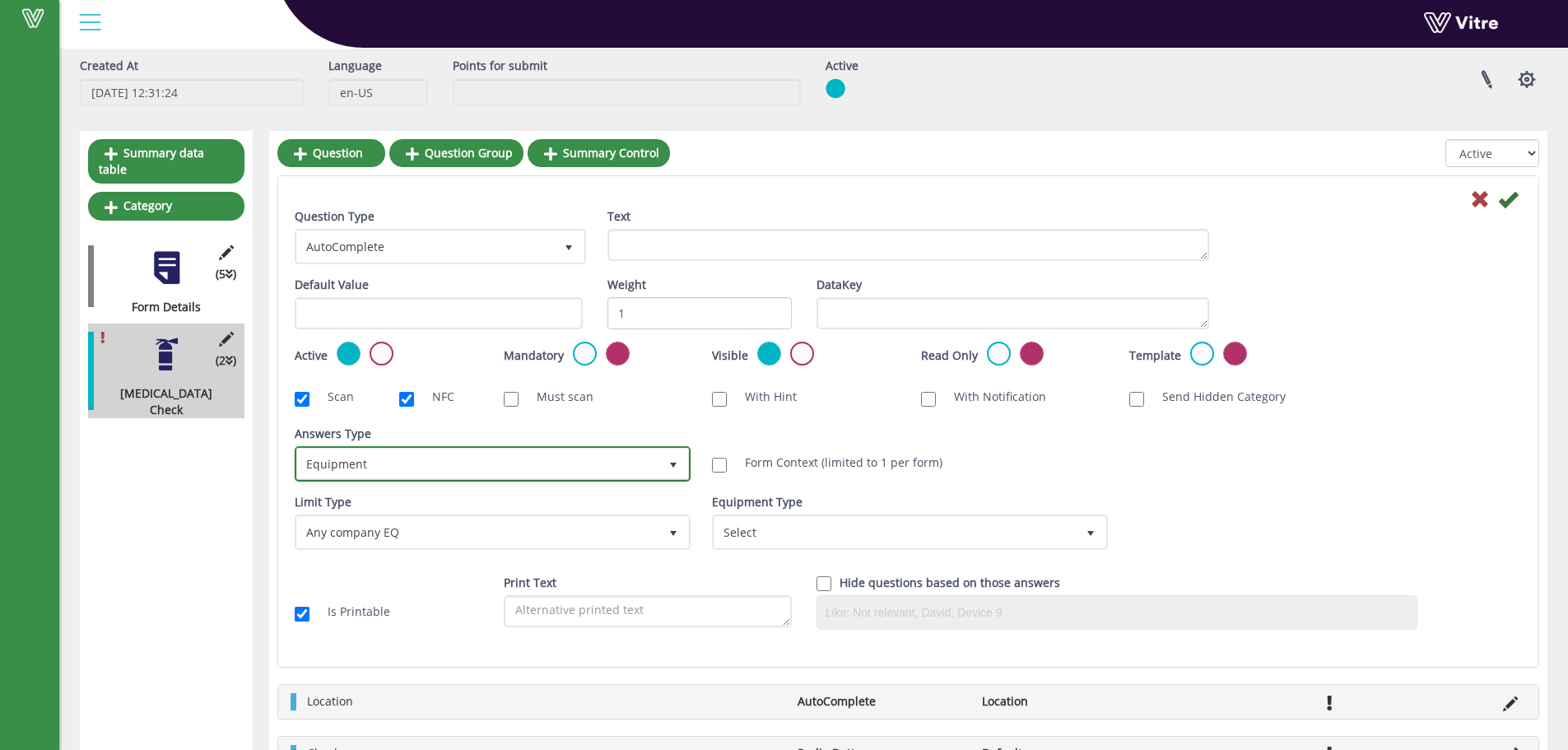
scroll to position [109, 0]
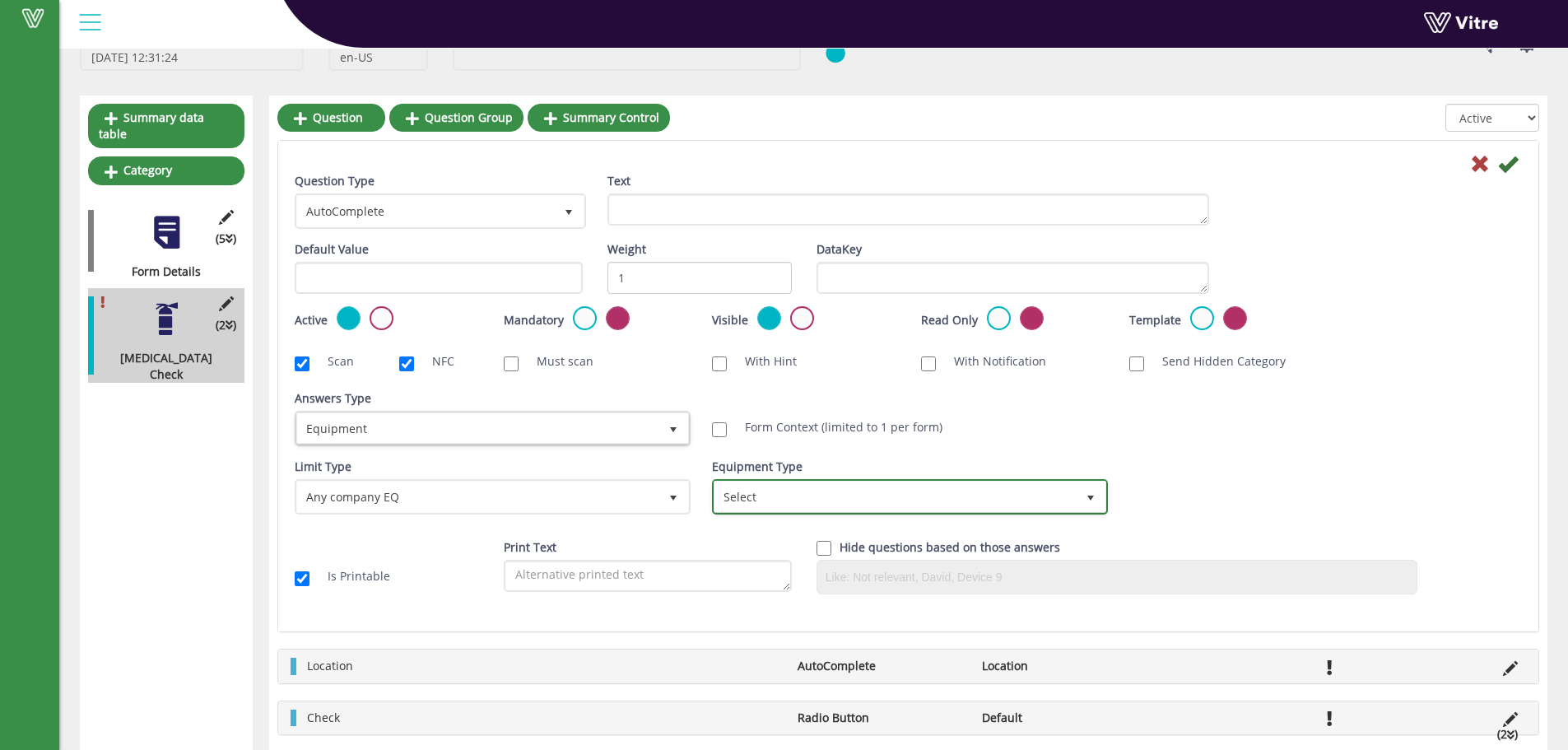
click at [731, 487] on span "Select" at bounding box center [895, 495] width 361 height 30
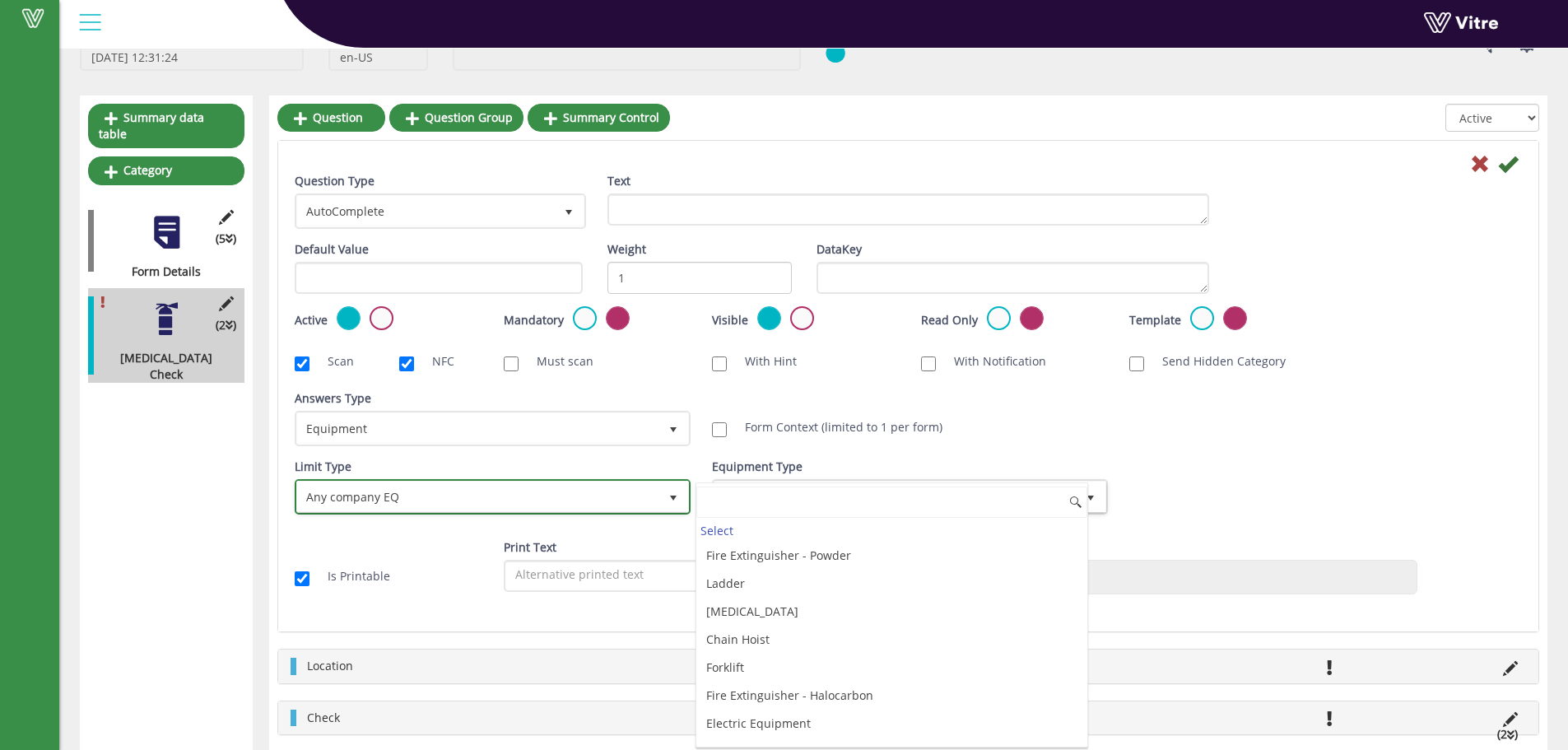
click at [596, 495] on span "Any company EQ" at bounding box center [478, 495] width 361 height 30
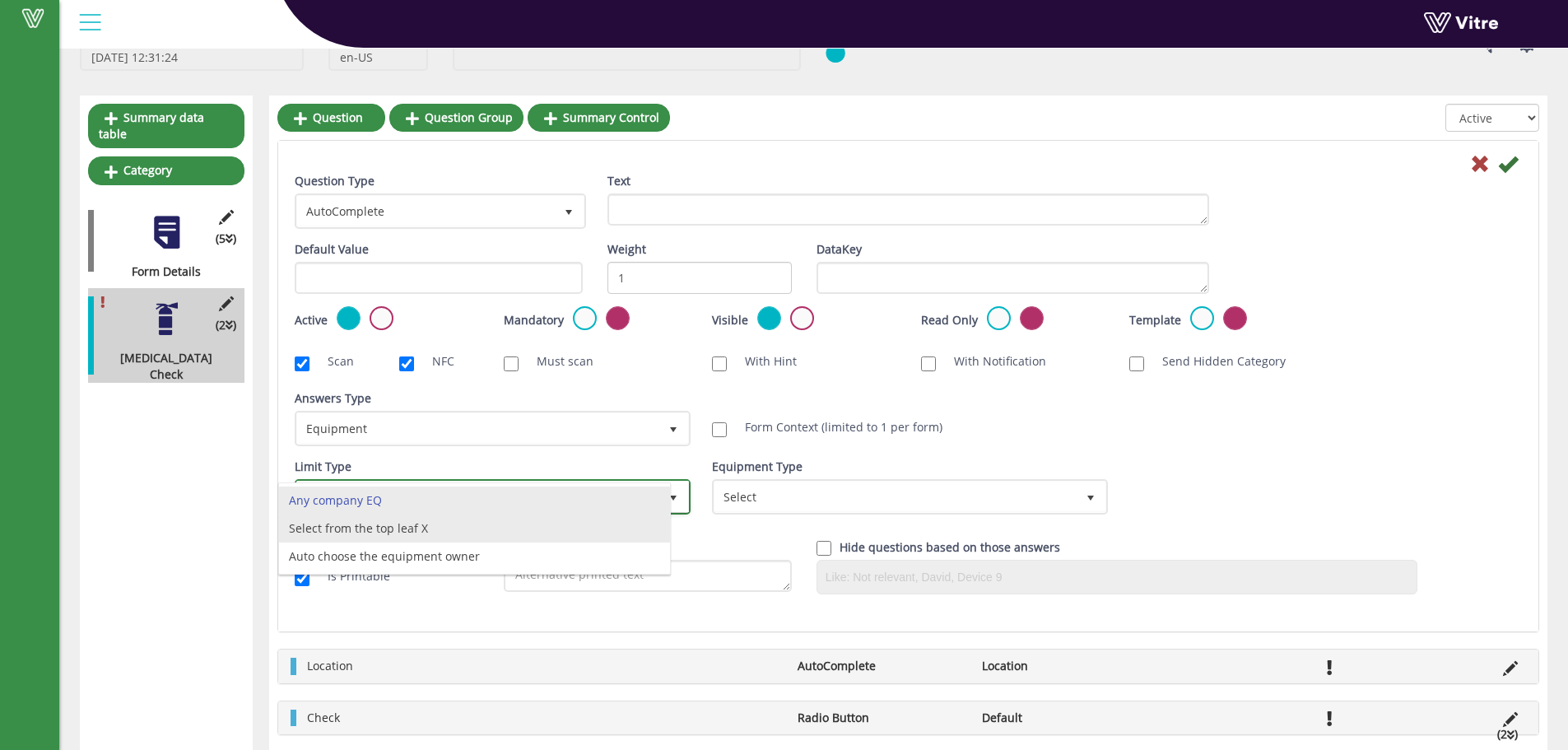
click at [550, 526] on li "Select from the top leaf X" at bounding box center [474, 528] width 391 height 28
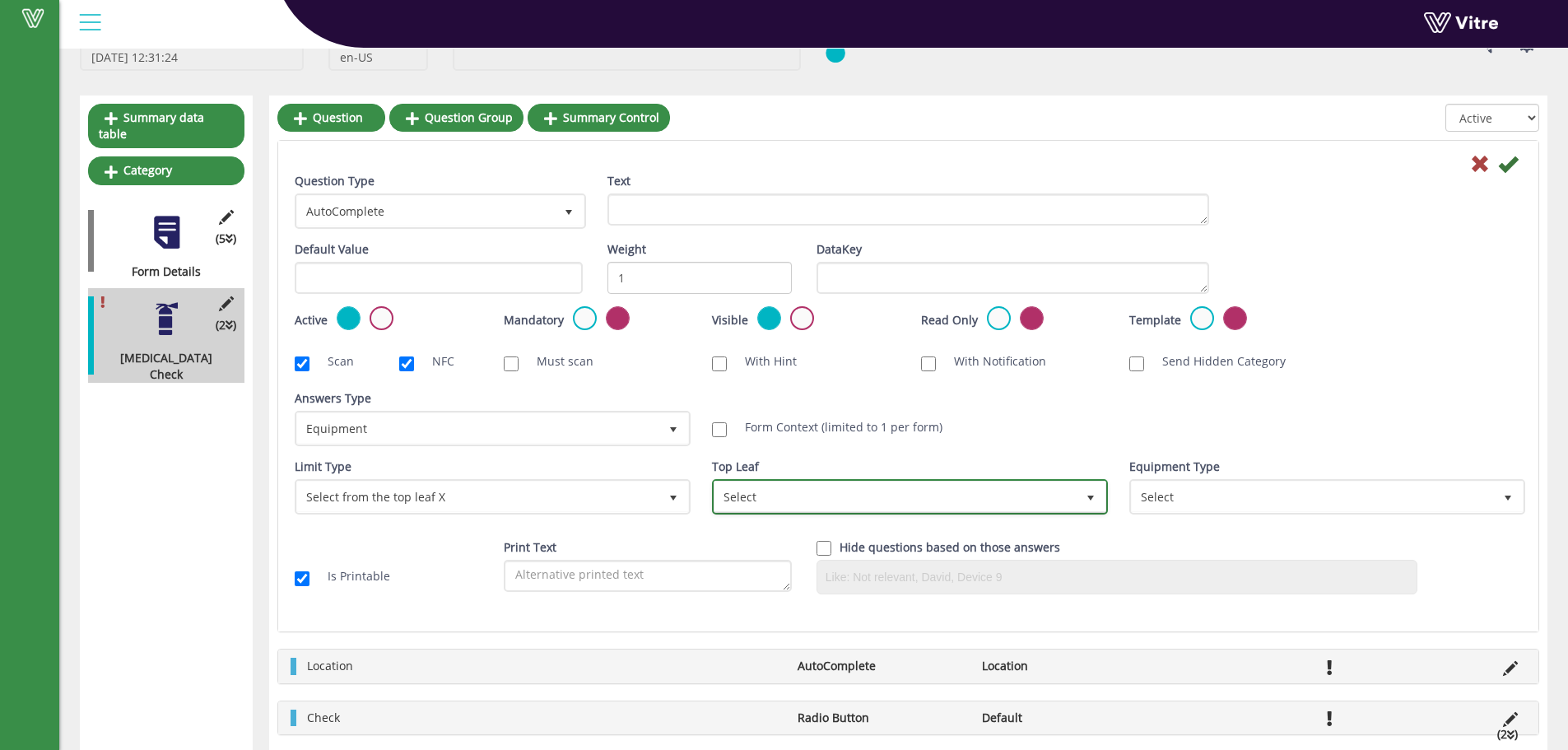
click at [744, 495] on span "Select" at bounding box center [895, 495] width 361 height 30
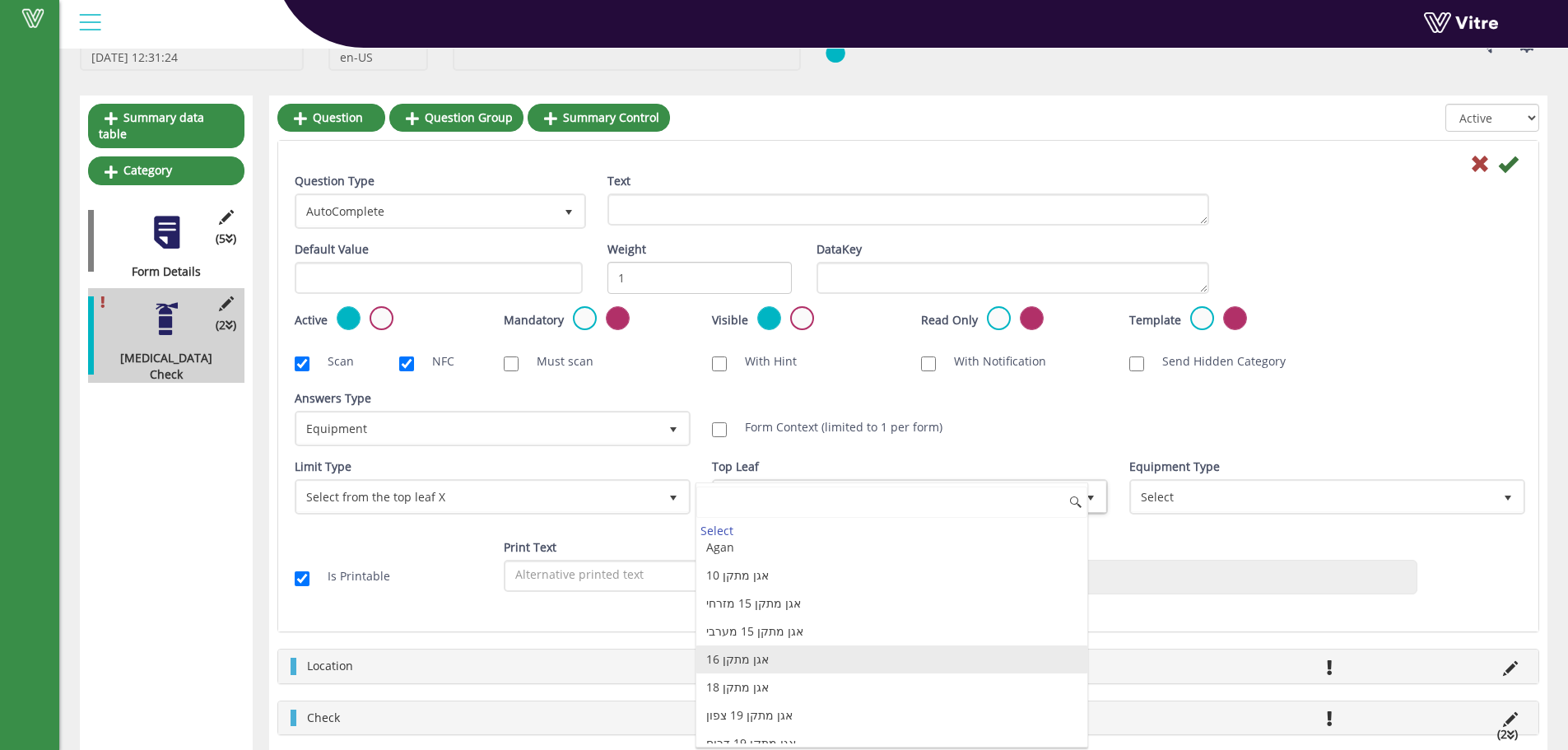
scroll to position [0, 0]
click at [1260, 440] on div "Answers Type Default 0 Answers Type Equipment 7 Module Select Form Context (lim…" at bounding box center [908, 424] width 1252 height 69
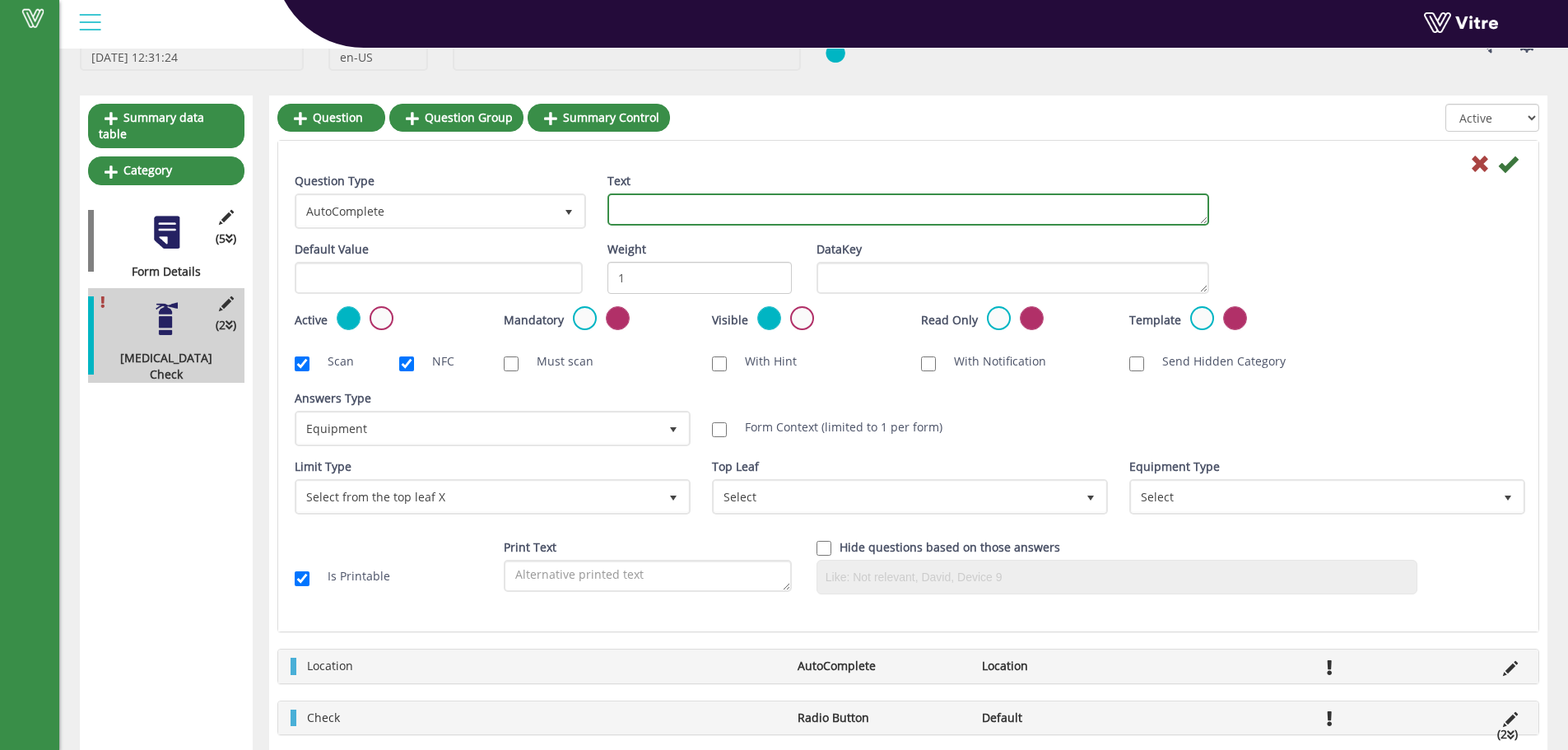
click at [683, 206] on textarea "Text" at bounding box center [908, 209] width 602 height 32
type textarea "m"
type textarea "ציוד"
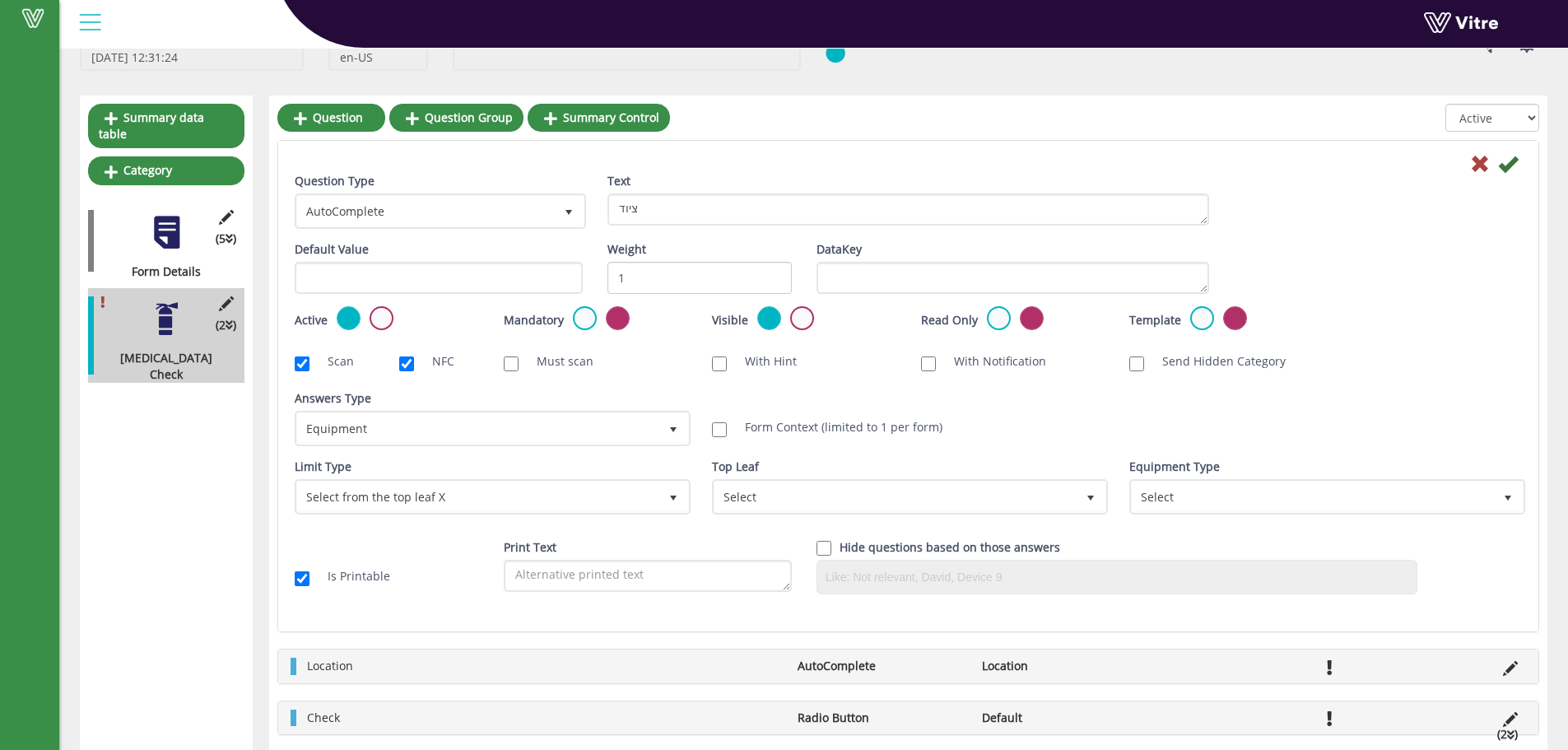
click at [1519, 163] on div at bounding box center [908, 163] width 1252 height 20
click at [1510, 163] on icon at bounding box center [1508, 164] width 20 height 20
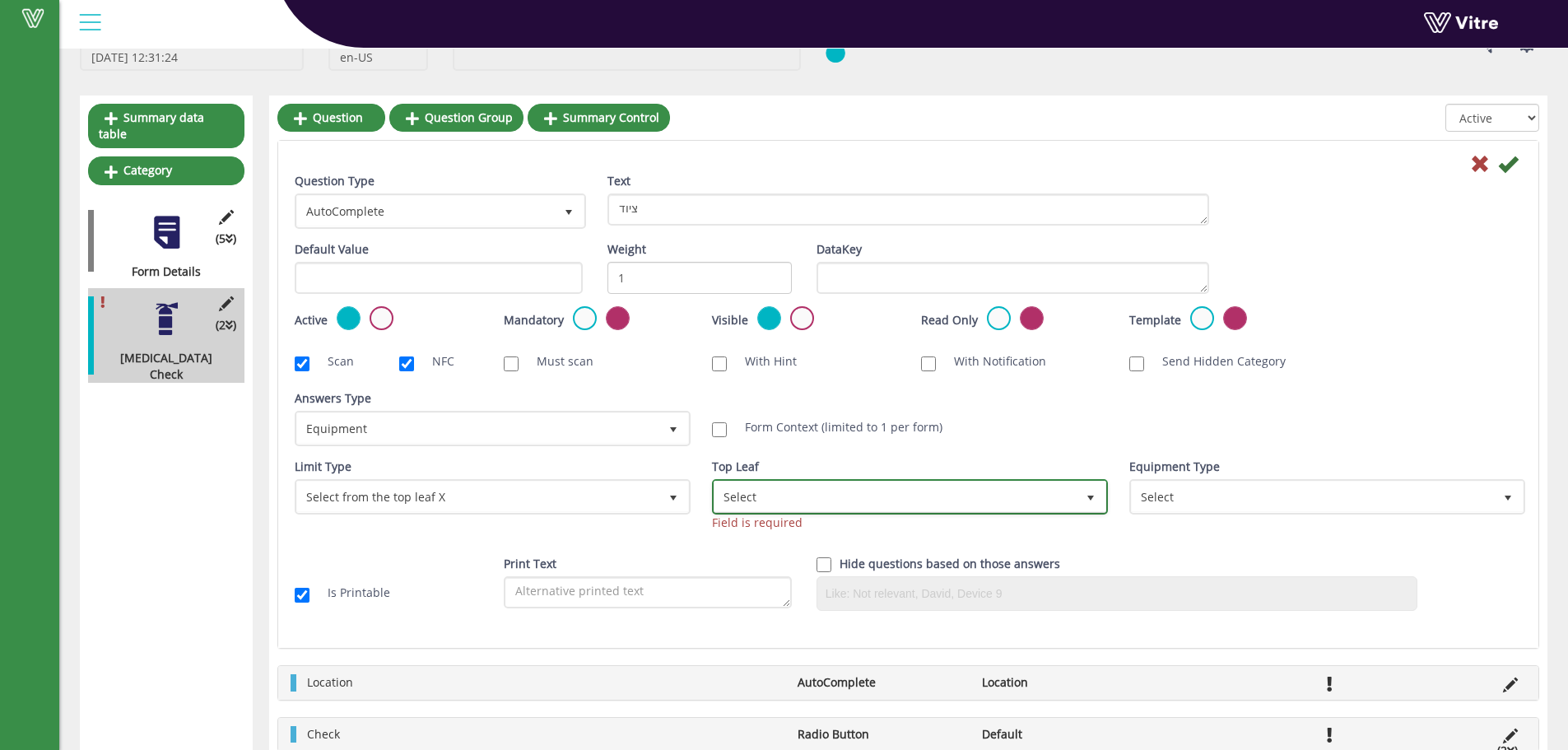
click at [978, 481] on span "Select" at bounding box center [910, 496] width 393 height 32
click at [957, 506] on div "Select Adama Agan אגן מתקן 10 אגן מתקן 15 מזרחי אגן מתקן 15 מערבי אגן מתקן 16 א…" at bounding box center [892, 615] width 393 height 265
click at [951, 502] on span "Select" at bounding box center [895, 495] width 361 height 30
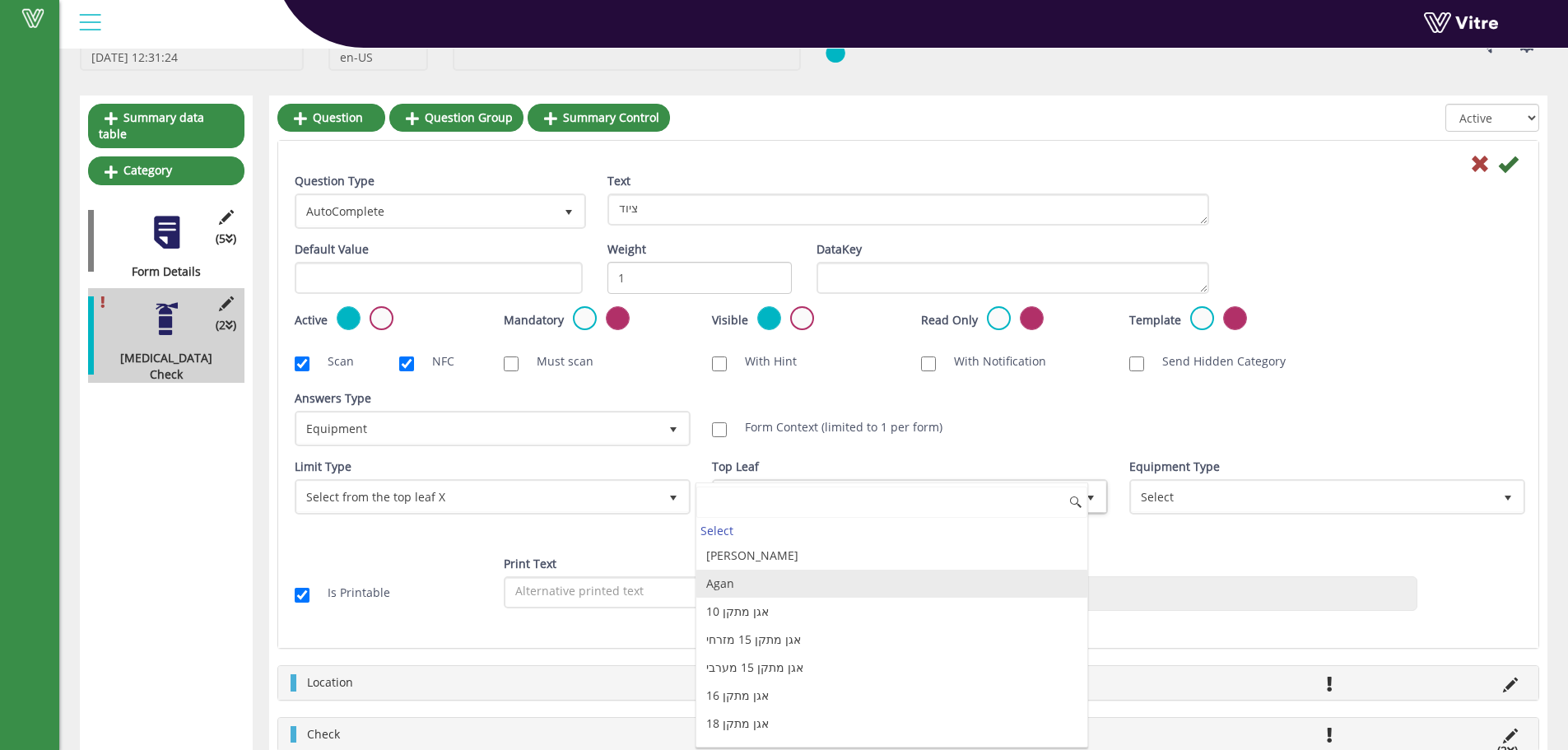
drag, startPoint x: 831, startPoint y: 575, endPoint x: 891, endPoint y: 561, distance: 61.6
click at [832, 575] on li "Agan" at bounding box center [891, 583] width 391 height 28
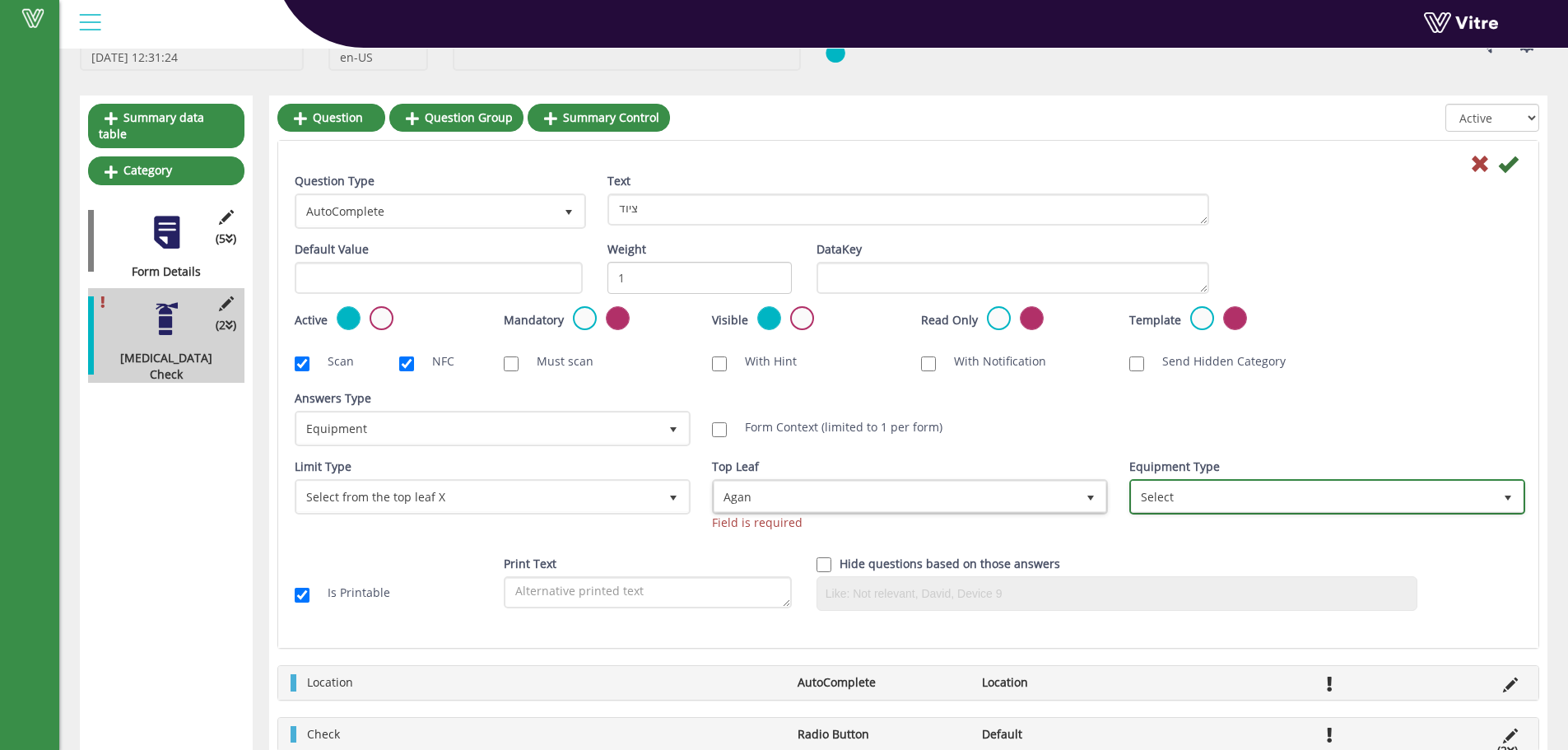
click at [1220, 505] on span "Select" at bounding box center [1313, 495] width 361 height 30
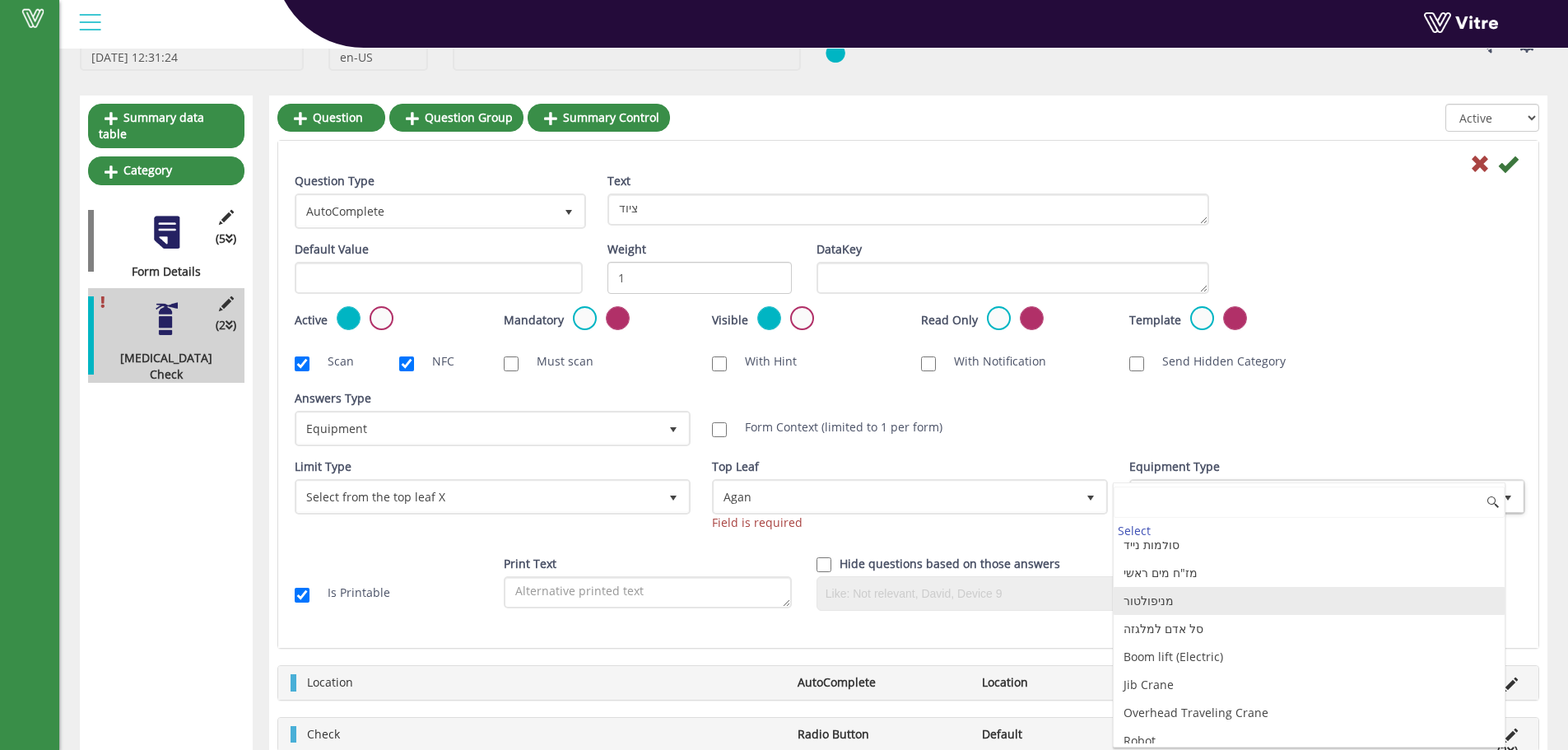
scroll to position [987, 0]
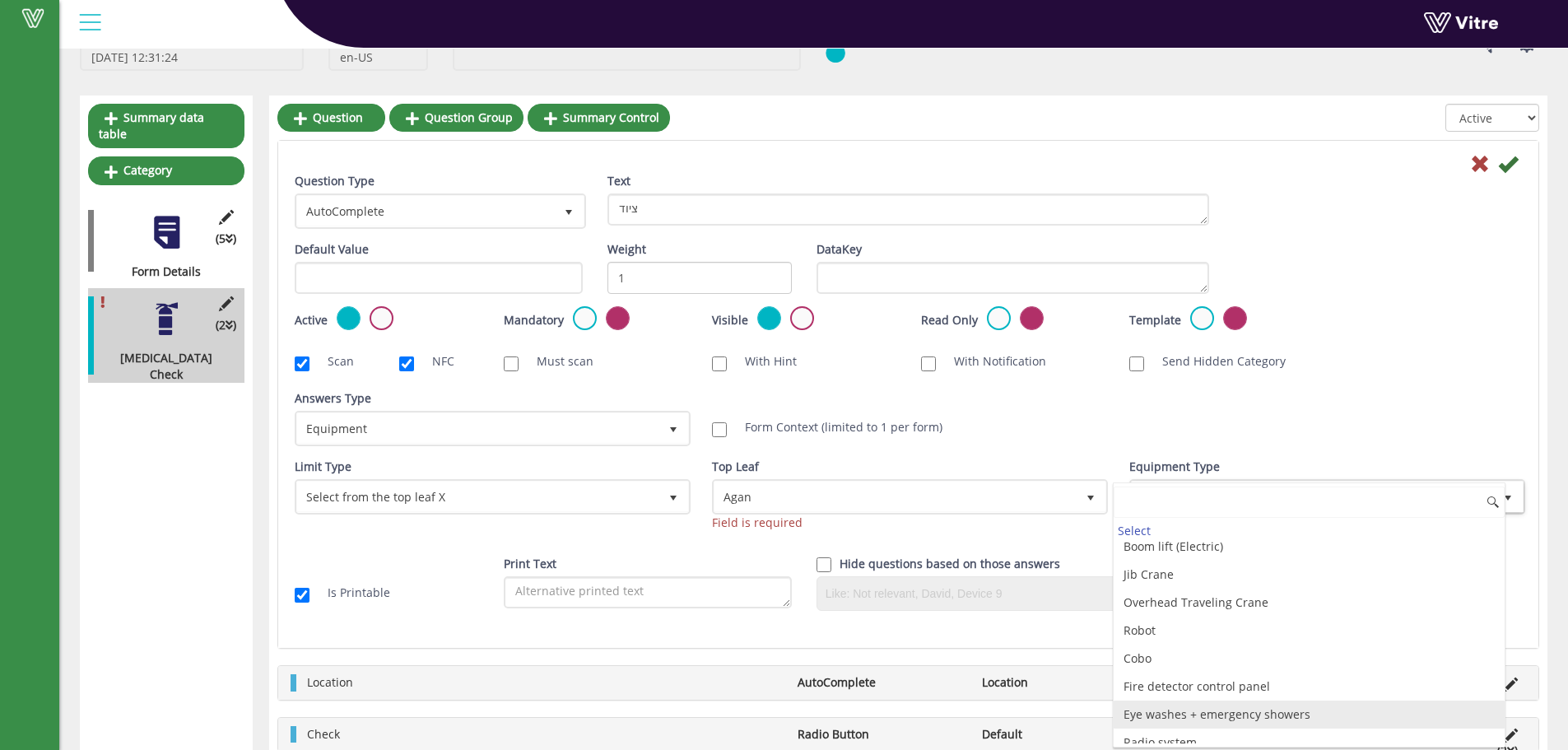
type input "ד"
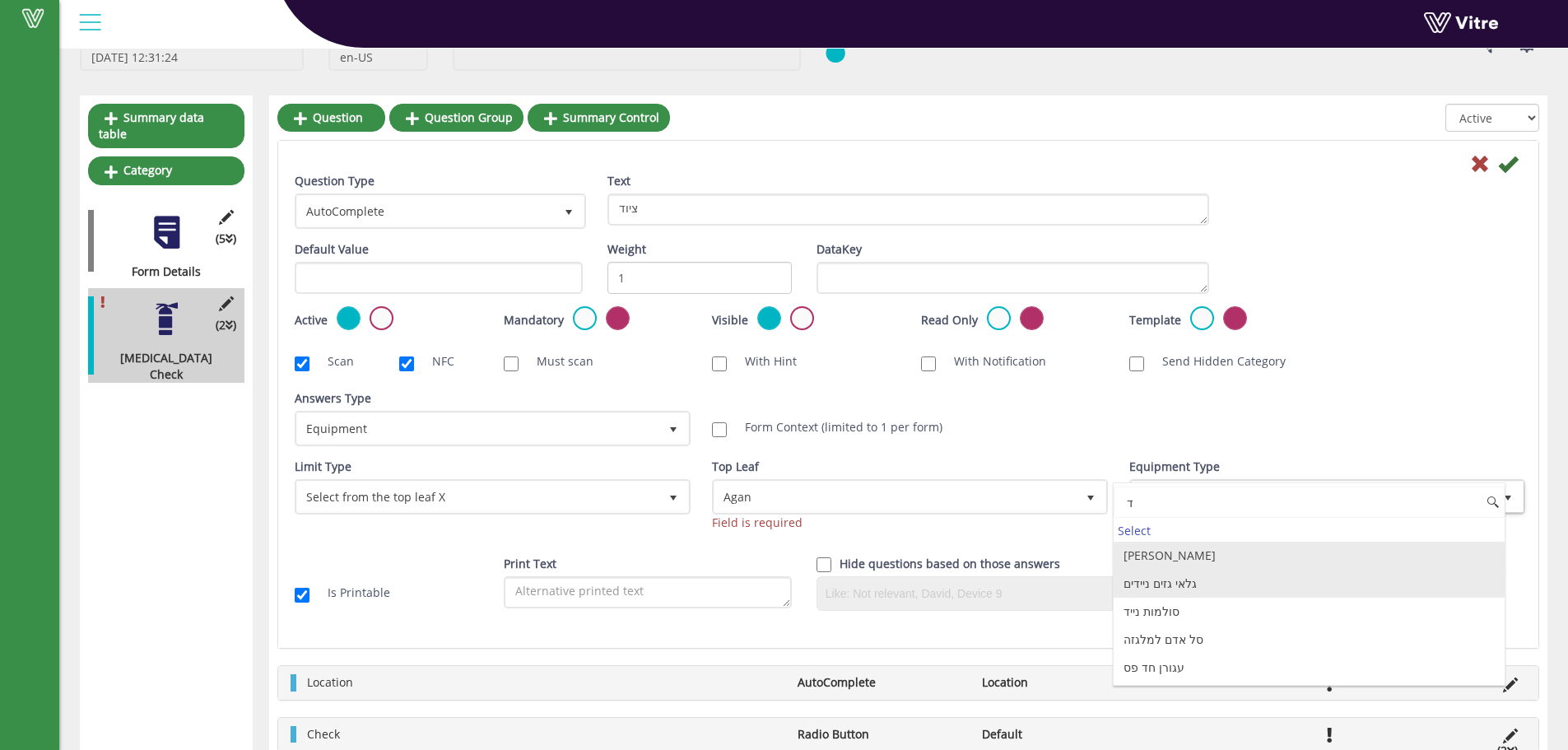
scroll to position [0, 0]
click at [1194, 556] on li "[MEDICAL_DATA]" at bounding box center [1309, 555] width 391 height 28
type input "def"
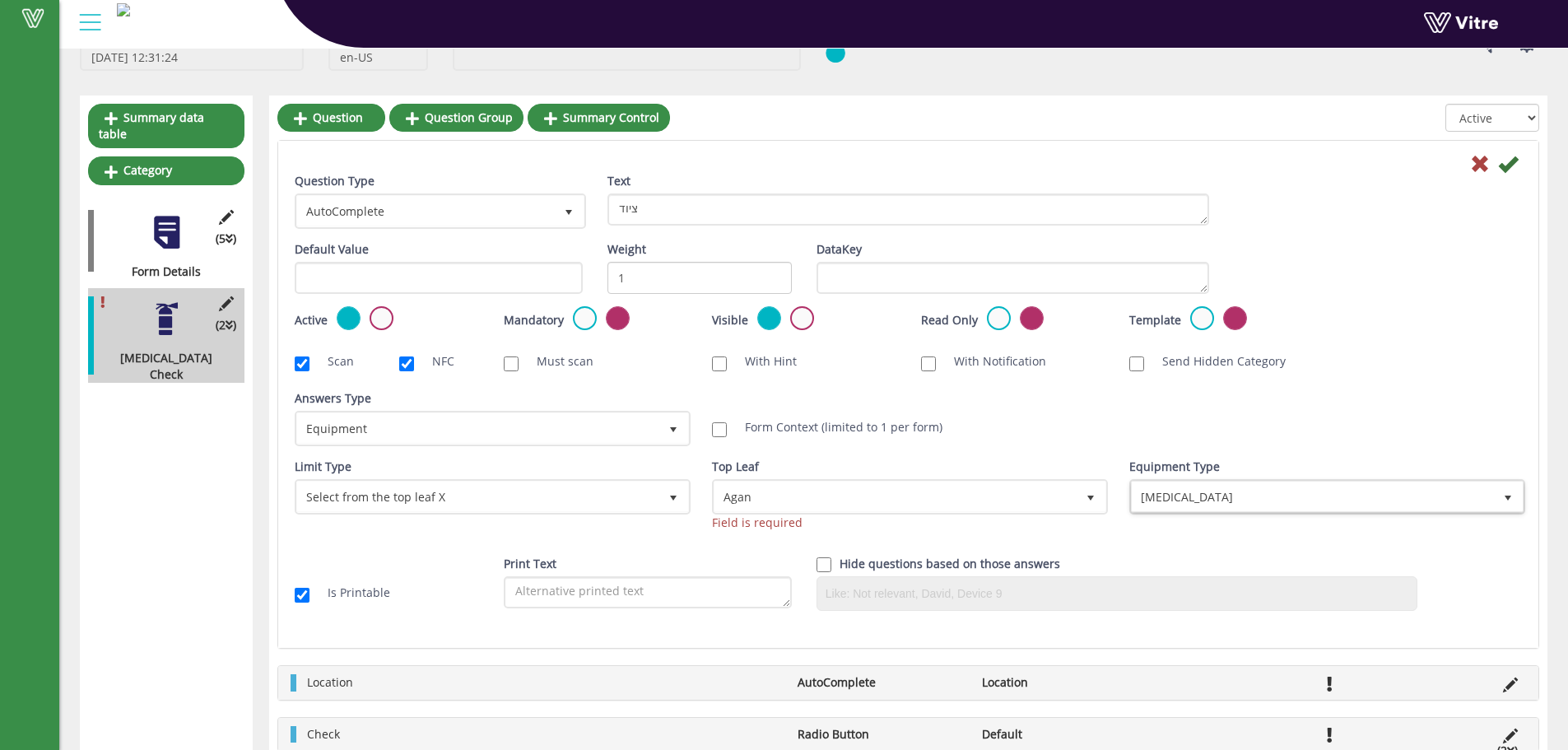
drag, startPoint x: 1362, startPoint y: 366, endPoint x: 1459, endPoint y: 265, distance: 140.0
click at [1363, 364] on div "Scan NFC Must scan With Hint With Notification Send Hidden Category No Image Op…" at bounding box center [908, 361] width 1252 height 32
click at [1509, 170] on icon at bounding box center [1508, 164] width 20 height 20
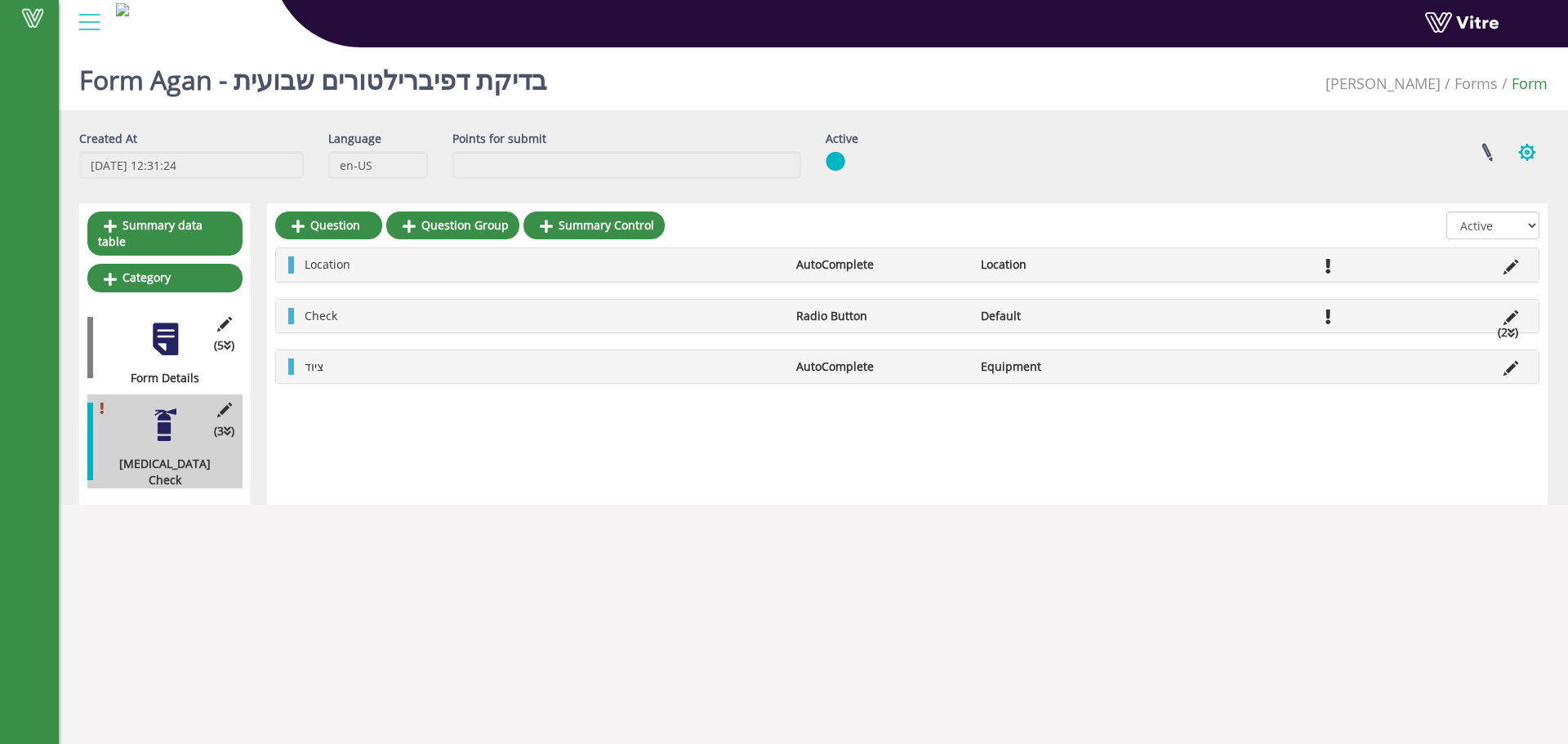
click at [1538, 149] on button "button" at bounding box center [1527, 152] width 41 height 43
click at [1486, 216] on link "Set Users" at bounding box center [1472, 212] width 149 height 21
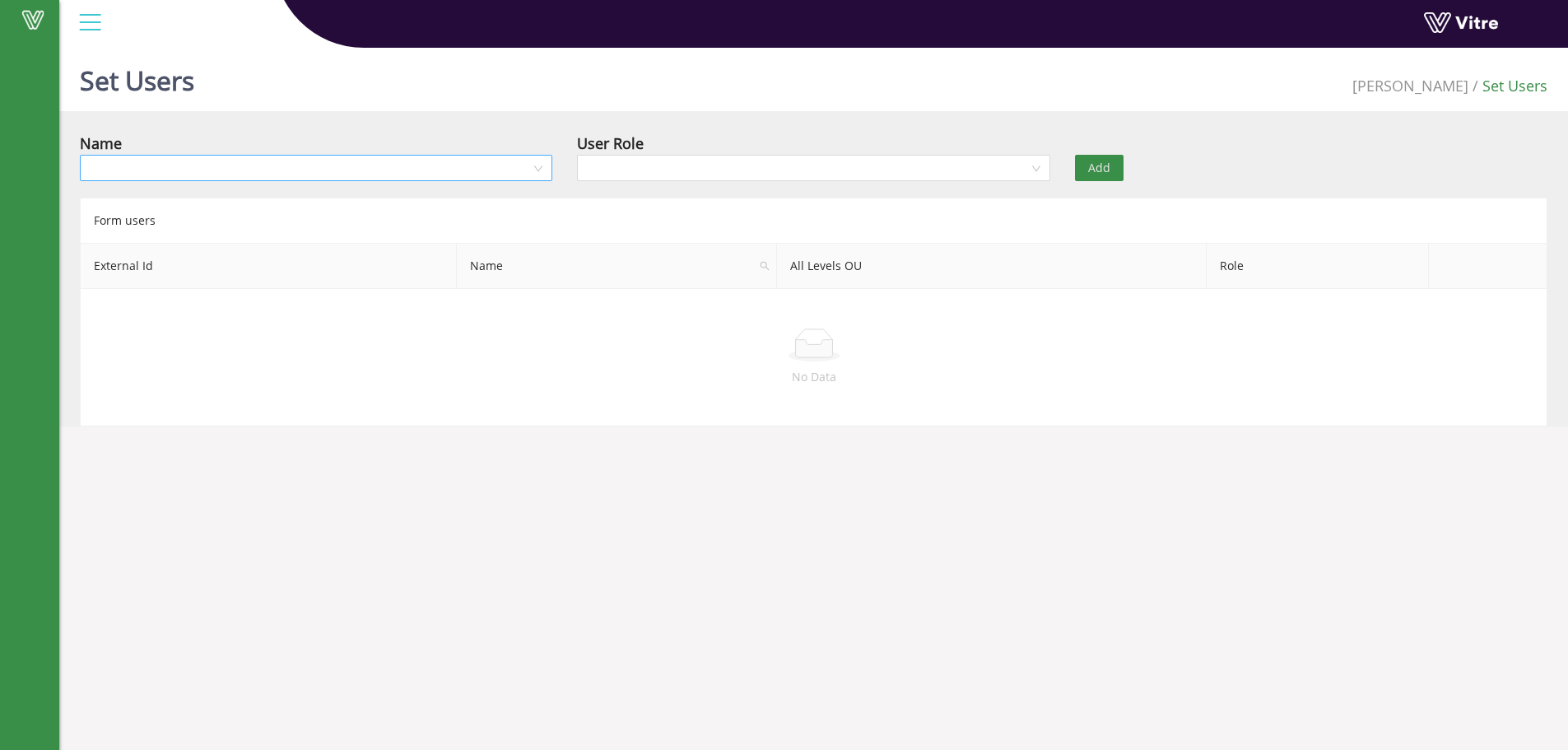
click at [173, 168] on input "search" at bounding box center [310, 167] width 441 height 24
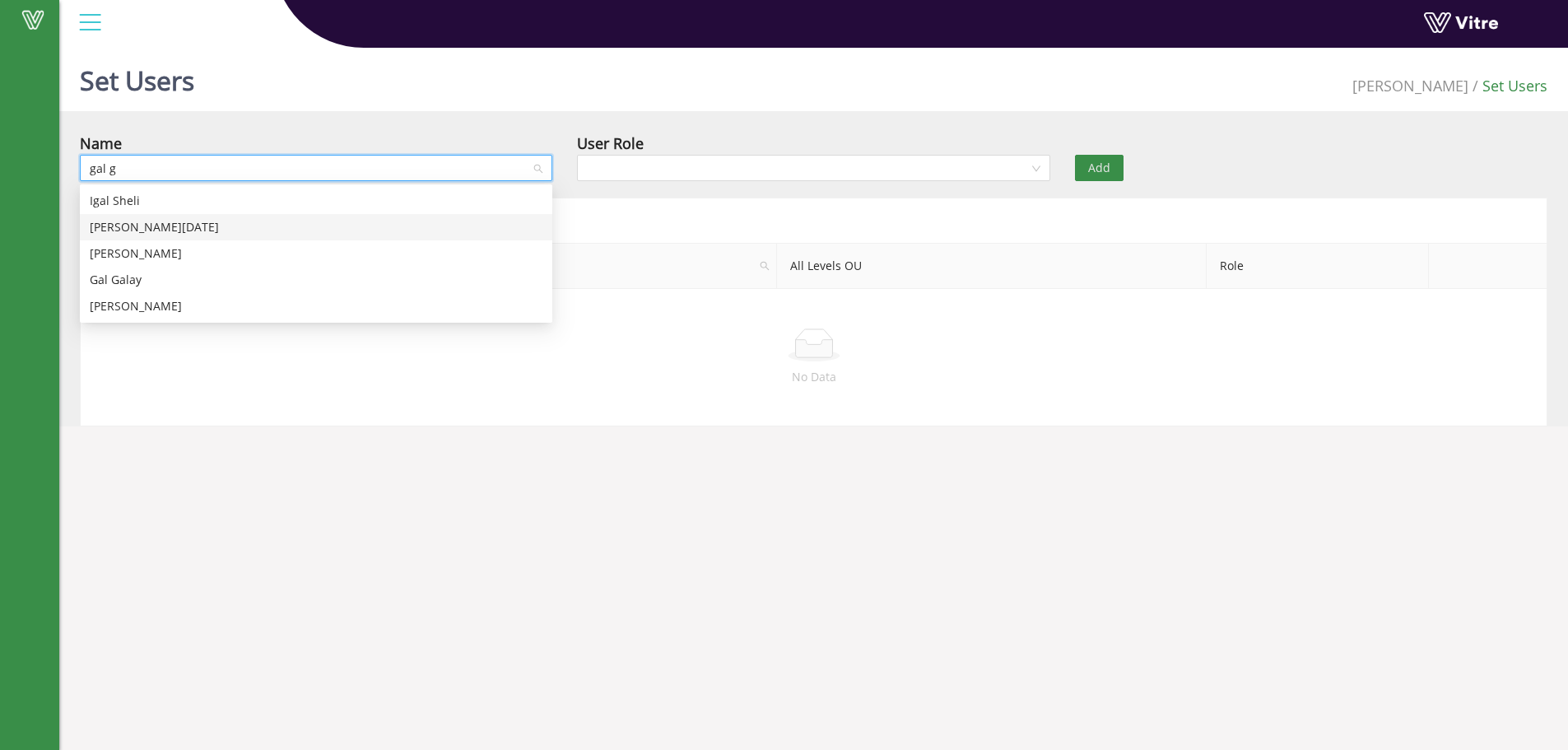
type input "gal ga"
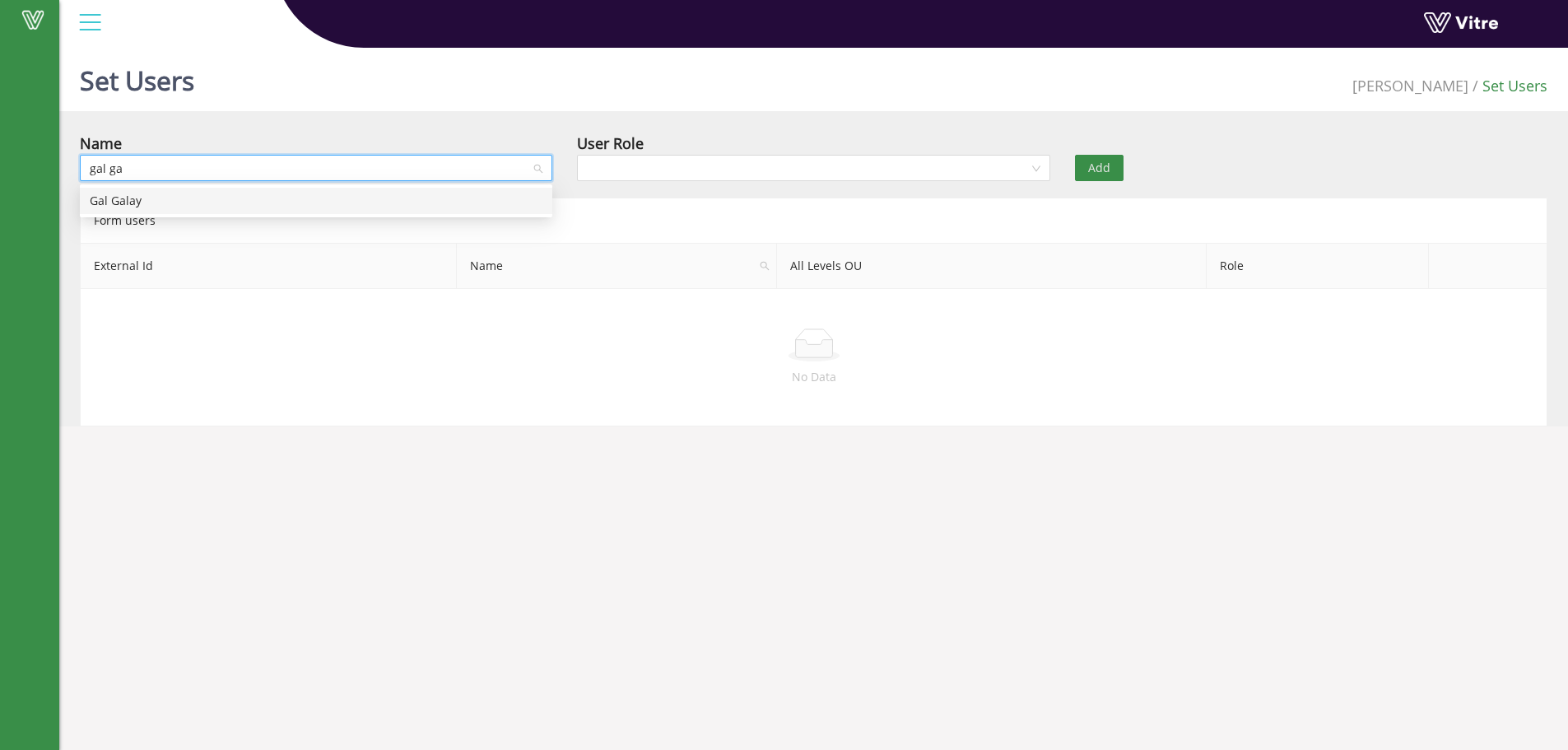
click at [149, 201] on div "Gal Galay" at bounding box center [316, 200] width 453 height 18
click at [682, 165] on input "search" at bounding box center [807, 167] width 441 height 24
click at [691, 152] on div "User Role" at bounding box center [812, 144] width 472 height 23
click at [404, 154] on div at bounding box center [315, 167] width 472 height 26
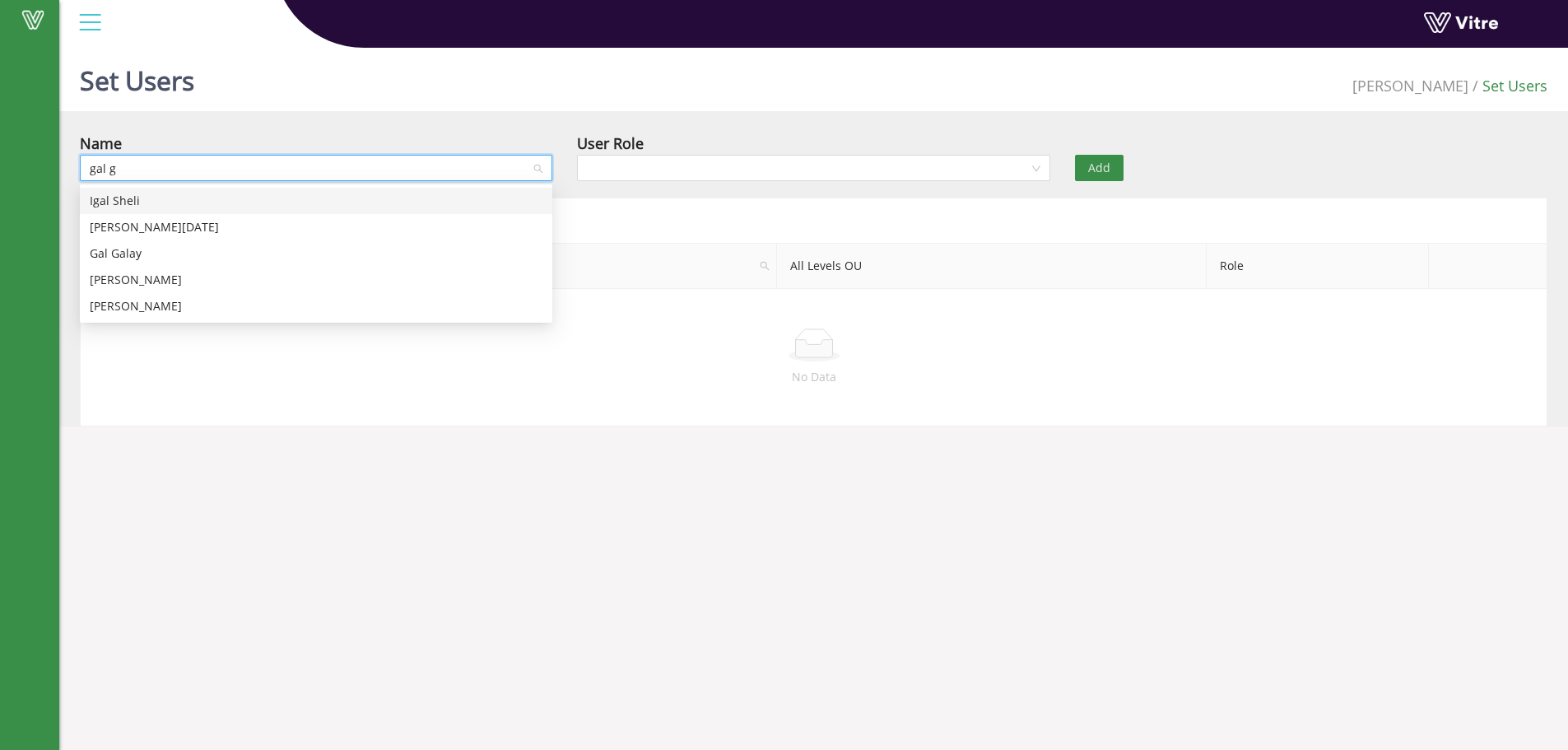
type input "gal ga"
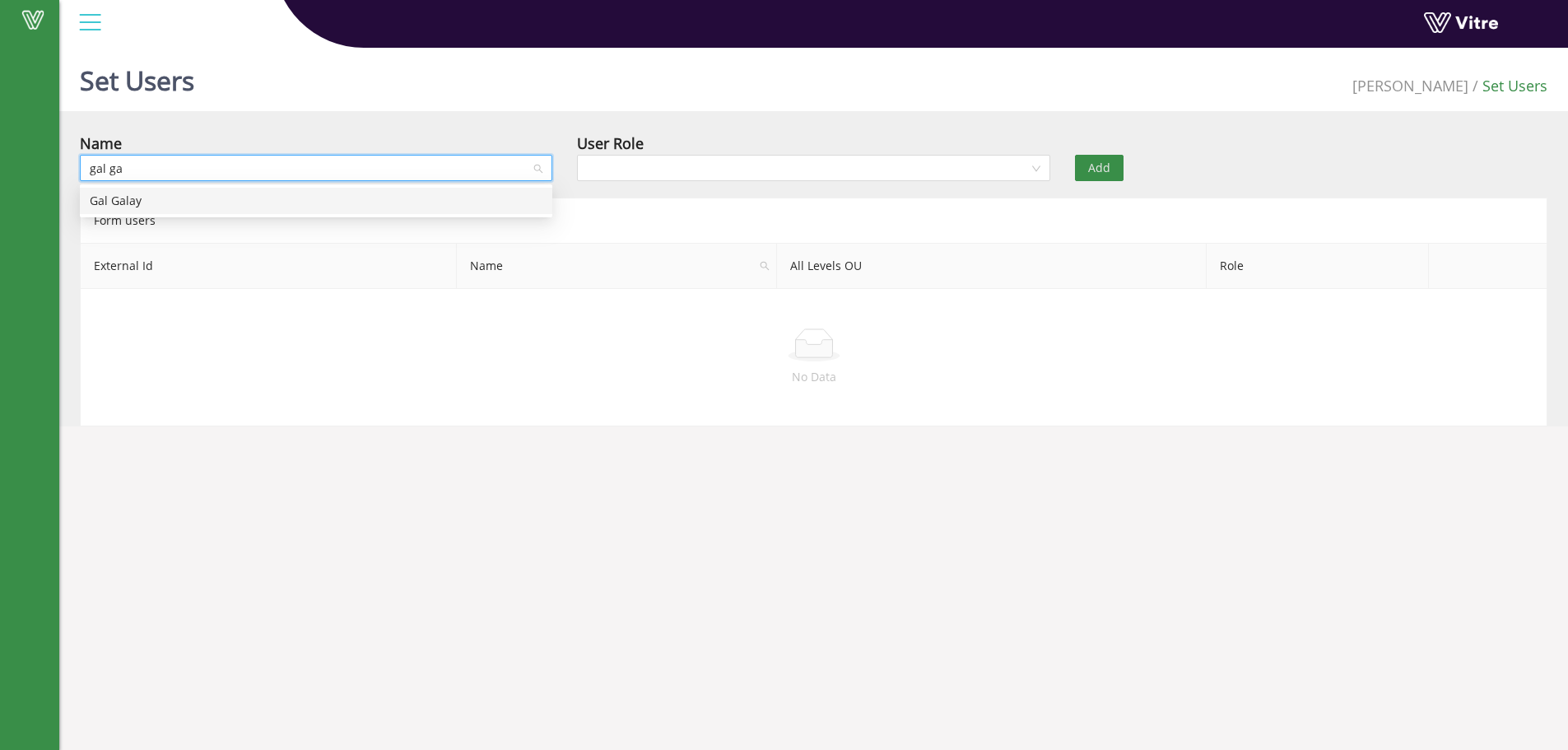
click at [260, 208] on div "Gal Galay" at bounding box center [316, 200] width 453 height 18
click at [682, 179] on input "search" at bounding box center [807, 167] width 441 height 24
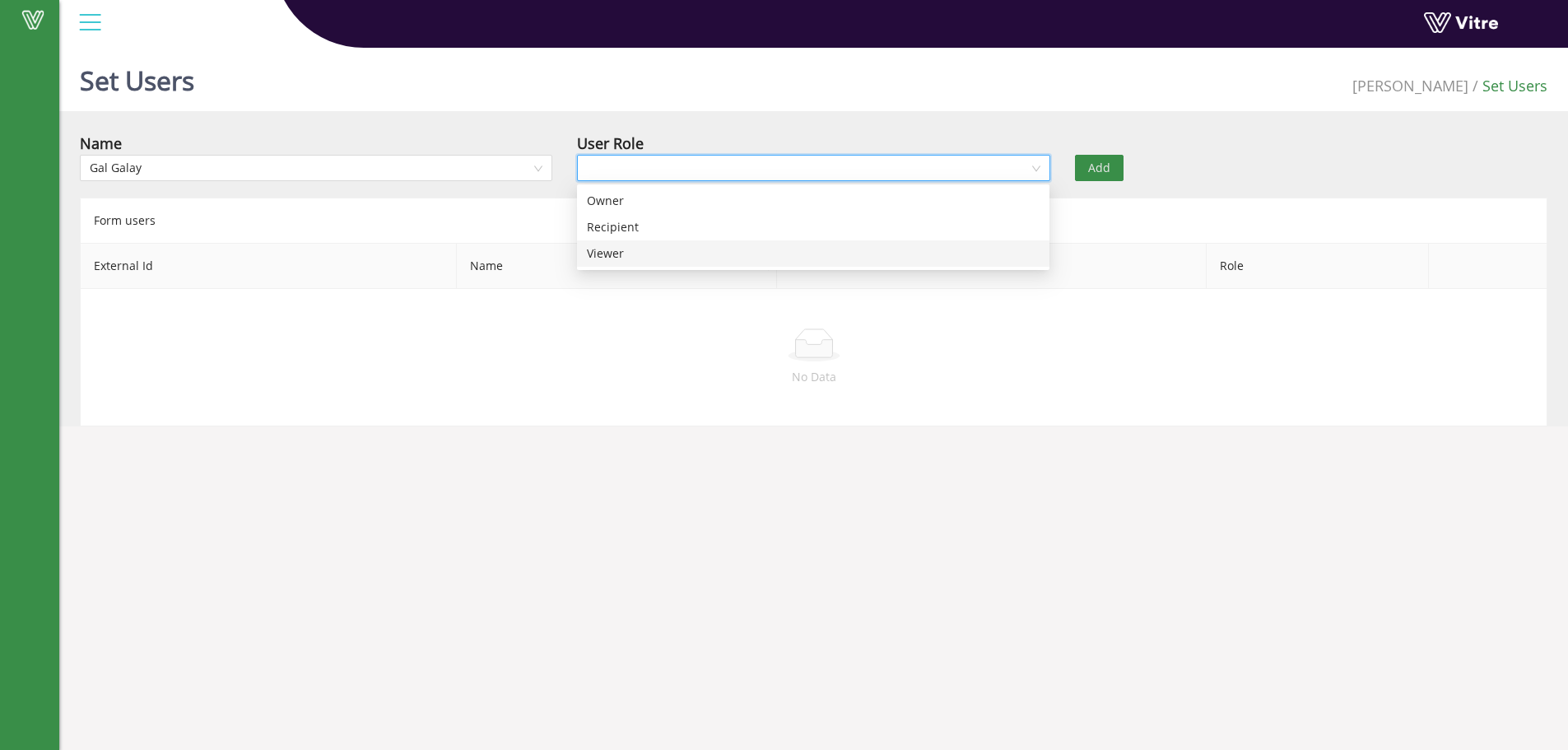
click at [409, 340] on div at bounding box center [813, 345] width 1440 height 32
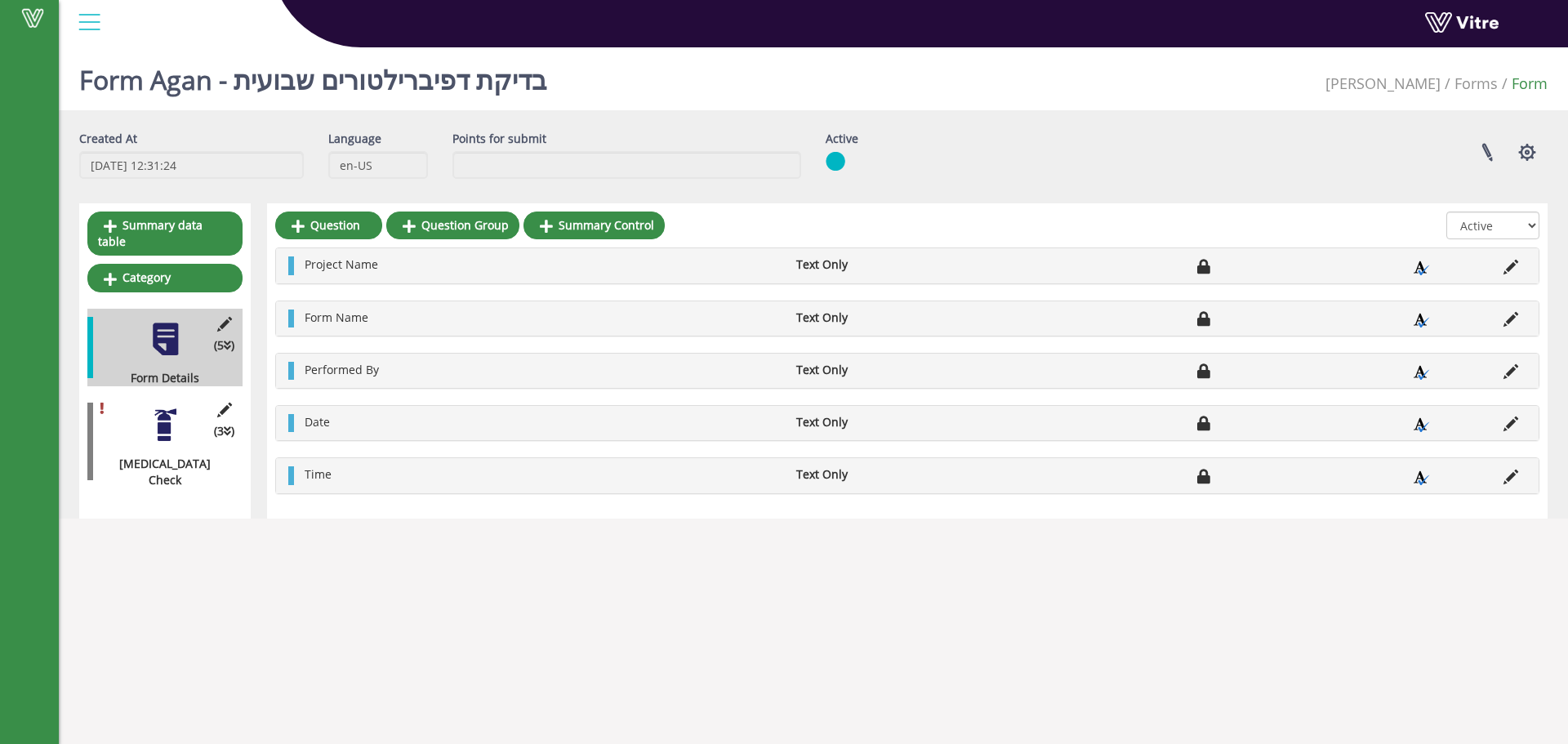
click at [181, 424] on div at bounding box center [165, 424] width 37 height 37
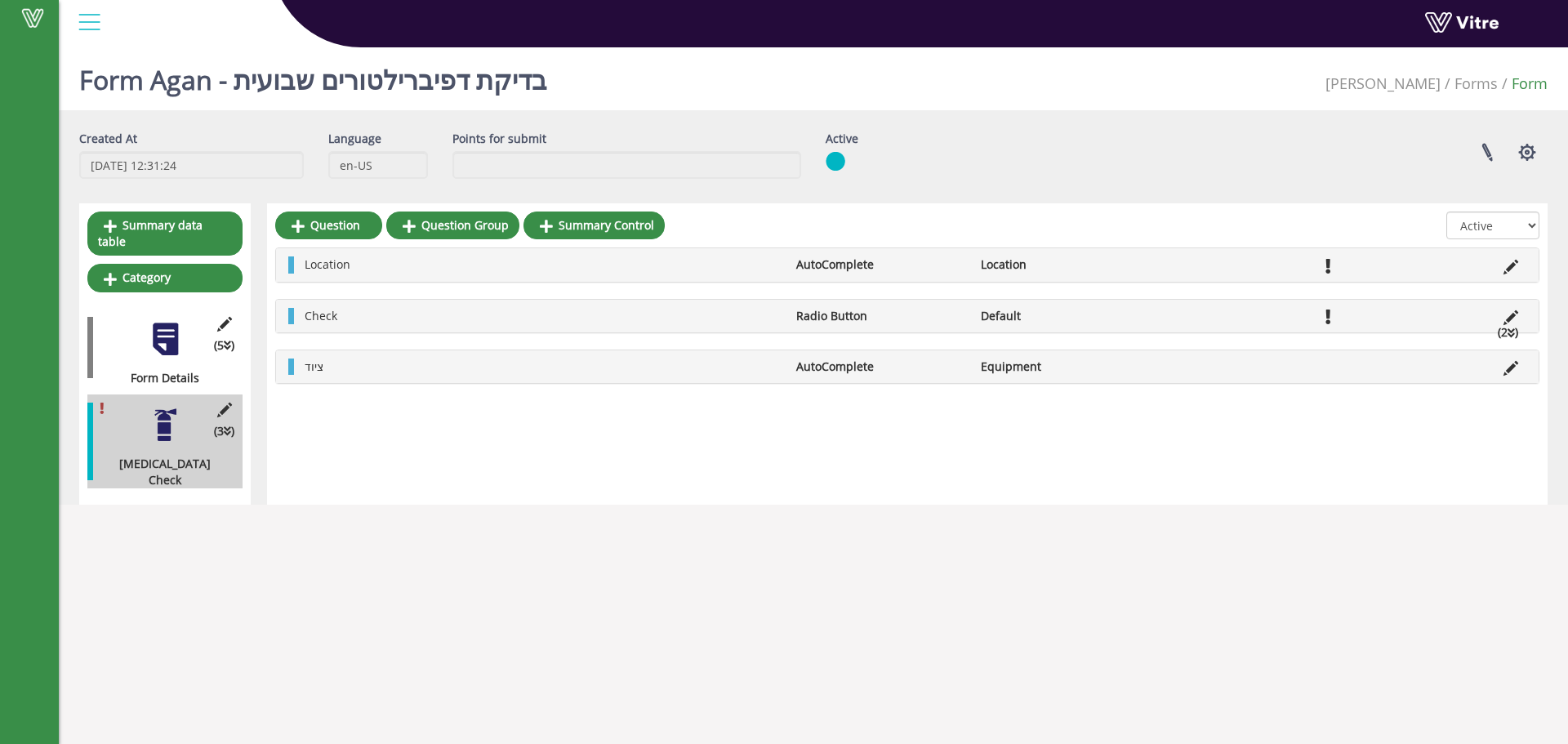
click at [1170, 366] on li at bounding box center [1172, 366] width 31 height 16
click at [320, 372] on span "ציוד" at bounding box center [313, 365] width 19 height 15
click at [287, 357] on div "ציוד AutoComplete Equipment" at bounding box center [907, 366] width 1263 height 32
click at [1507, 321] on icon at bounding box center [1511, 318] width 14 height 14
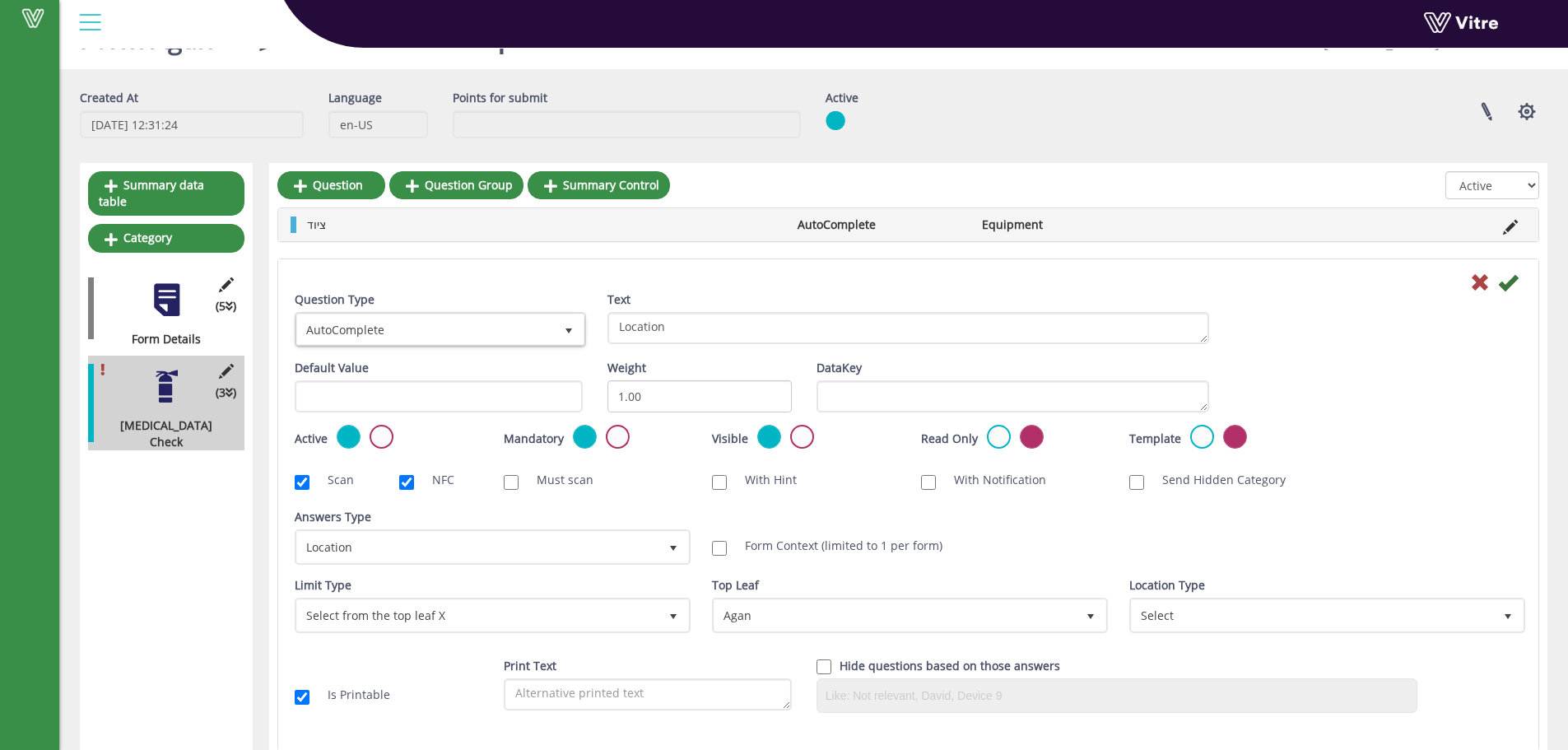
scroll to position [109, 0]
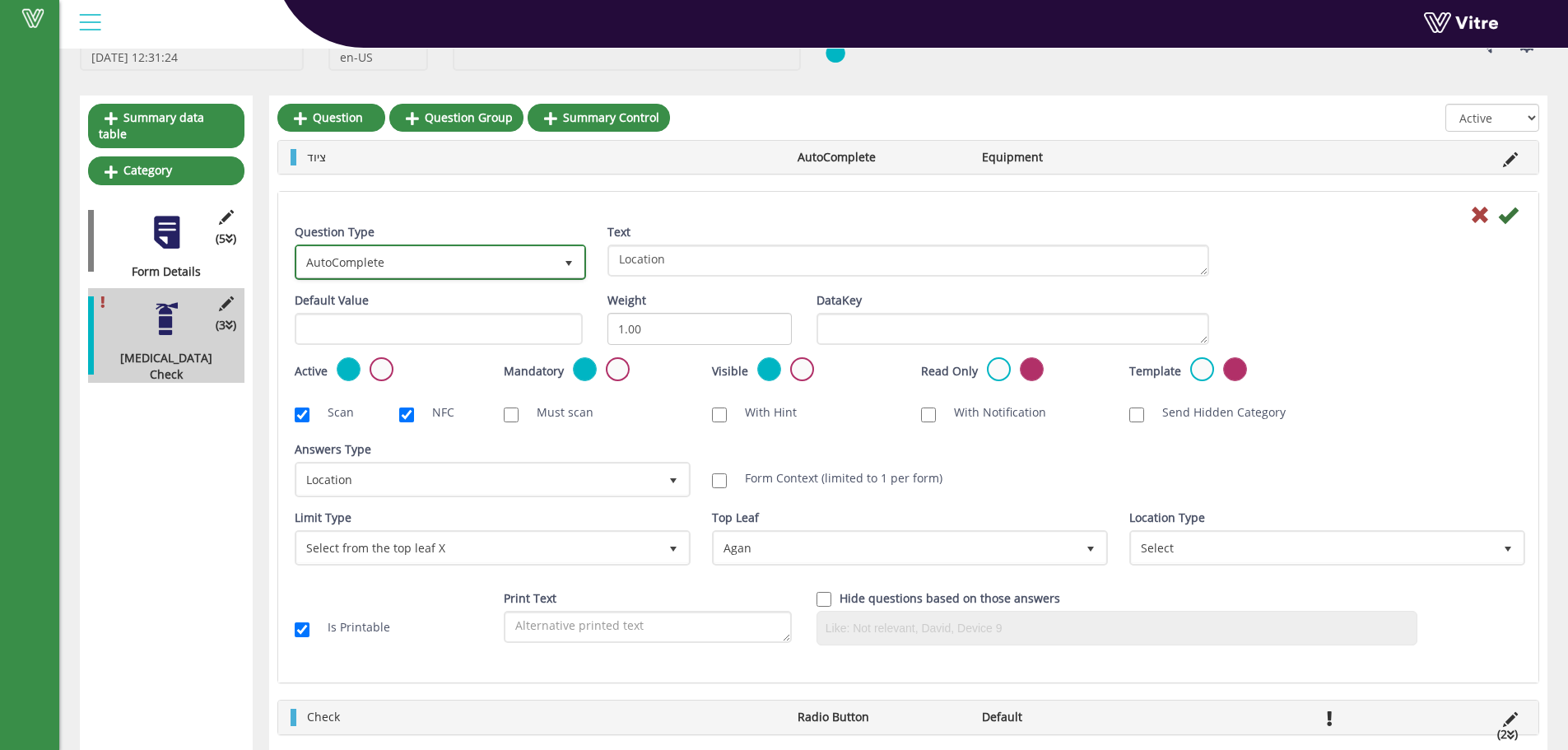
click at [362, 254] on span "AutoComplete" at bounding box center [425, 262] width 257 height 30
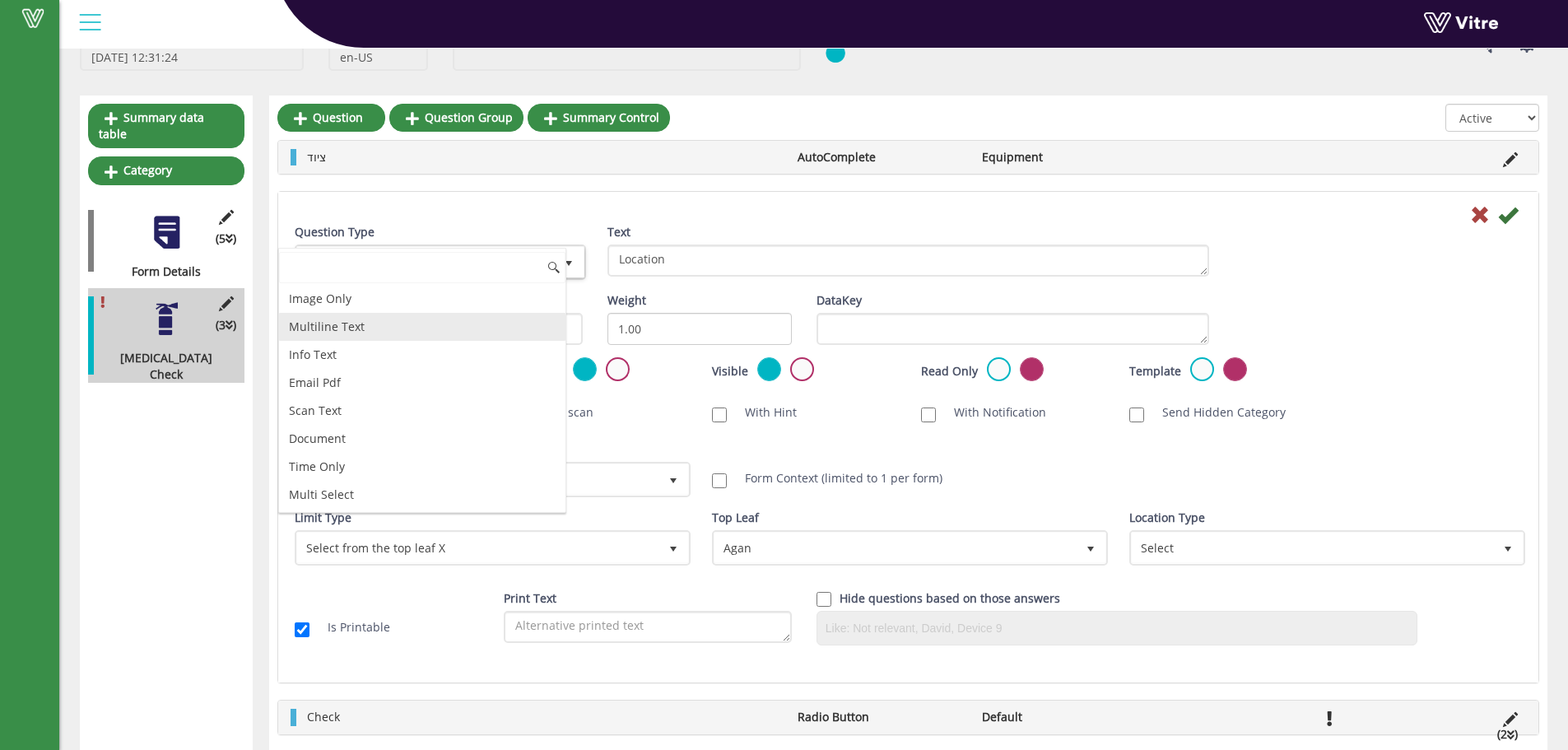
scroll to position [329, 0]
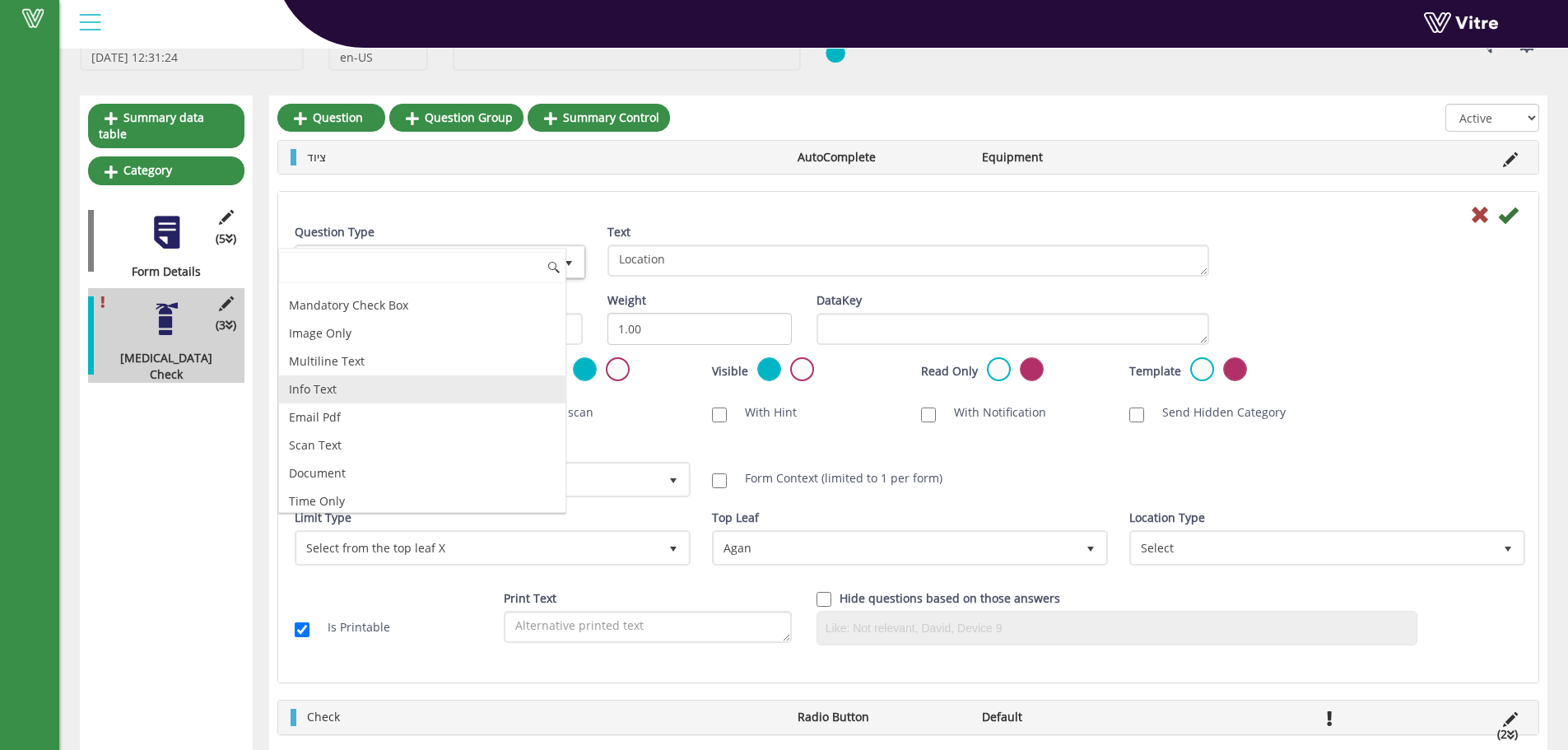
click at [339, 383] on li "Info Text" at bounding box center [422, 389] width 286 height 28
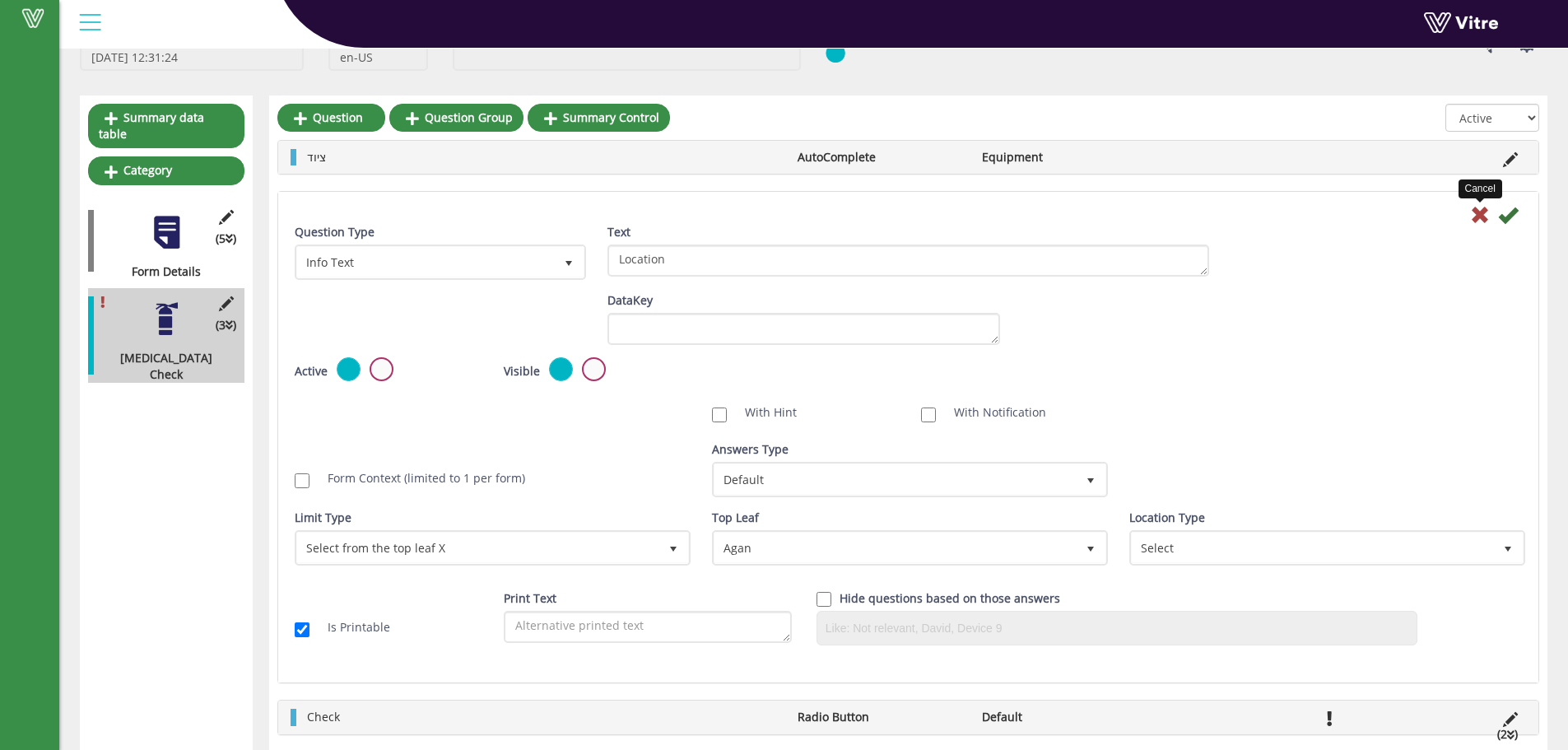
click at [1471, 218] on icon at bounding box center [1480, 215] width 20 height 20
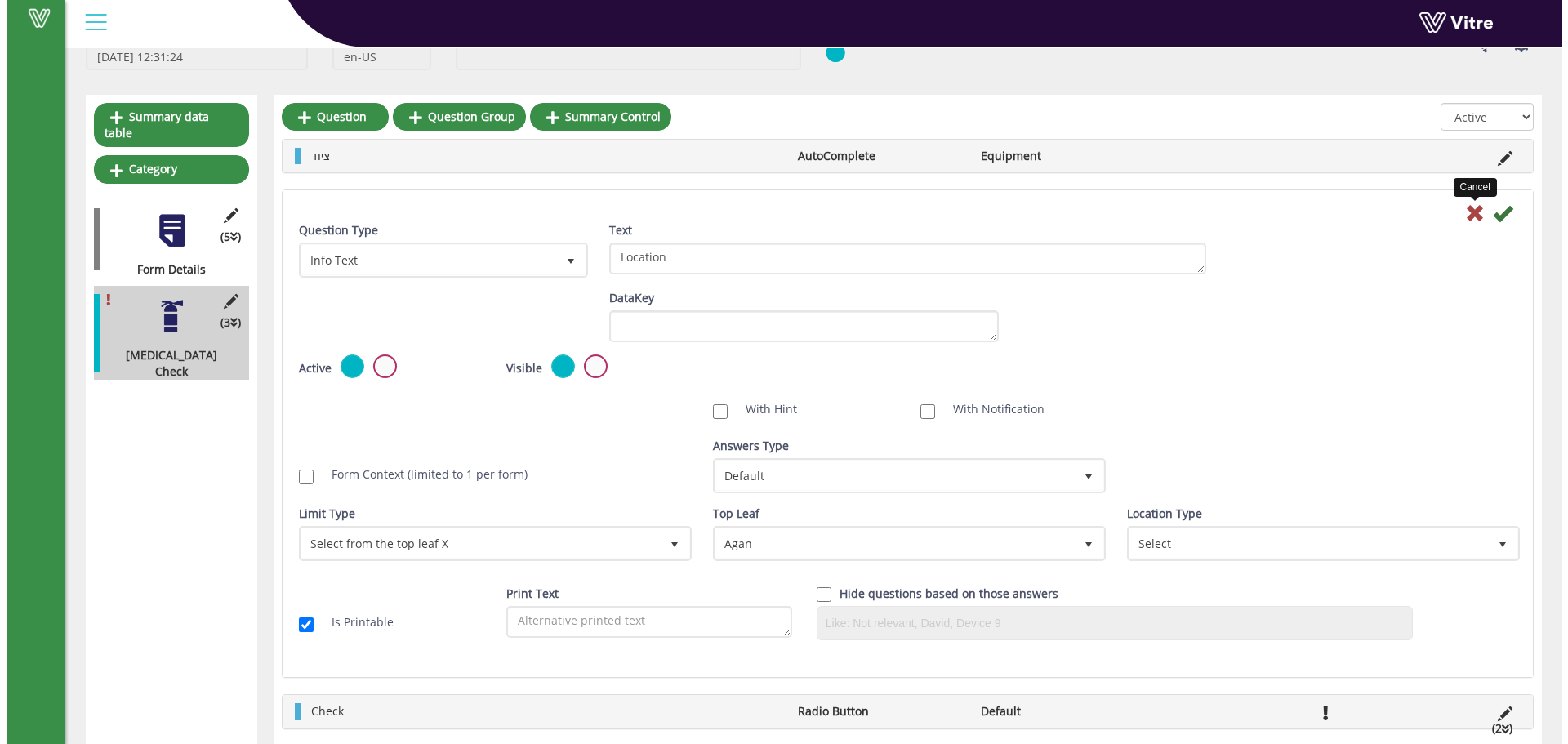
scroll to position [0, 0]
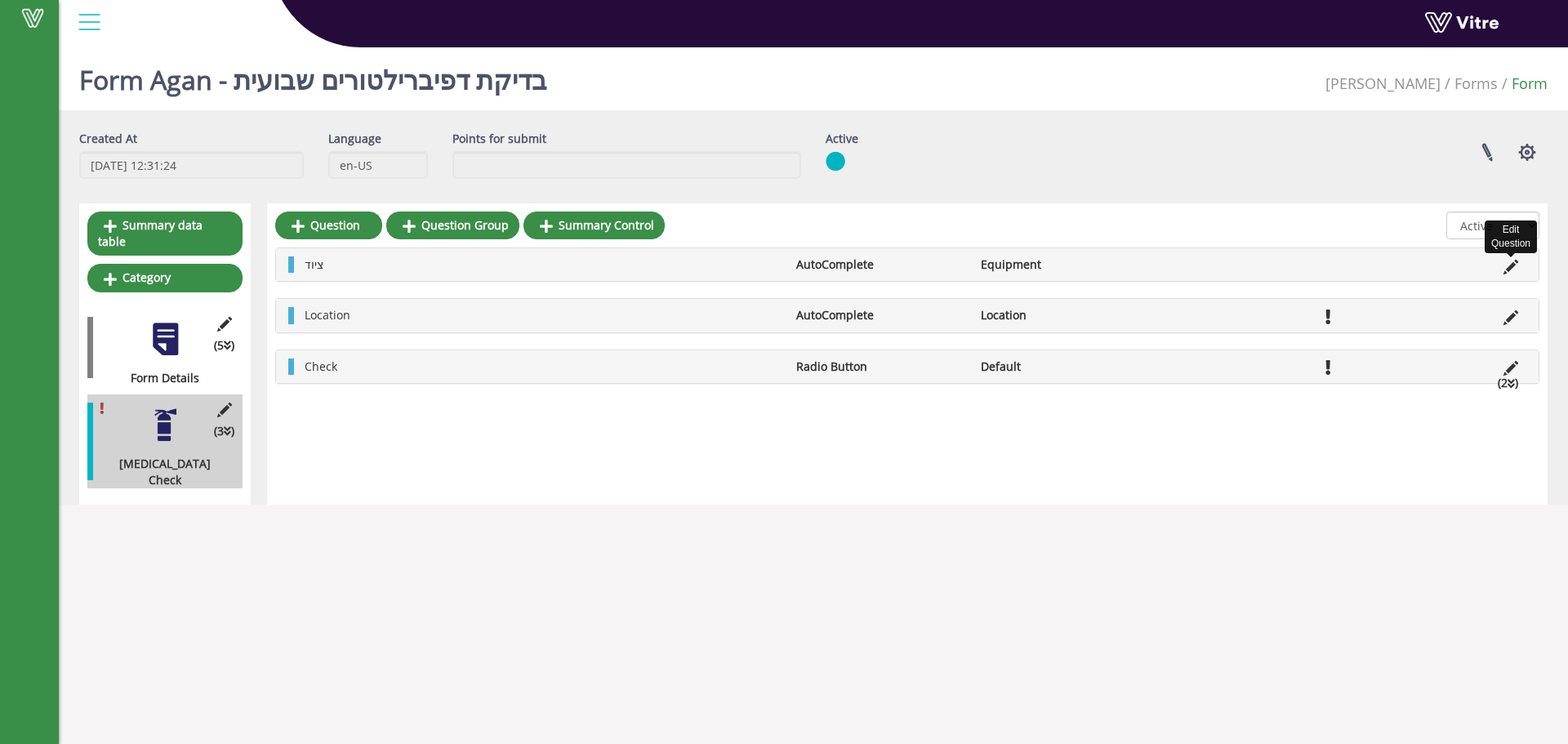
click at [1512, 265] on icon at bounding box center [1511, 267] width 14 height 14
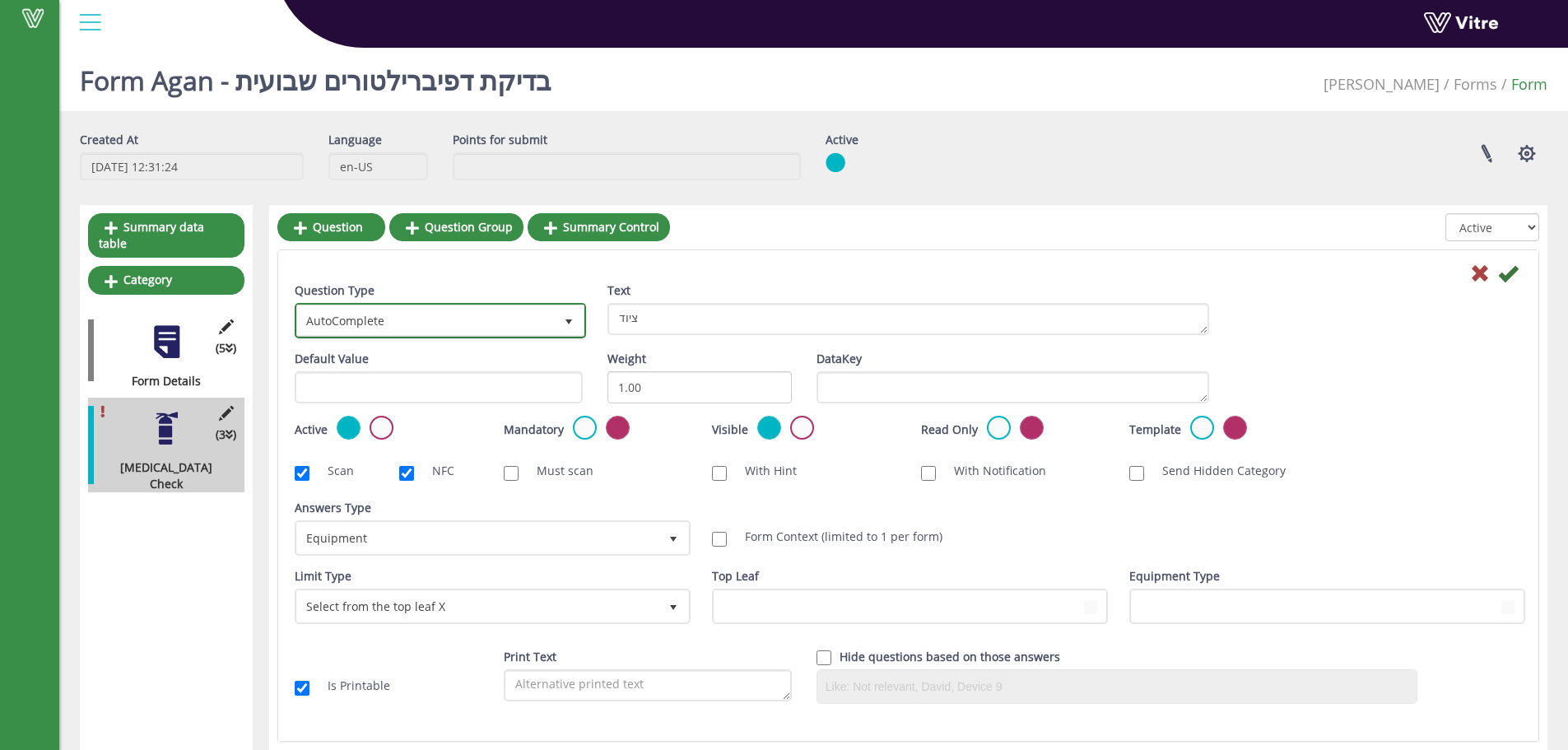
click at [367, 312] on span "AutoComplete" at bounding box center [425, 319] width 257 height 30
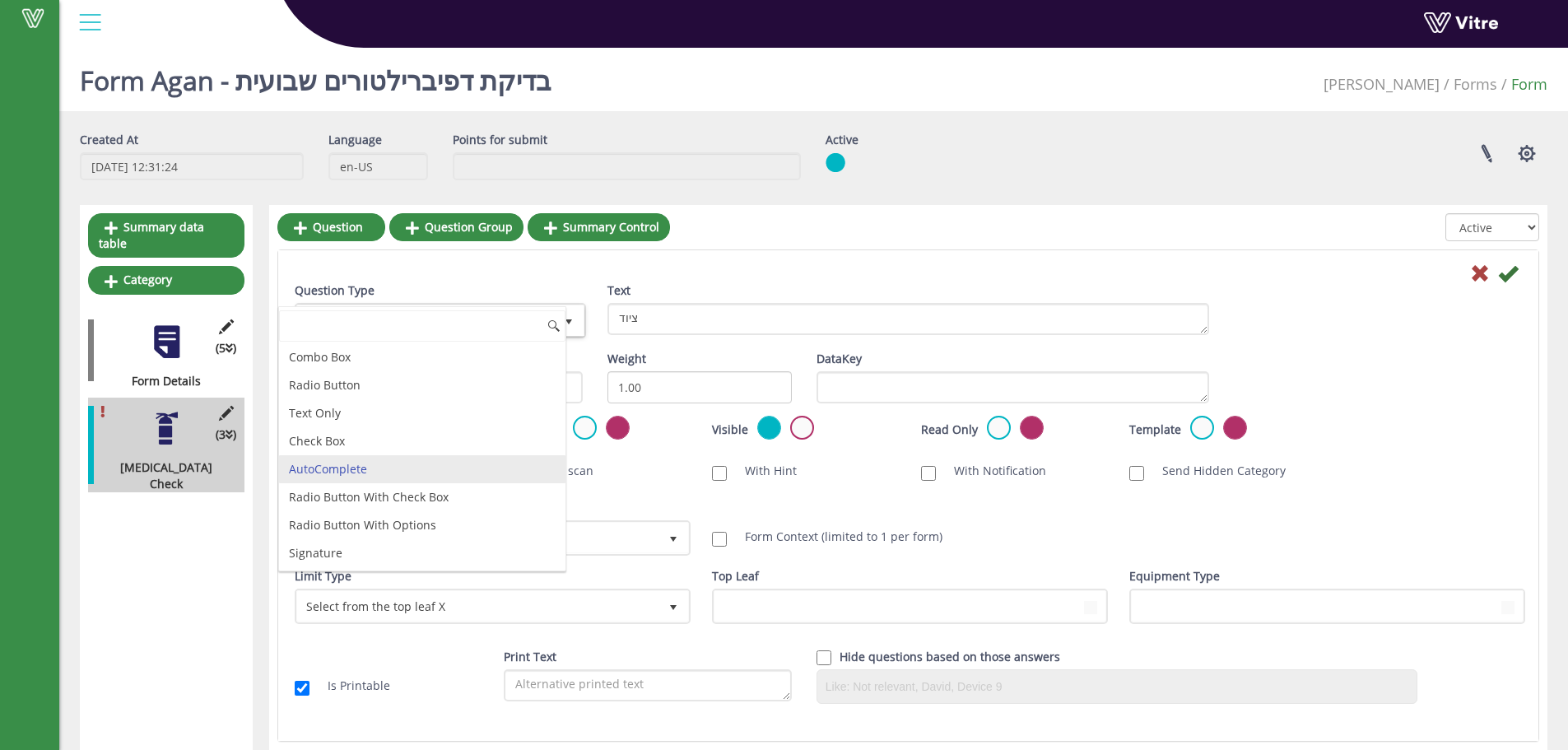
click at [444, 288] on div "Question Type AutoComplete 11" at bounding box center [438, 310] width 288 height 56
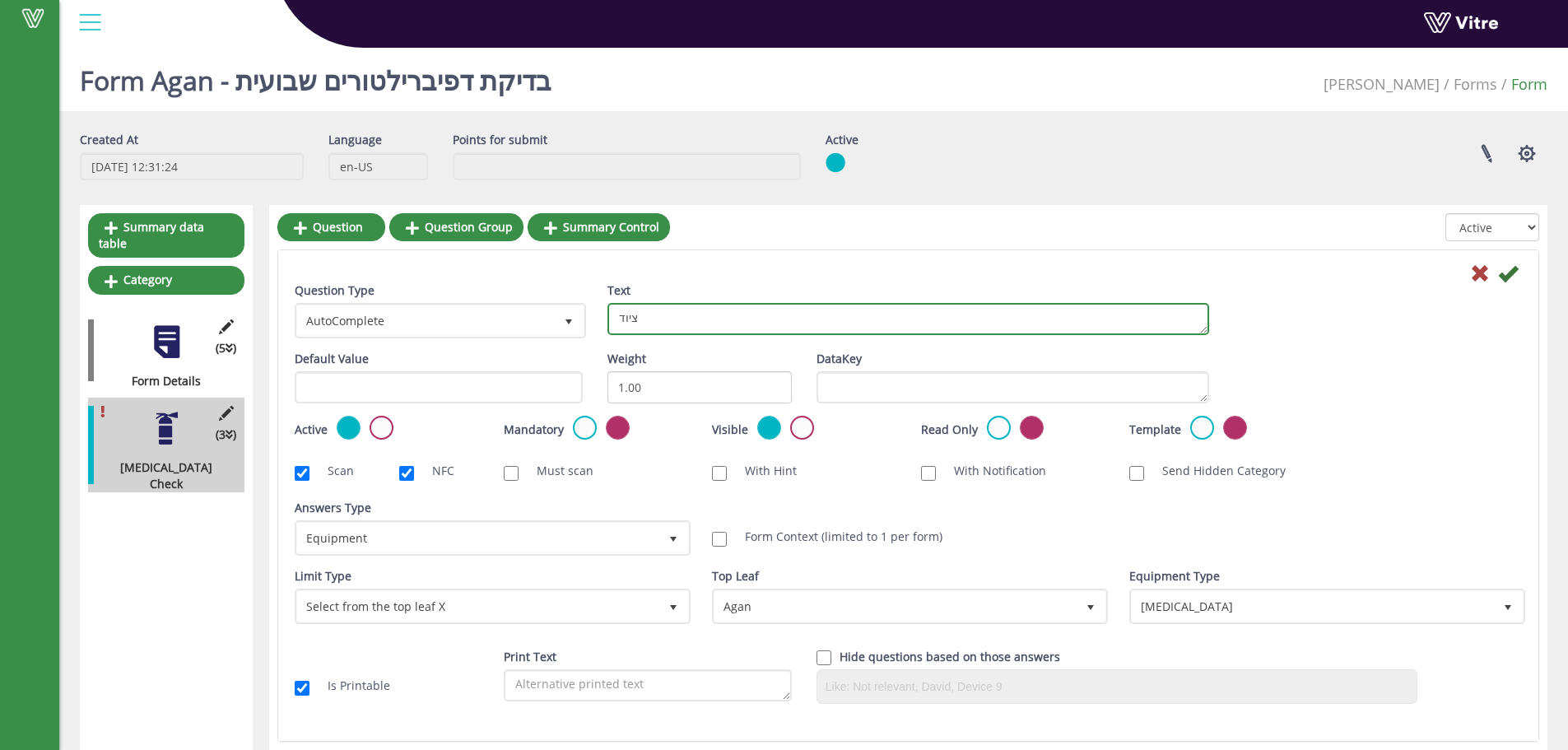
click at [805, 330] on textarea "ציוד" at bounding box center [908, 319] width 602 height 32
type textarea "E"
type textarea "Equipment"
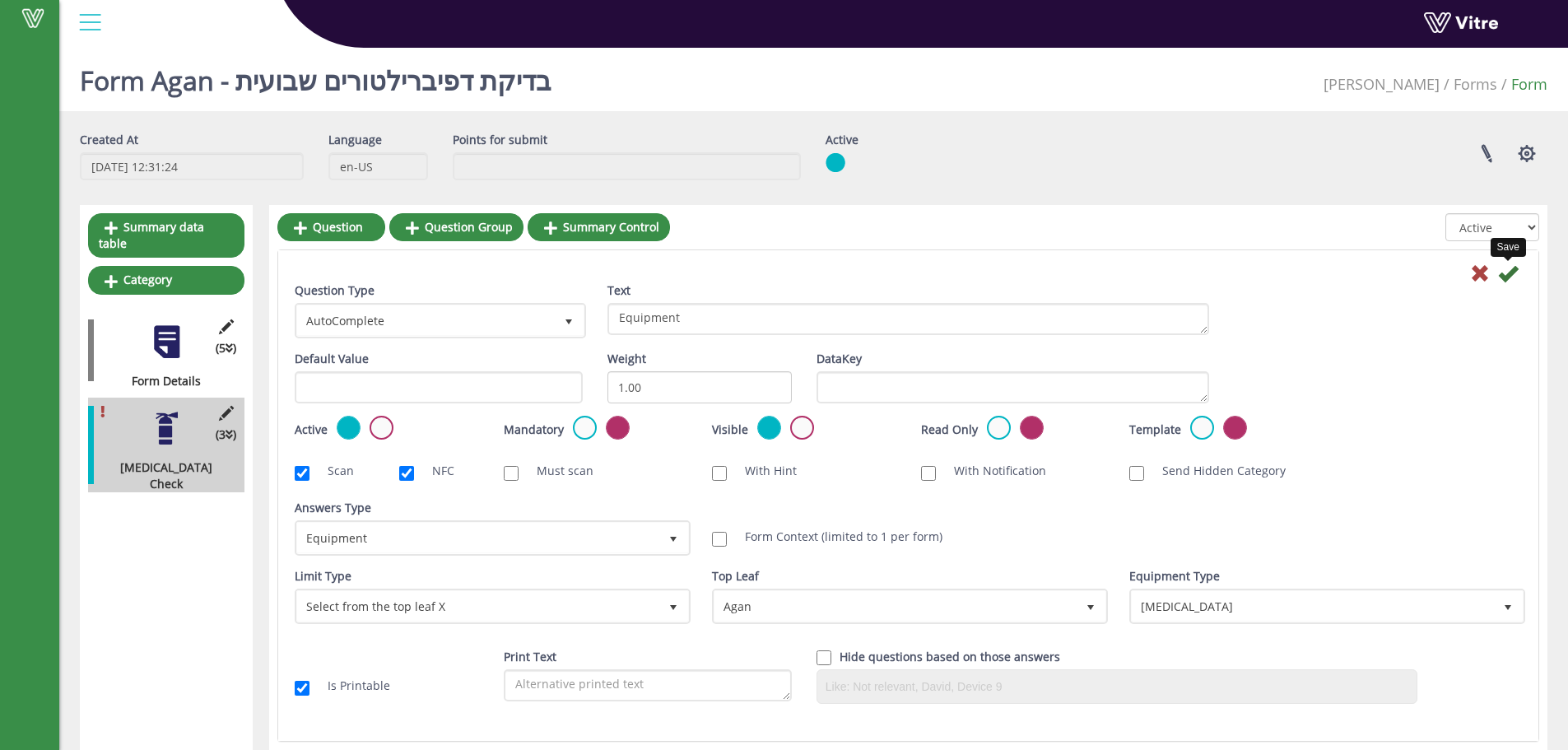
click at [1509, 276] on icon at bounding box center [1508, 273] width 20 height 20
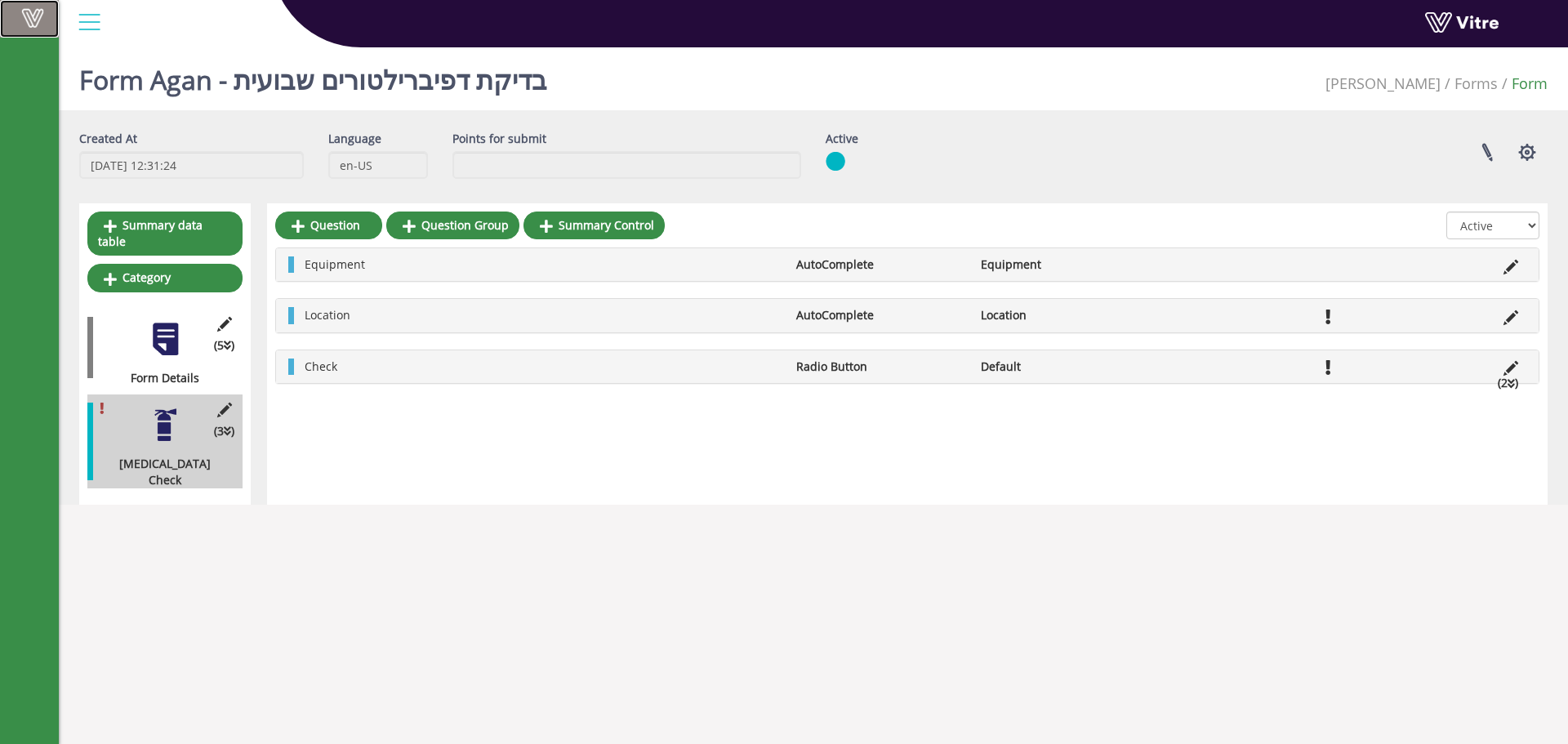
click at [48, 23] on span at bounding box center [33, 18] width 41 height 20
